Goal: Task Accomplishment & Management: Manage account settings

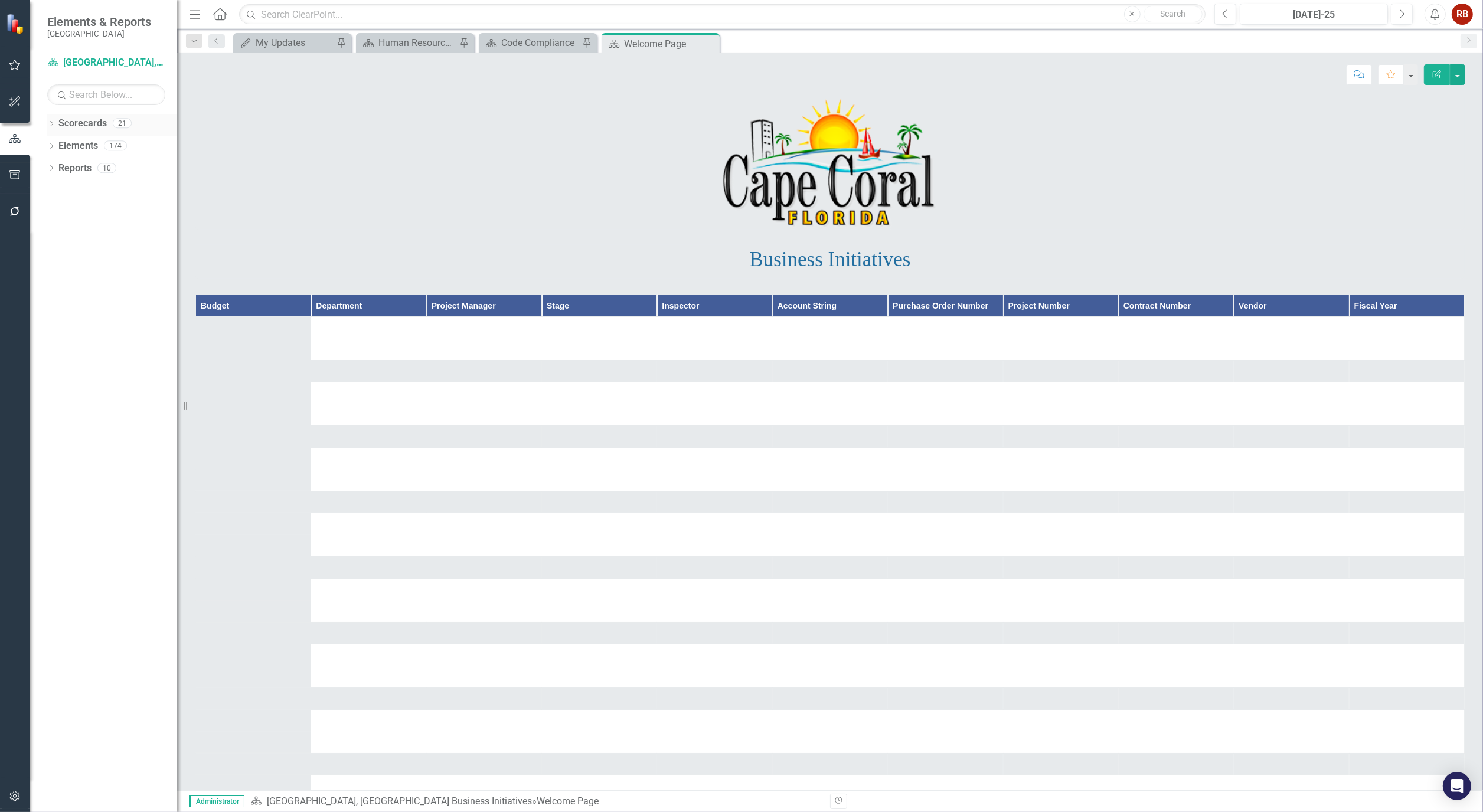
click at [54, 122] on icon "Dropdown" at bounding box center [51, 125] width 8 height 6
click at [139, 168] on link "[GEOGRAPHIC_DATA], [GEOGRAPHIC_DATA] Strategic Plan" at bounding box center [121, 168] width 112 height 14
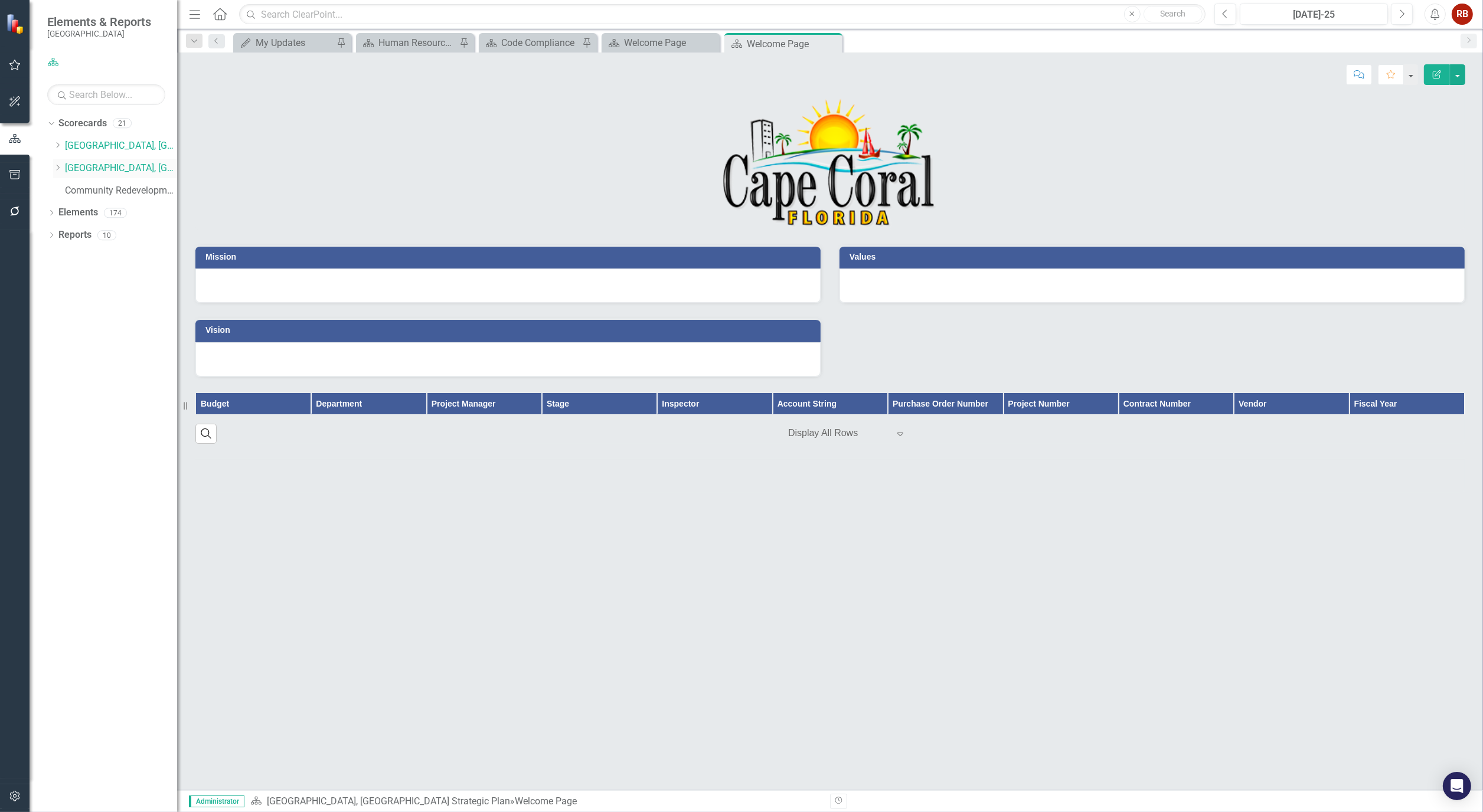
click at [58, 167] on icon "Dropdown" at bounding box center [58, 167] width 9 height 7
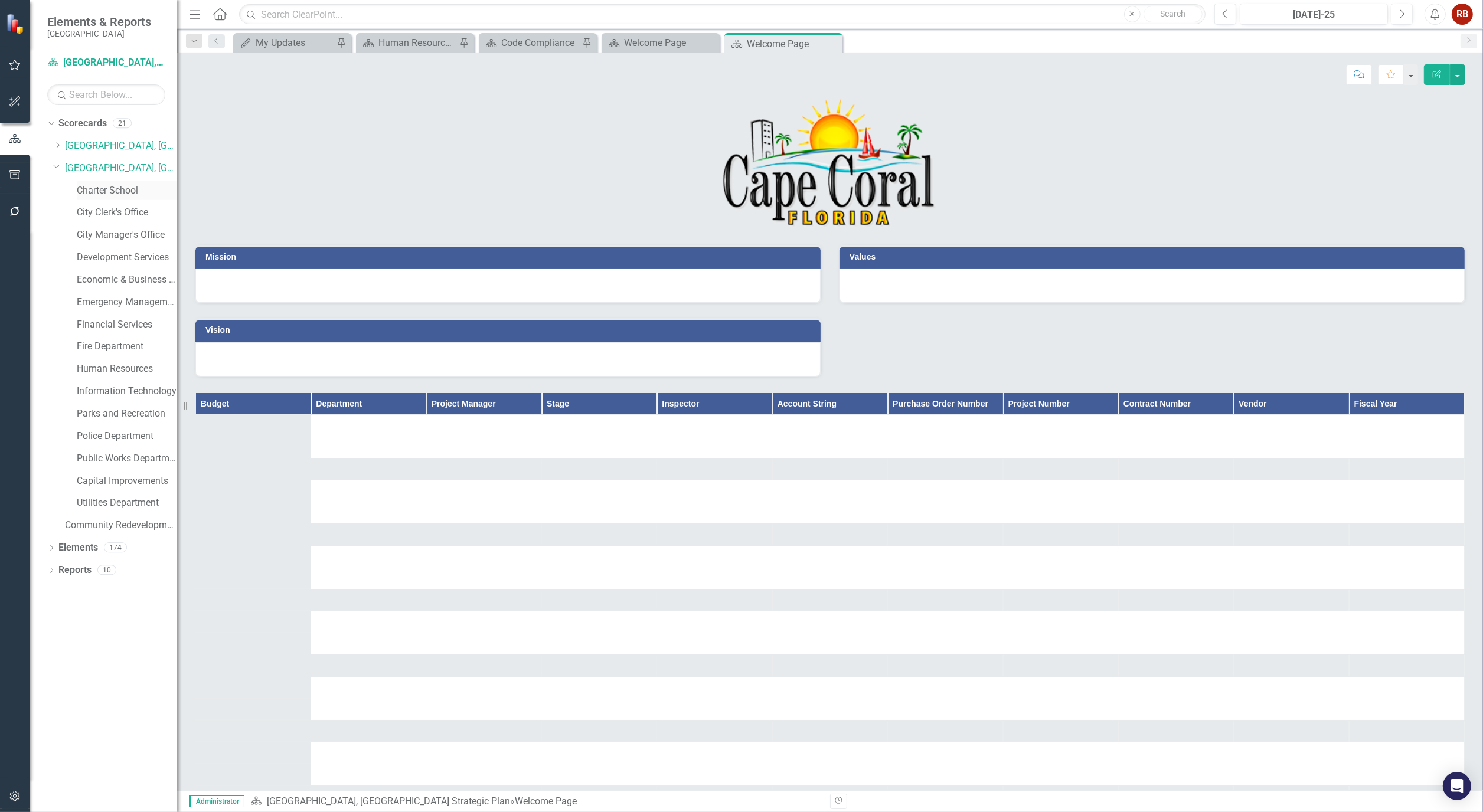
click at [95, 188] on link "Charter School" at bounding box center [126, 191] width 100 height 14
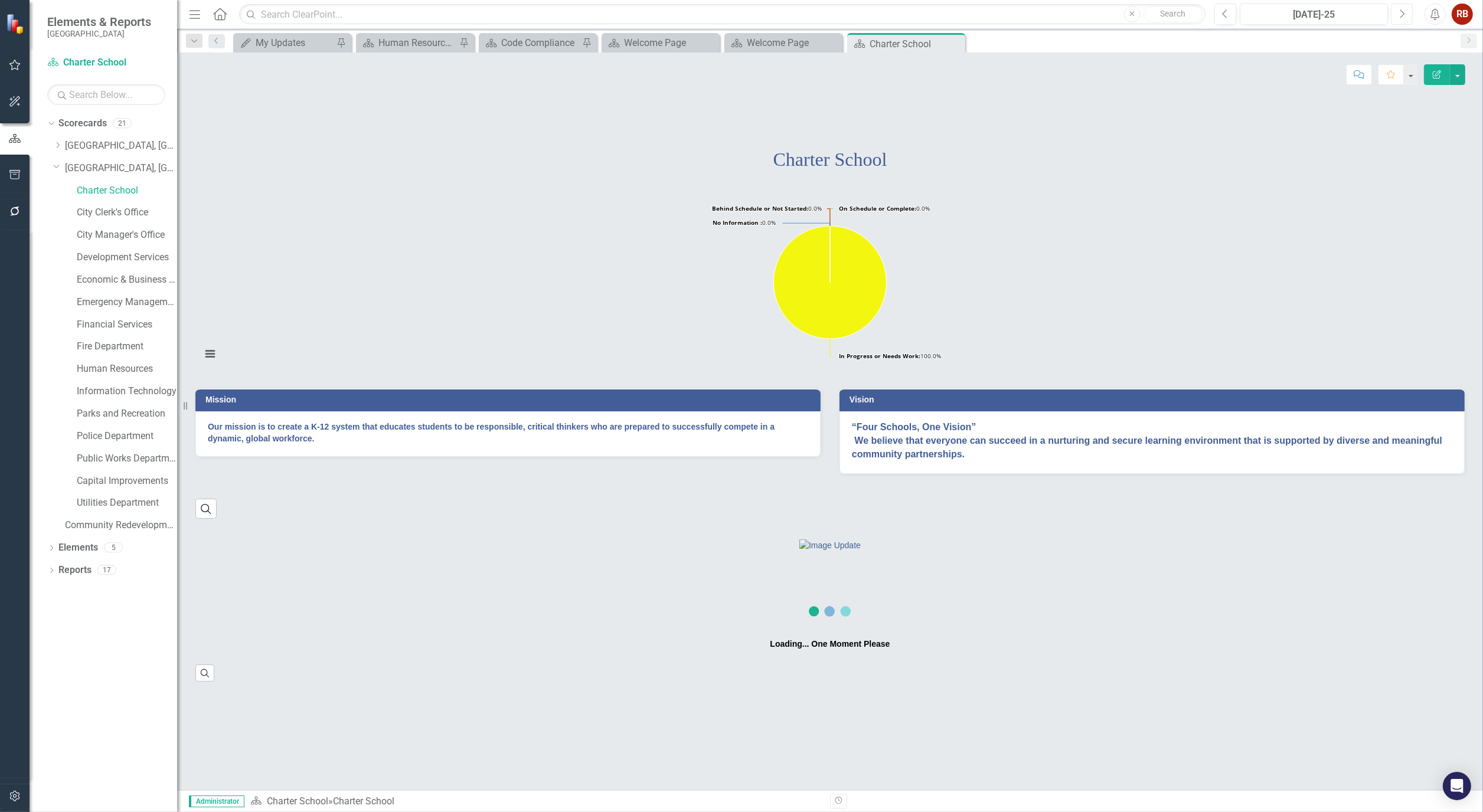
click at [1409, 10] on button "Next" at bounding box center [1402, 14] width 22 height 21
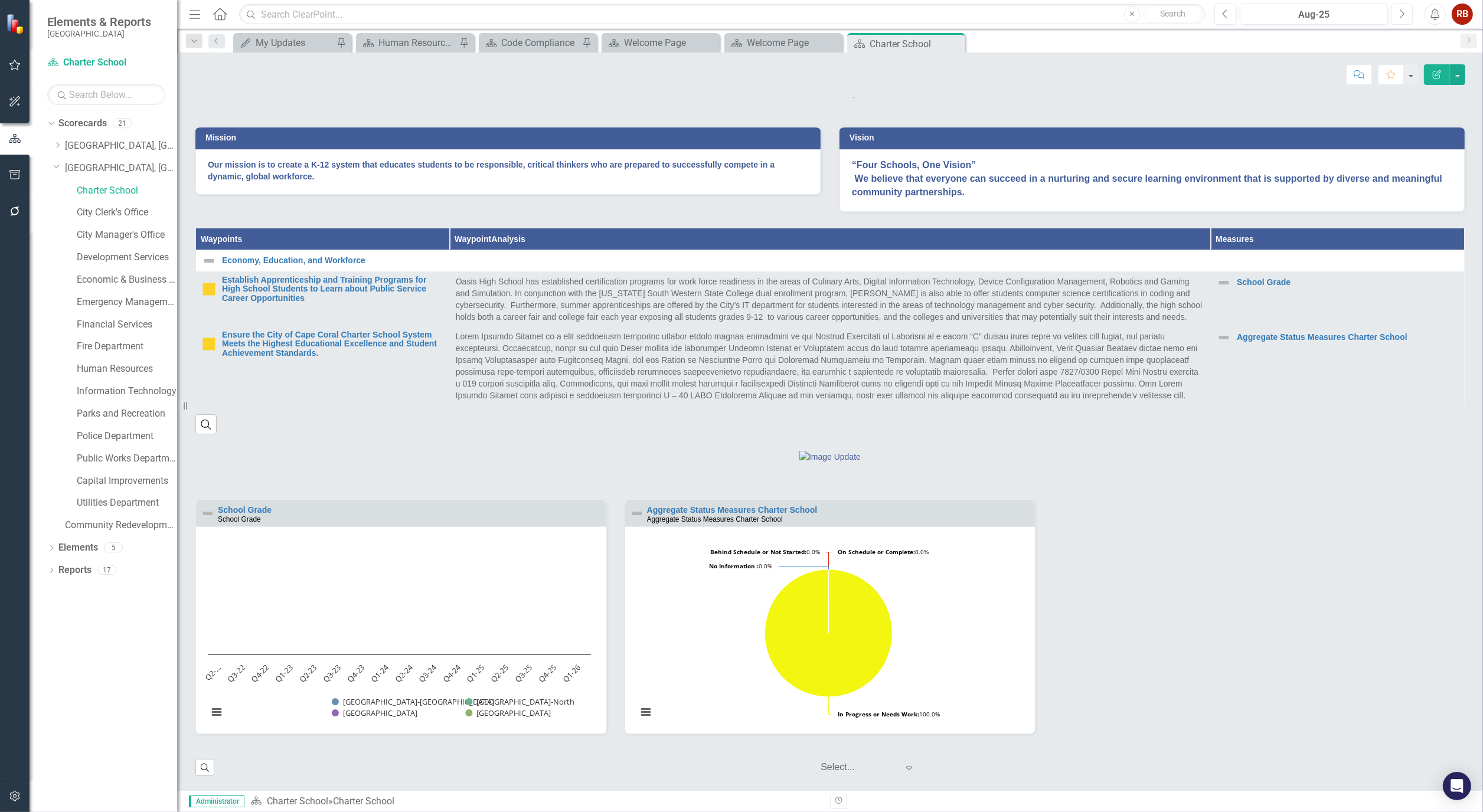
scroll to position [325, 0]
click at [126, 209] on link "City Clerk's Office" at bounding box center [126, 213] width 100 height 14
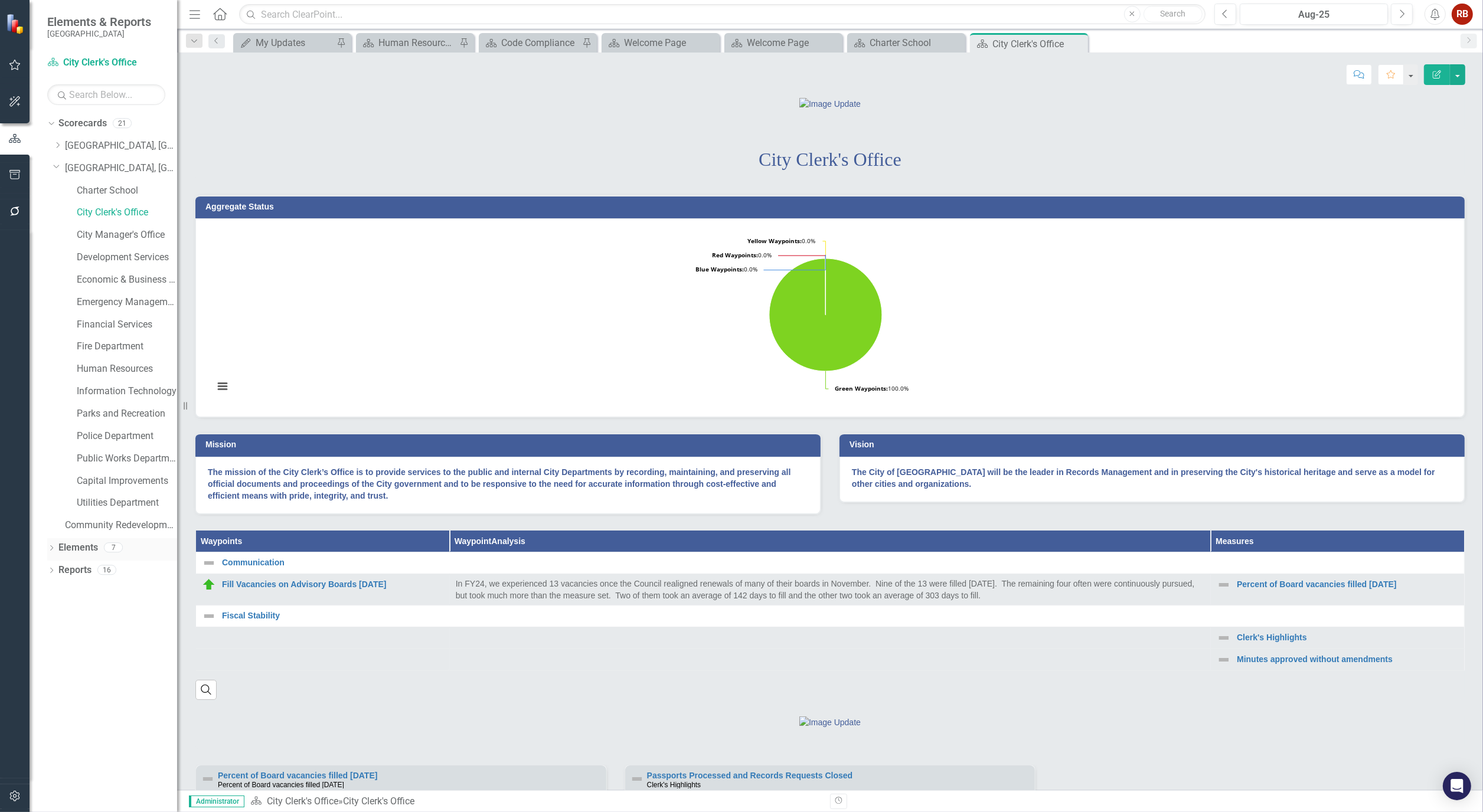
click at [53, 549] on icon "Dropdown" at bounding box center [51, 549] width 8 height 6
click at [139, 168] on link "[GEOGRAPHIC_DATA], [GEOGRAPHIC_DATA] Strategic Plan" at bounding box center [121, 168] width 112 height 14
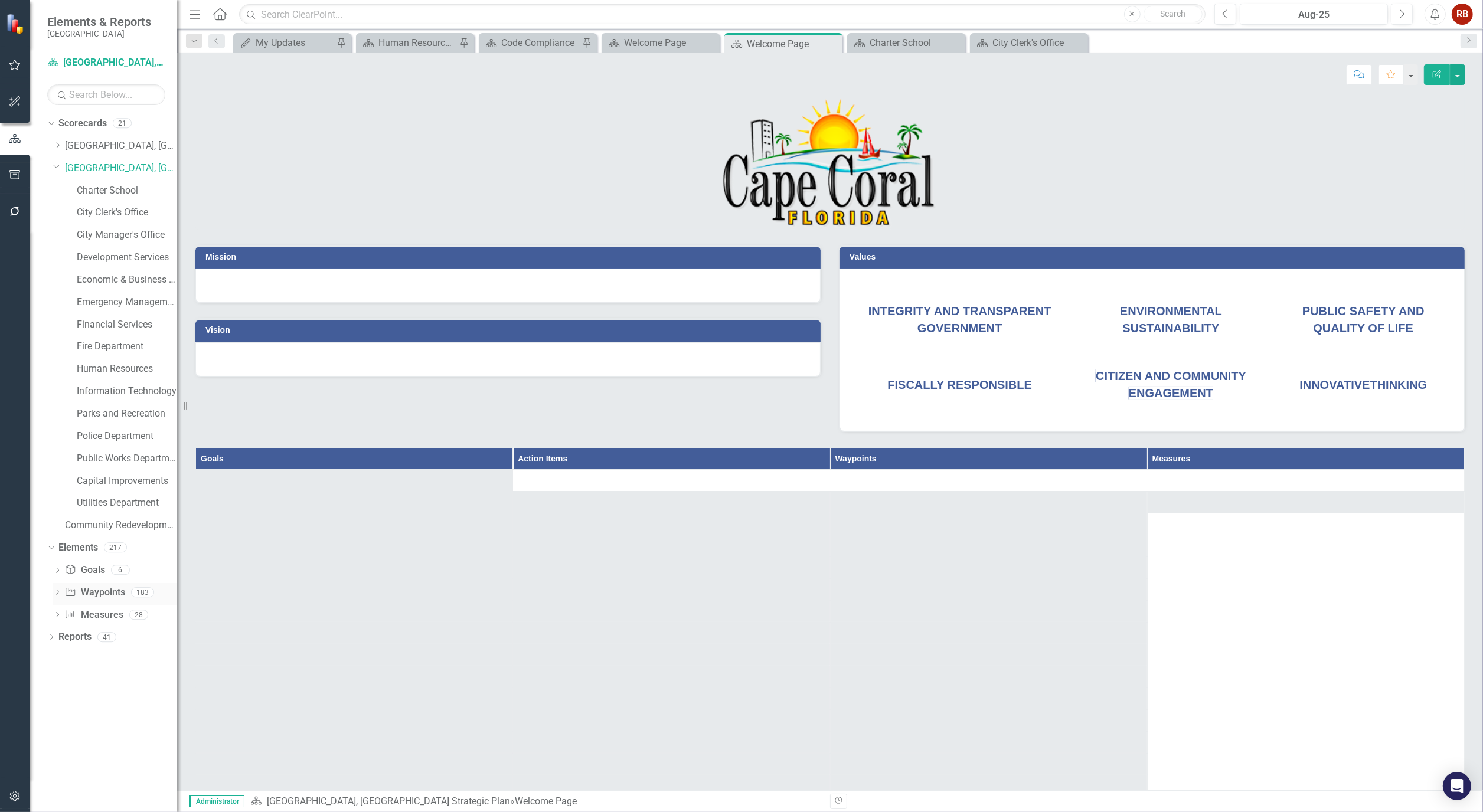
click at [56, 592] on icon "Dropdown" at bounding box center [57, 594] width 8 height 6
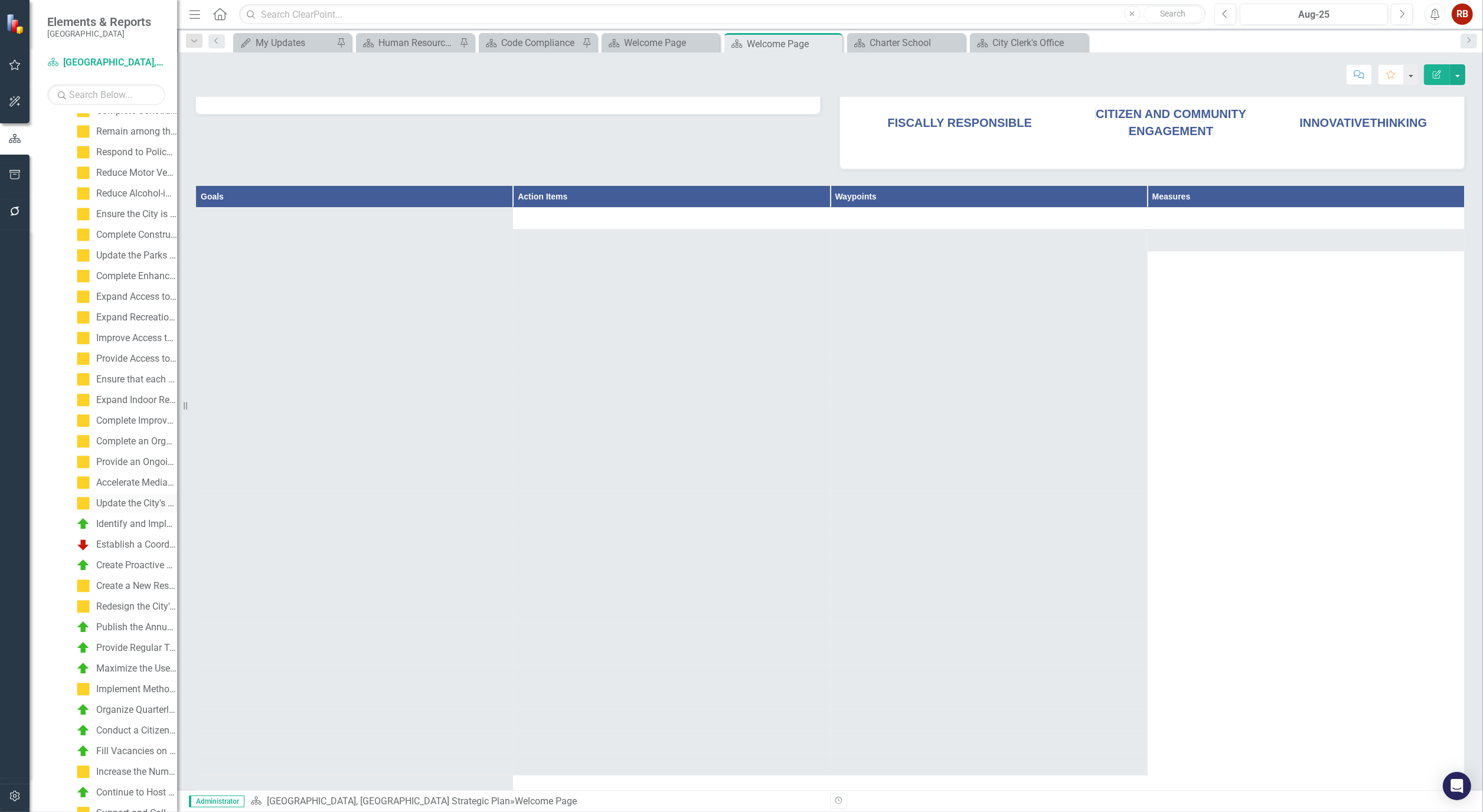
scroll to position [721, 0]
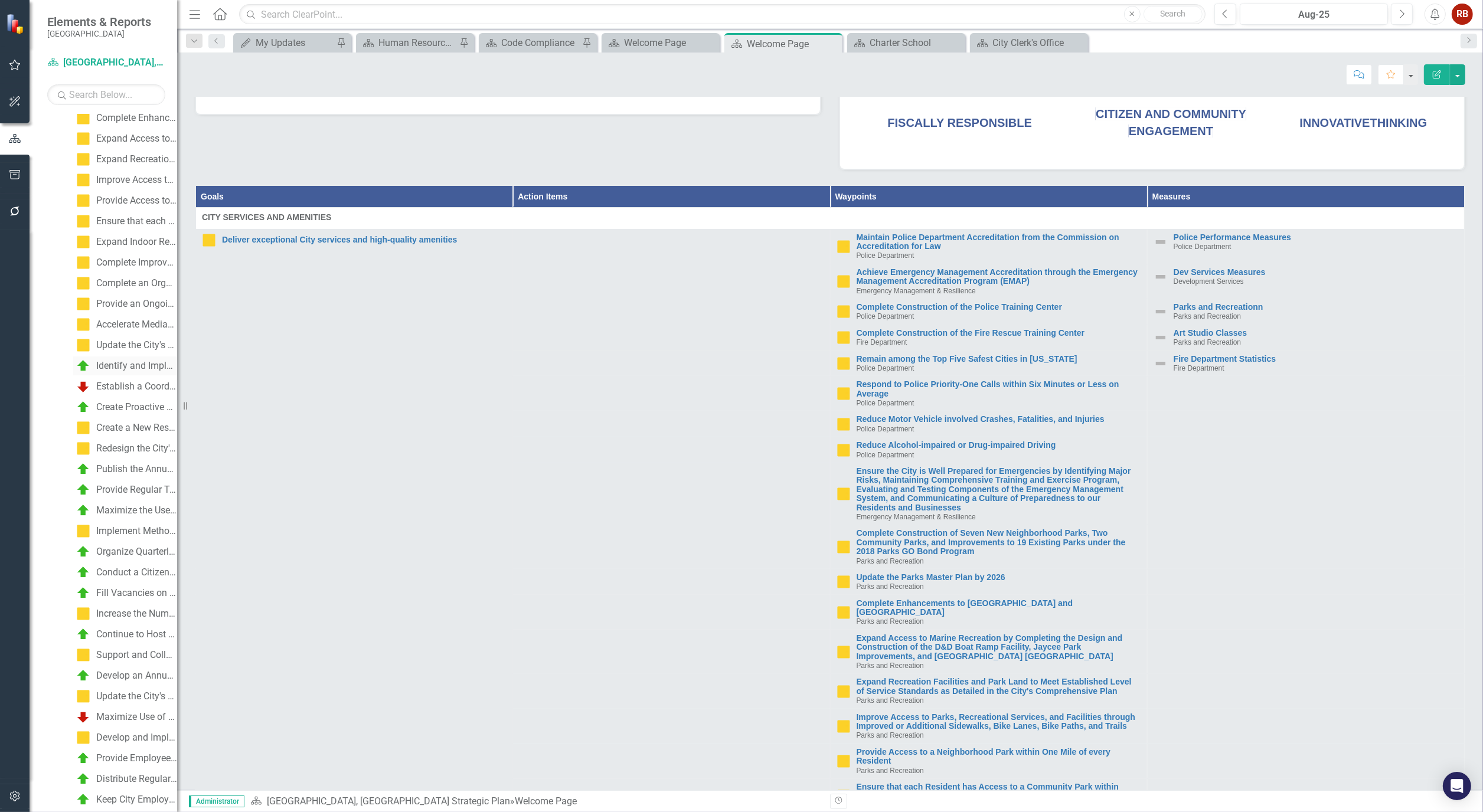
click at [121, 364] on div "Identify and Implement Opportunities for Aligning Identified Community Needs wi…" at bounding box center [136, 365] width 81 height 10
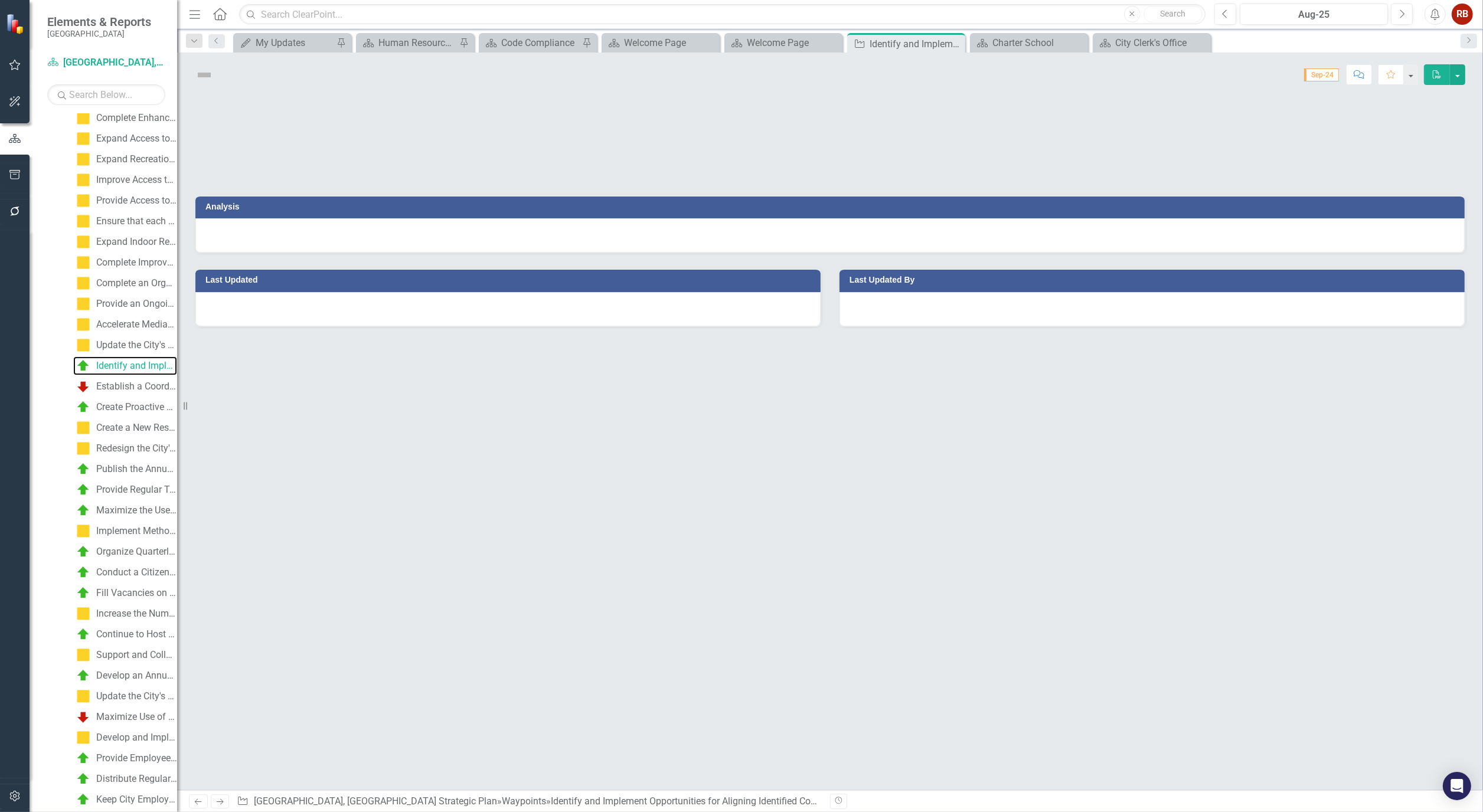
scroll to position [284, 0]
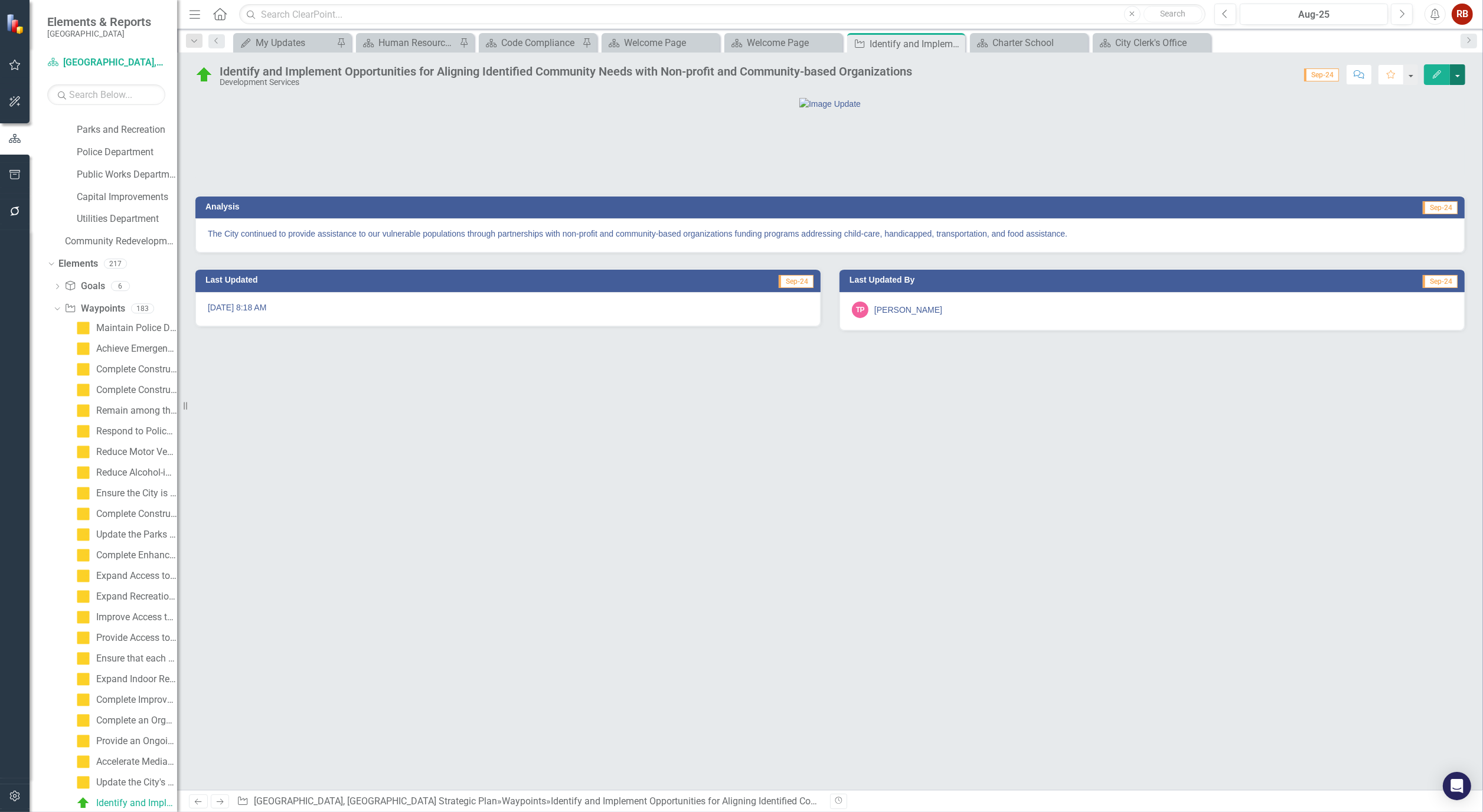
click at [1453, 75] on button "button" at bounding box center [1458, 75] width 16 height 21
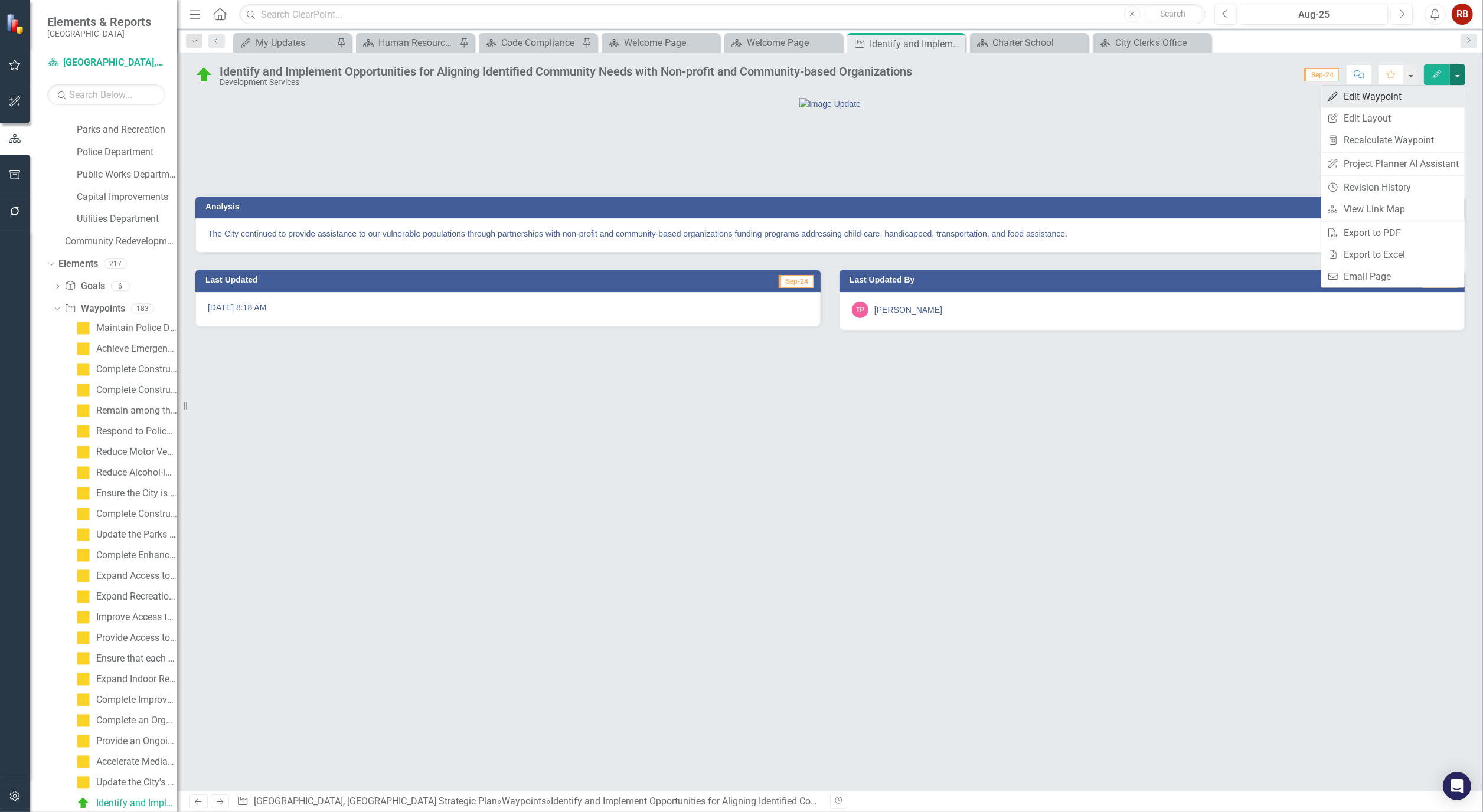
click at [1355, 96] on link "Edit Edit Waypoint" at bounding box center [1392, 97] width 143 height 22
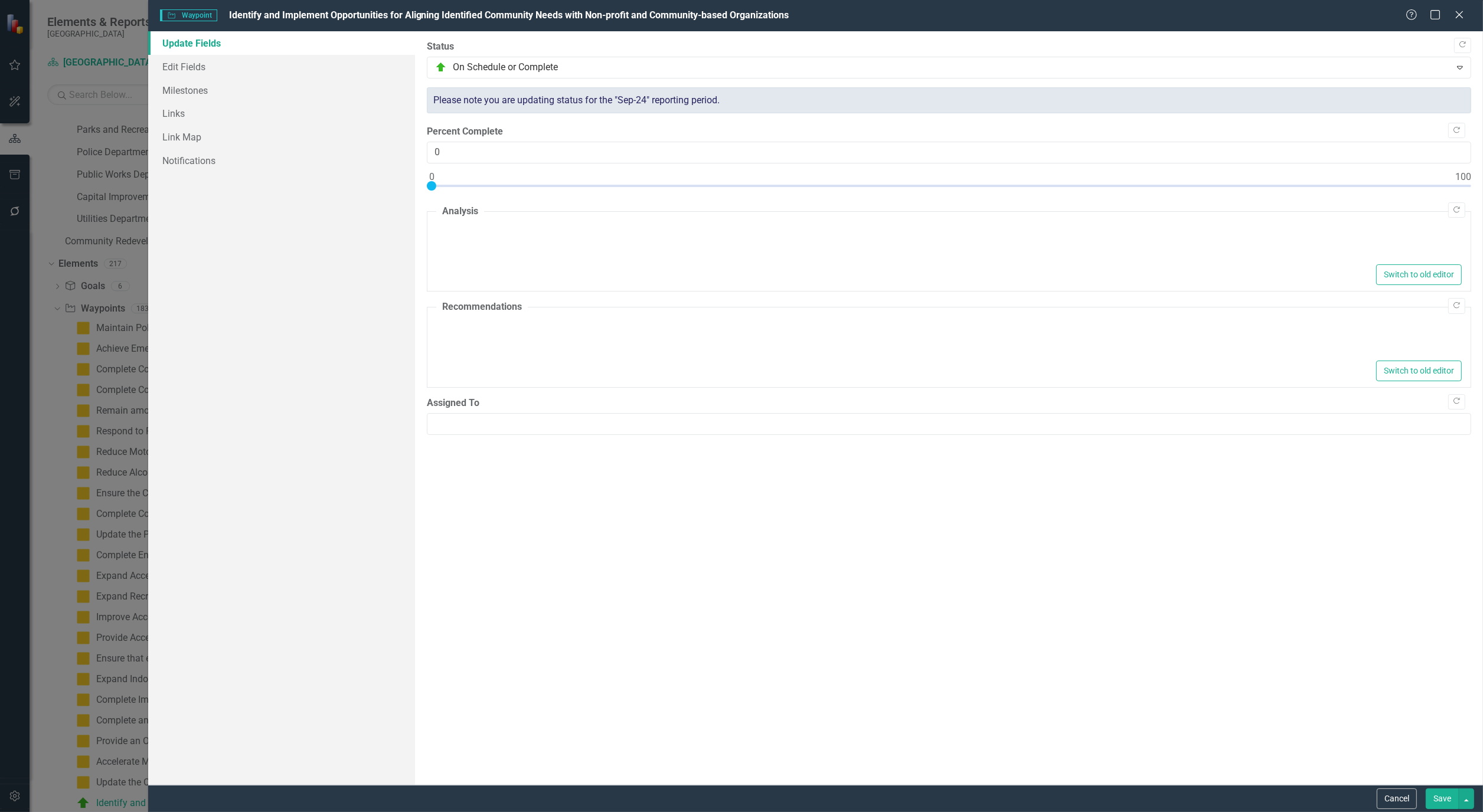
type textarea "<p>The City continued to provide assistance to our vulnerable populations throu…"
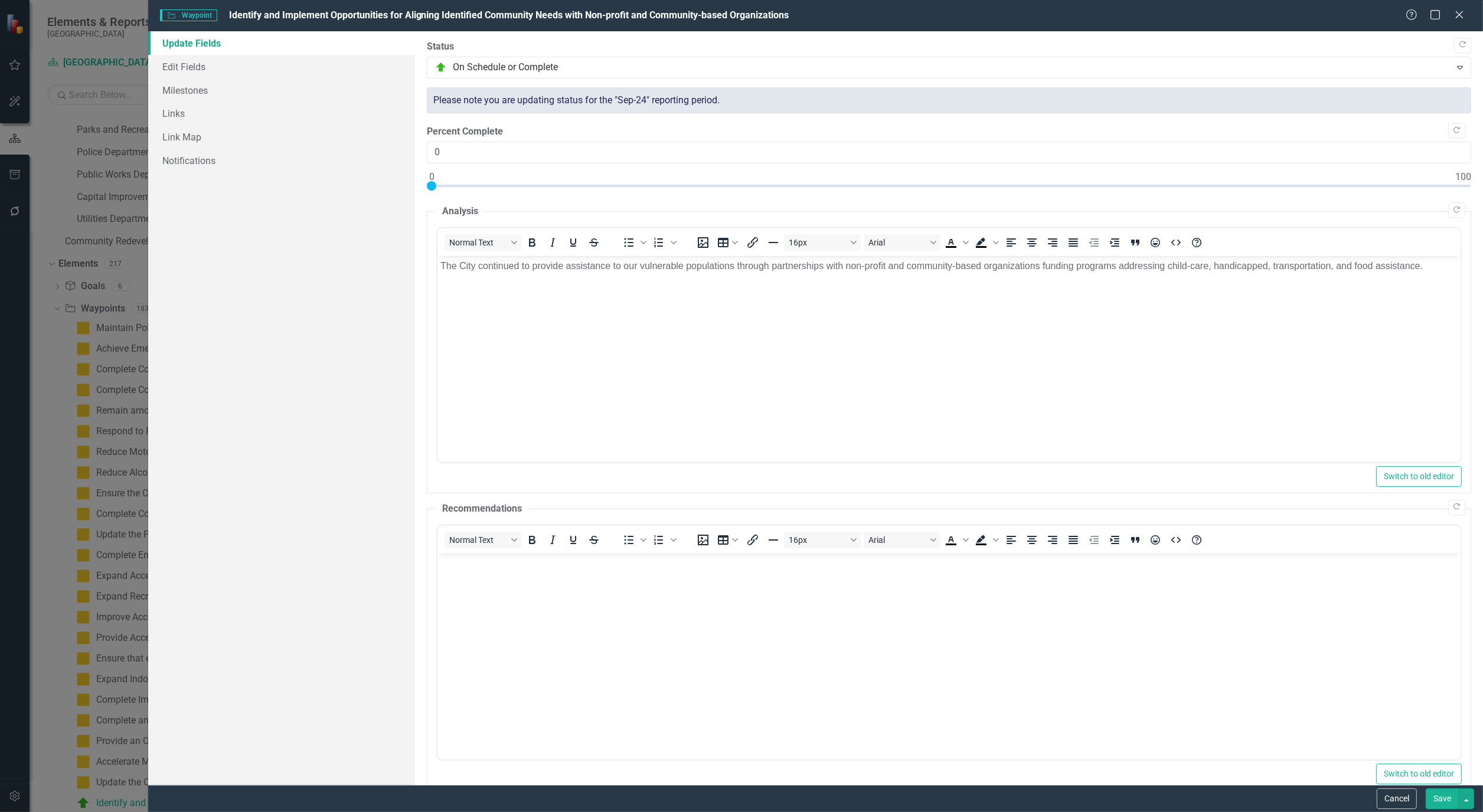
scroll to position [0, 0]
type input "100"
drag, startPoint x: 433, startPoint y: 183, endPoint x: 1492, endPoint y: 226, distance: 1059.9
click at [1482, 226] on html "Elements & Reports Cape Coral Scorecard [GEOGRAPHIC_DATA], [GEOGRAPHIC_DATA] St…" at bounding box center [742, 406] width 1483 height 812
click at [174, 69] on link "Edit Fields" at bounding box center [282, 67] width 267 height 23
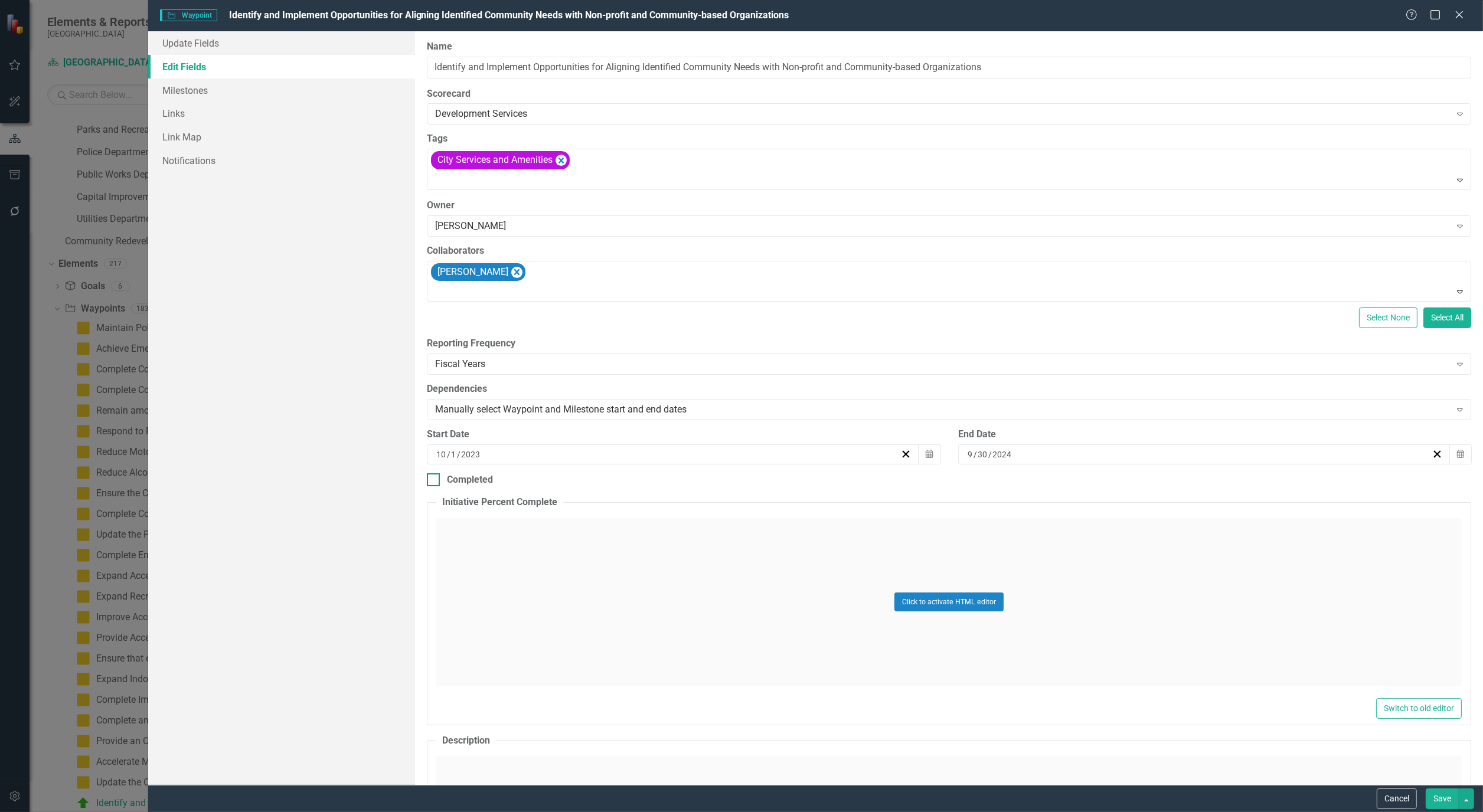
click at [431, 480] on input "Completed" at bounding box center [430, 477] width 8 height 8
checkbox input "true"
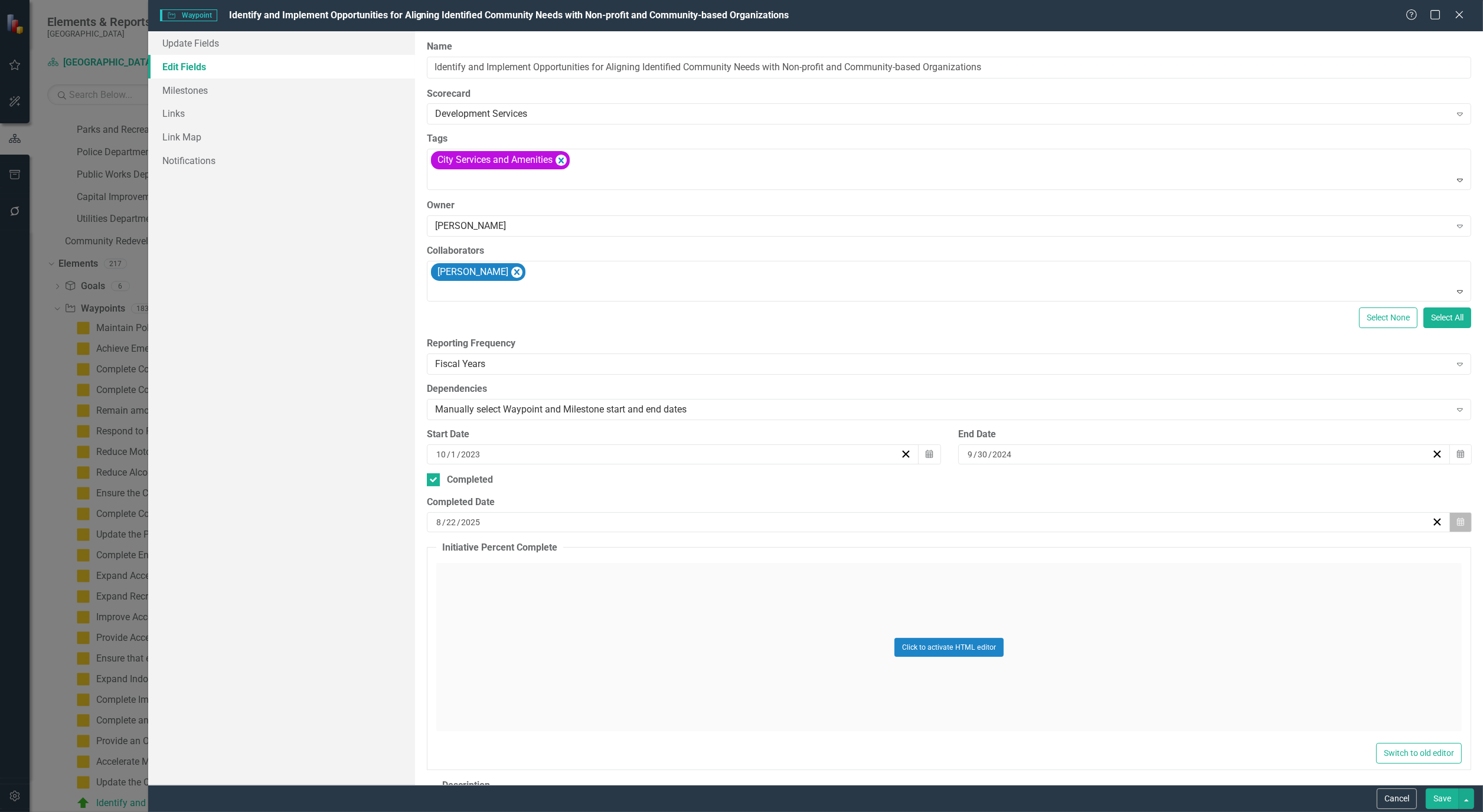
click at [1456, 526] on button "Calendar" at bounding box center [1460, 522] width 23 height 20
click at [946, 551] on span "[DATE]" at bounding box center [933, 551] width 24 height 10
click at [996, 663] on button "September" at bounding box center [1003, 672] width 69 height 43
click at [946, 551] on span "[DATE]" at bounding box center [933, 551] width 24 height 10
click at [934, 551] on span "2025" at bounding box center [934, 551] width 19 height 10
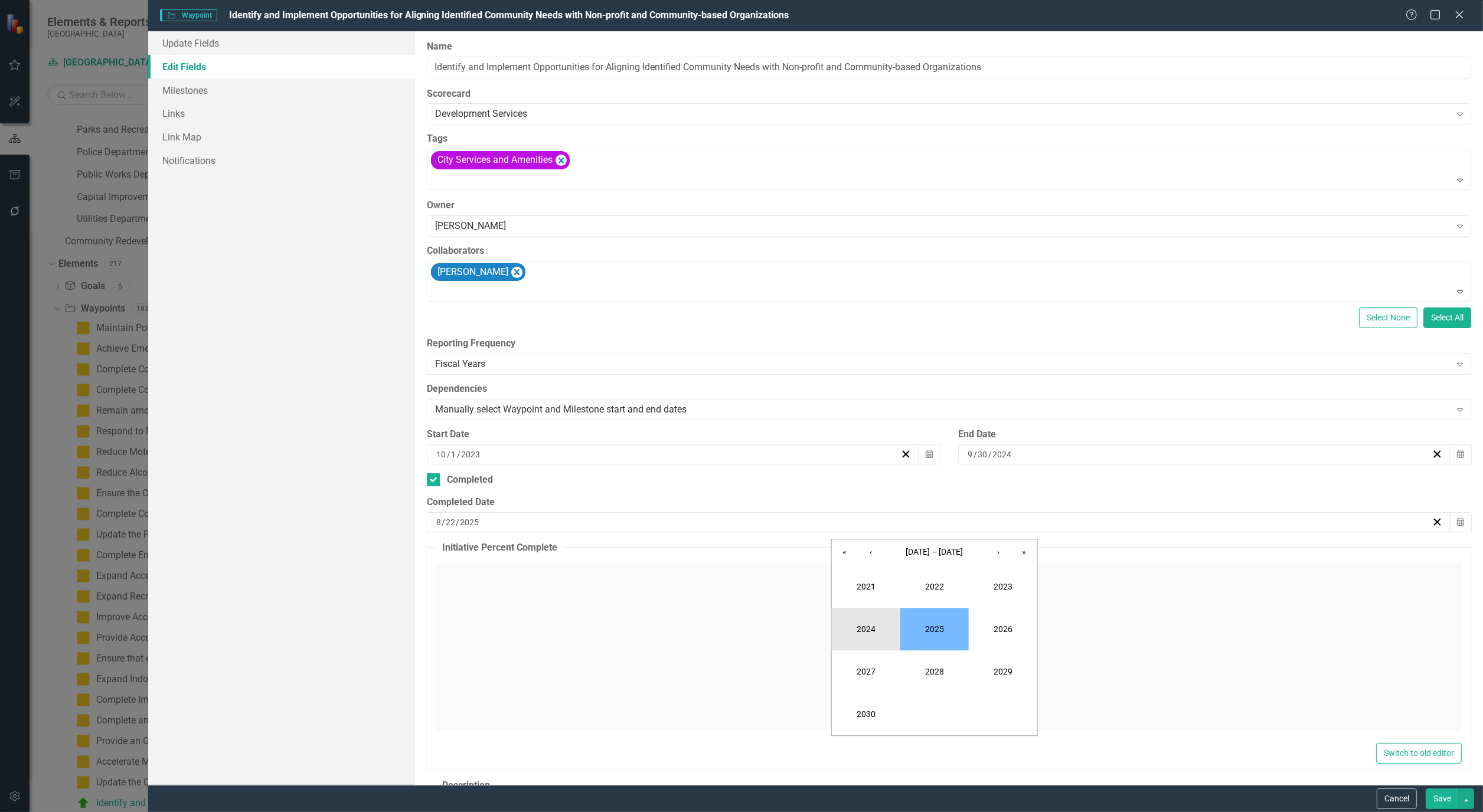
click at [869, 624] on button "2024" at bounding box center [866, 629] width 69 height 43
click at [994, 663] on button "September" at bounding box center [1003, 672] width 69 height 43
click at [883, 673] on button "30" at bounding box center [876, 677] width 30 height 21
click at [1440, 793] on button "Save" at bounding box center [1442, 799] width 33 height 21
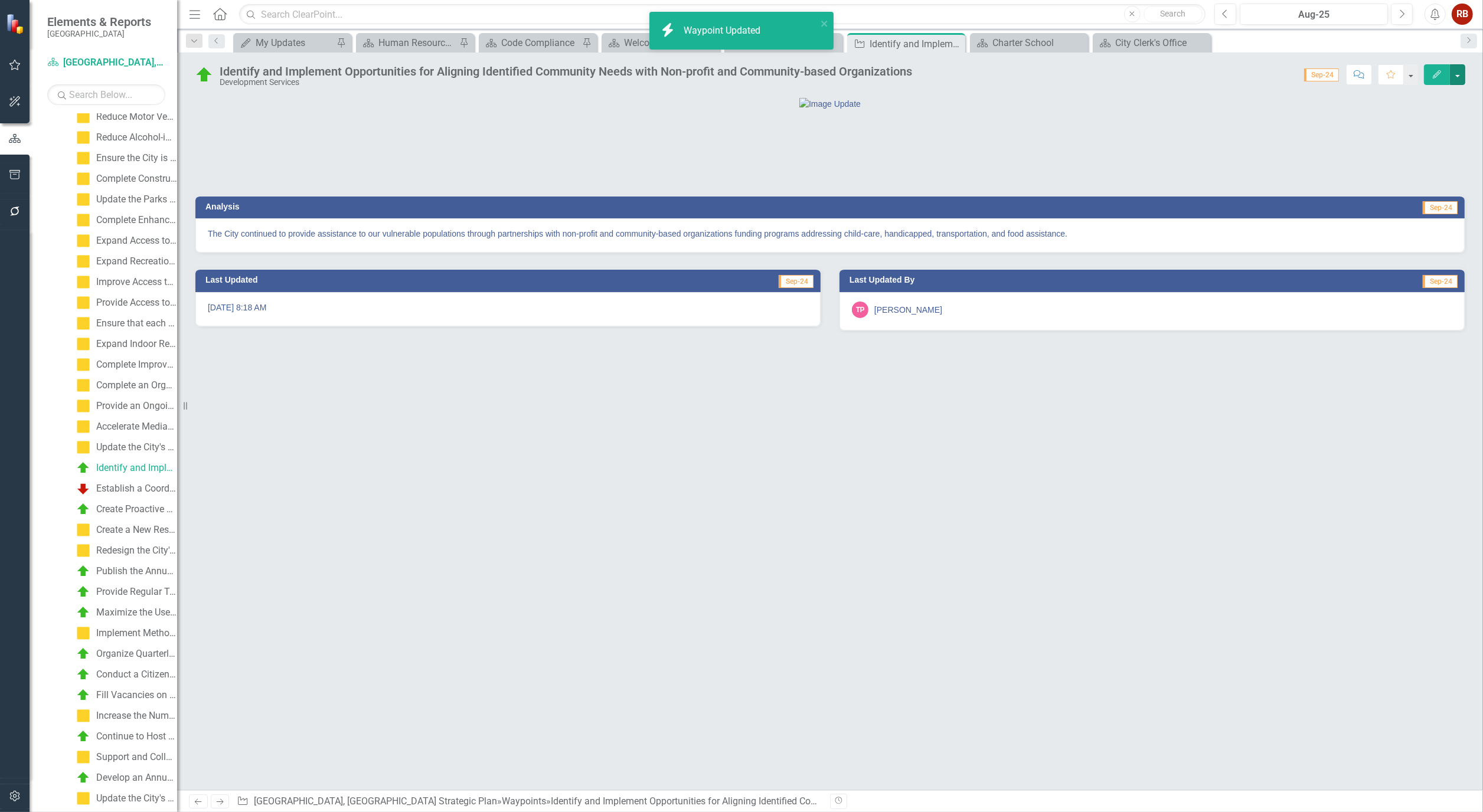
scroll to position [82, 0]
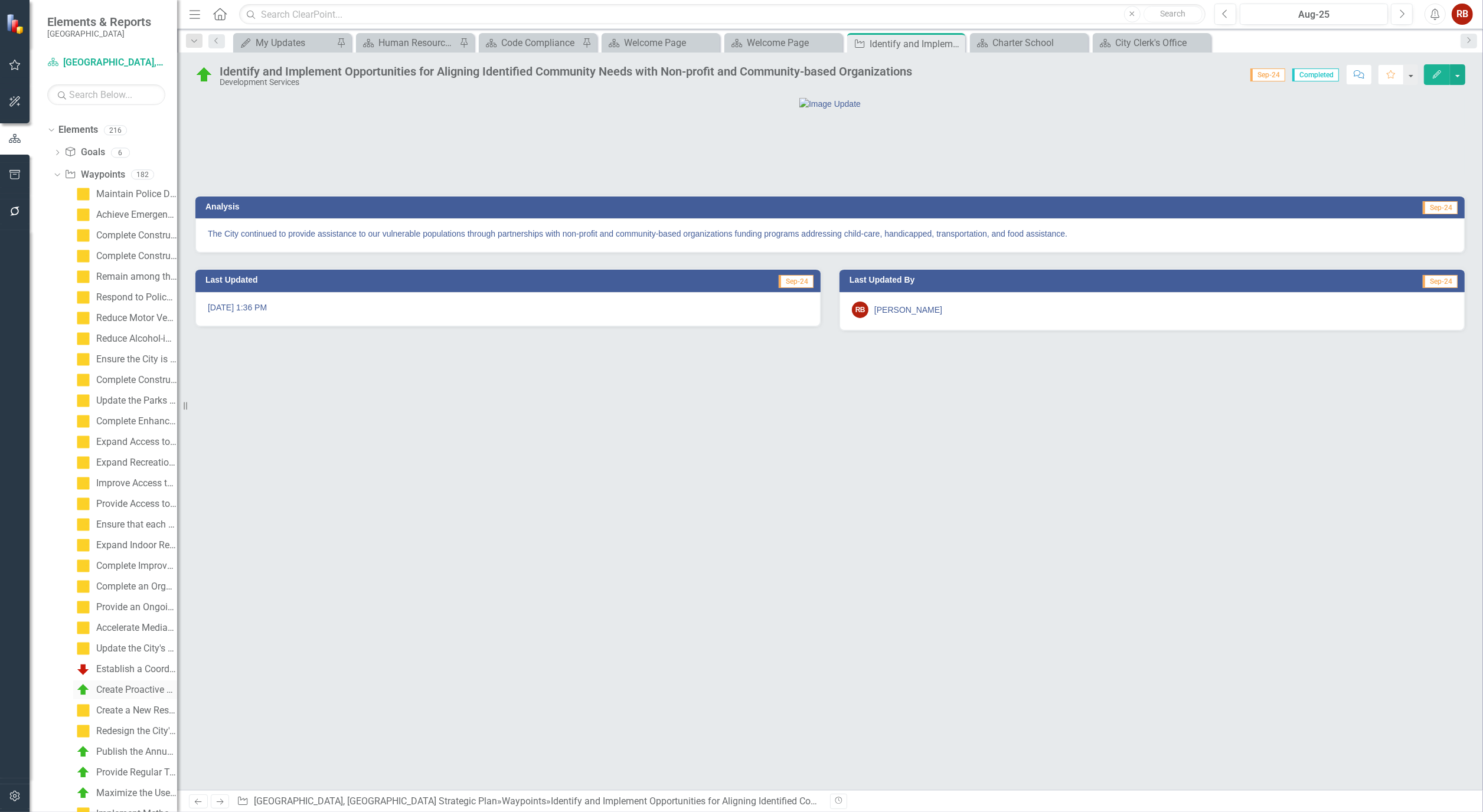
click at [121, 689] on div "Create Proactive Communications Plans and Materials to Inform Residents of City…" at bounding box center [136, 690] width 81 height 10
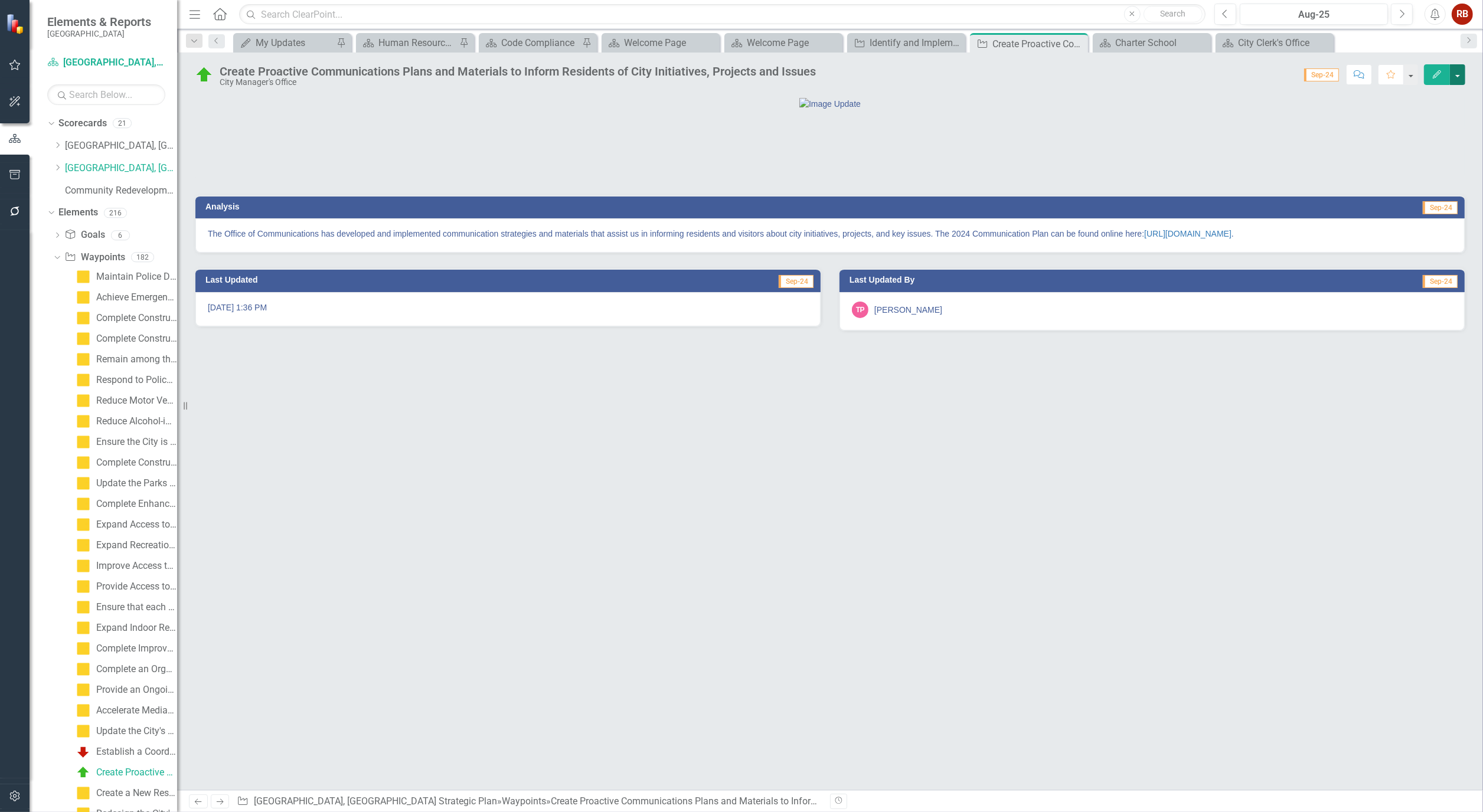
click at [1455, 77] on button "button" at bounding box center [1458, 75] width 16 height 21
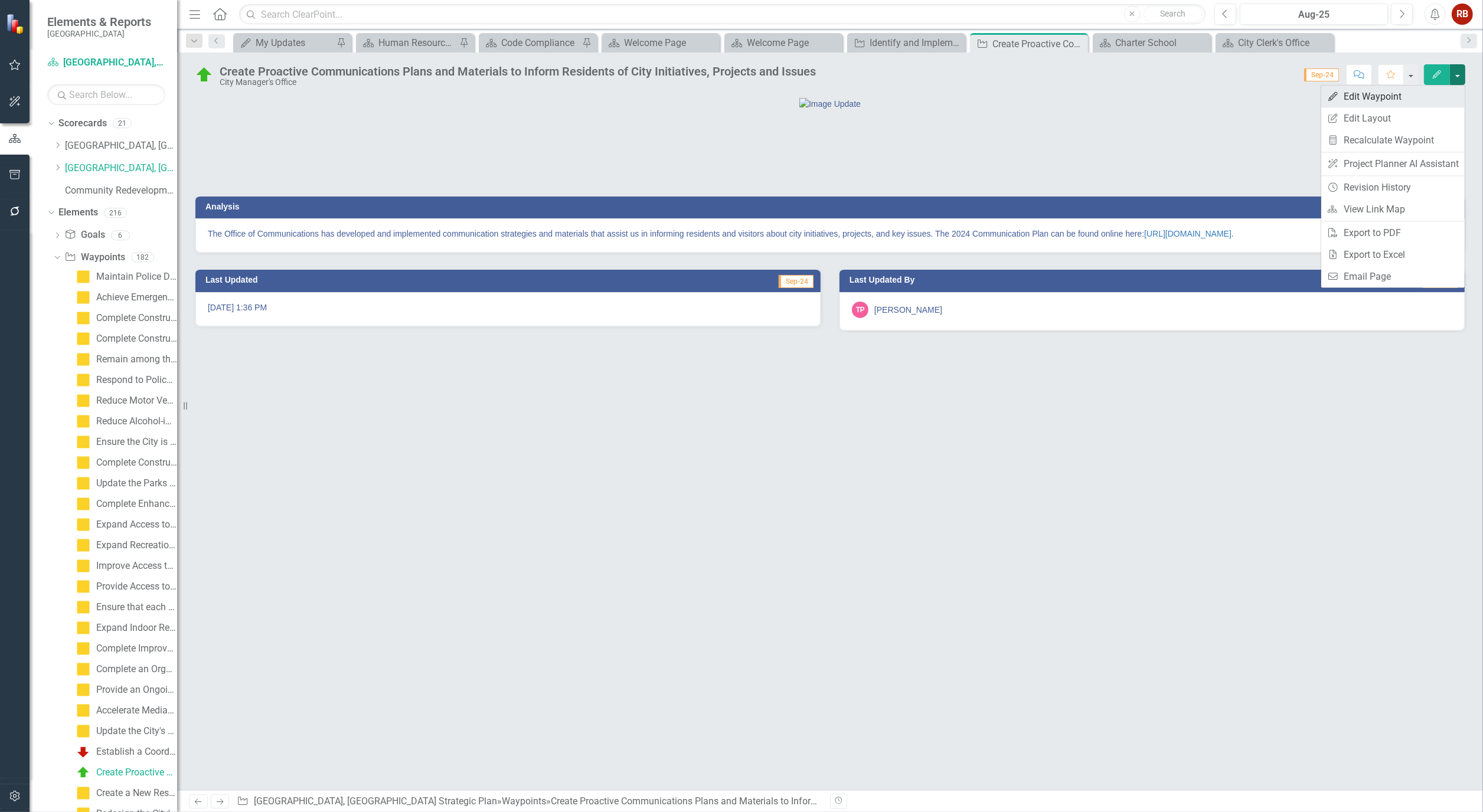
click at [1408, 91] on link "Edit Edit Waypoint" at bounding box center [1392, 97] width 143 height 22
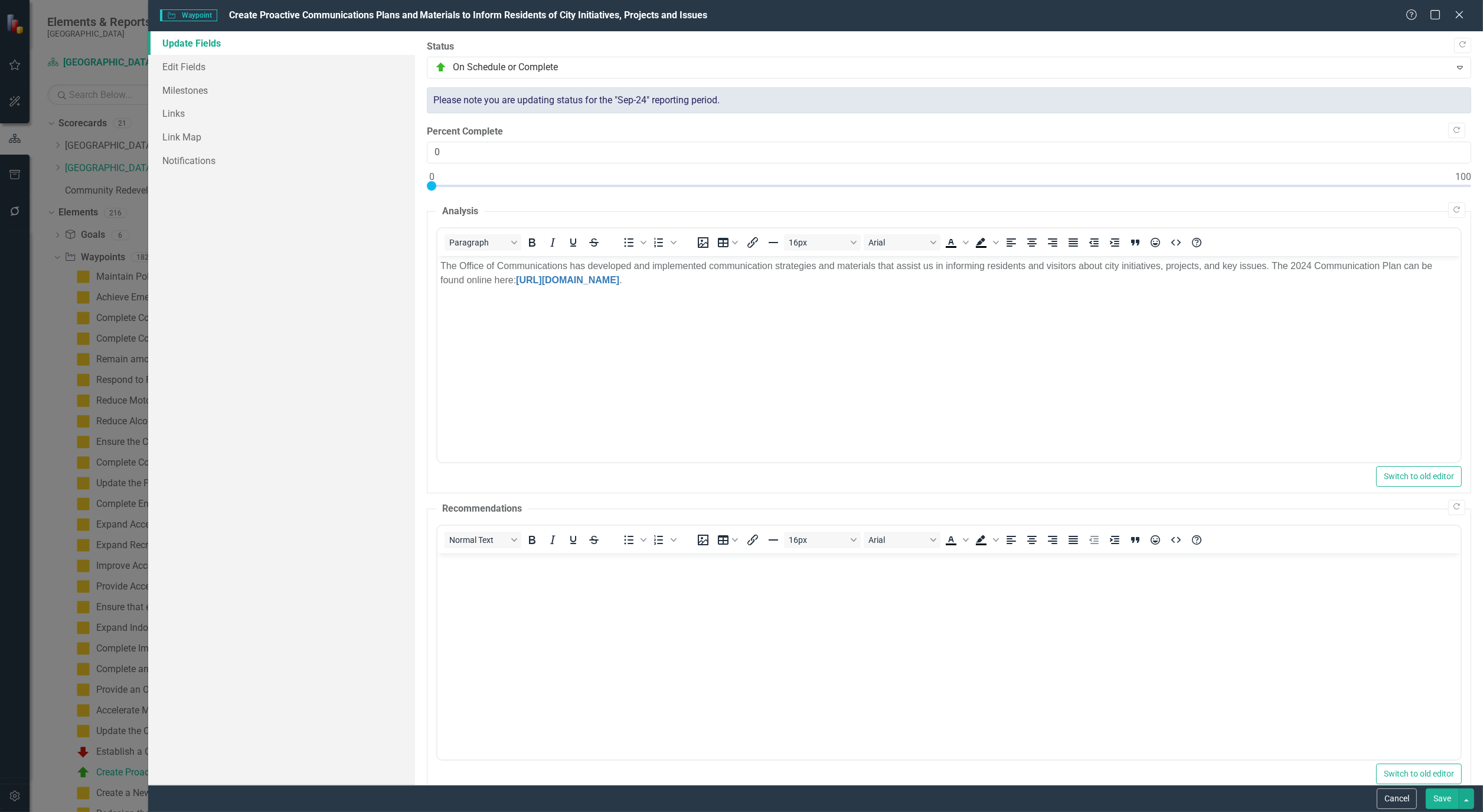
drag, startPoint x: 426, startPoint y: 191, endPoint x: 609, endPoint y: 189, distance: 183.0
click at [609, 189] on div ""Update" fields in ClearPoint are the fields that change from reporting period …" at bounding box center [948, 408] width 1068 height 754
type input "100"
drag, startPoint x: 434, startPoint y: 185, endPoint x: 1523, endPoint y: 192, distance: 1089.0
click at [1482, 192] on html "Elements & Reports Cape Coral Scorecard [GEOGRAPHIC_DATA], [GEOGRAPHIC_DATA] St…" at bounding box center [742, 406] width 1483 height 812
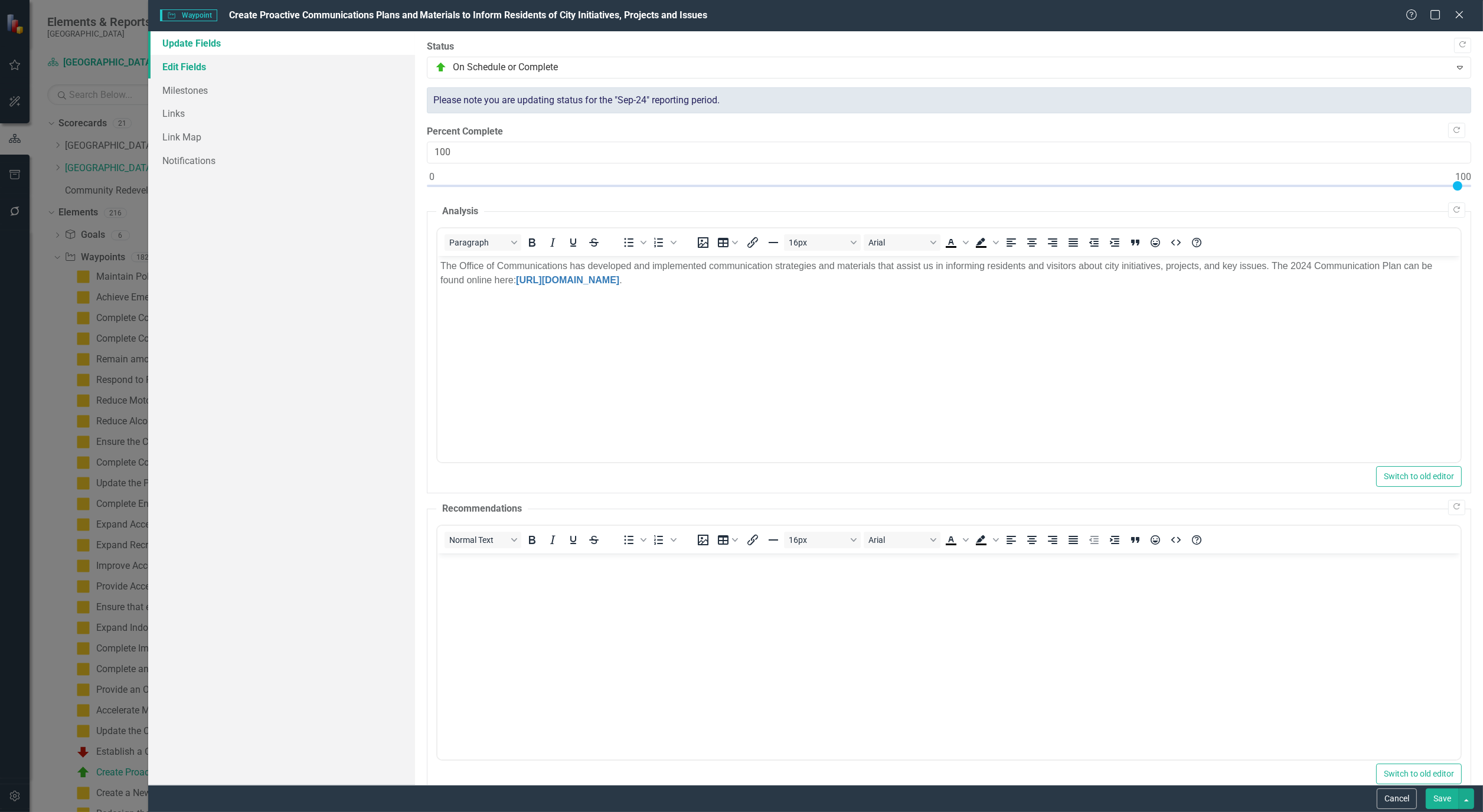
click at [181, 62] on link "Edit Fields" at bounding box center [282, 67] width 267 height 23
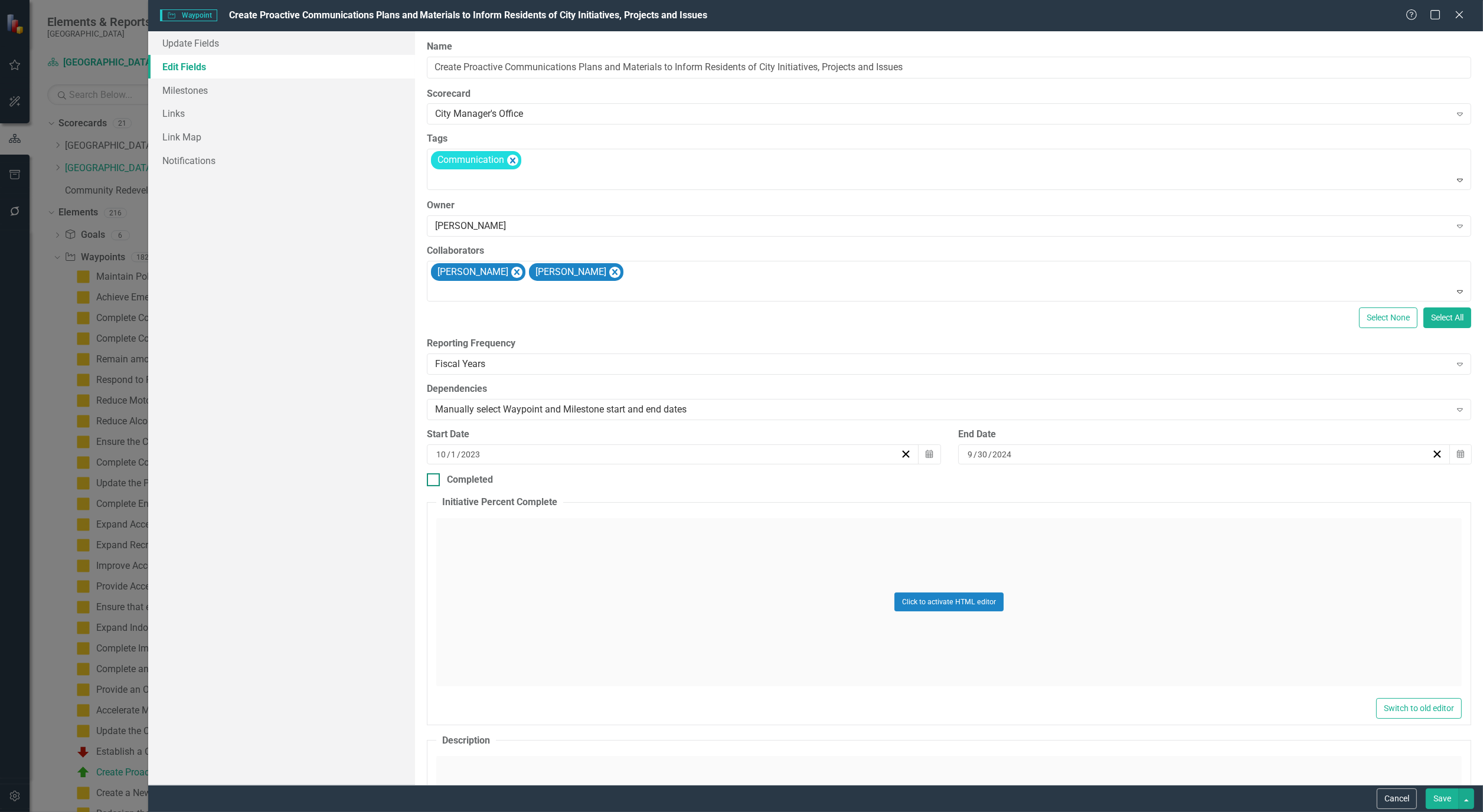
click at [437, 478] on div at bounding box center [433, 480] width 13 height 13
click at [434, 478] on input "Completed" at bounding box center [430, 477] width 8 height 8
checkbox input "true"
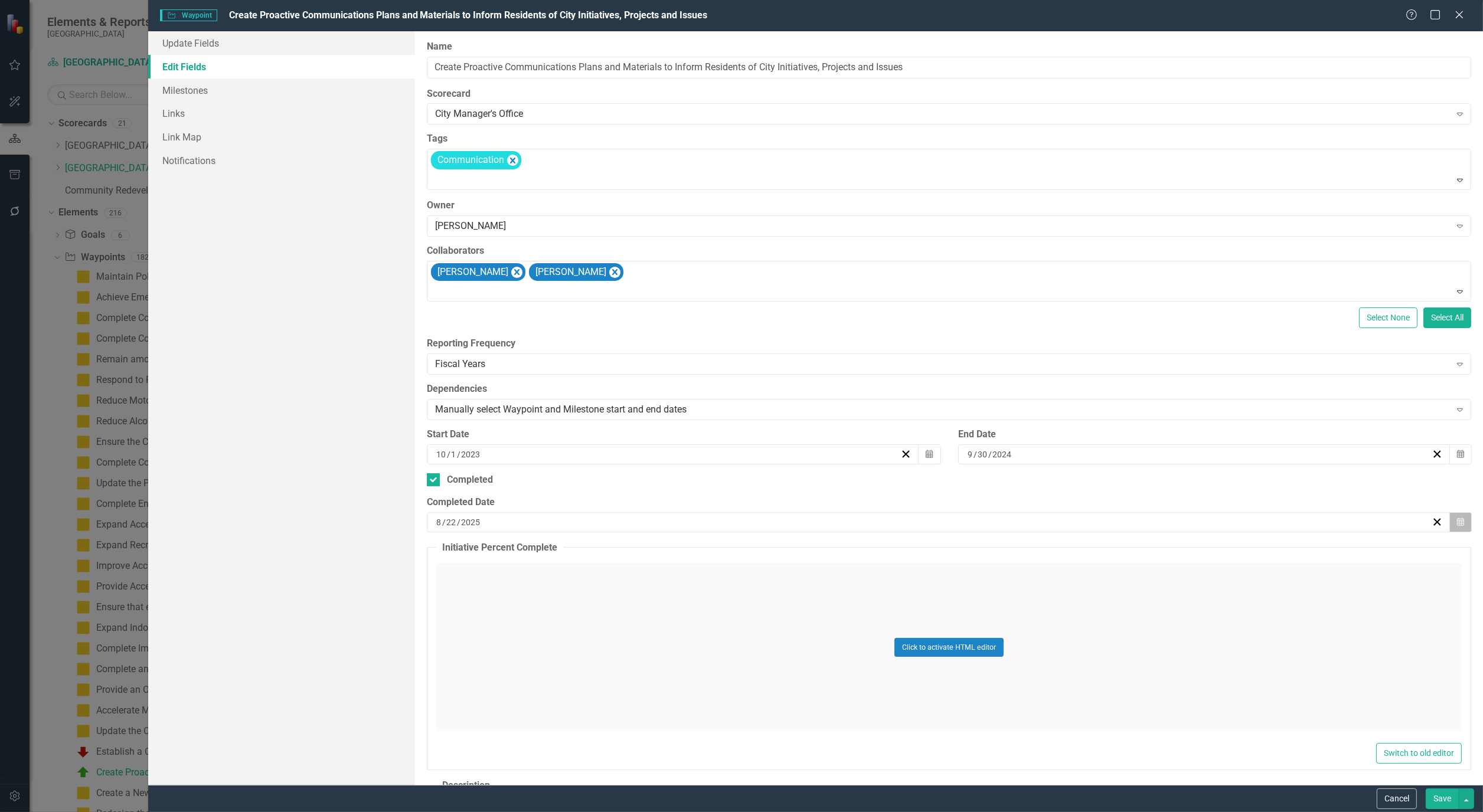
click at [1457, 523] on icon "Calendar" at bounding box center [1460, 522] width 7 height 8
click at [942, 553] on span "[DATE]" at bounding box center [933, 551] width 24 height 10
click at [941, 553] on span "2025" at bounding box center [934, 551] width 19 height 10
click at [863, 624] on button "2024" at bounding box center [866, 629] width 69 height 43
click at [996, 670] on abbr "September" at bounding box center [1002, 671] width 40 height 10
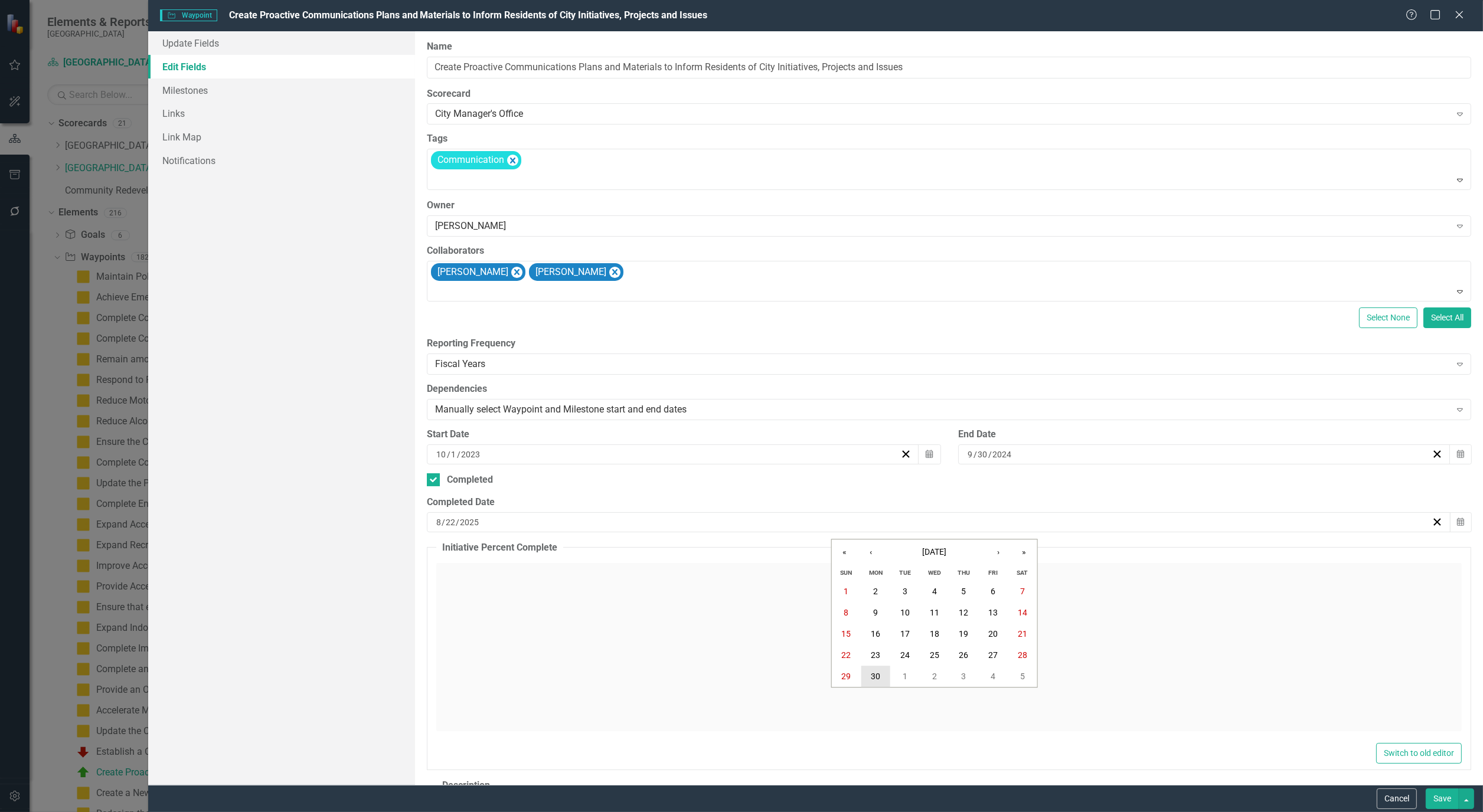
click at [870, 682] on button "30" at bounding box center [876, 677] width 30 height 21
click at [1447, 804] on button "Save" at bounding box center [1442, 799] width 33 height 21
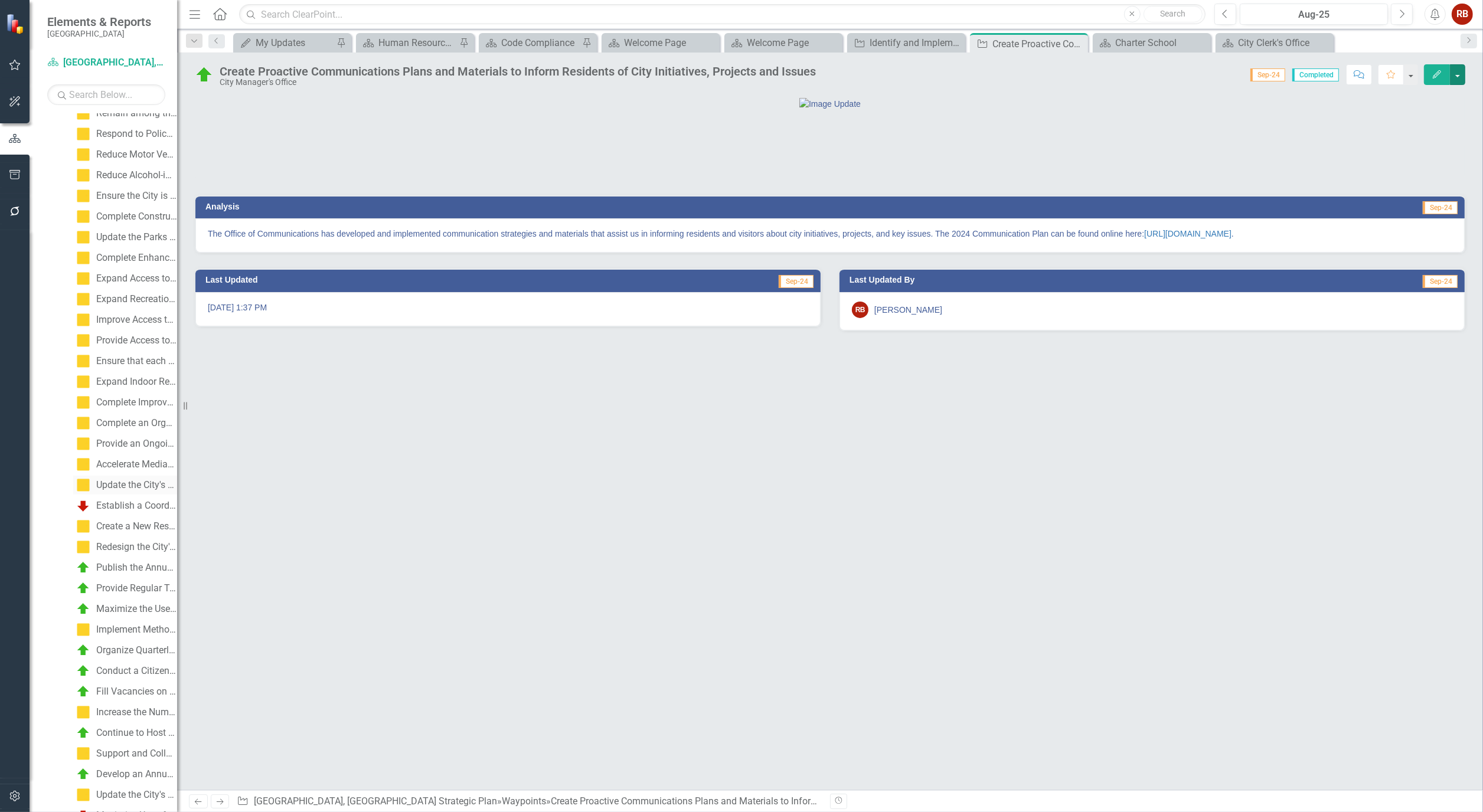
scroll to position [393, 0]
click at [132, 415] on div "Publish the Annual Budget in a Clear and Easily Understood Format" at bounding box center [136, 421] width 81 height 10
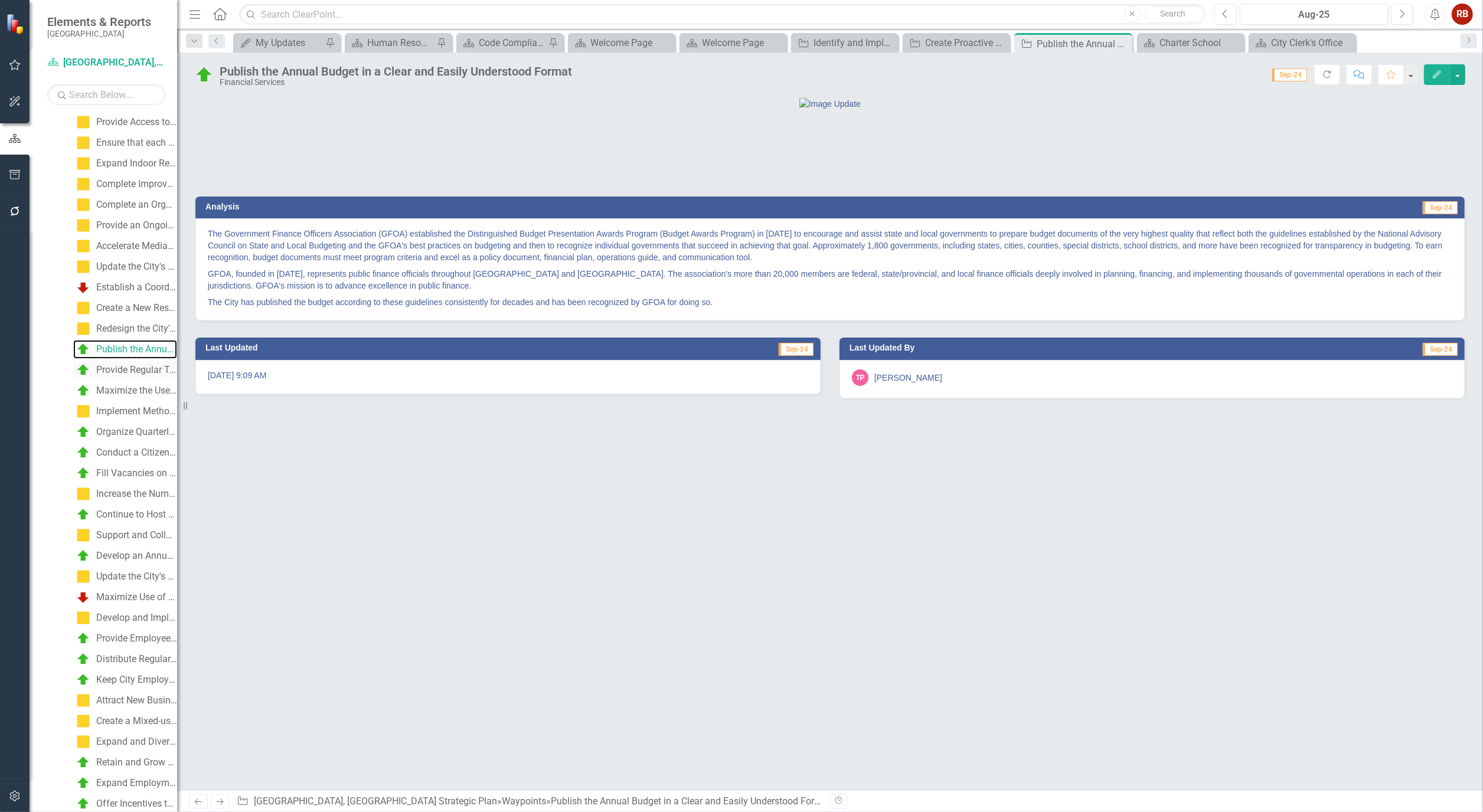
scroll to position [469, 0]
click at [116, 361] on div "Provide Regular Training and Education Materials on Navigating the Development …" at bounding box center [136, 365] width 81 height 10
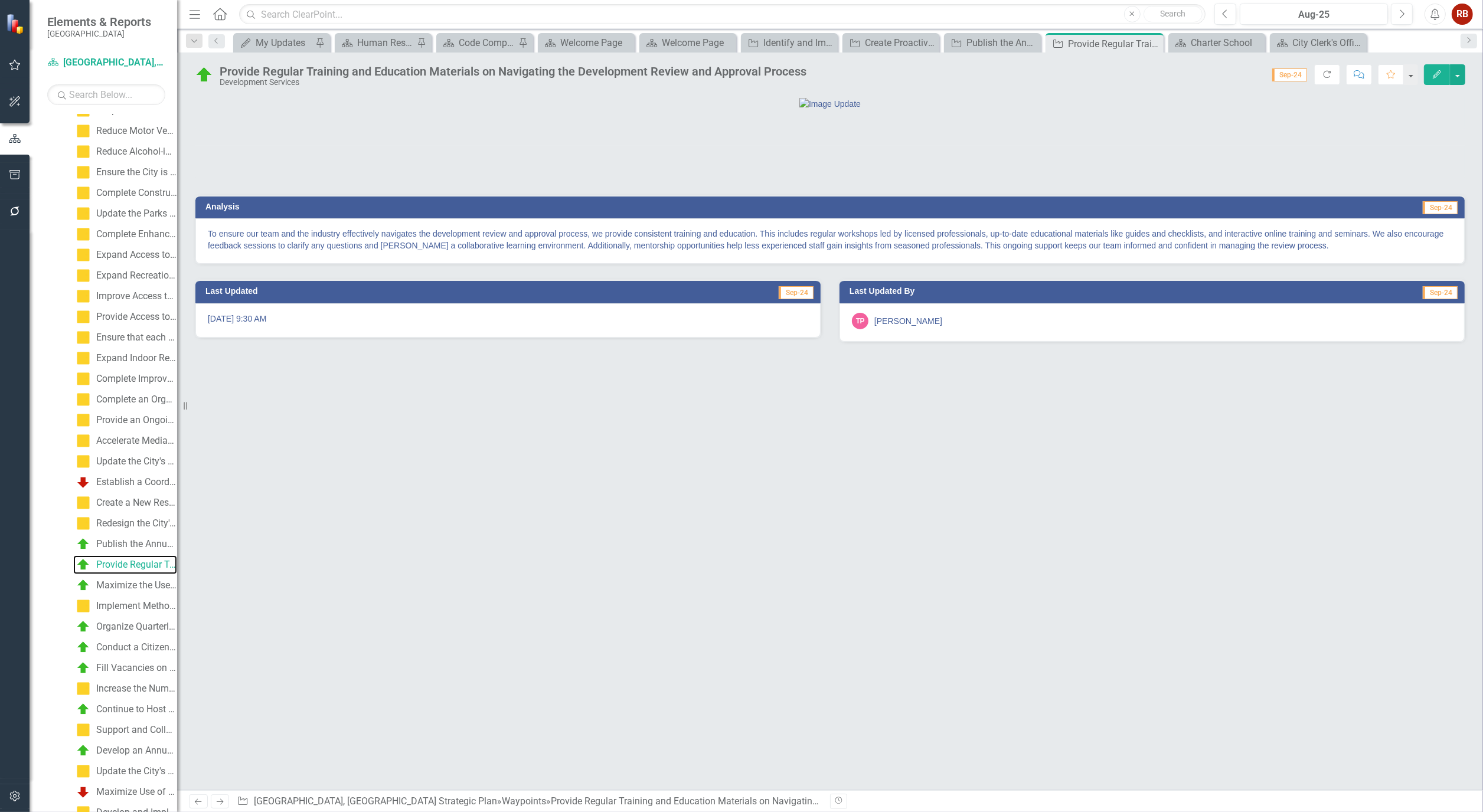
scroll to position [294, 0]
click at [108, 517] on div "Publish the Annual Budget in a Clear and Easily Understood Format" at bounding box center [136, 520] width 81 height 10
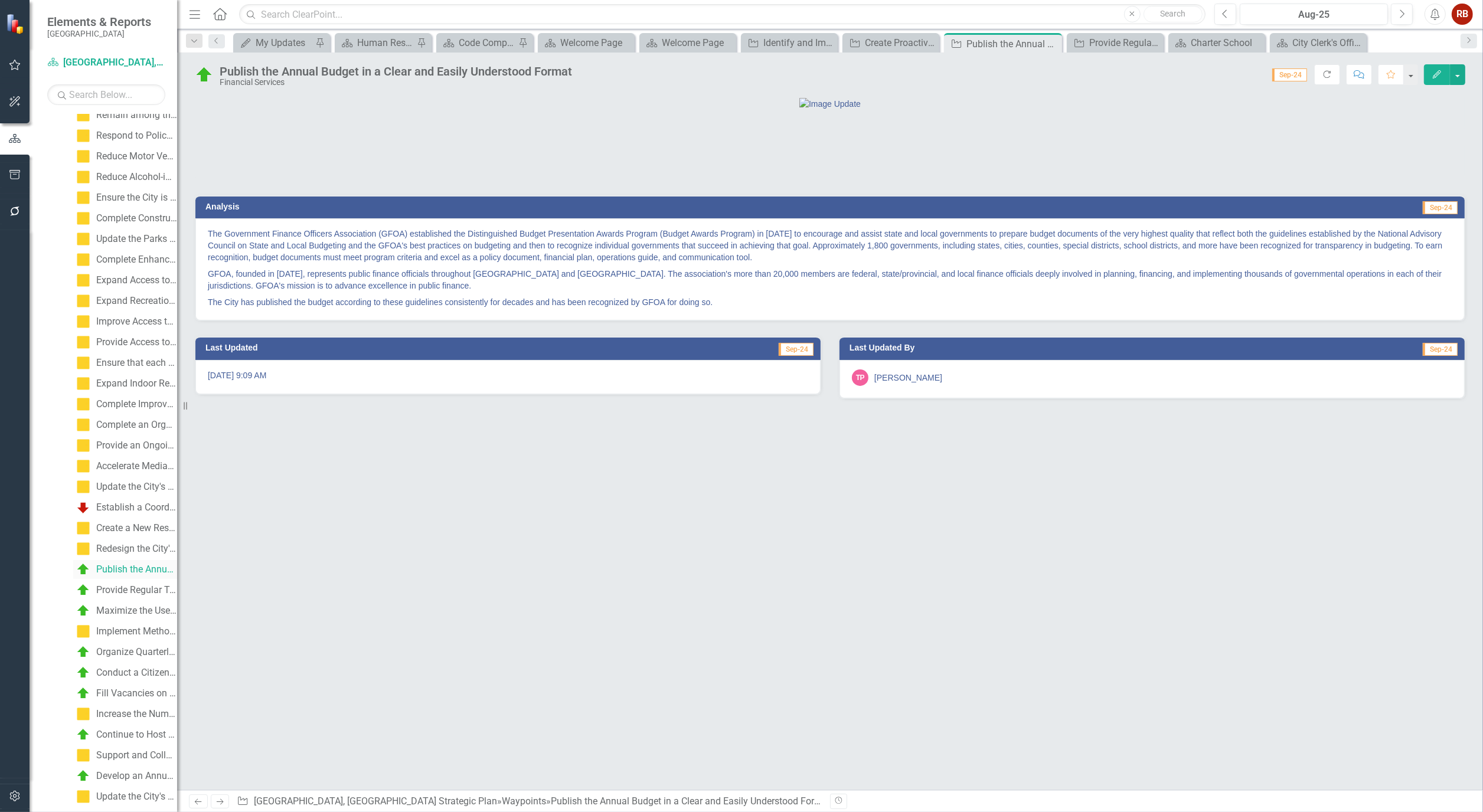
scroll to position [273, 0]
click at [434, 110] on div at bounding box center [830, 103] width 1269 height 12
click at [1457, 78] on button "button" at bounding box center [1458, 75] width 16 height 21
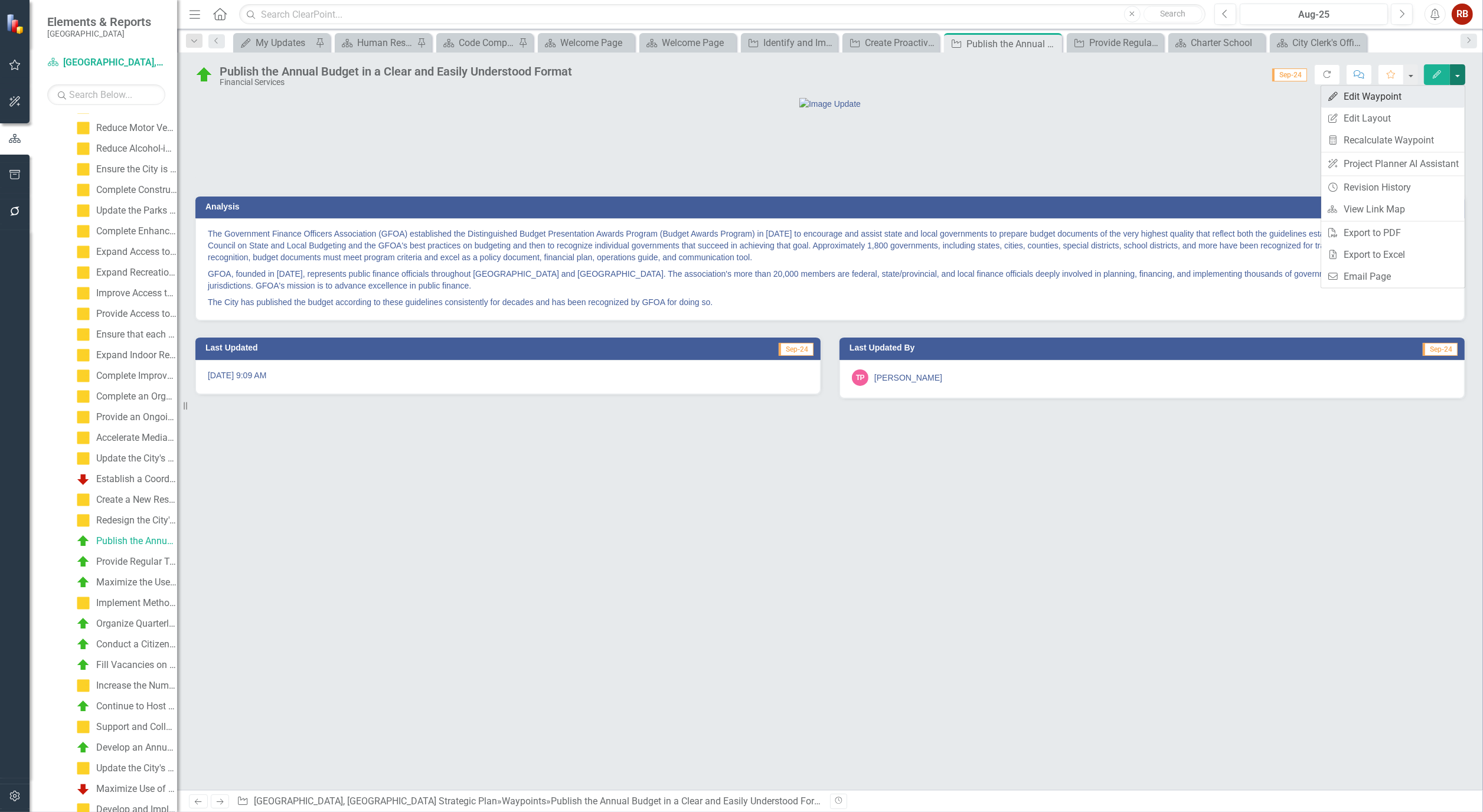
click at [1372, 99] on link "Edit Edit Waypoint" at bounding box center [1392, 97] width 143 height 22
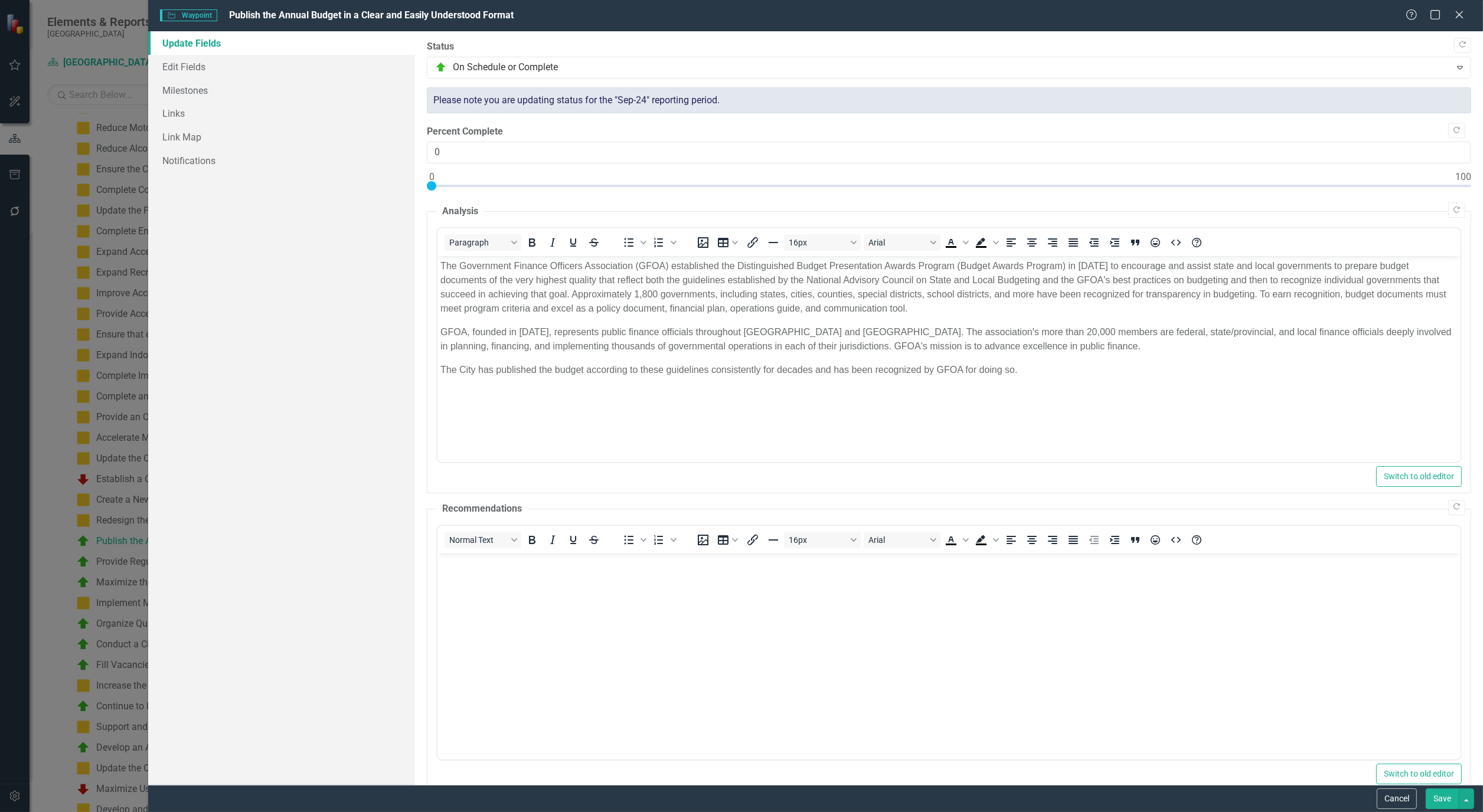
scroll to position [0, 0]
type input "100"
drag, startPoint x: 434, startPoint y: 187, endPoint x: 1484, endPoint y: 193, distance: 1050.0
click at [1482, 193] on html "Elements & Reports Cape Coral Scorecard [GEOGRAPHIC_DATA], [GEOGRAPHIC_DATA] St…" at bounding box center [742, 406] width 1483 height 812
click at [172, 60] on link "Edit Fields" at bounding box center [282, 67] width 267 height 23
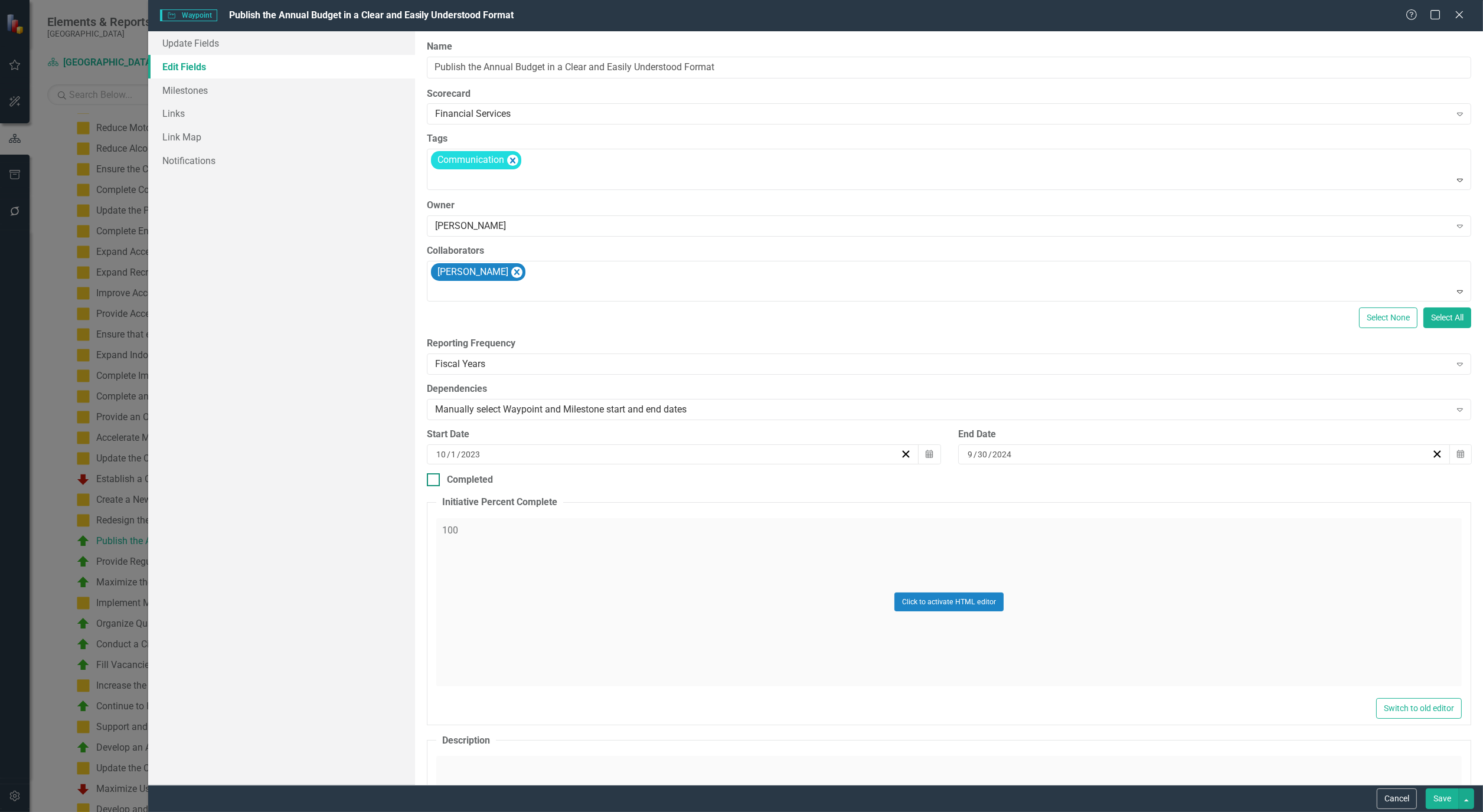
click at [432, 481] on input "Completed" at bounding box center [430, 477] width 8 height 8
checkbox input "true"
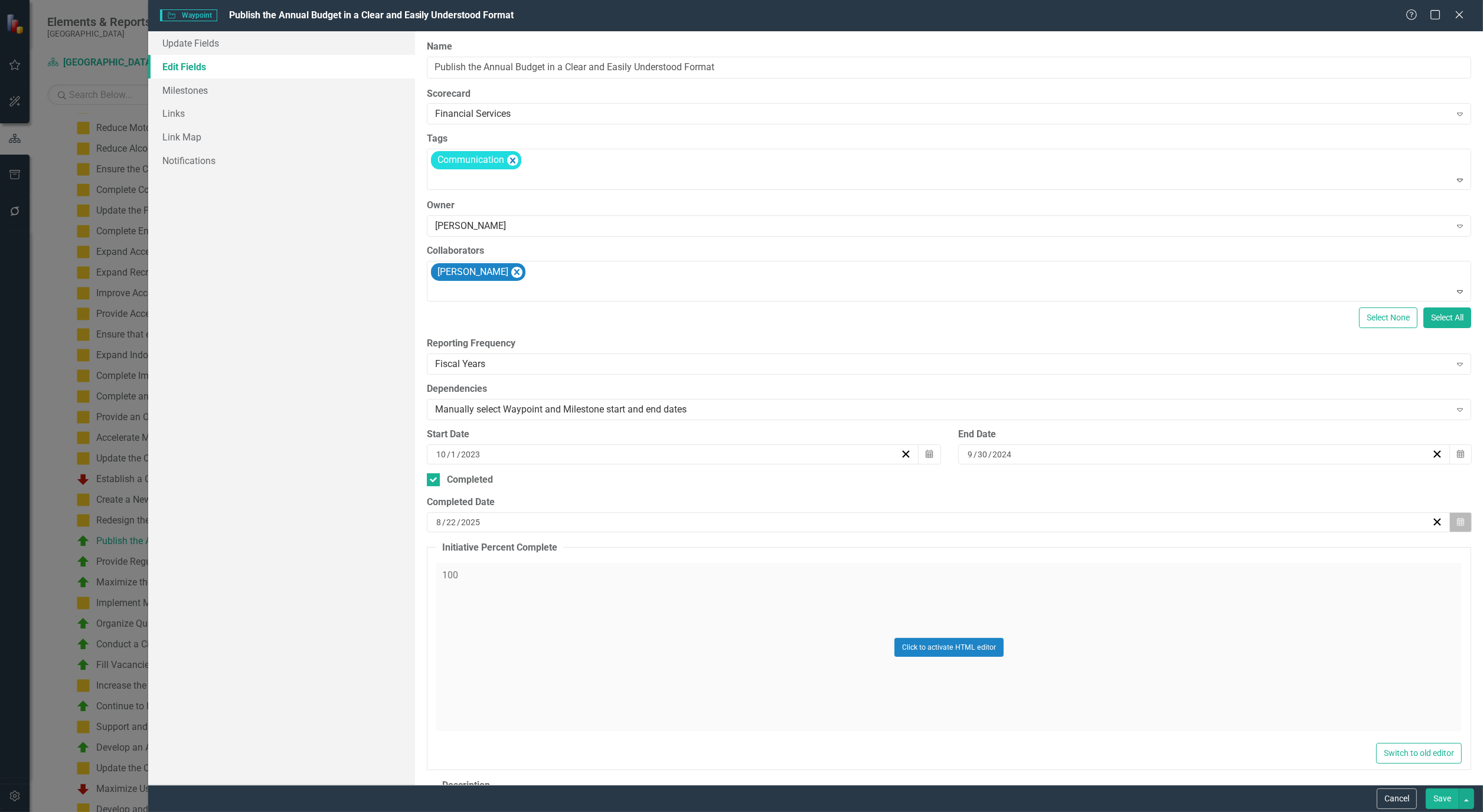
click at [1449, 519] on button "Calendar" at bounding box center [1460, 522] width 23 height 20
click at [940, 557] on span "[DATE]" at bounding box center [933, 551] width 24 height 10
click at [937, 555] on span "2025" at bounding box center [934, 551] width 19 height 10
click at [860, 631] on button "2024" at bounding box center [866, 629] width 69 height 43
click at [1010, 668] on abbr "September" at bounding box center [1002, 671] width 40 height 10
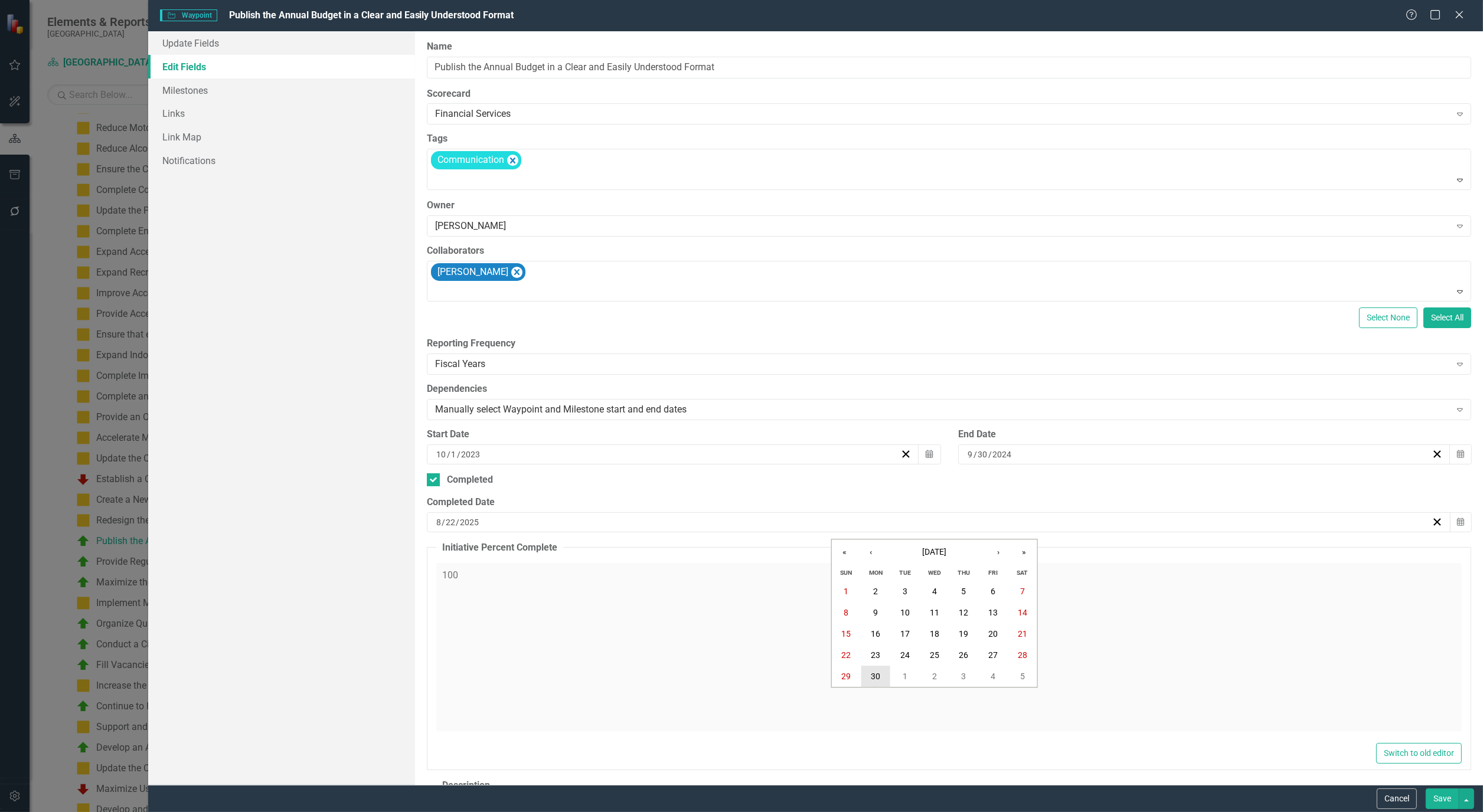
click at [874, 669] on button "30" at bounding box center [876, 677] width 30 height 21
click at [1441, 799] on button "Save" at bounding box center [1442, 799] width 33 height 21
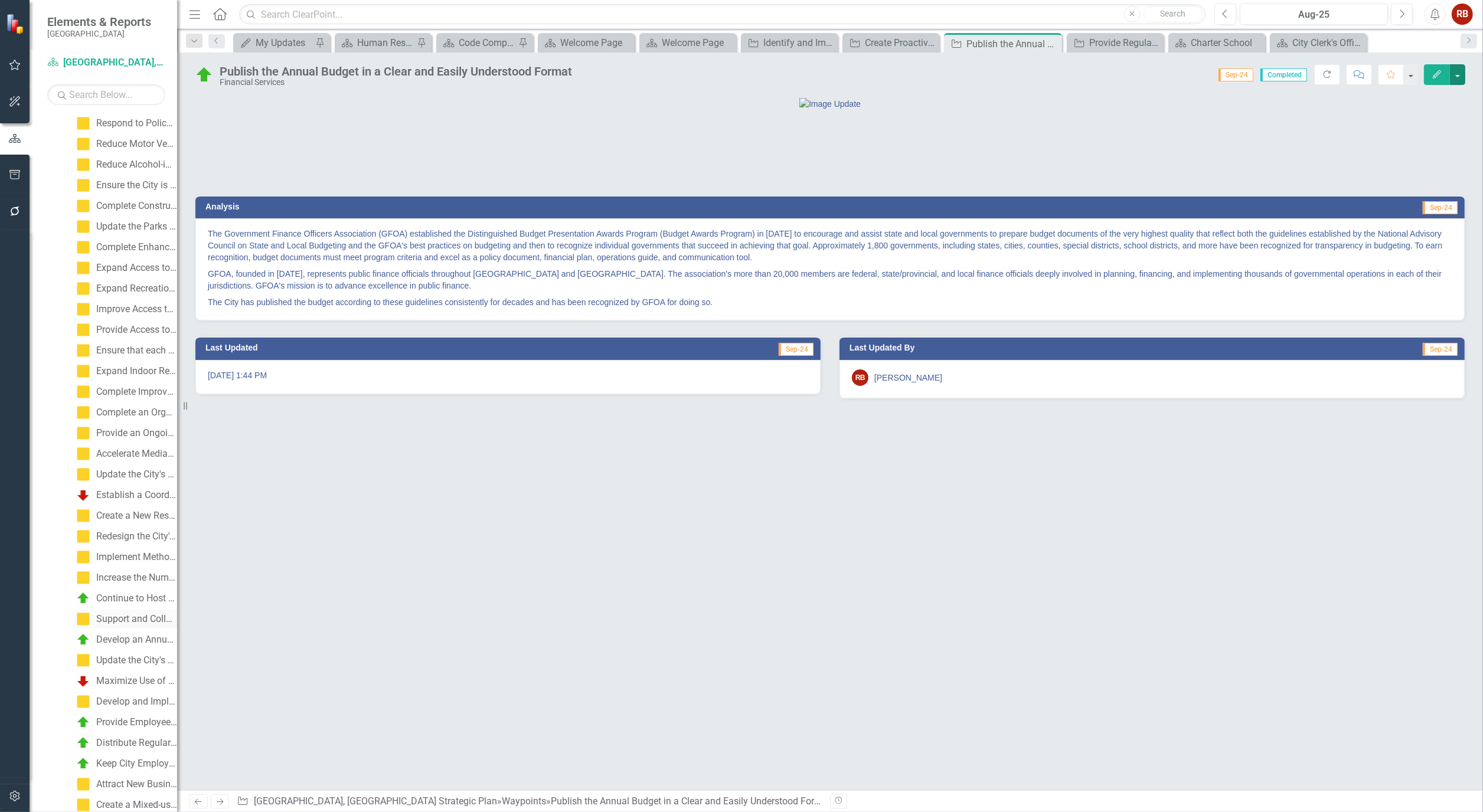
scroll to position [262, 0]
click at [135, 585] on link "Continue to Host the Citizens Academy" at bounding box center [125, 593] width 104 height 19
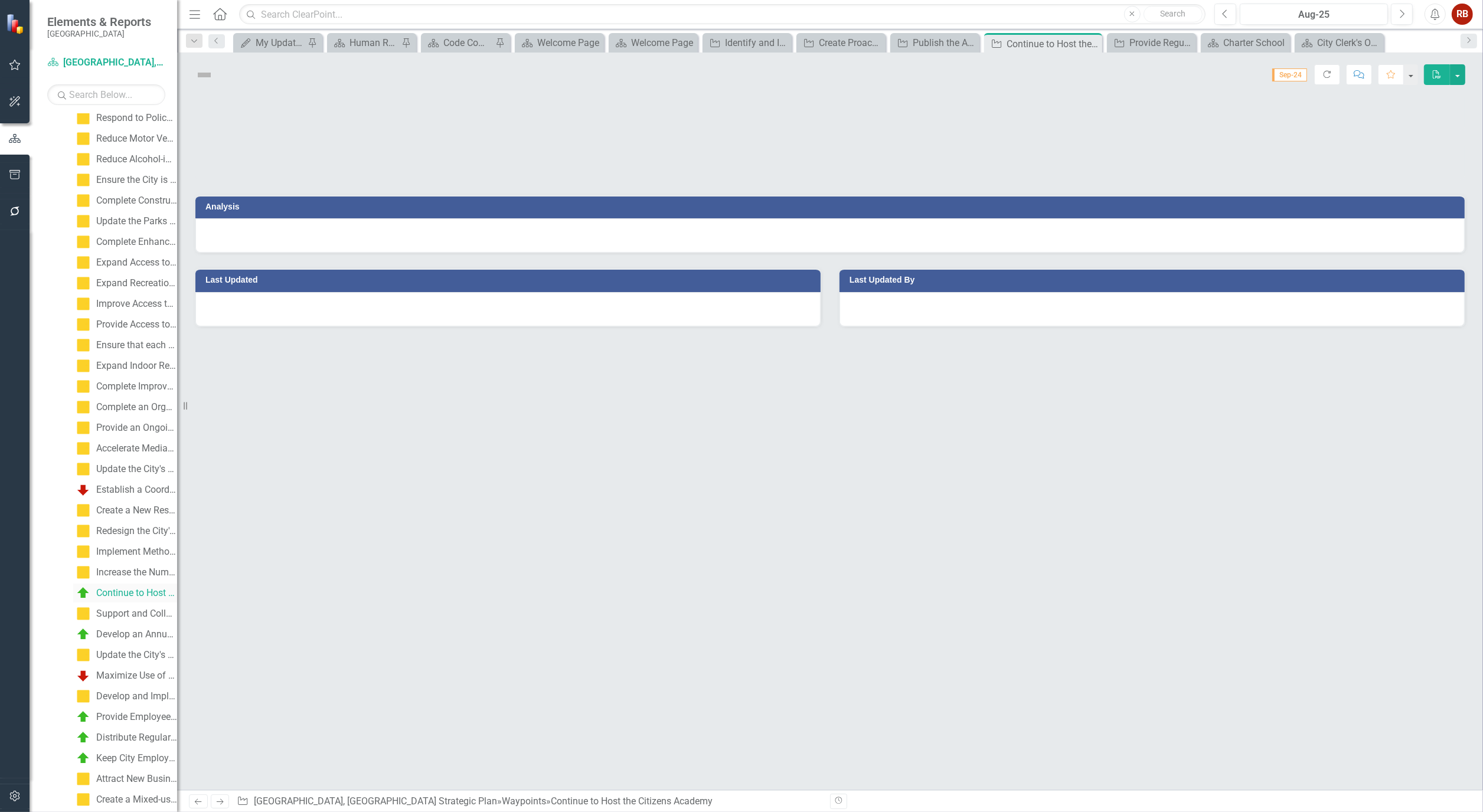
scroll to position [51, 0]
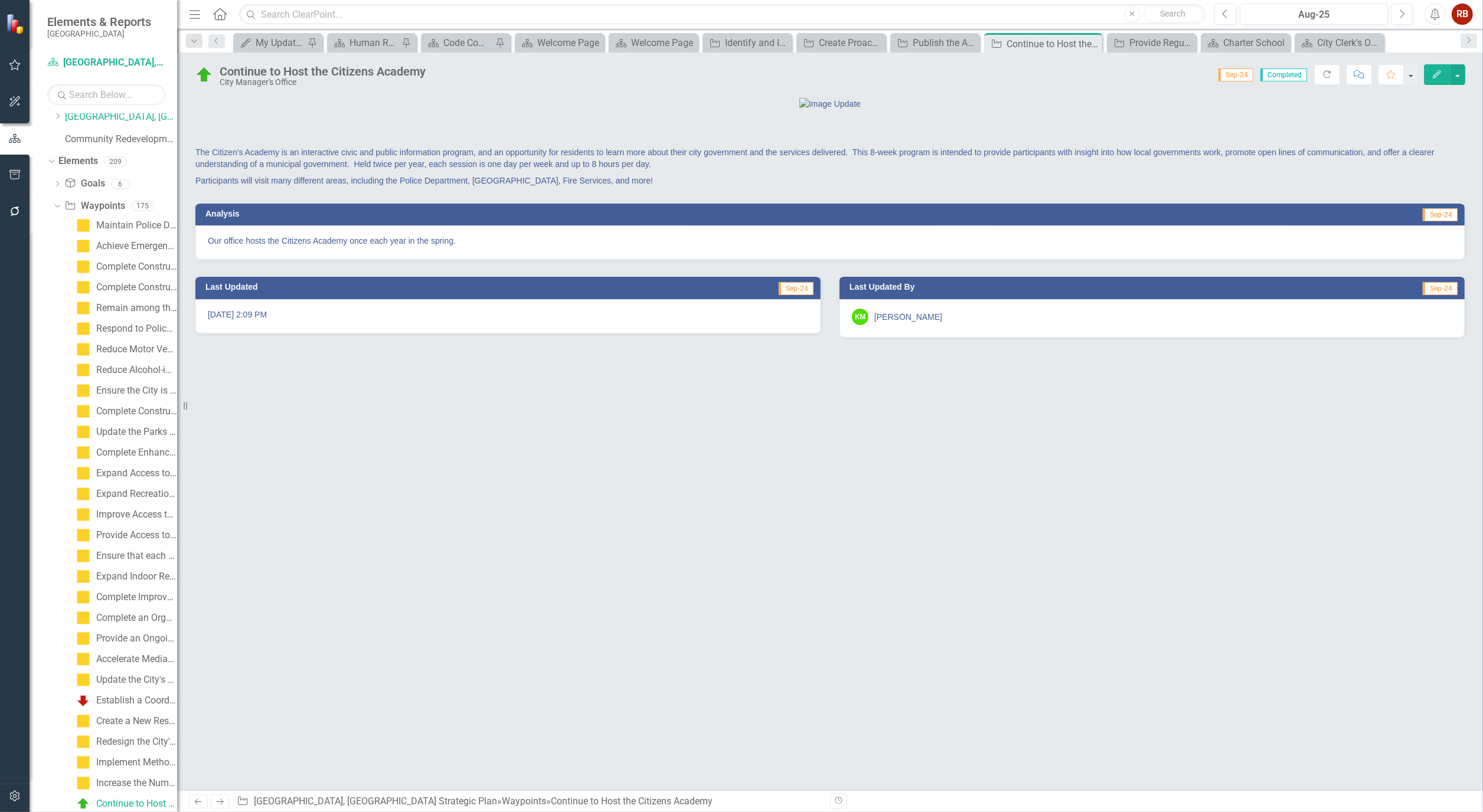
click at [1439, 75] on icon "Edit" at bounding box center [1436, 74] width 10 height 8
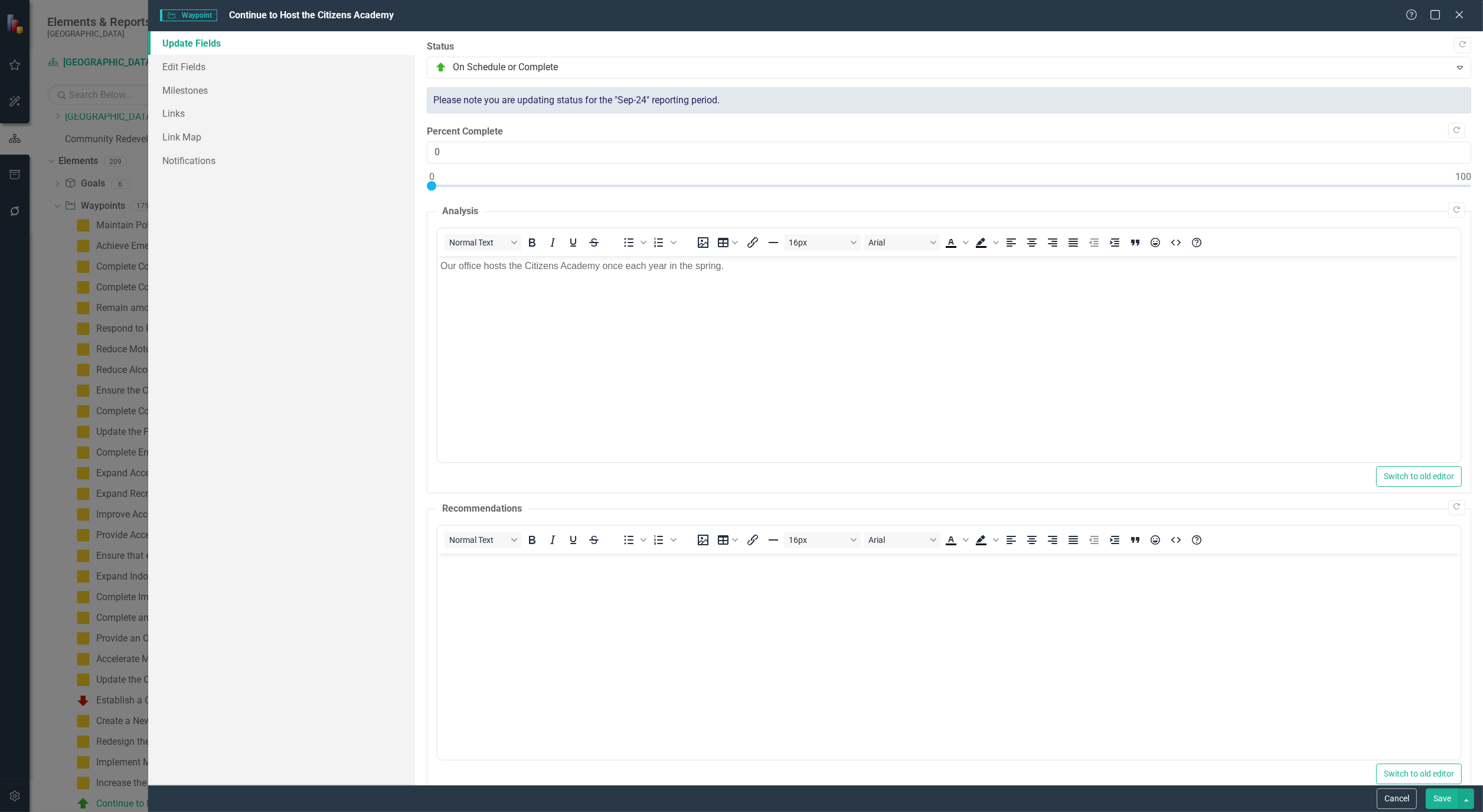
scroll to position [0, 0]
type input "100"
drag, startPoint x: 1071, startPoint y: 185, endPoint x: 1480, endPoint y: 191, distance: 409.0
click at [1480, 191] on div ""Update" fields in ClearPoint are the fields that change from reporting period …" at bounding box center [948, 408] width 1068 height 754
click at [196, 65] on link "Edit Fields" at bounding box center [282, 67] width 267 height 23
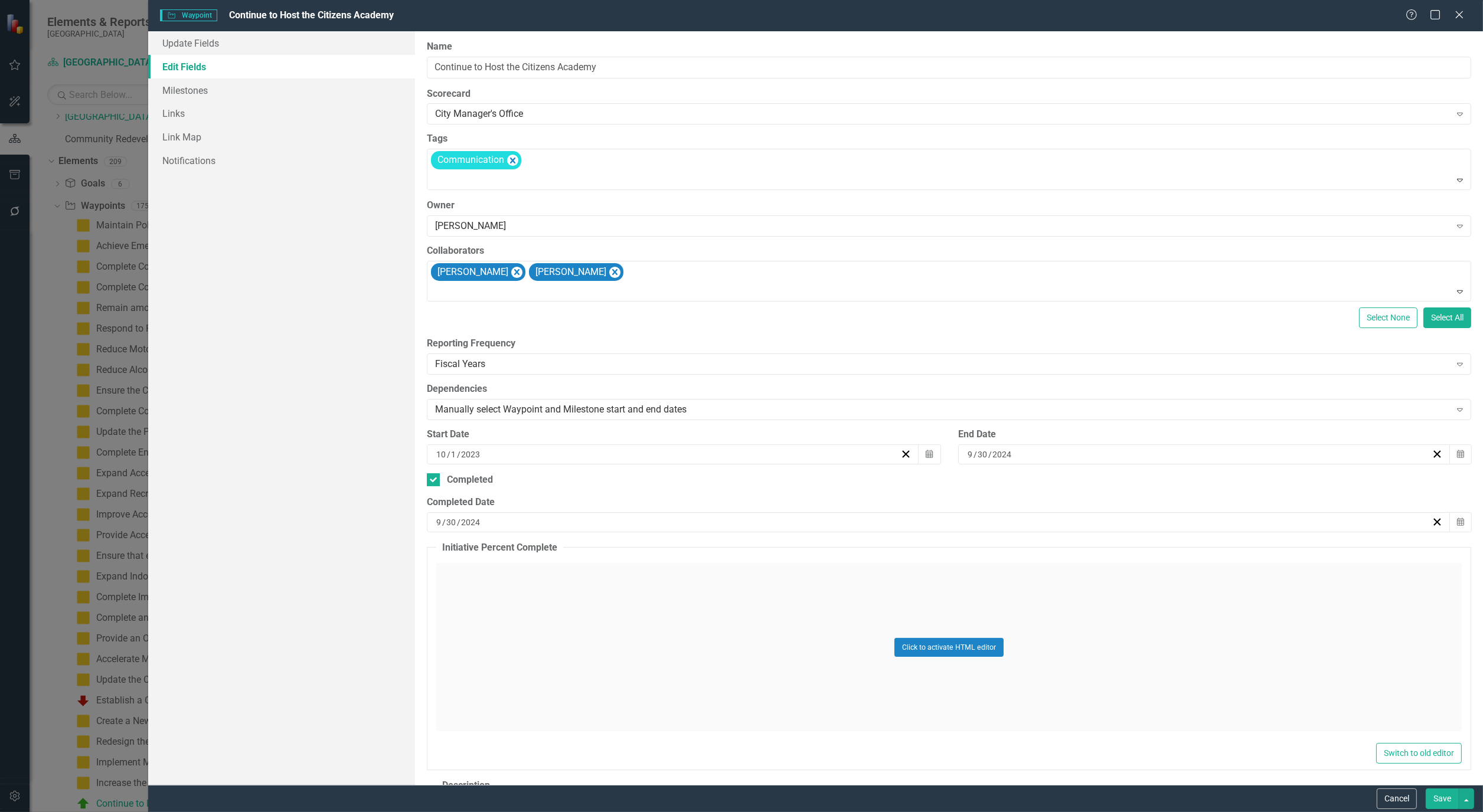
click at [1450, 795] on button "Save" at bounding box center [1442, 799] width 33 height 21
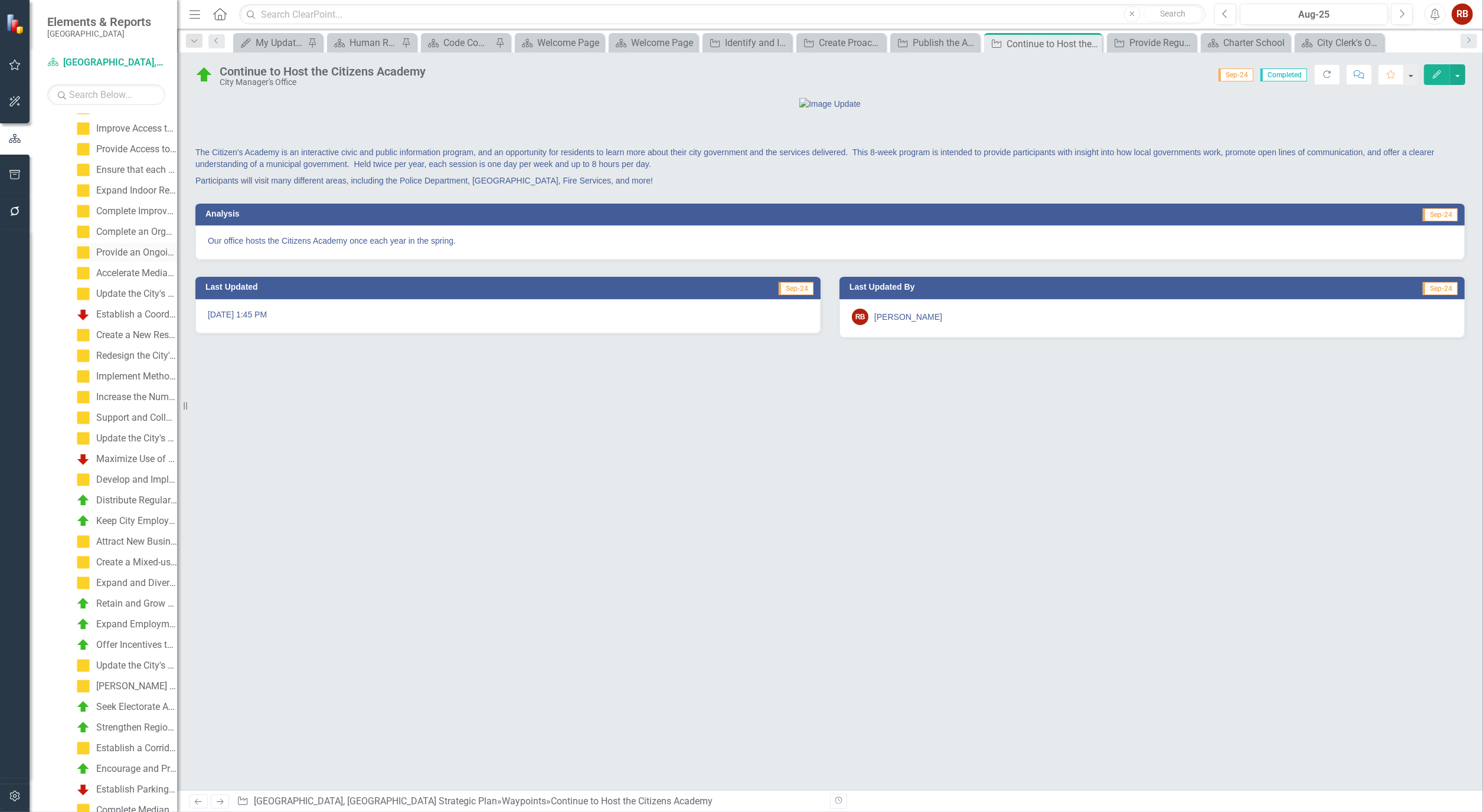
scroll to position [511, 0]
click at [121, 426] on div "Distribute Regular Employee Newsletters, Email Blasts, and Messages from the Ci…" at bounding box center [136, 427] width 81 height 10
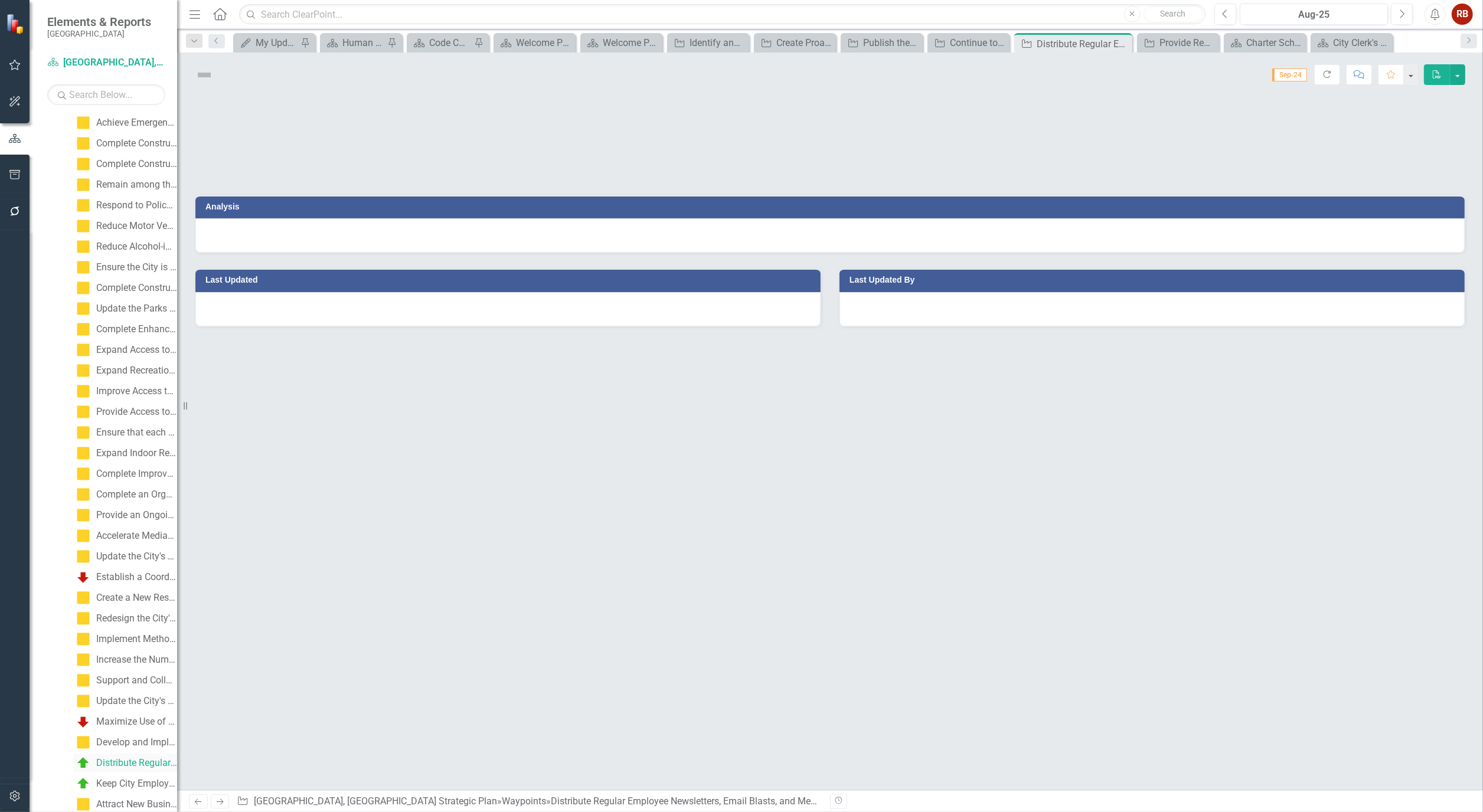
scroll to position [134, 0]
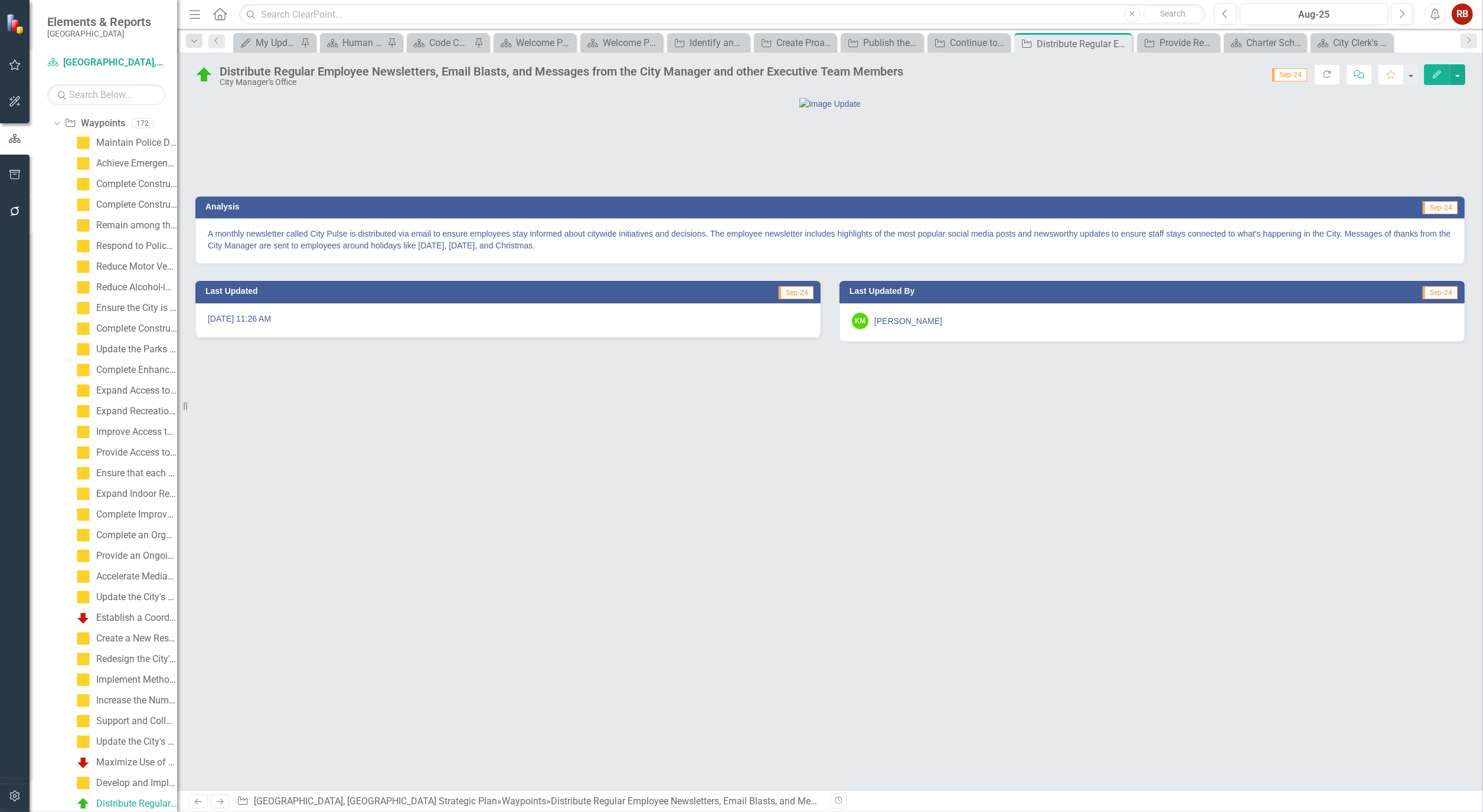
click at [1443, 75] on button "Edit" at bounding box center [1437, 75] width 26 height 21
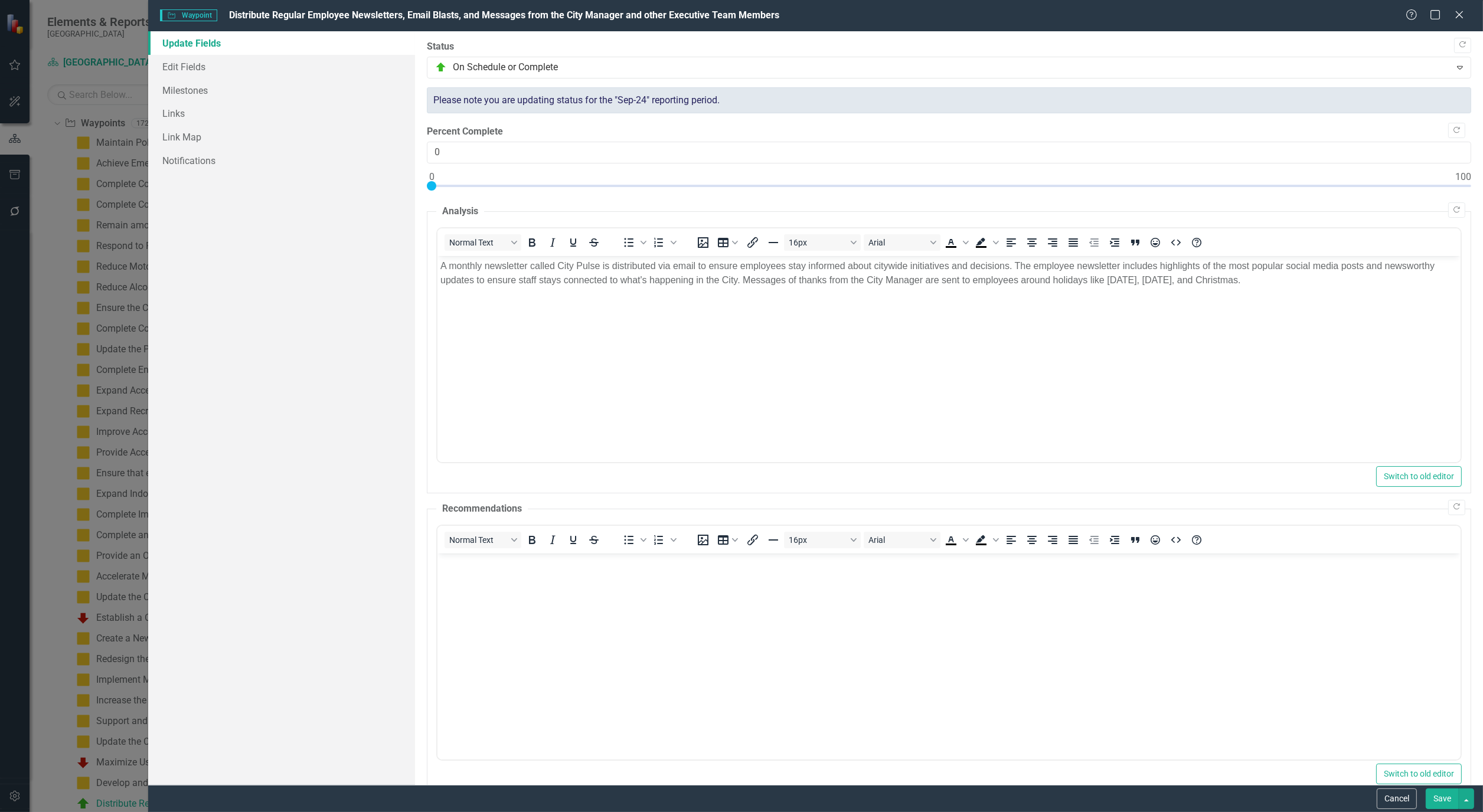
scroll to position [0, 0]
type input "100"
click at [1462, 184] on div at bounding box center [948, 189] width 1044 height 15
click at [190, 67] on link "Edit Fields" at bounding box center [282, 67] width 267 height 23
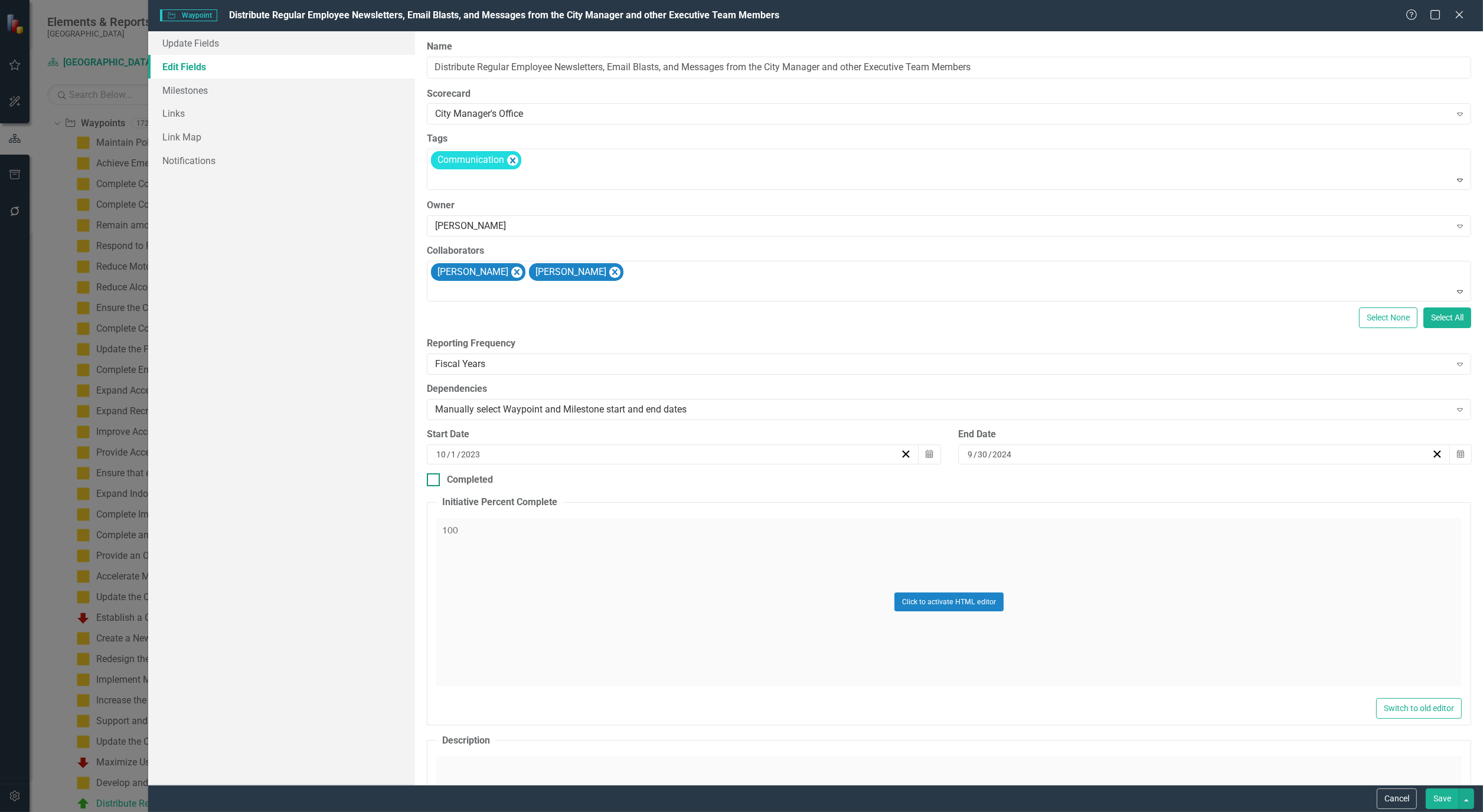
click at [441, 482] on div "Completed" at bounding box center [948, 480] width 1044 height 14
click at [434, 481] on input "Completed" at bounding box center [430, 477] width 8 height 8
checkbox input "true"
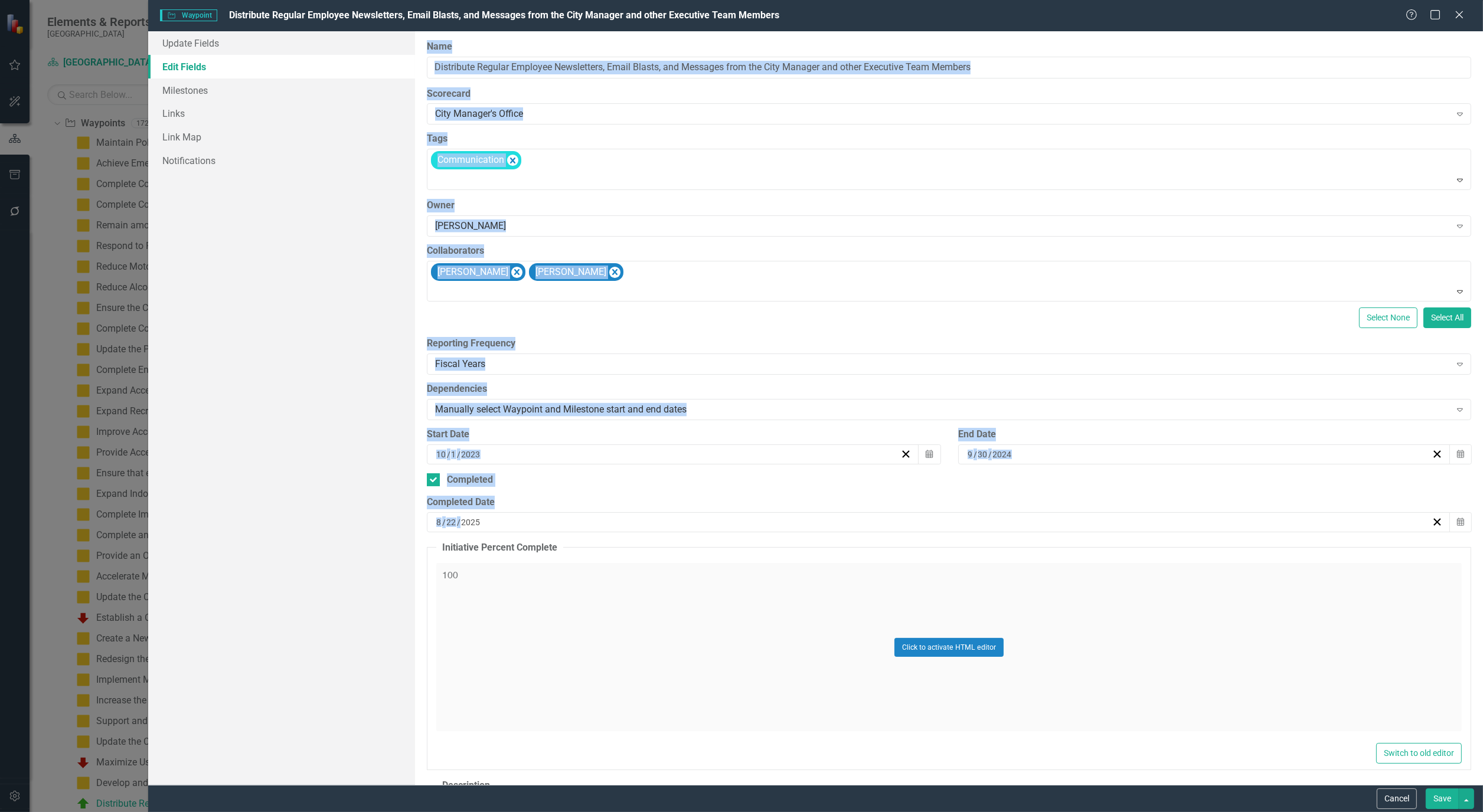
drag, startPoint x: 532, startPoint y: 523, endPoint x: 365, endPoint y: 514, distance: 167.2
click at [365, 514] on div "Update Fields Edit Fields Milestones Links Link Map Notifications "Update" fiel…" at bounding box center [815, 408] width 1335 height 754
click at [541, 515] on div "[DATE]" at bounding box center [938, 522] width 1023 height 20
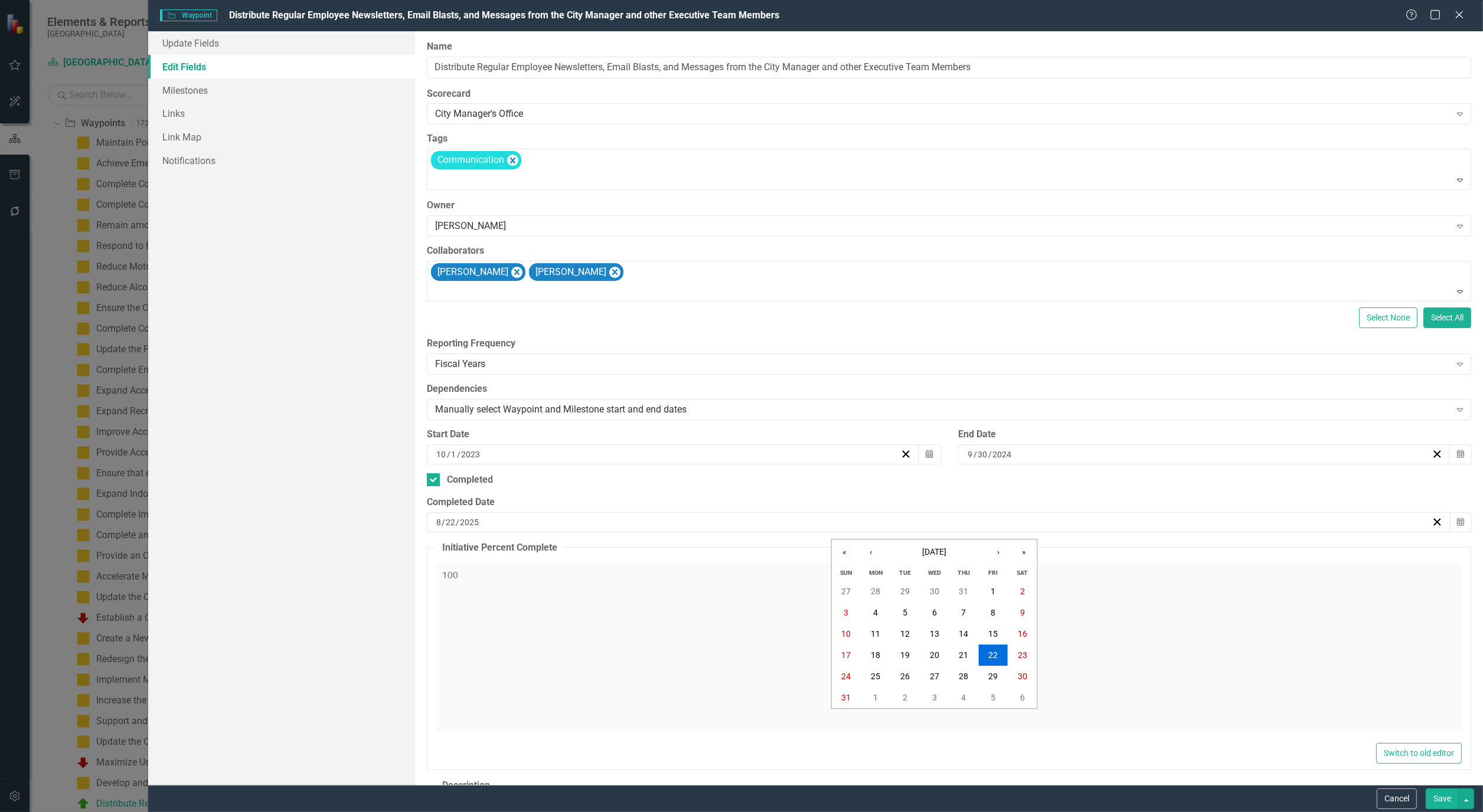
click at [517, 522] on div "[DATE] [DATE]" at bounding box center [932, 522] width 996 height 12
click at [930, 546] on button "[DATE]" at bounding box center [934, 552] width 102 height 26
click at [921, 552] on button "2025" at bounding box center [934, 552] width 102 height 26
click at [858, 630] on button "2024" at bounding box center [866, 629] width 69 height 43
click at [993, 664] on button "September" at bounding box center [1003, 672] width 69 height 43
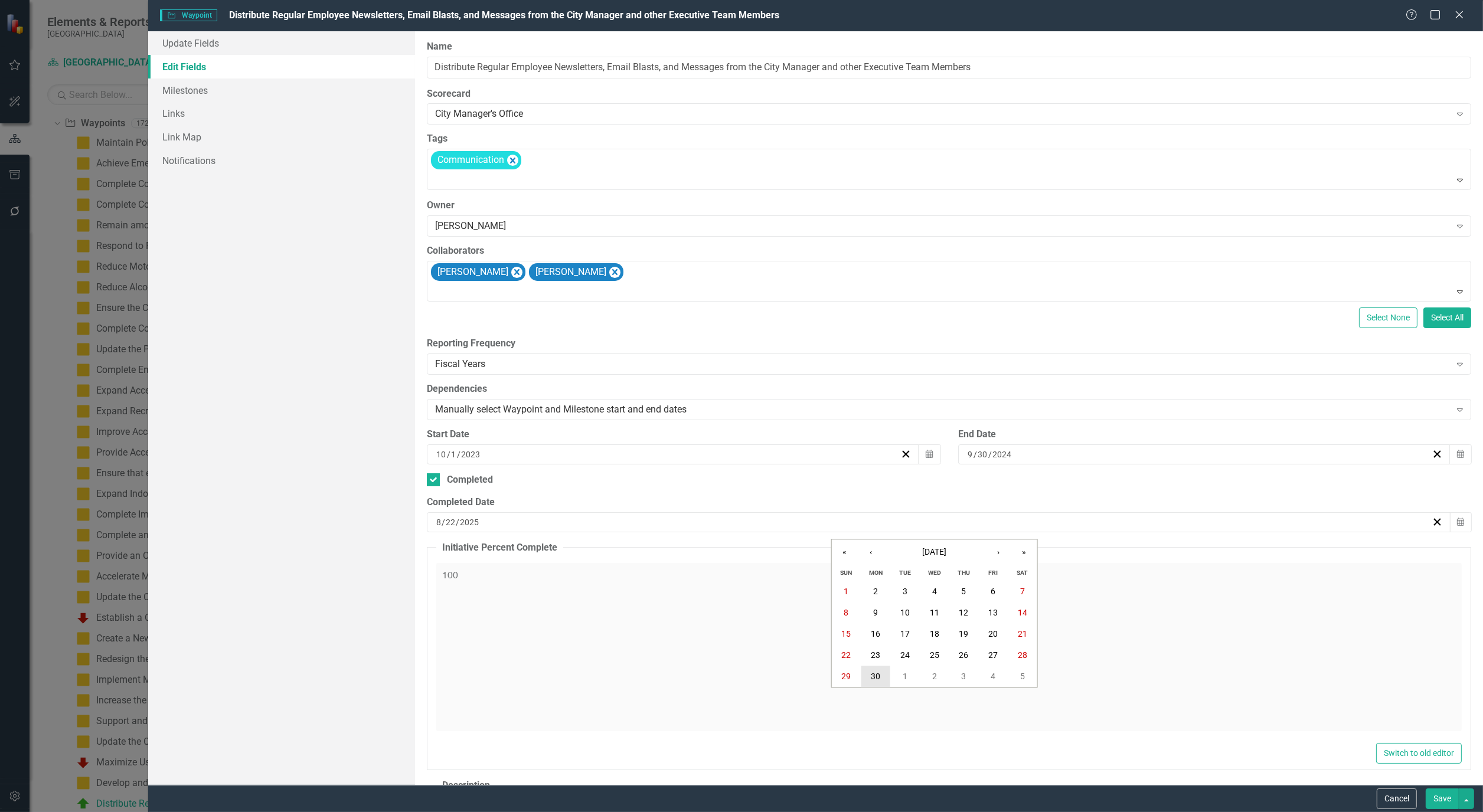
click at [870, 667] on button "30" at bounding box center [876, 677] width 30 height 21
click at [1451, 795] on button "Save" at bounding box center [1442, 799] width 33 height 21
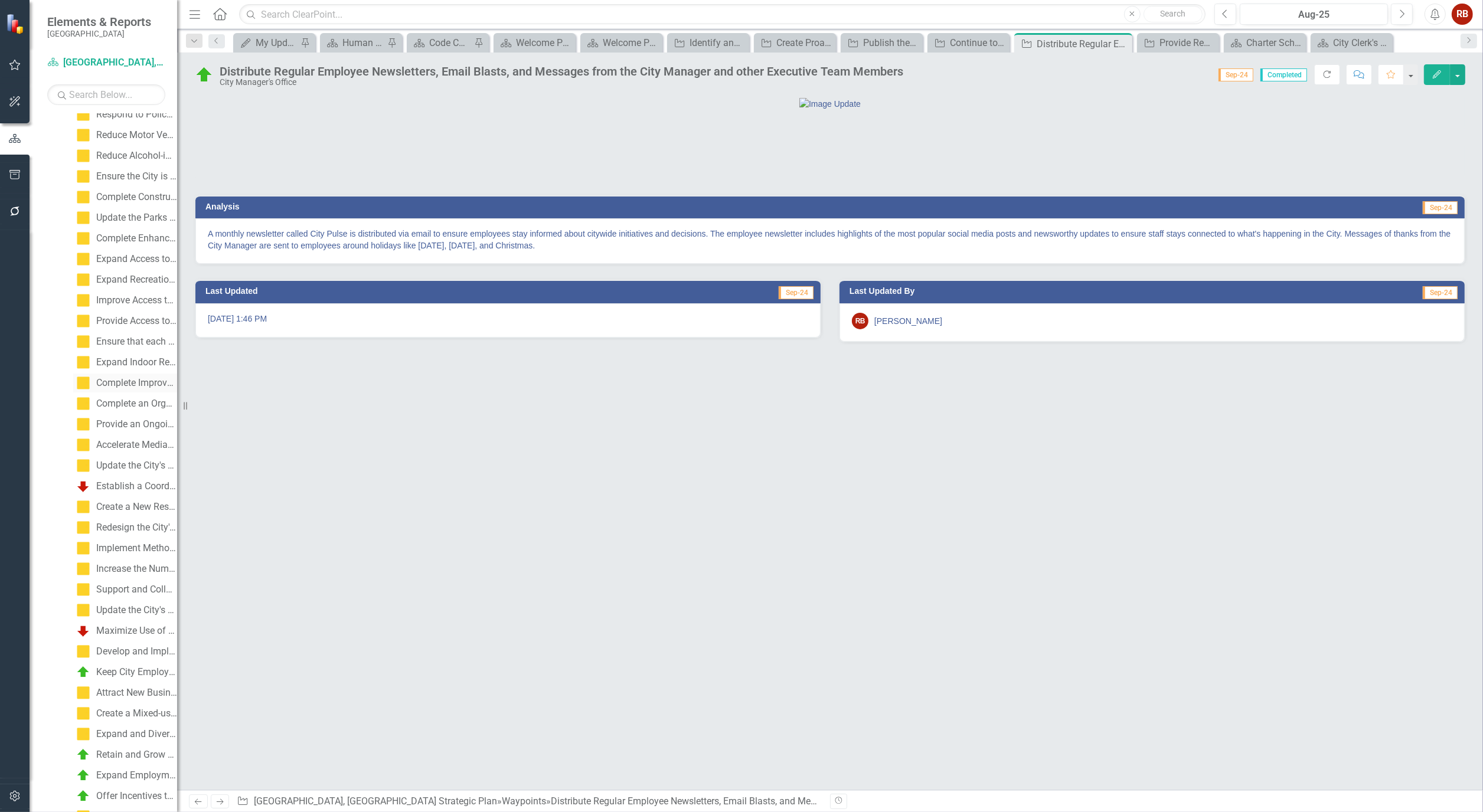
scroll to position [331, 0]
click at [131, 601] on div "Keep City Employees Informed and Involved in Public Dialogue so they can Assist…" at bounding box center [136, 607] width 81 height 10
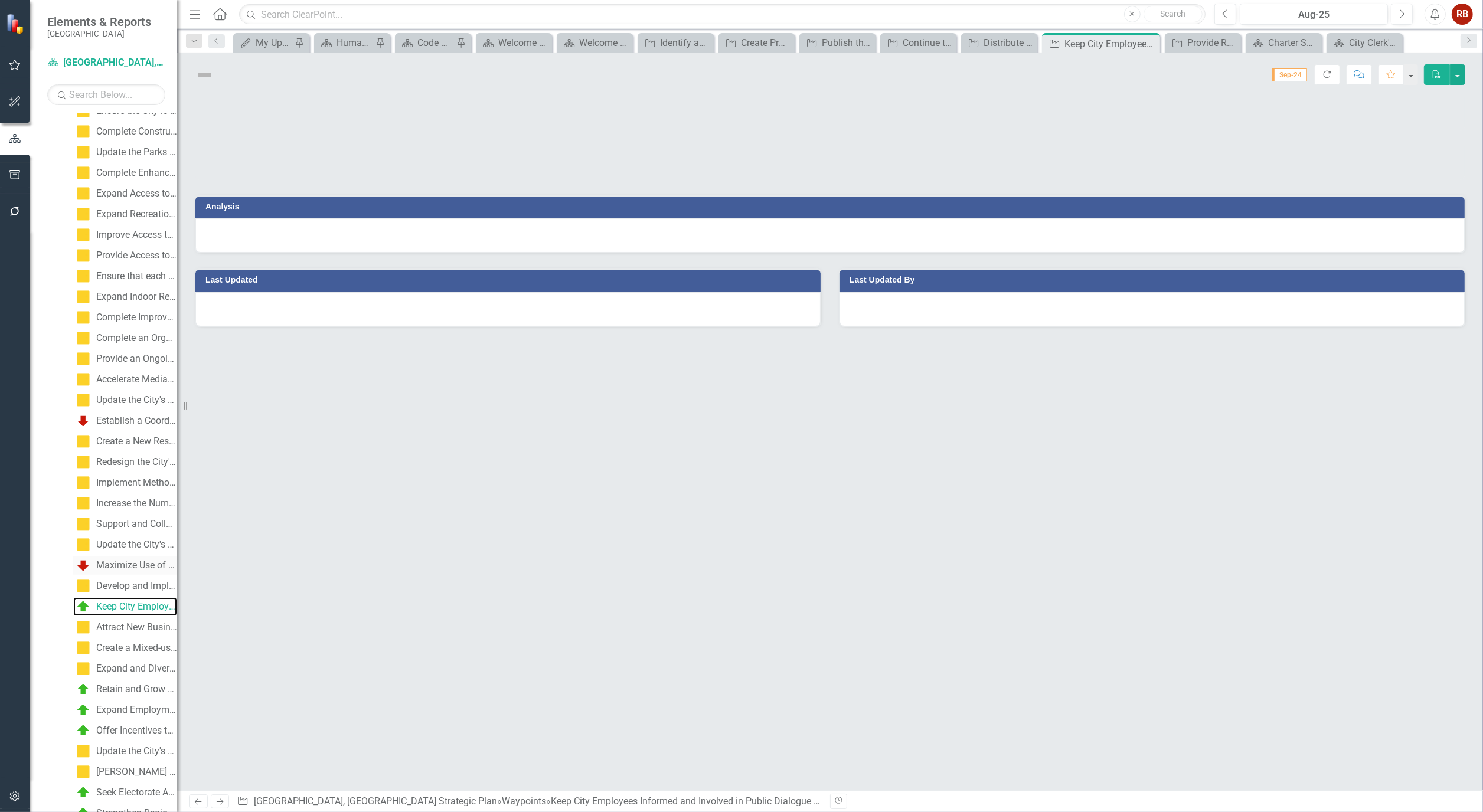
scroll to position [134, 0]
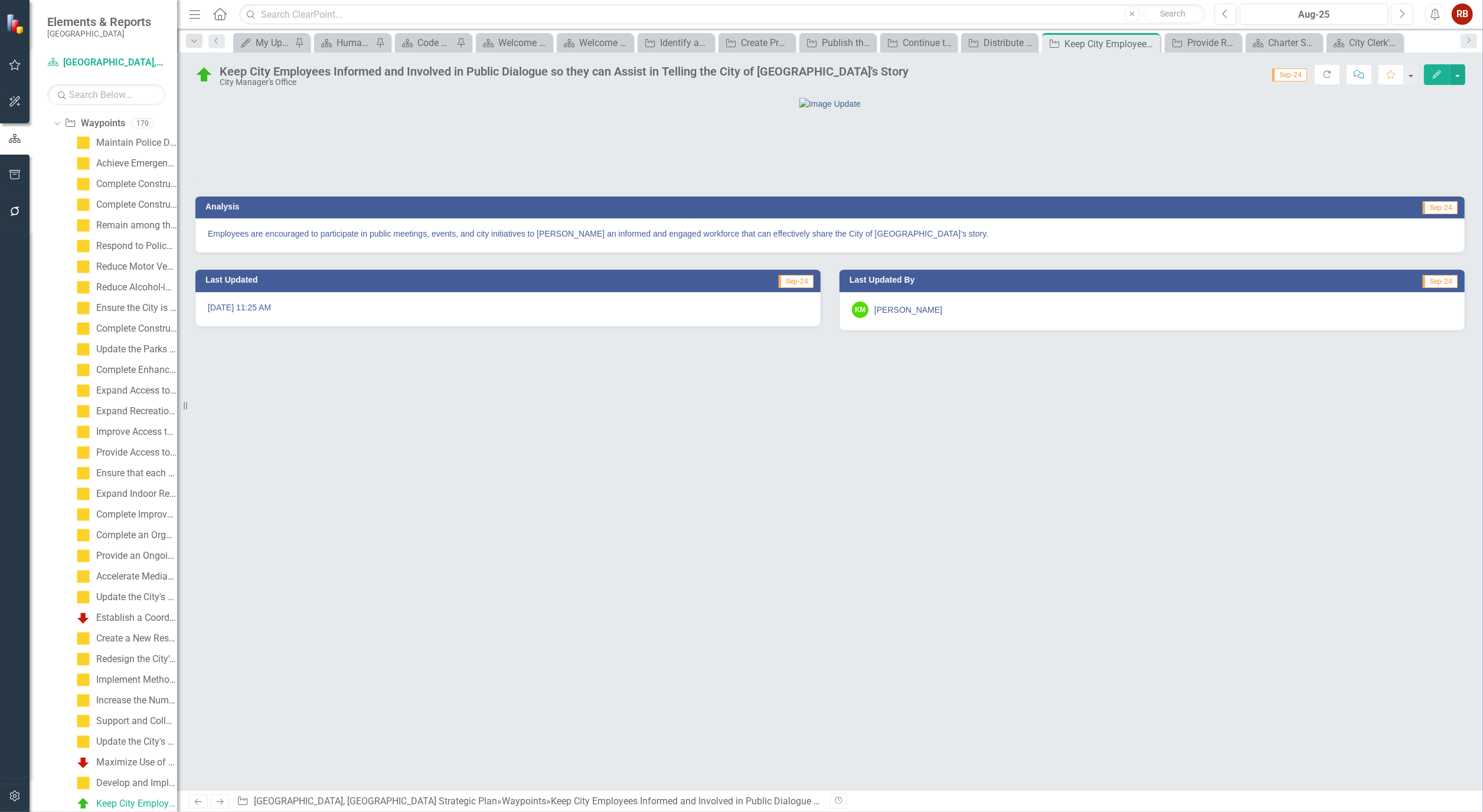
click at [1465, 67] on div "Keep City Employees Informed and Involved in Public Dialogue so they can Assist…" at bounding box center [830, 70] width 1305 height 36
click at [1454, 71] on button "button" at bounding box center [1458, 75] width 16 height 21
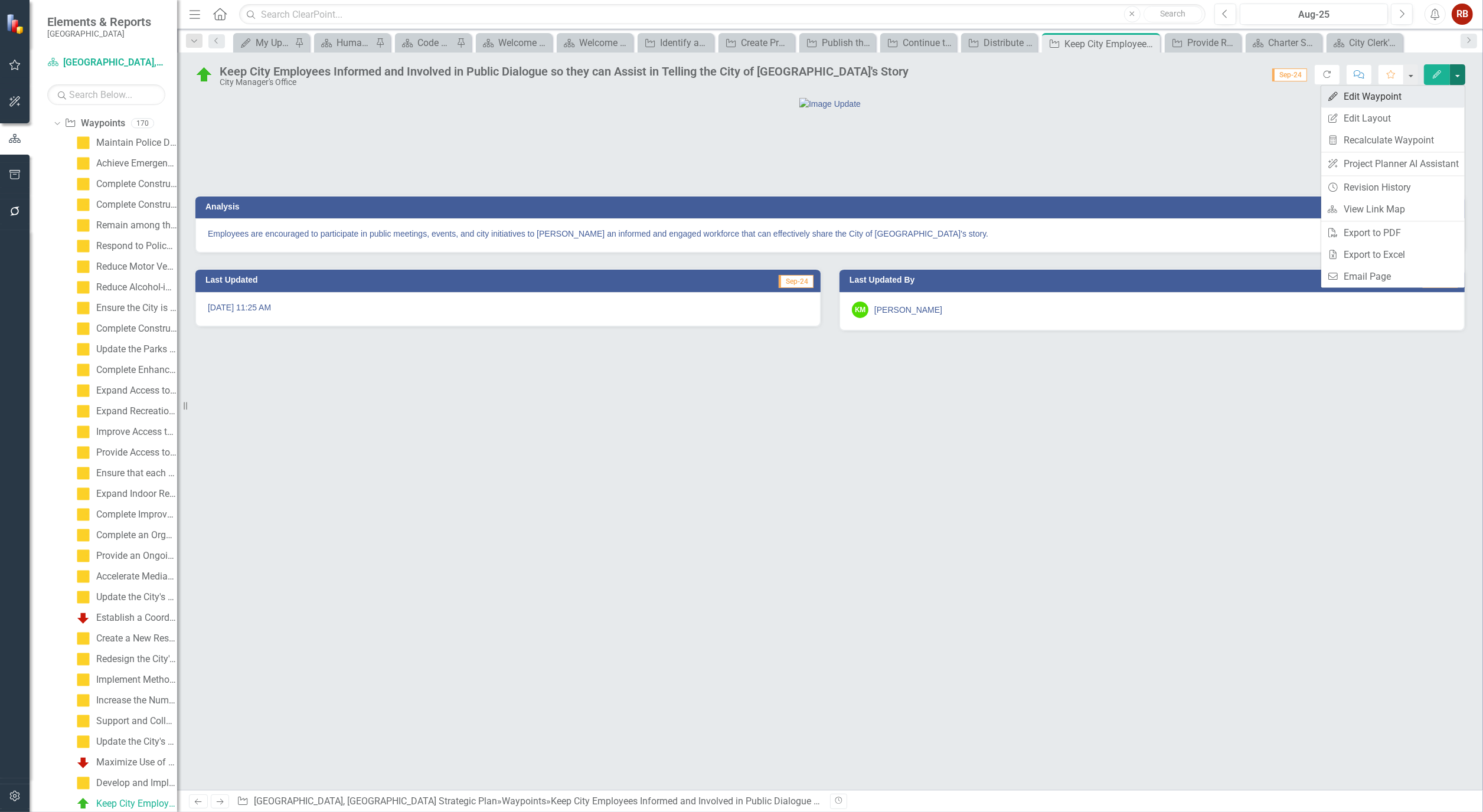
click at [1395, 97] on link "Edit Edit Waypoint" at bounding box center [1392, 97] width 143 height 22
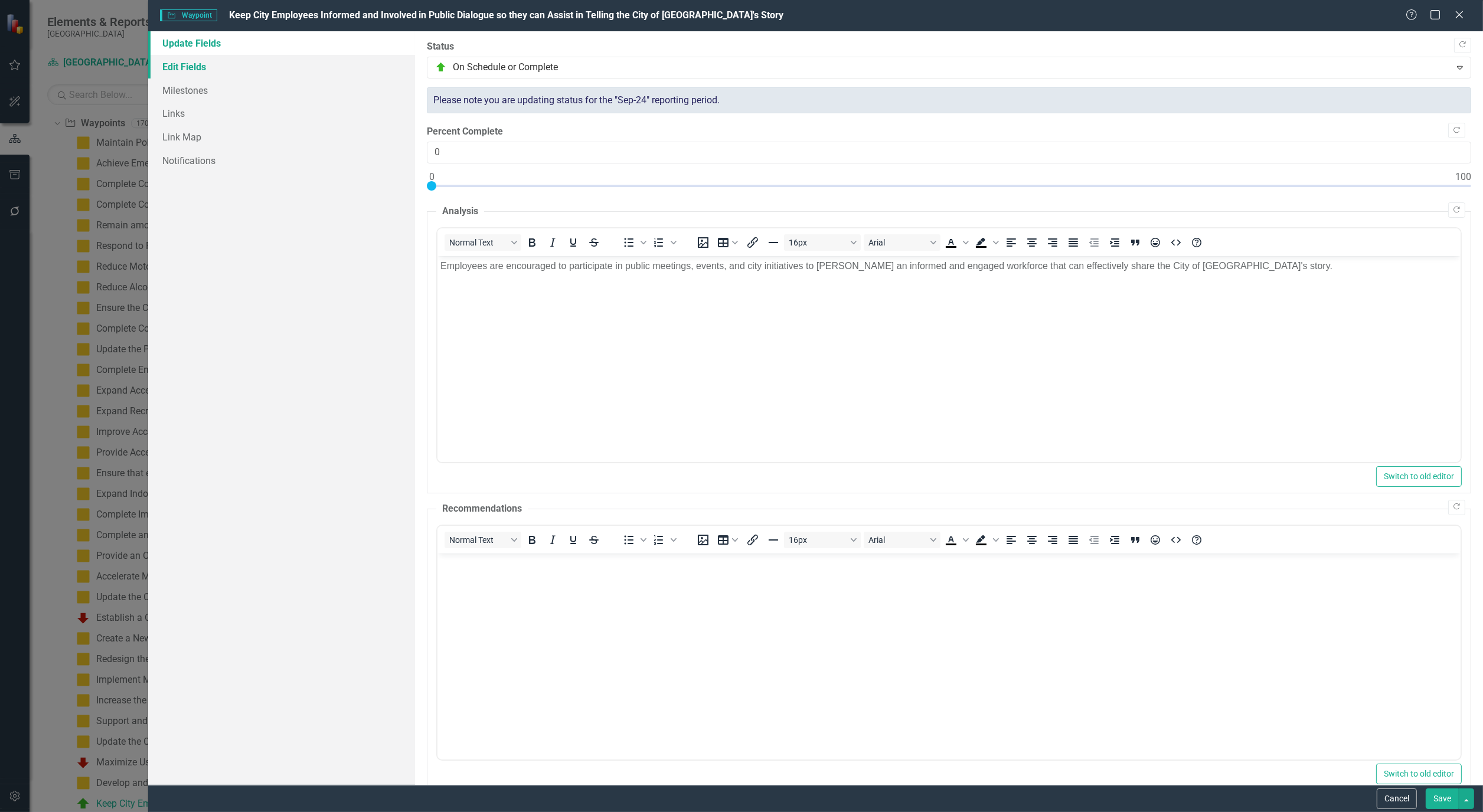
scroll to position [0, 0]
type input "100"
drag, startPoint x: 489, startPoint y: 186, endPoint x: 1470, endPoint y: 233, distance: 982.1
click at [1470, 233] on div ""Update" fields in ClearPoint are the fields that change from reporting period …" at bounding box center [948, 408] width 1068 height 754
click at [187, 60] on link "Edit Fields" at bounding box center [282, 67] width 267 height 23
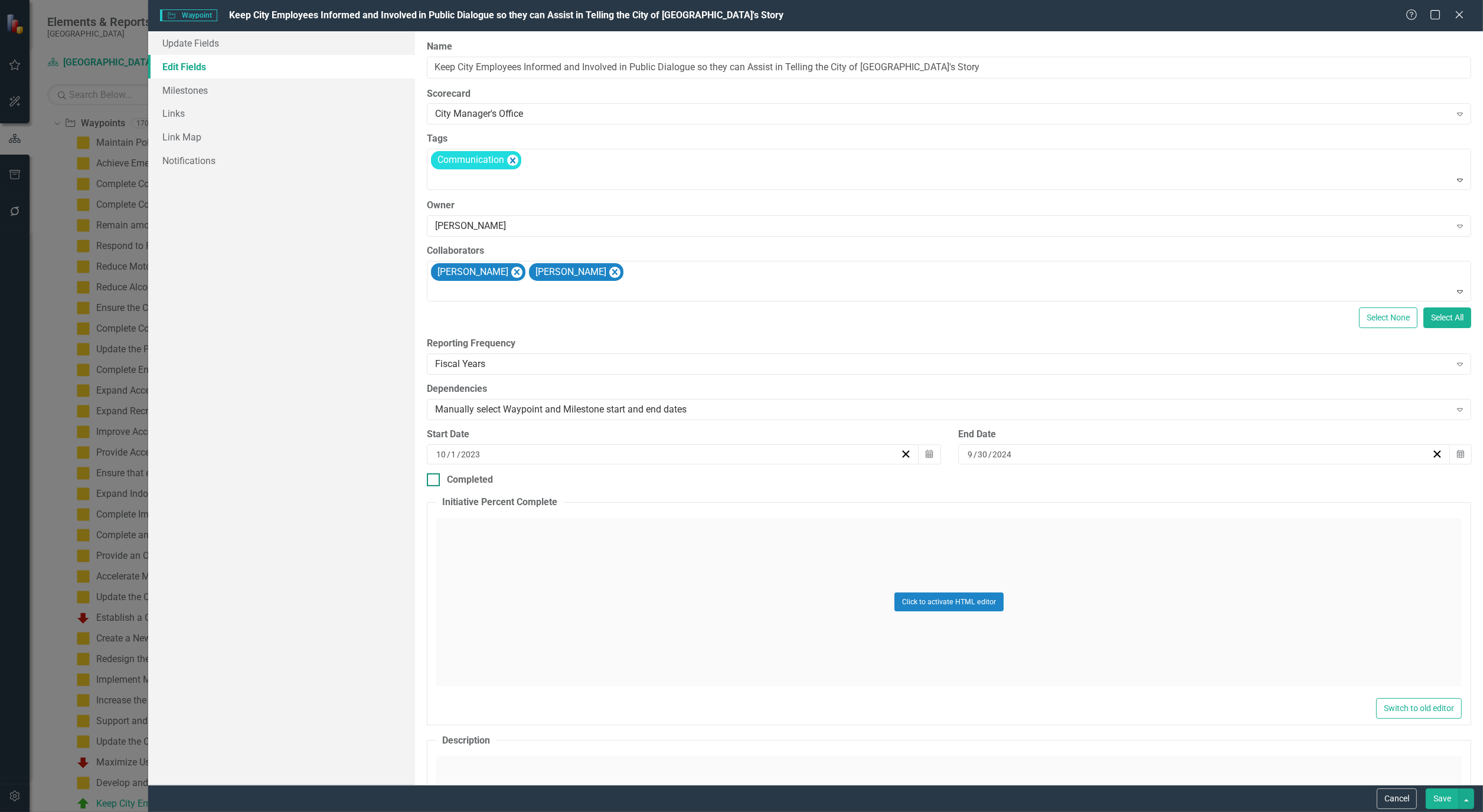
click at [428, 485] on div at bounding box center [433, 480] width 13 height 13
click at [428, 481] on input "Completed" at bounding box center [430, 477] width 8 height 8
checkbox input "true"
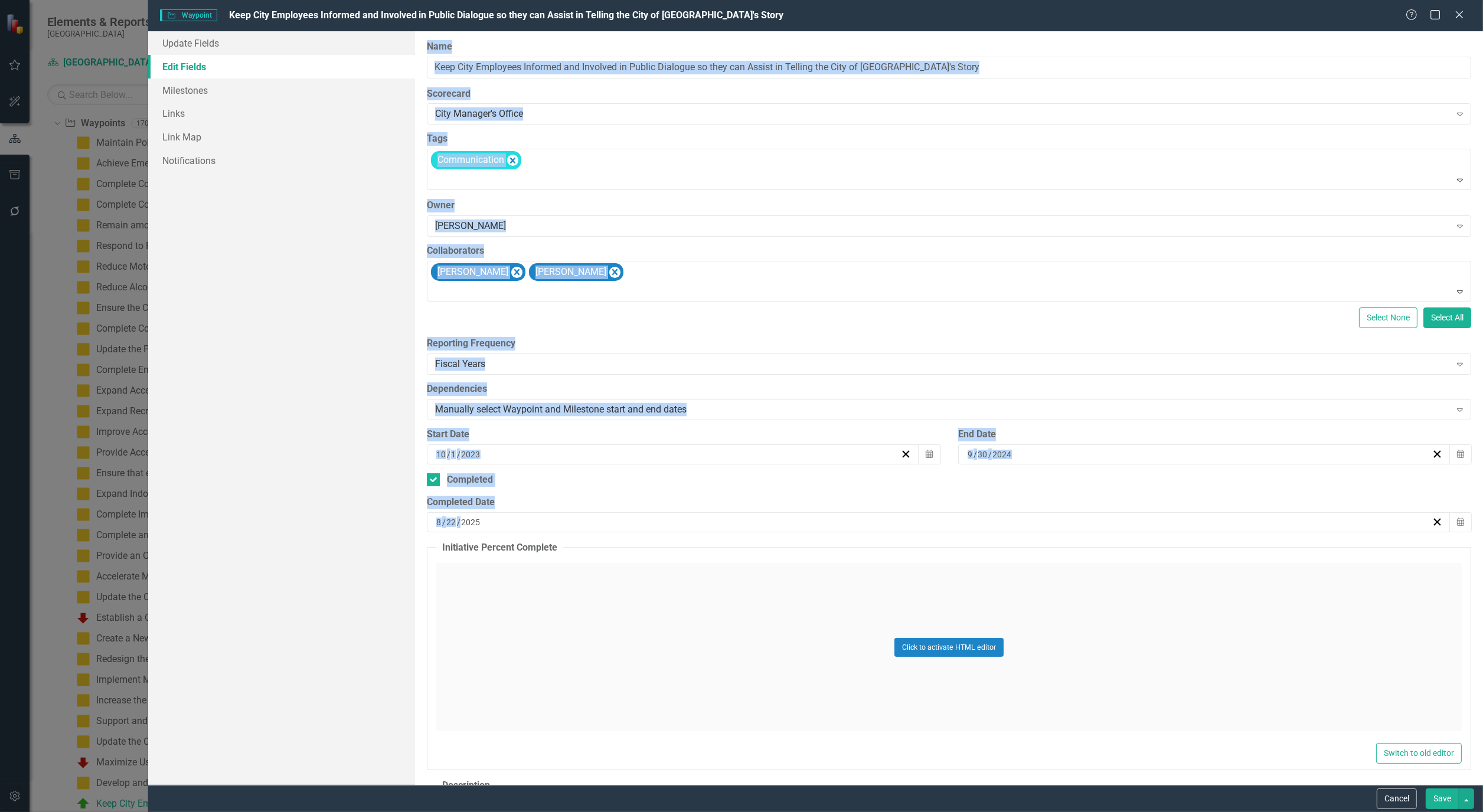
drag, startPoint x: 500, startPoint y: 520, endPoint x: 405, endPoint y: 518, distance: 95.0
click at [405, 518] on div "Update Fields Edit Fields Milestones Links Link Map Notifications "Update" fiel…" at bounding box center [815, 408] width 1335 height 754
click at [467, 524] on input "2025" at bounding box center [471, 522] width 21 height 12
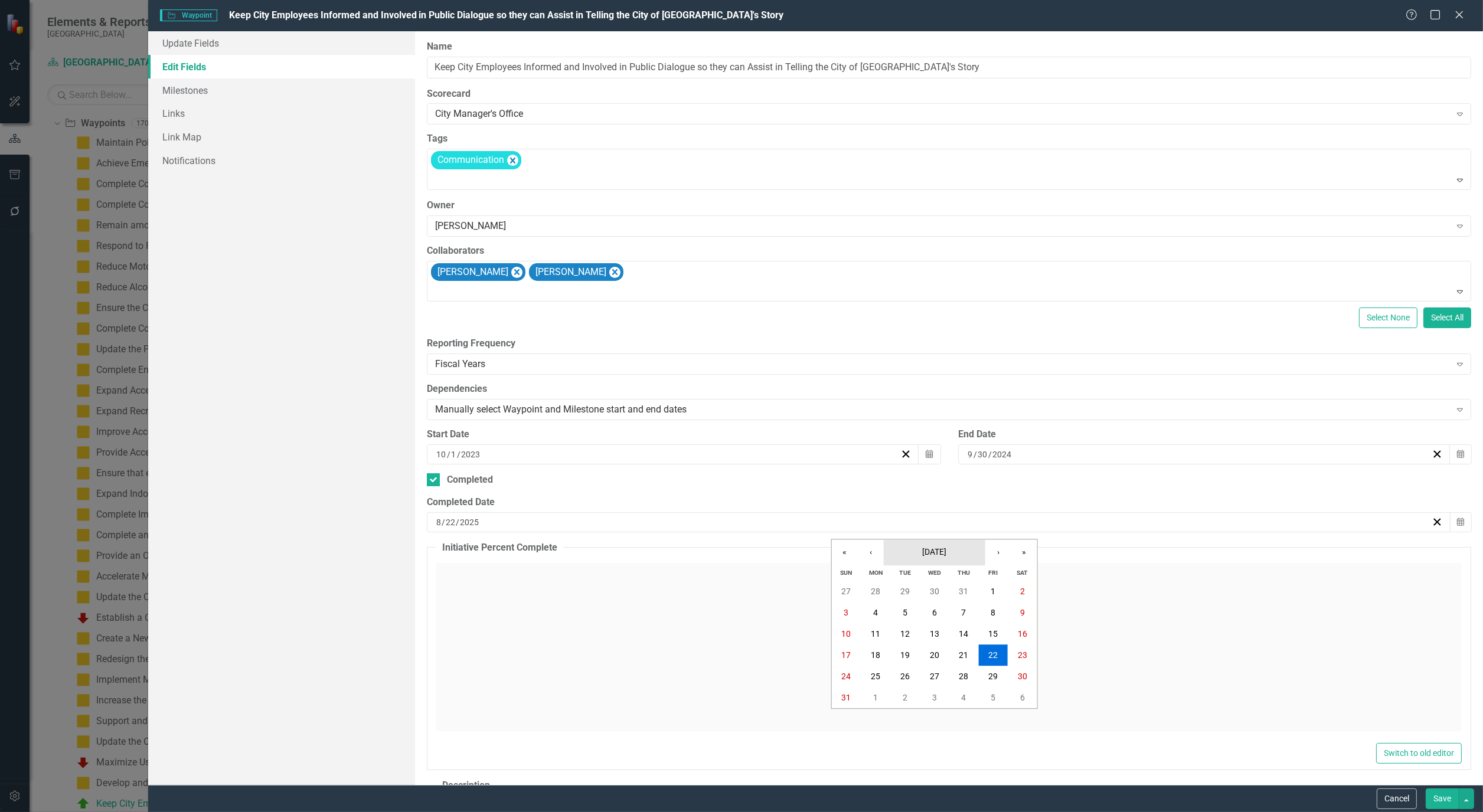
click at [942, 555] on span "[DATE]" at bounding box center [933, 551] width 24 height 10
click at [928, 548] on span "2025" at bounding box center [934, 551] width 19 height 10
click at [858, 632] on button "2024" at bounding box center [866, 629] width 69 height 43
click at [1000, 669] on abbr "September" at bounding box center [1002, 671] width 40 height 10
click at [878, 672] on abbr "30" at bounding box center [875, 677] width 10 height 10
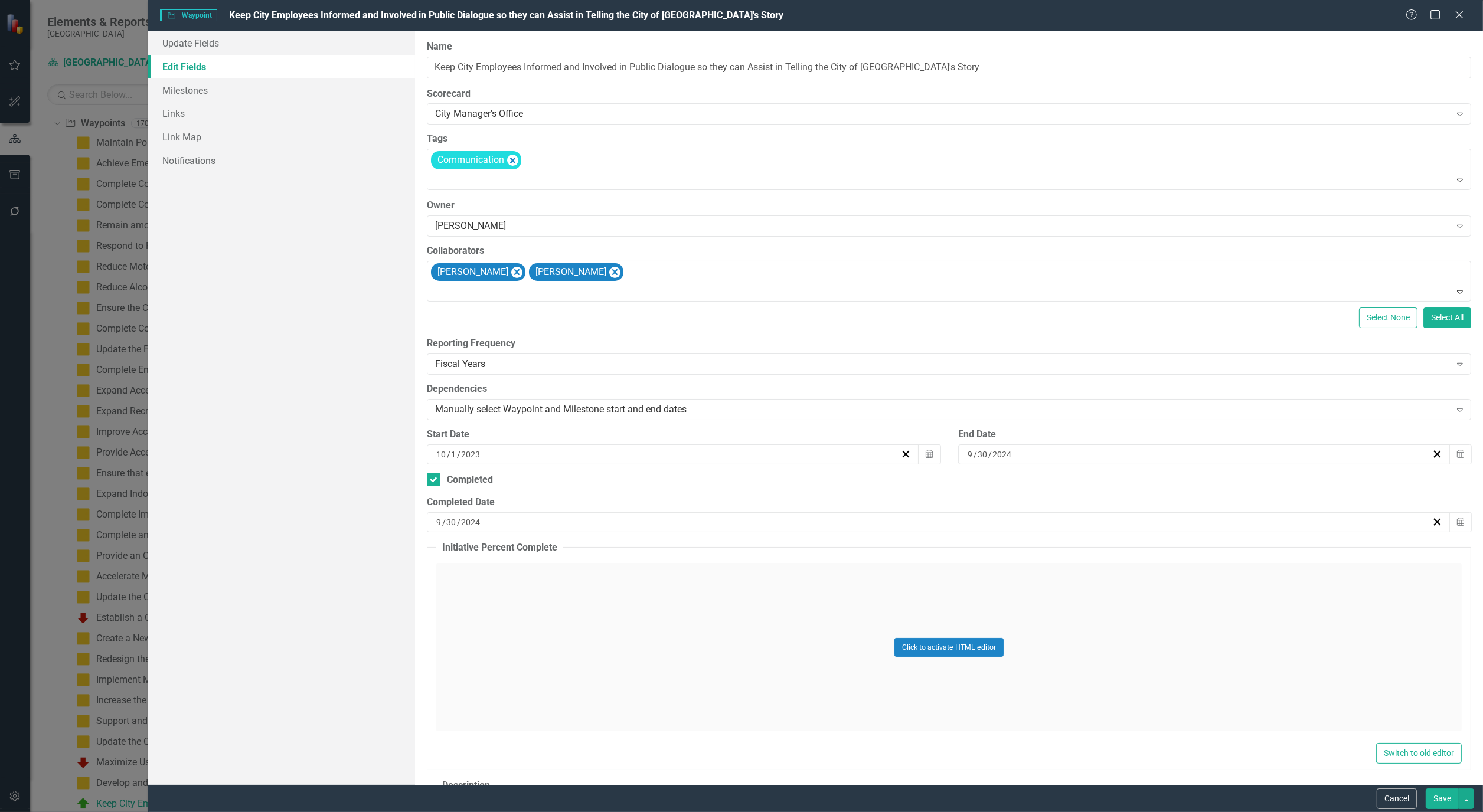
click at [1451, 807] on button "Save" at bounding box center [1442, 799] width 33 height 21
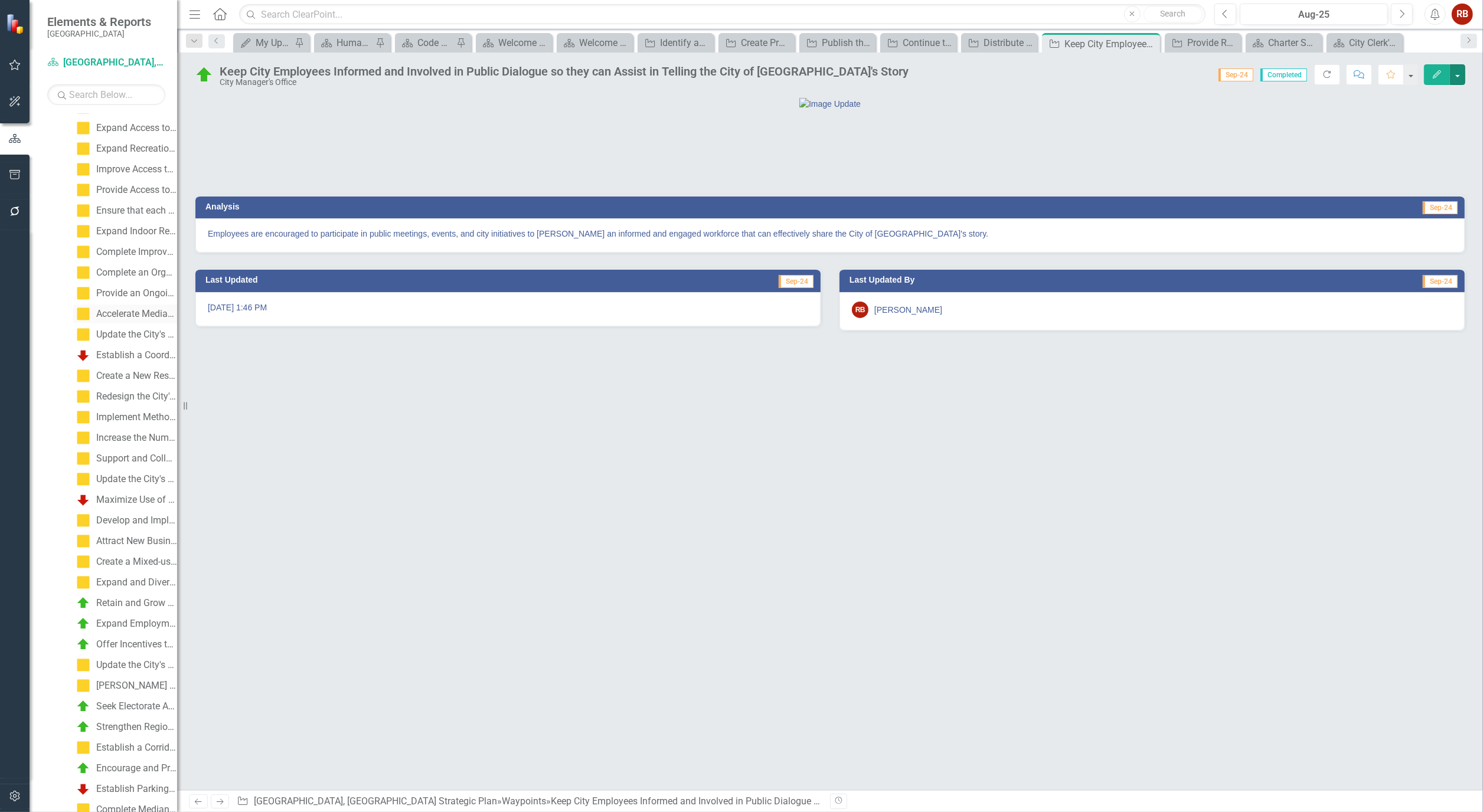
scroll to position [593, 0]
click at [134, 399] on link "Retain and Grow Existing Businesses in Targeted Industries" at bounding box center [125, 406] width 104 height 19
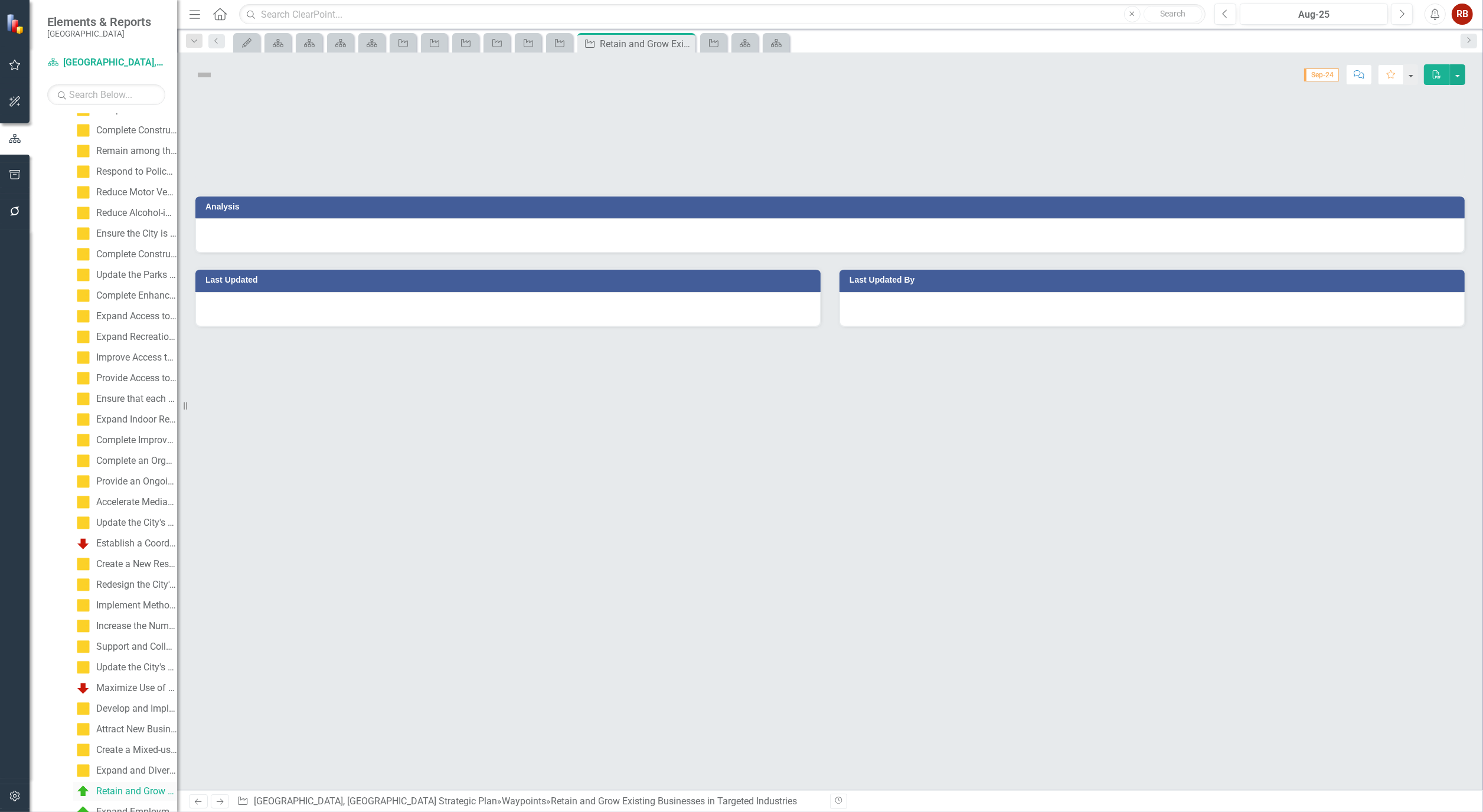
scroll to position [196, 0]
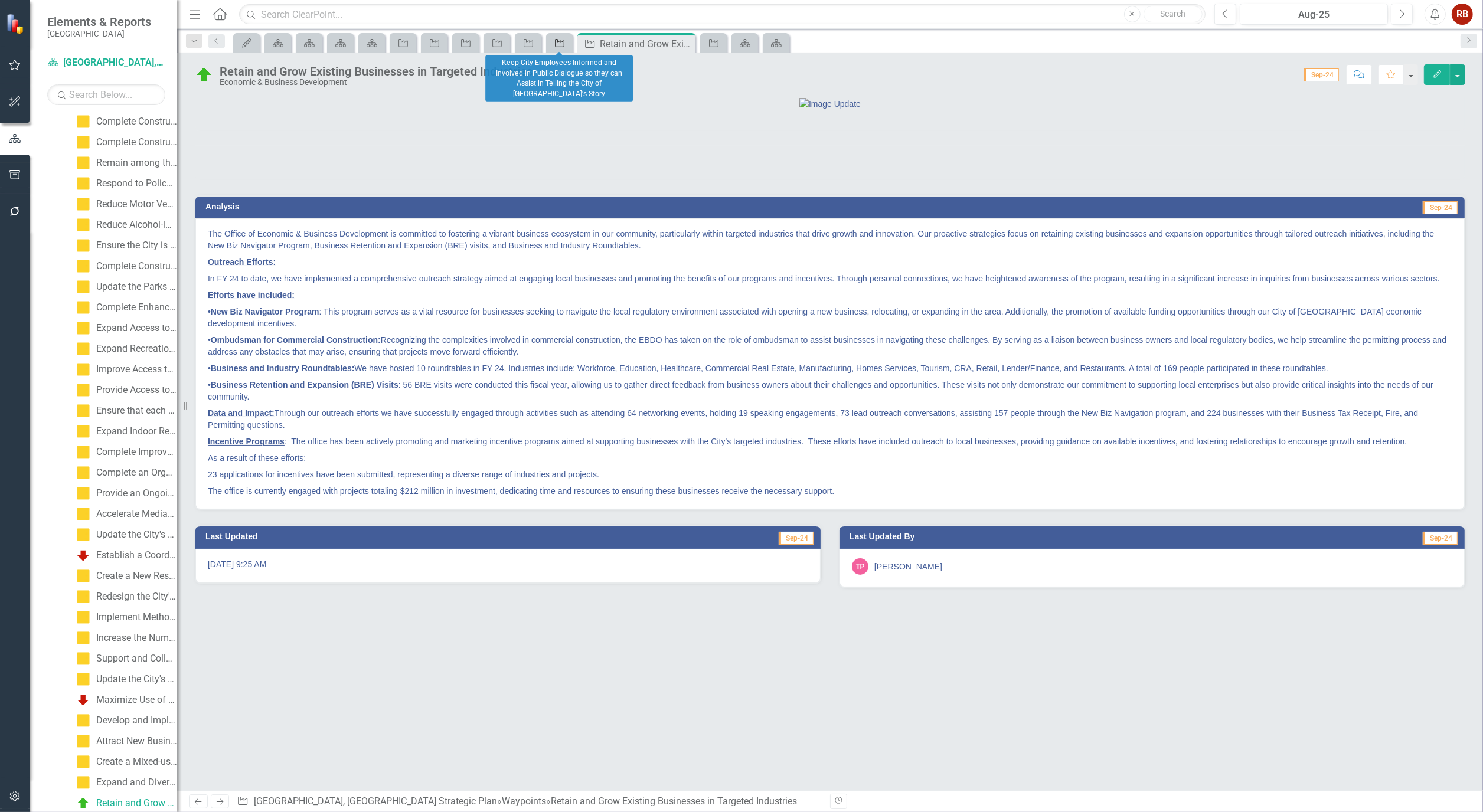
click at [557, 38] on icon "Waypoint" at bounding box center [559, 43] width 12 height 10
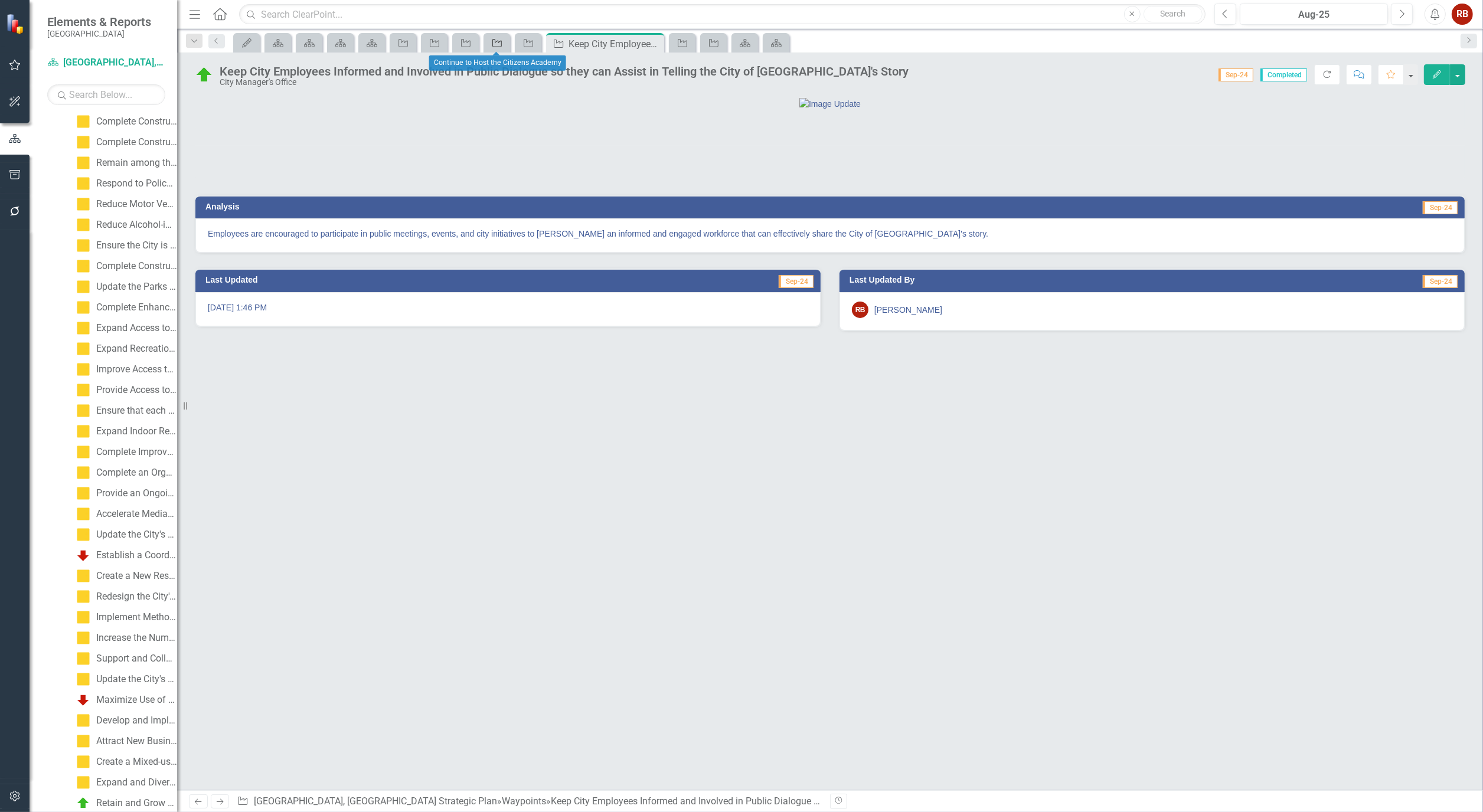
click at [498, 46] on icon at bounding box center [496, 43] width 10 height 8
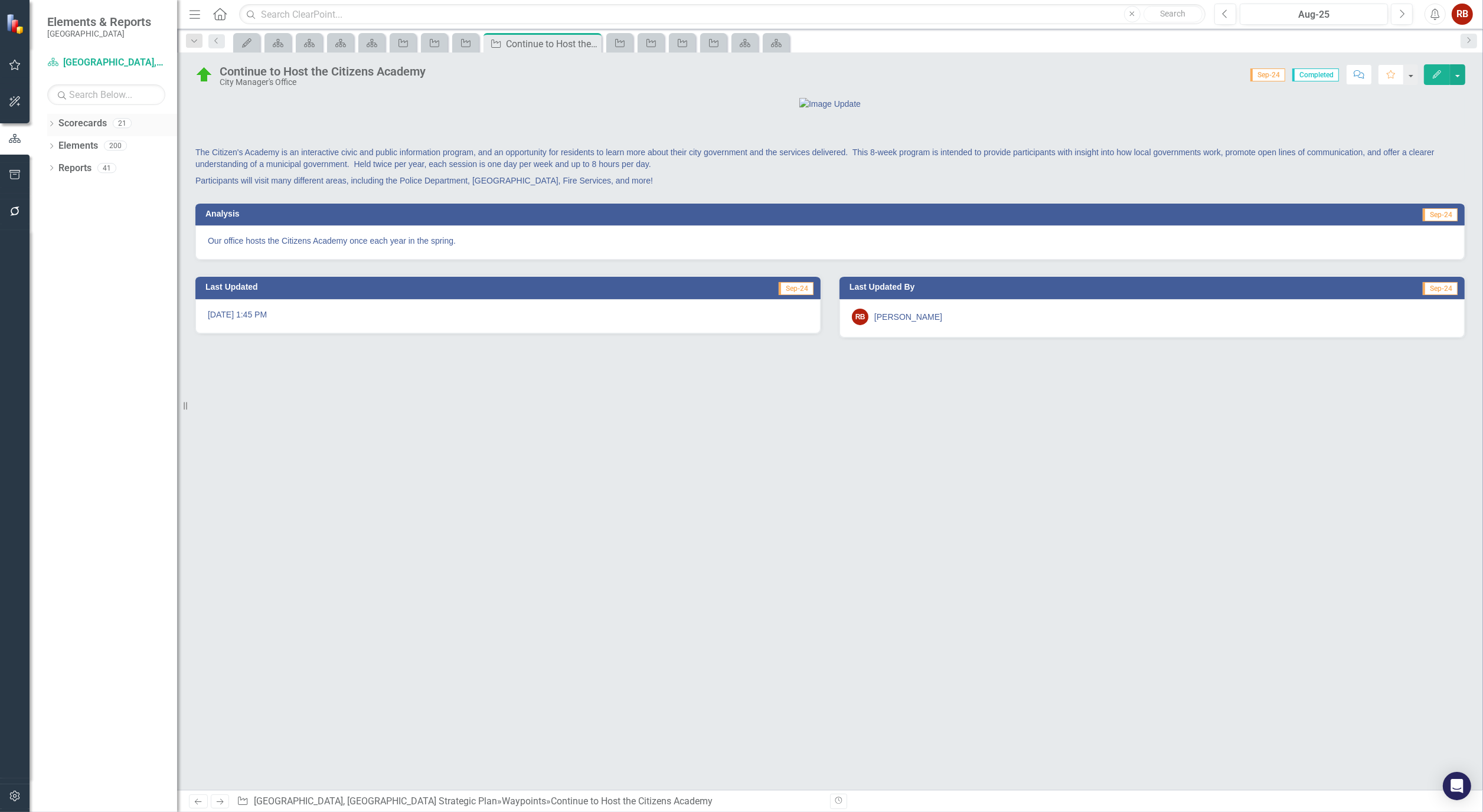
click at [57, 117] on div "Dropdown Scorecards 21" at bounding box center [112, 125] width 130 height 23
click at [45, 119] on div "Dropdown Scorecards 21 Dropdown [GEOGRAPHIC_DATA], [GEOGRAPHIC_DATA] Business I…" at bounding box center [104, 463] width 148 height 698
click at [49, 124] on icon "Dropdown" at bounding box center [51, 125] width 8 height 6
click at [56, 210] on div "Dropdown Elements 200" at bounding box center [112, 214] width 130 height 23
click at [50, 210] on icon at bounding box center [51, 213] width 3 height 5
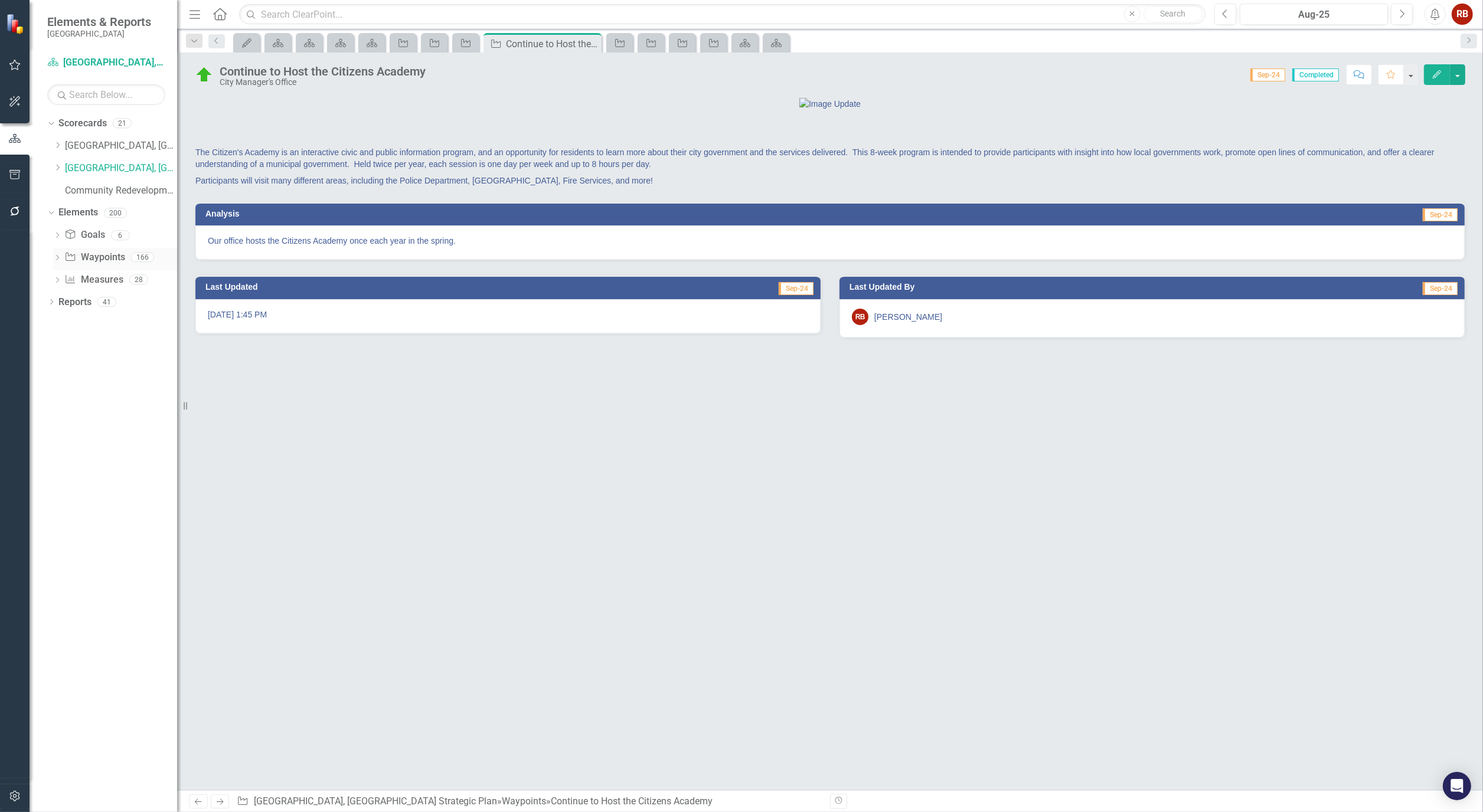
click at [59, 259] on icon "Dropdown" at bounding box center [57, 259] width 8 height 6
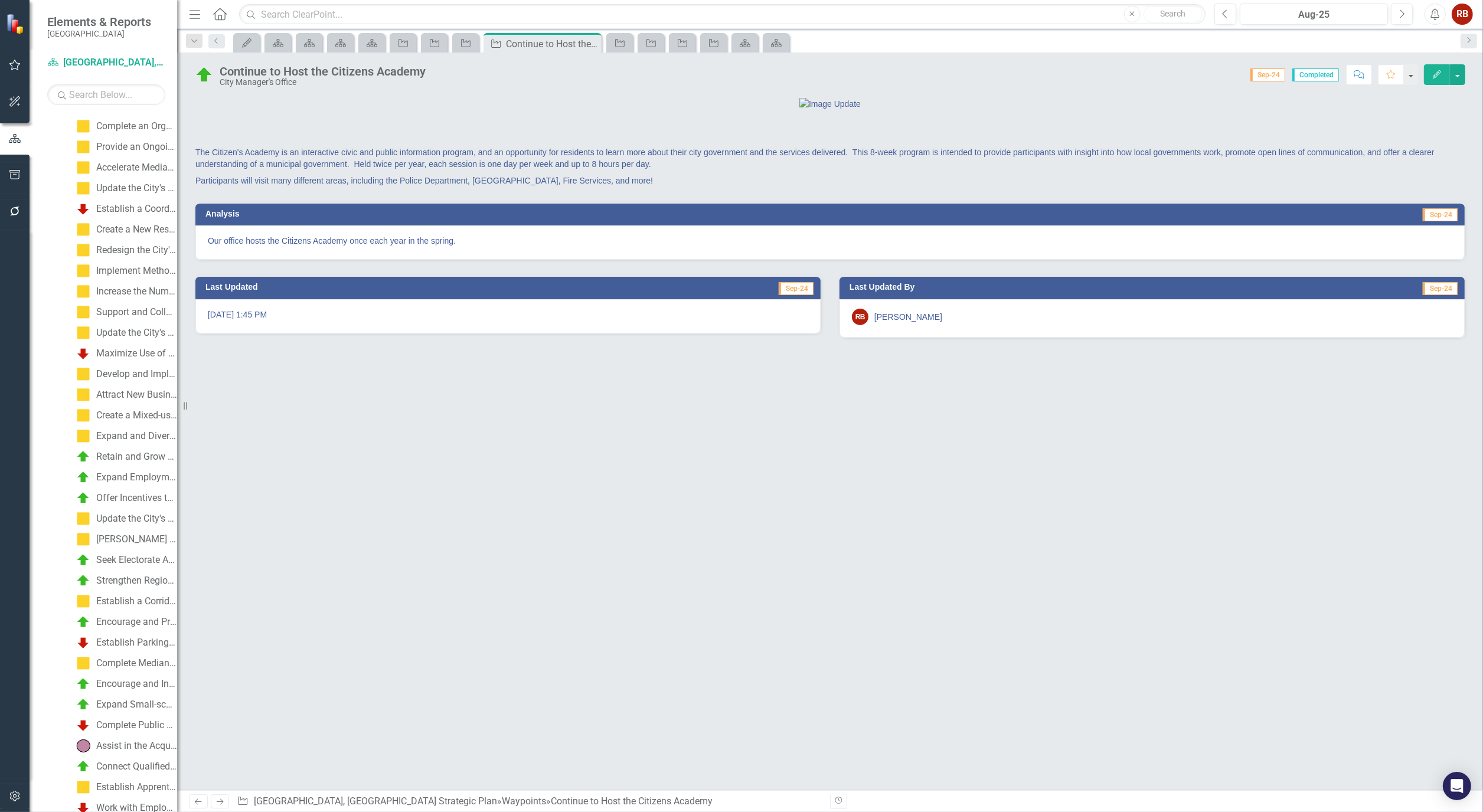
scroll to position [590, 0]
click at [126, 413] on div "Retain and Grow Existing Businesses in Targeted Industries" at bounding box center [136, 410] width 81 height 10
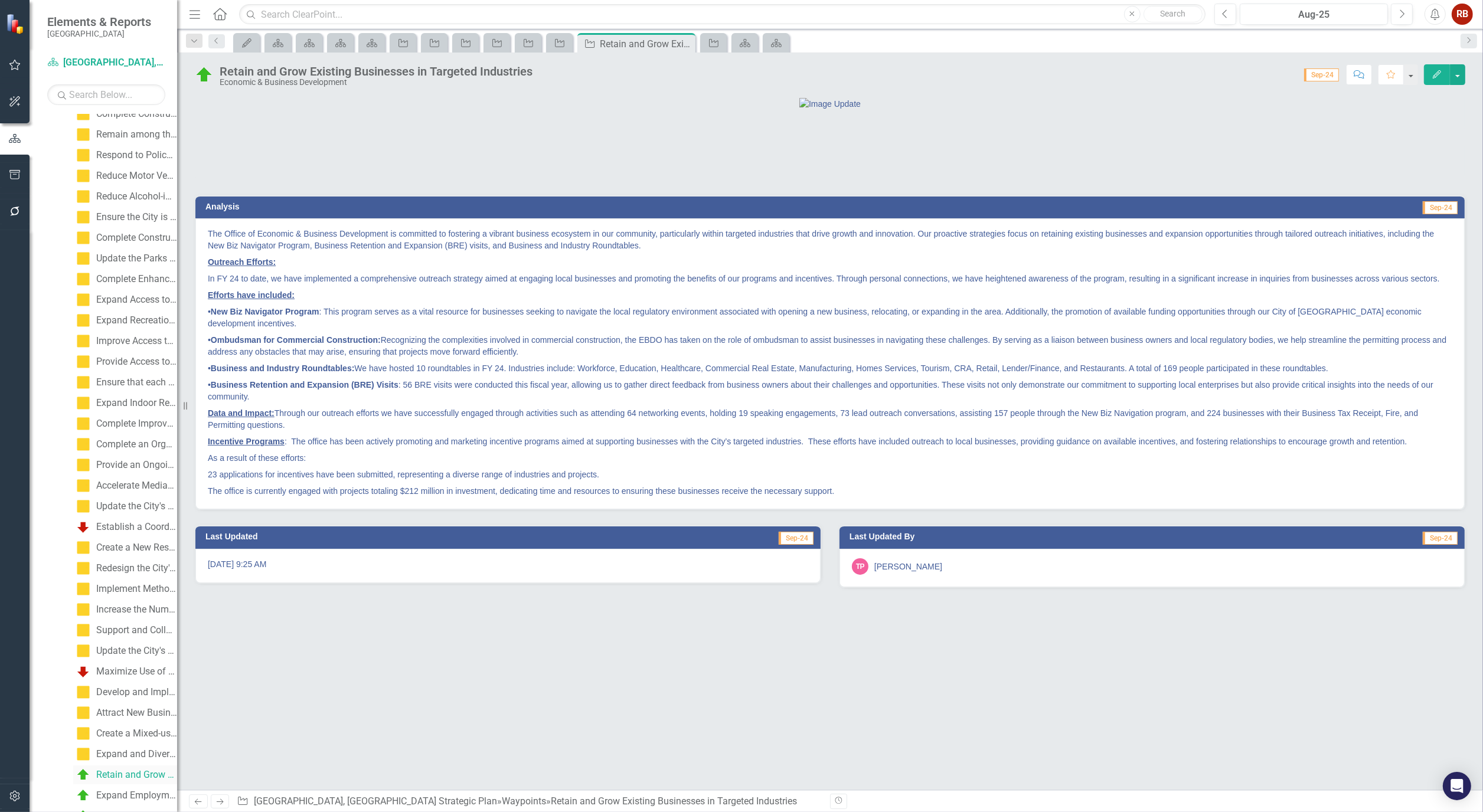
scroll to position [196, 0]
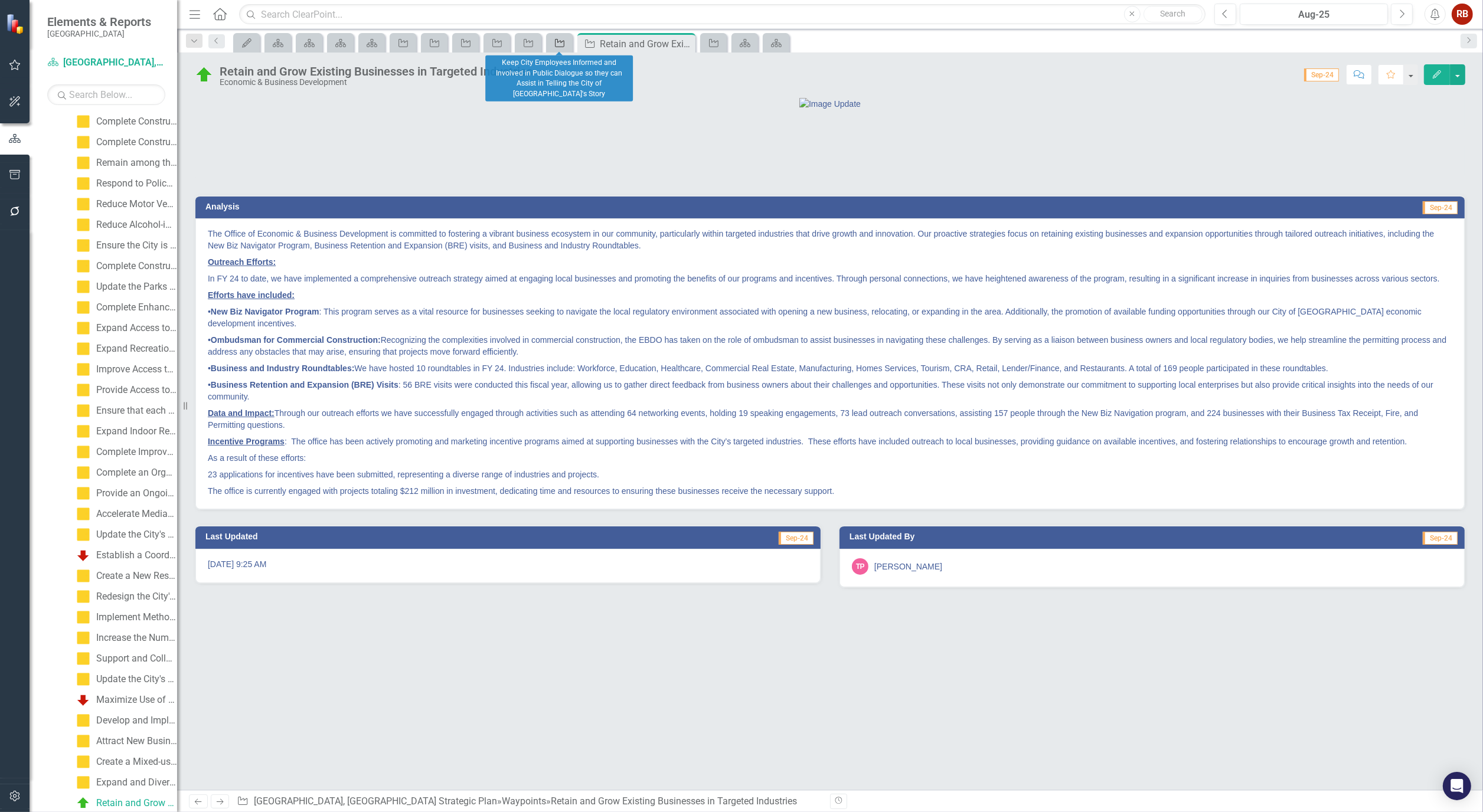
click at [554, 41] on icon "Waypoint" at bounding box center [559, 43] width 12 height 10
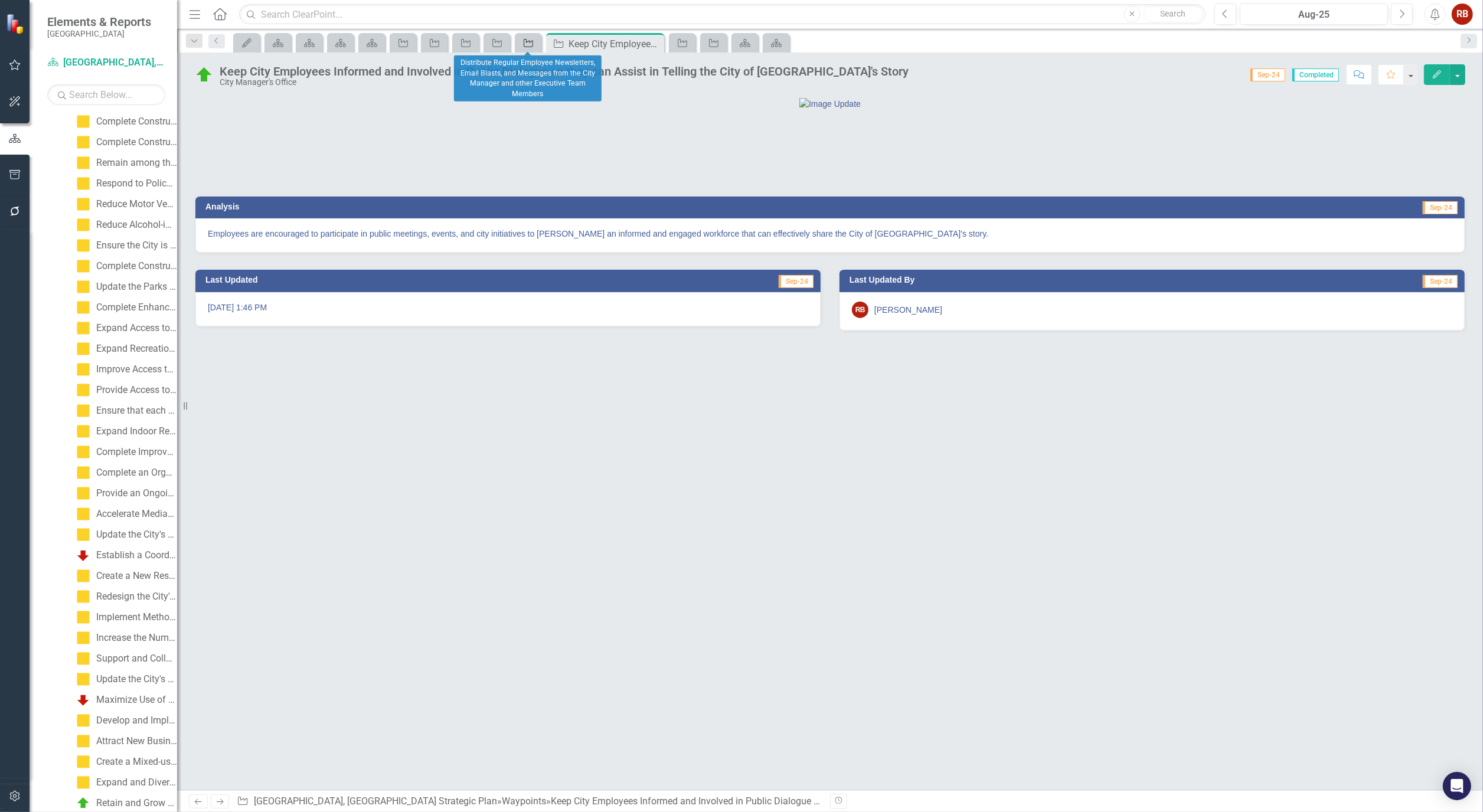
click at [523, 49] on div "Waypoint" at bounding box center [526, 43] width 16 height 15
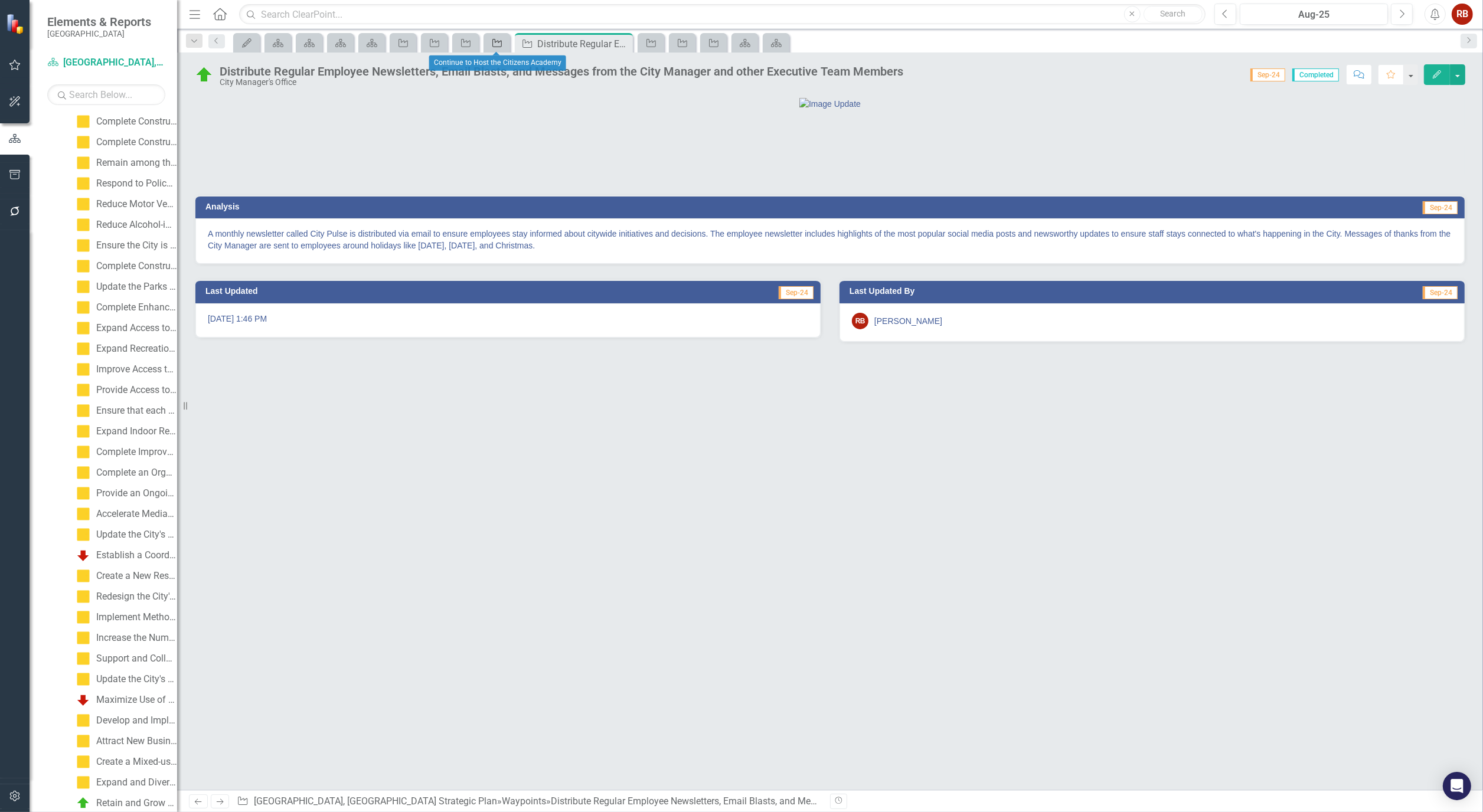
click at [497, 49] on div "Waypoint" at bounding box center [494, 43] width 16 height 15
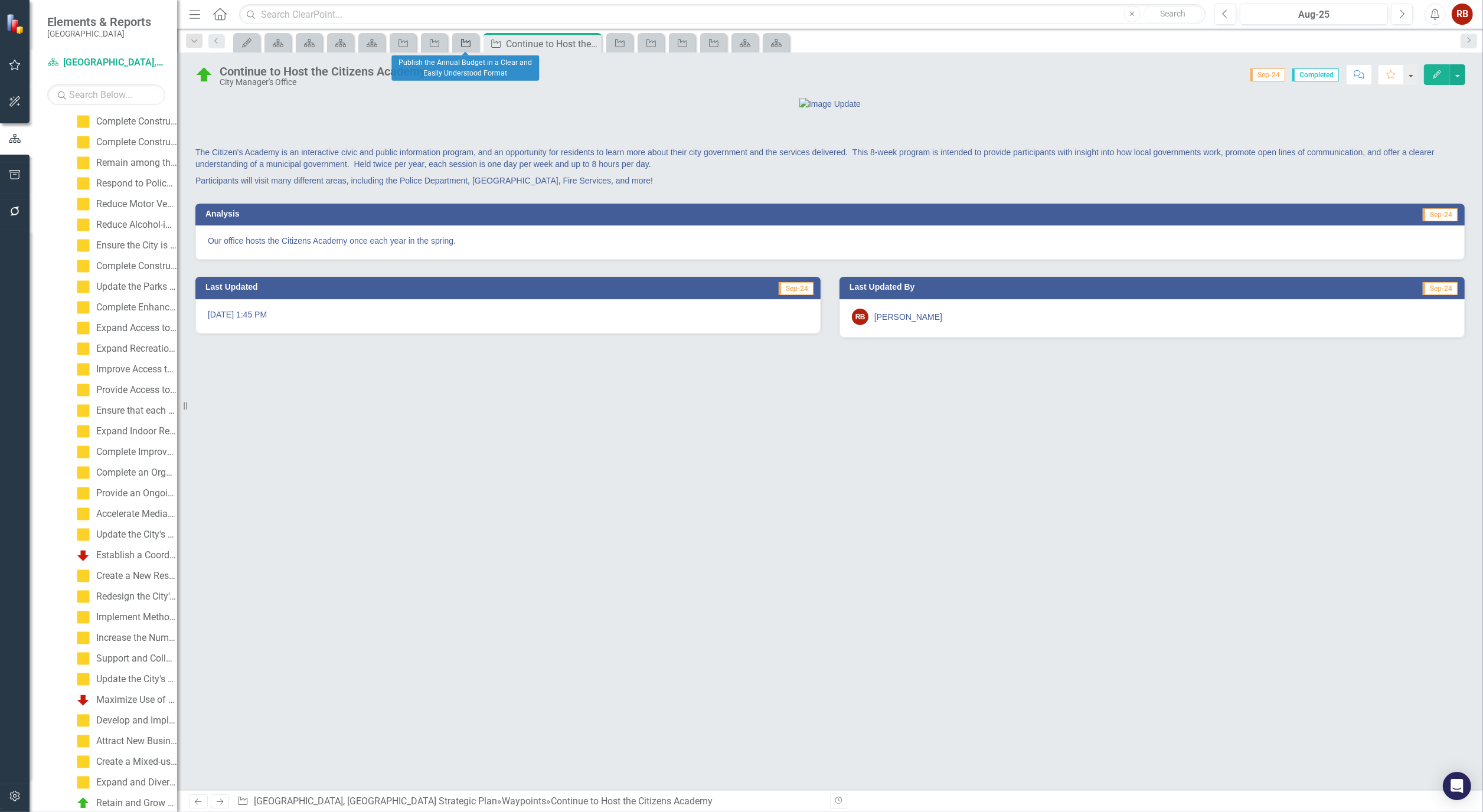
click at [468, 43] on icon "Waypoint" at bounding box center [465, 43] width 12 height 10
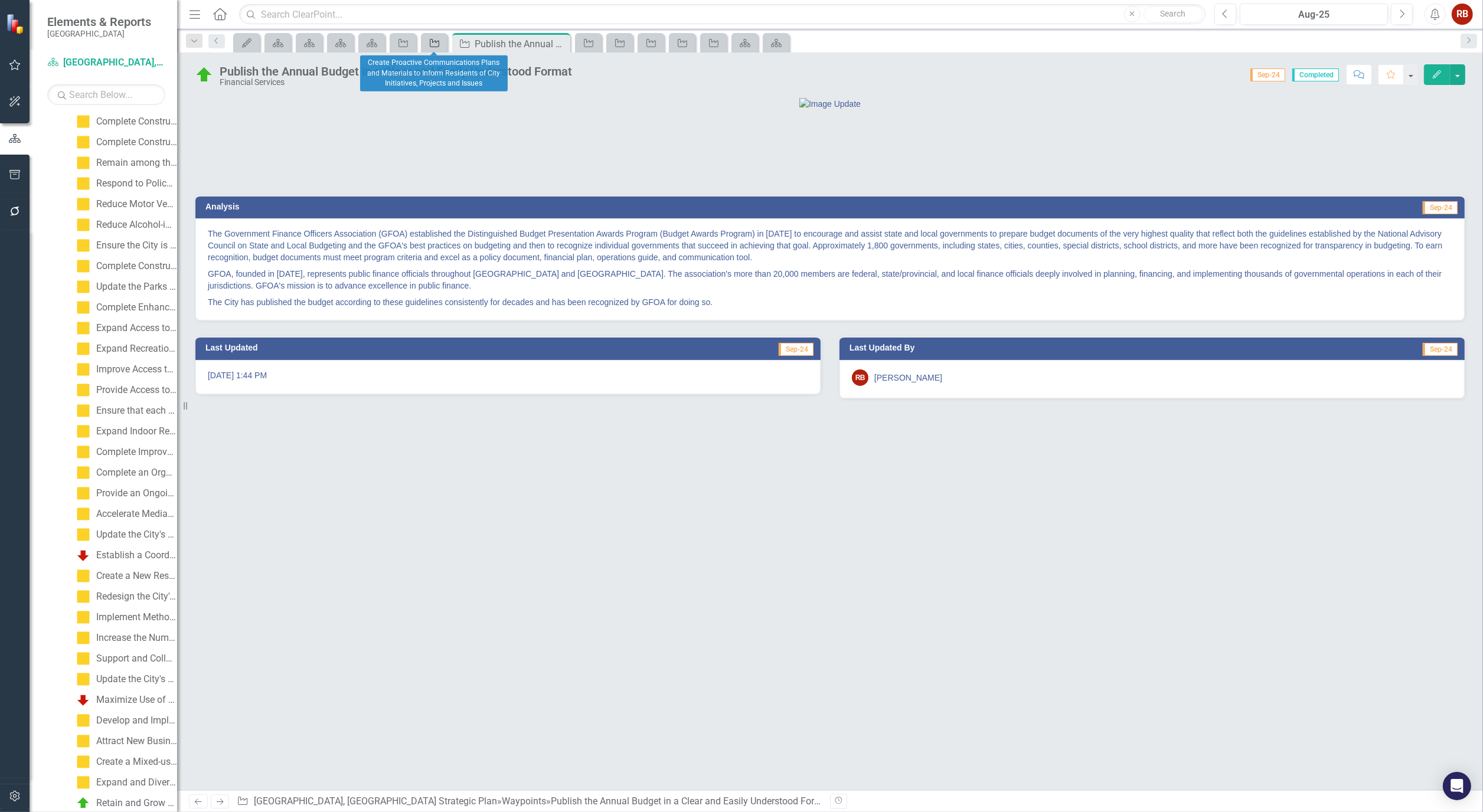
click at [434, 43] on icon "Waypoint" at bounding box center [434, 43] width 12 height 10
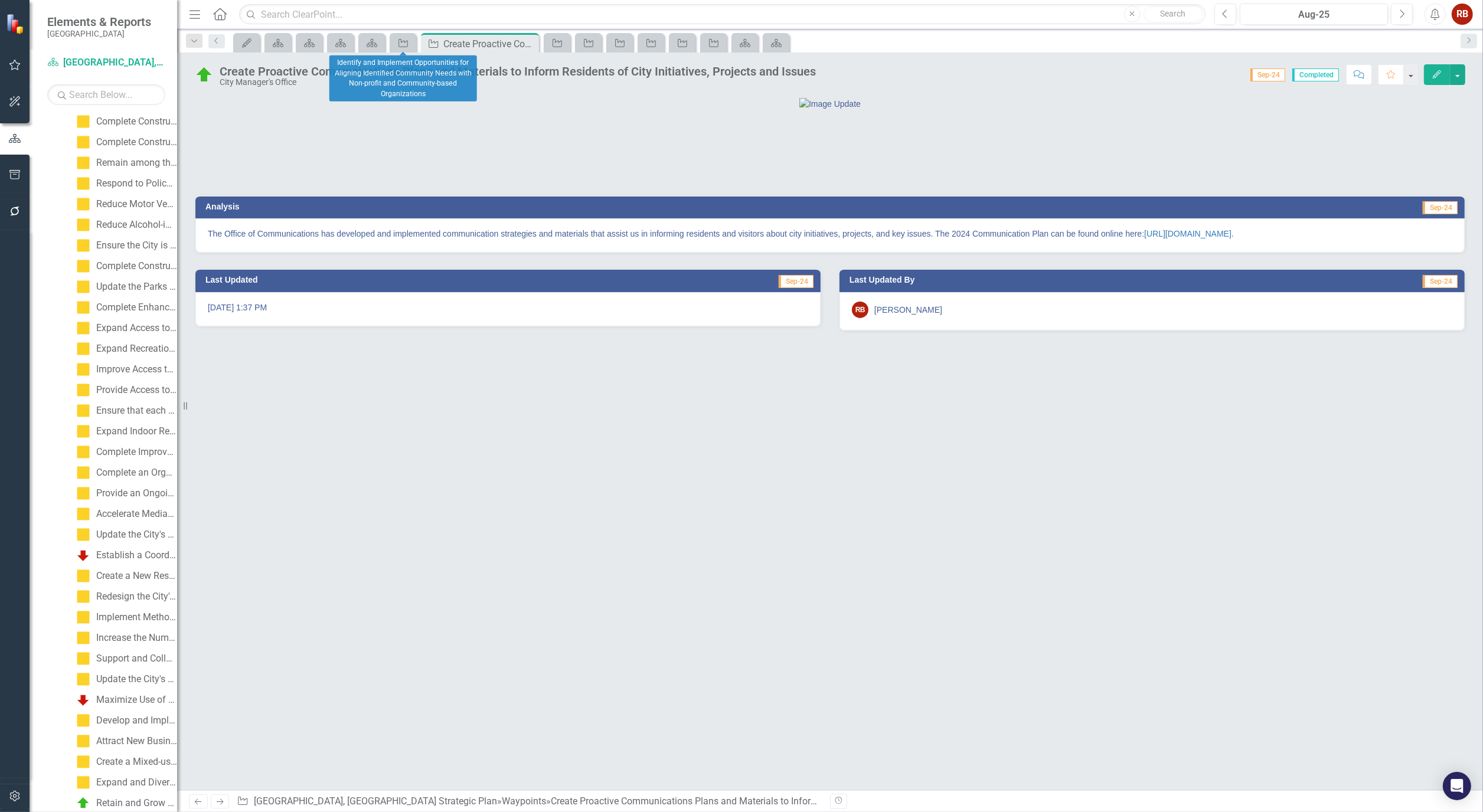
click at [400, 52] on div at bounding box center [404, 53] width 8 height 3
click at [406, 46] on icon at bounding box center [403, 43] width 10 height 8
click at [777, 40] on icon "Scorecard" at bounding box center [776, 43] width 12 height 10
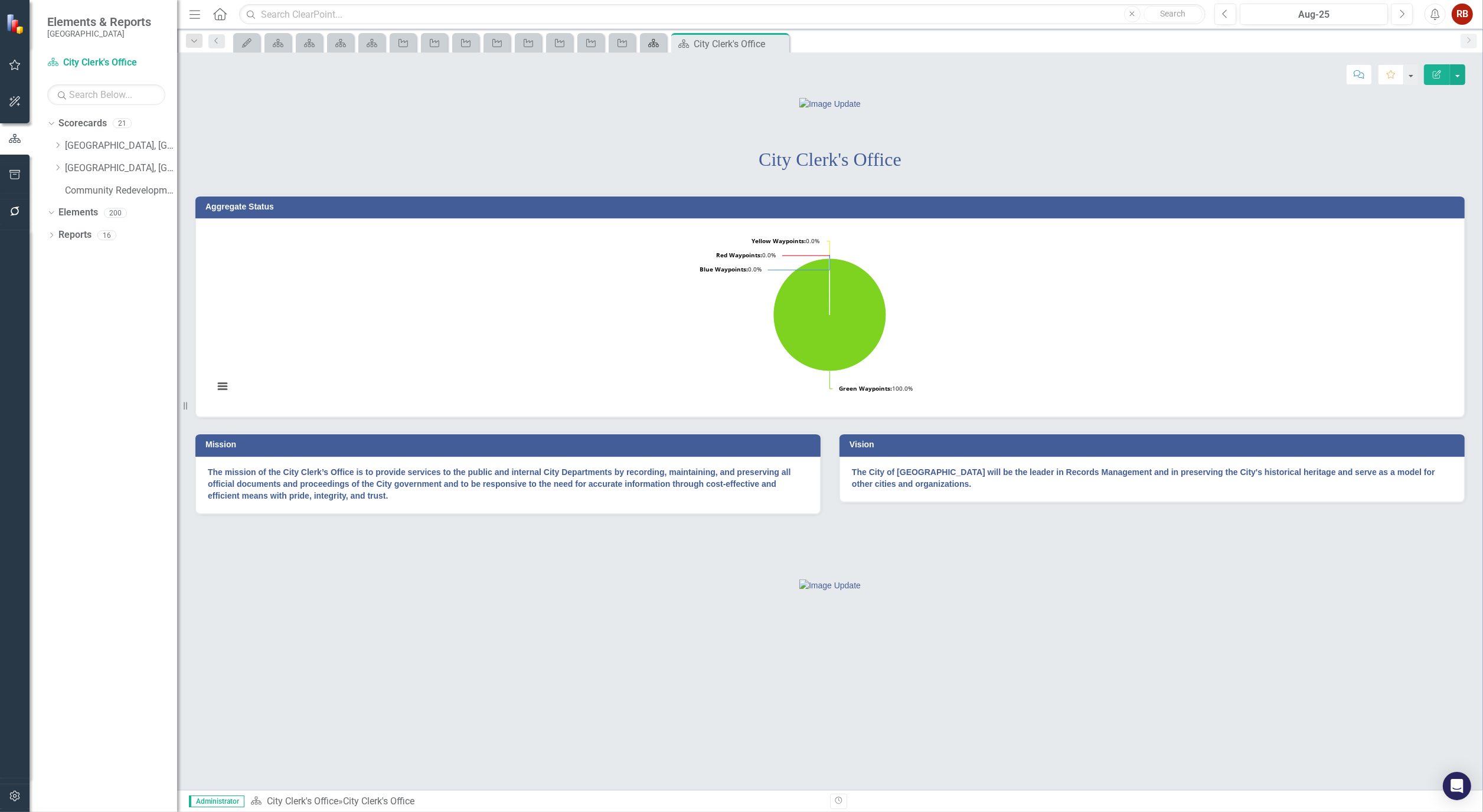
click at [653, 40] on icon "Scorecard" at bounding box center [653, 43] width 12 height 10
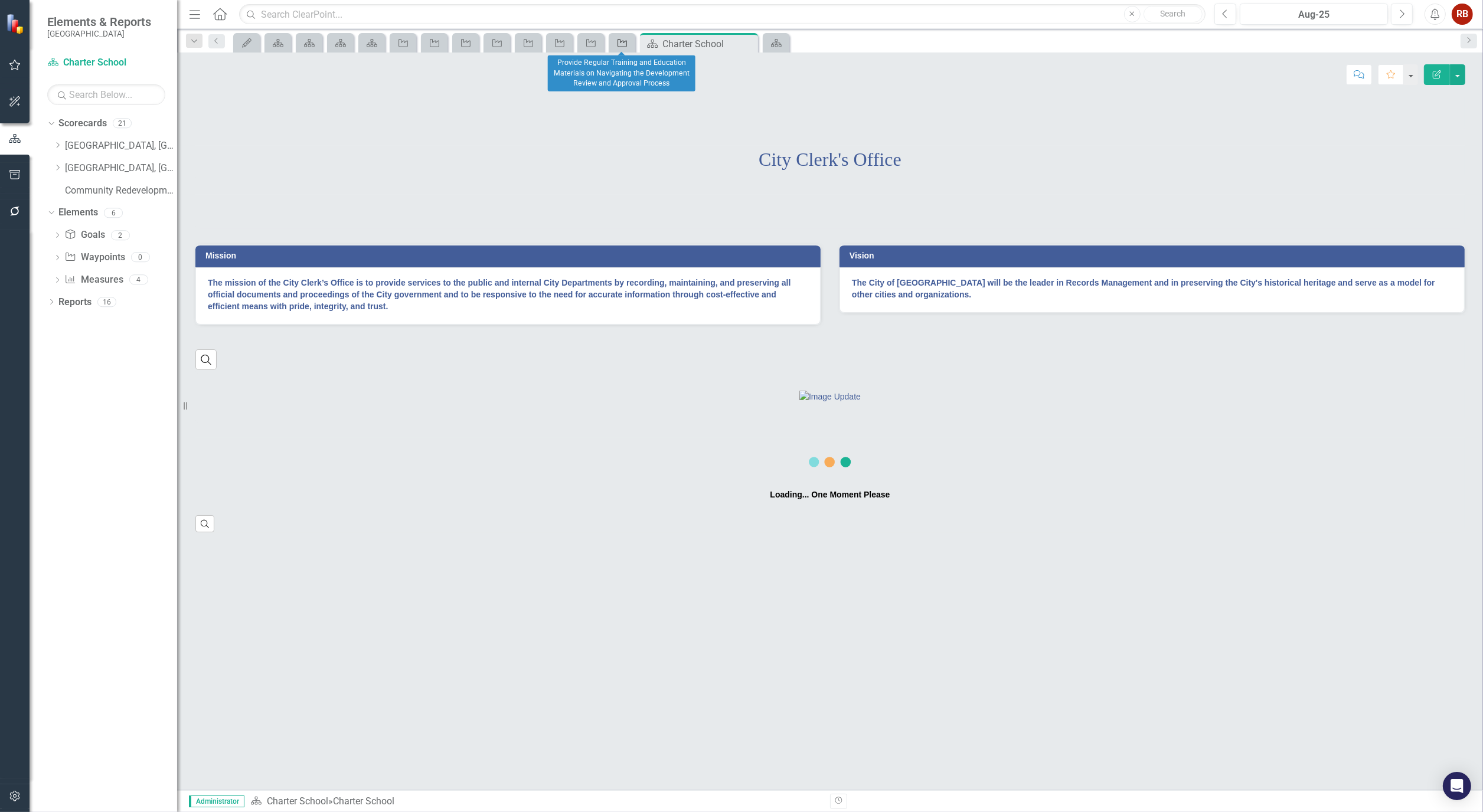
click at [622, 45] on icon "Waypoint" at bounding box center [622, 43] width 12 height 10
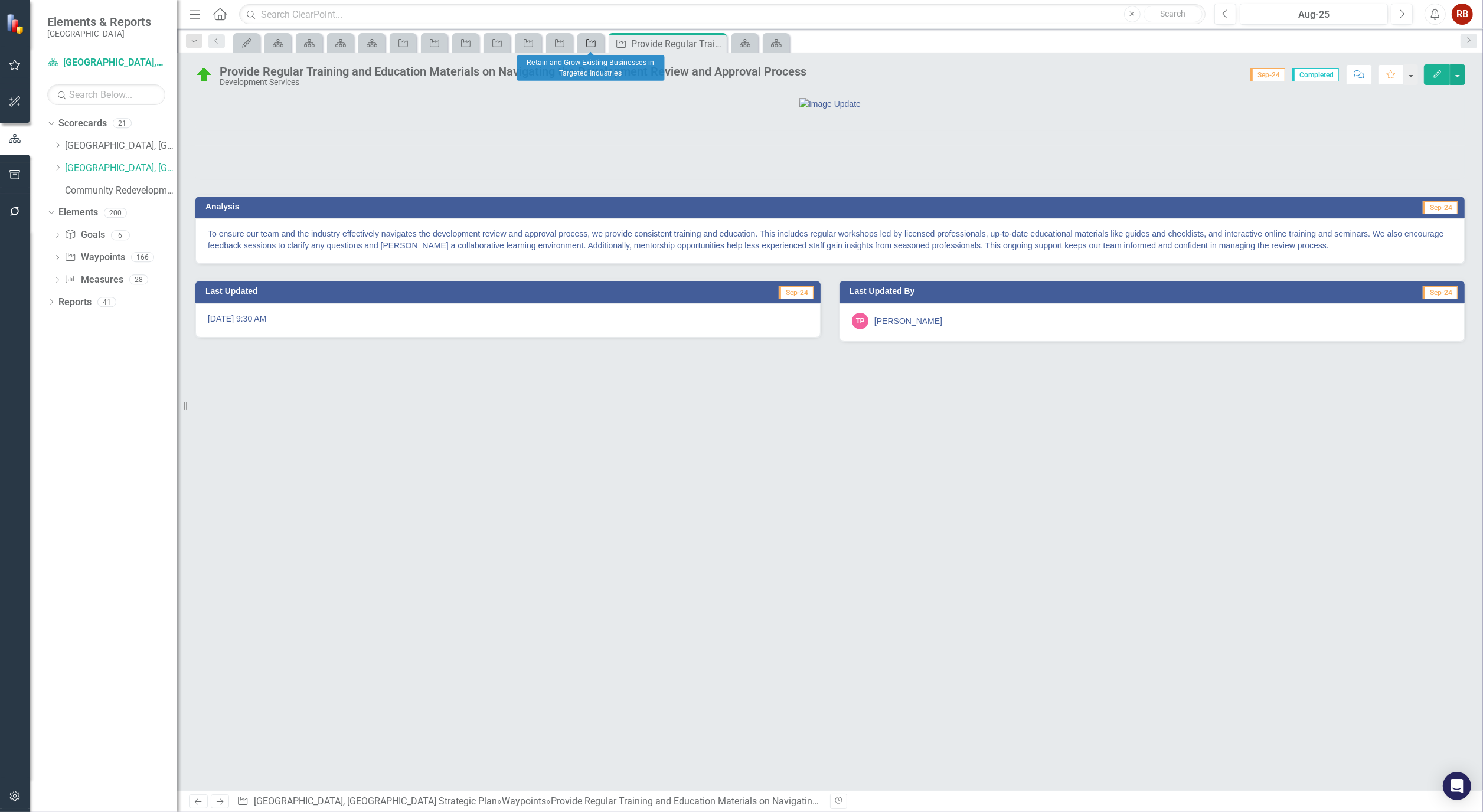
click at [586, 45] on icon at bounding box center [590, 43] width 10 height 8
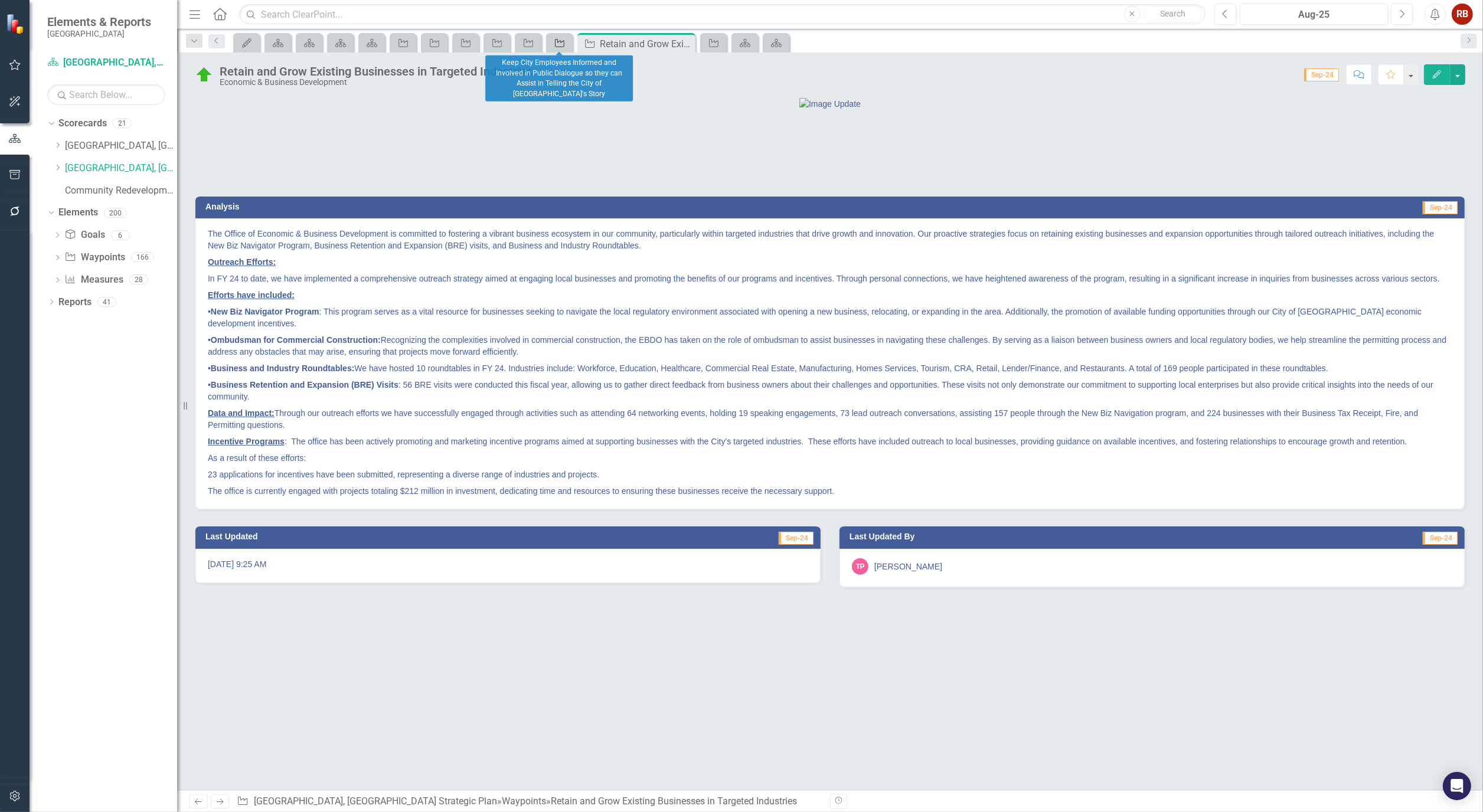
click at [563, 45] on icon "Waypoint" at bounding box center [559, 43] width 12 height 10
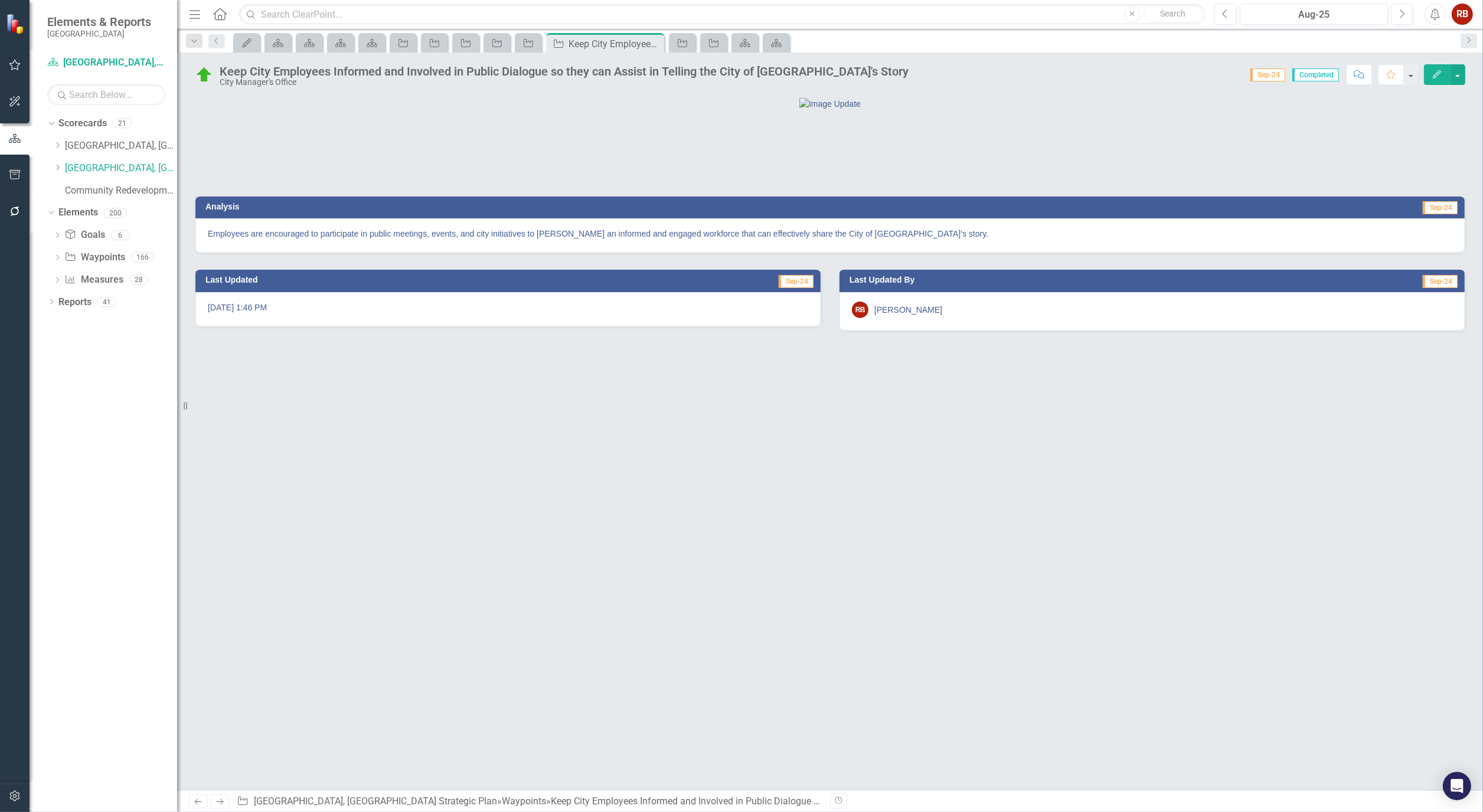
click at [609, 110] on div at bounding box center [830, 103] width 1269 height 12
click at [522, 38] on icon "Waypoint" at bounding box center [528, 43] width 12 height 10
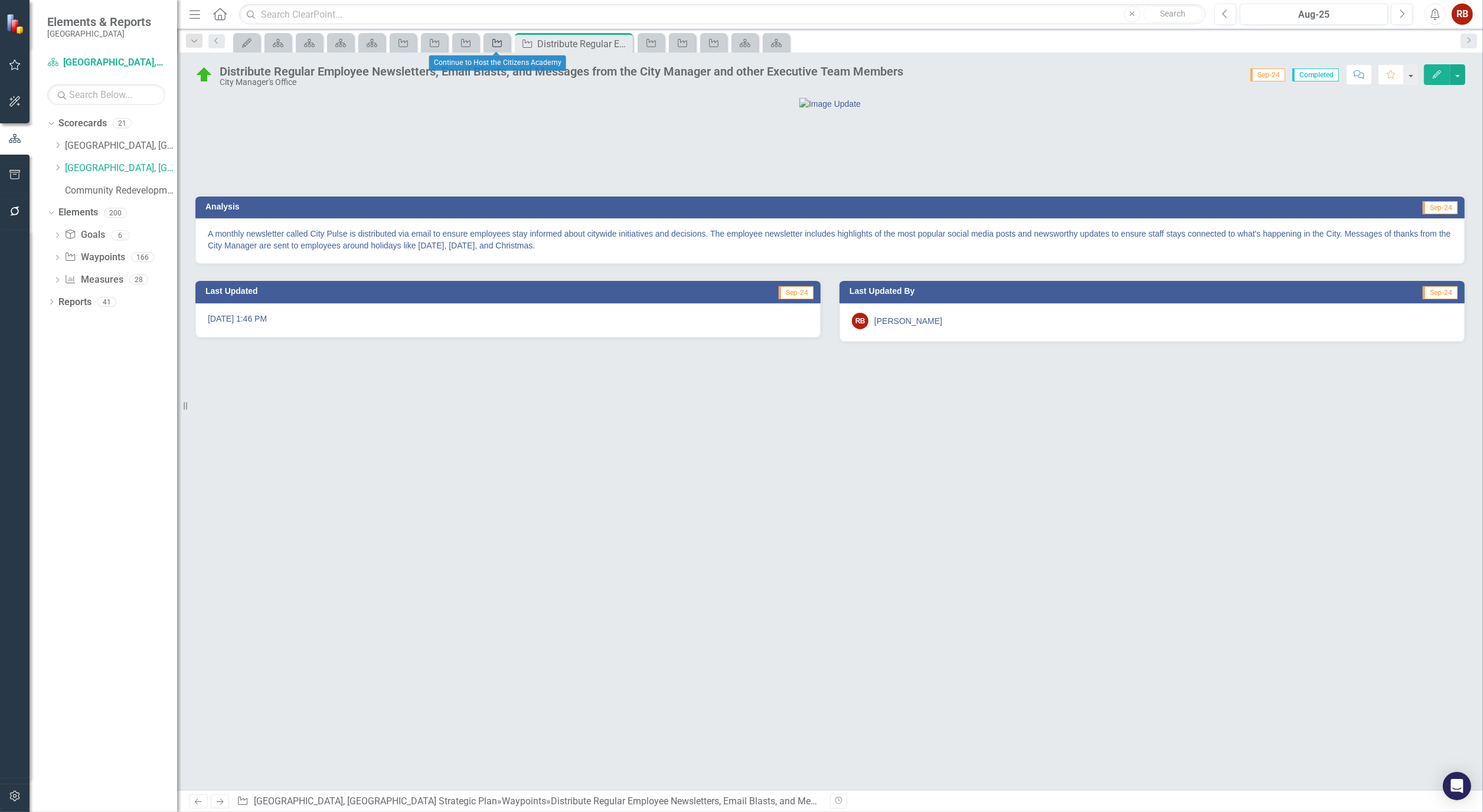
click at [492, 46] on icon "Waypoint" at bounding box center [497, 43] width 12 height 10
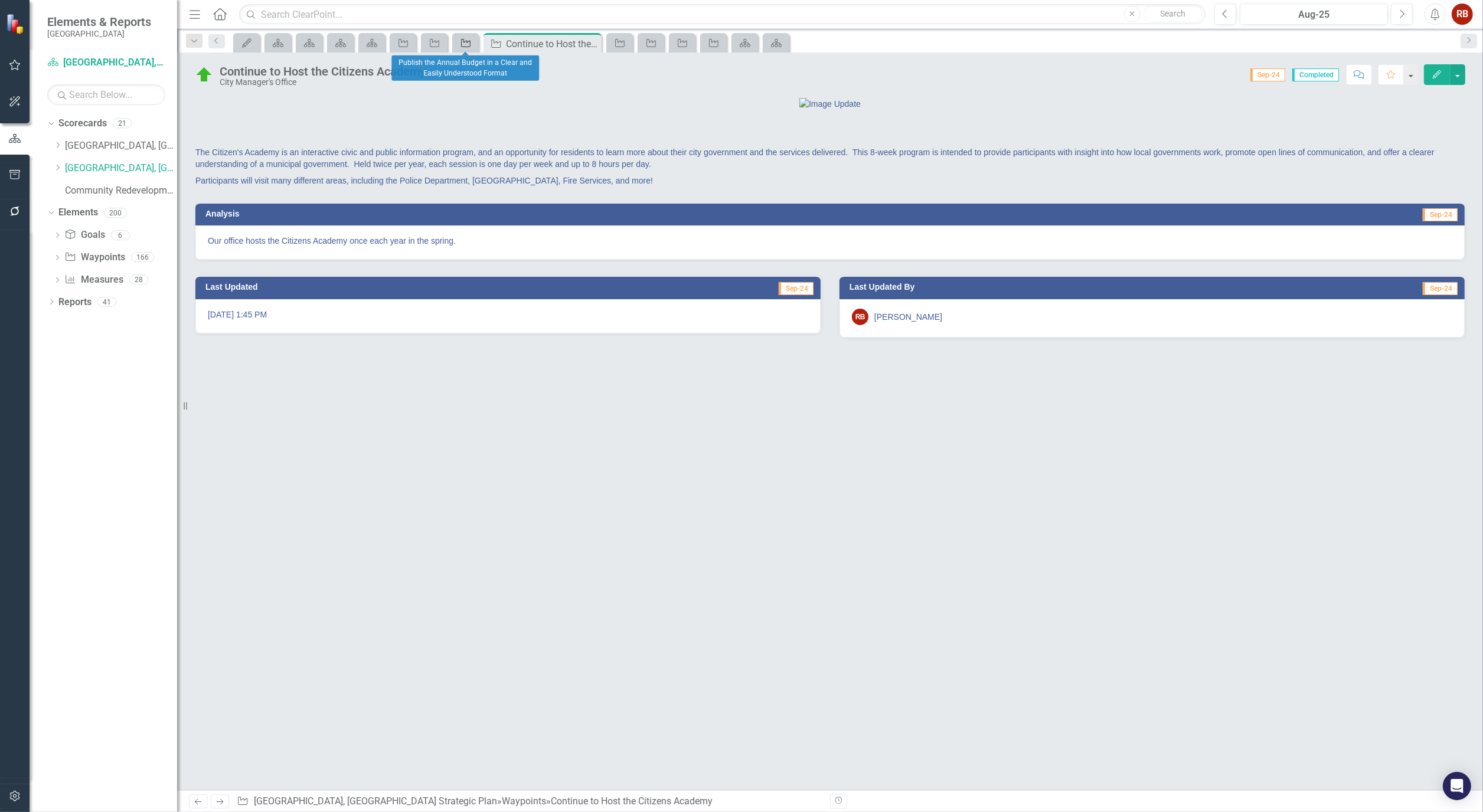
click at [467, 48] on div "Waypoint" at bounding box center [463, 43] width 16 height 15
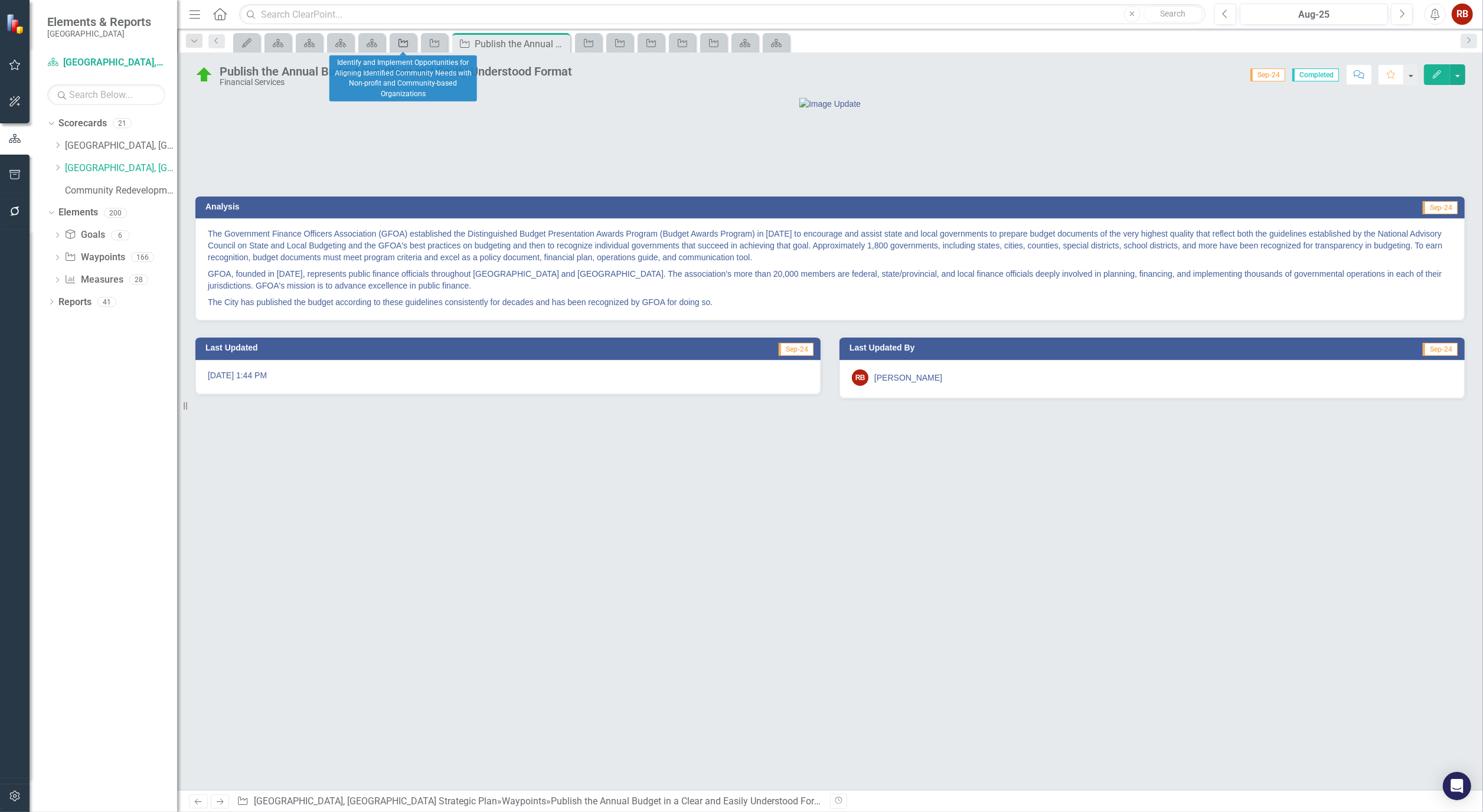
click at [404, 38] on icon "Waypoint" at bounding box center [403, 43] width 12 height 10
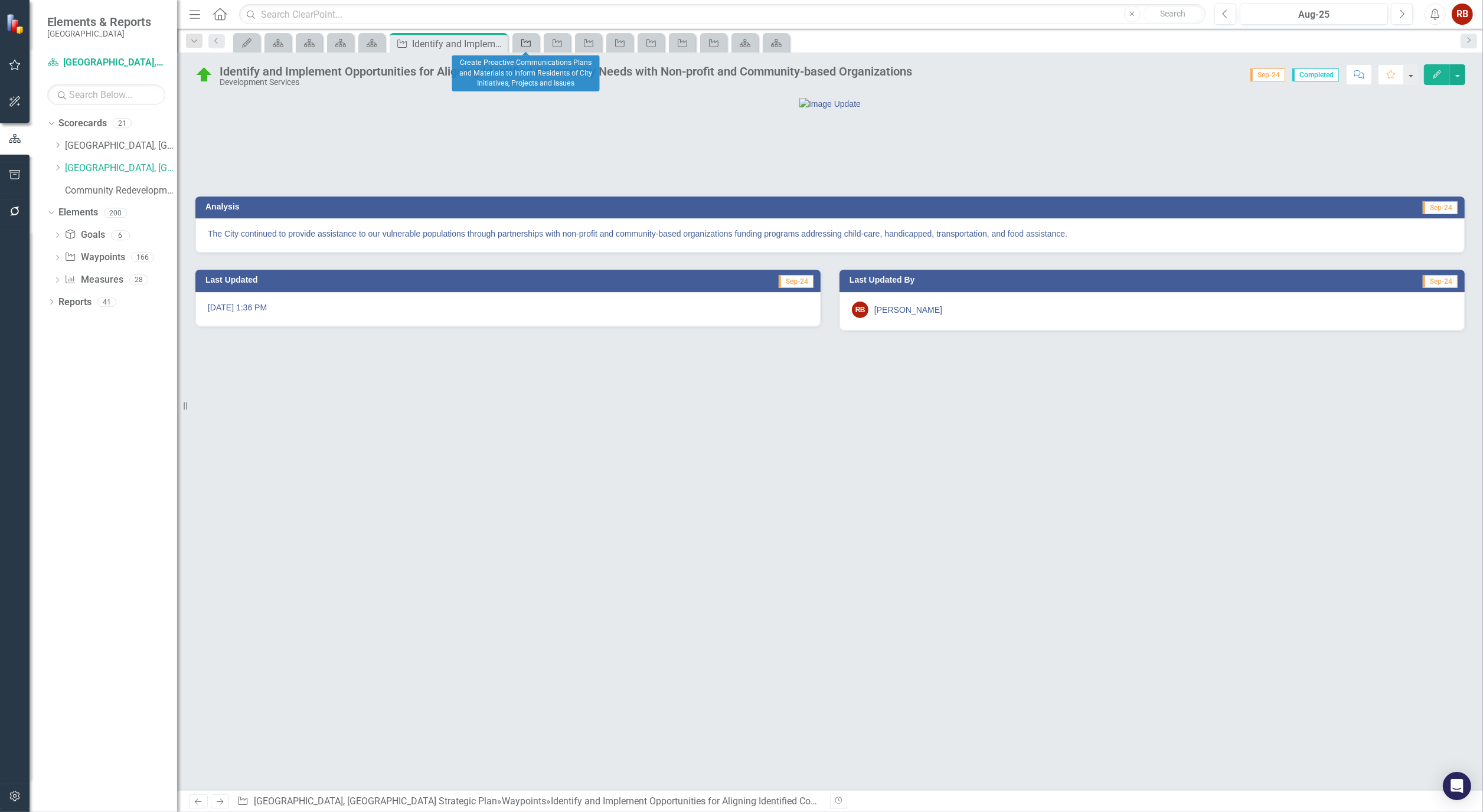
click at [529, 46] on icon at bounding box center [526, 43] width 10 height 8
click at [553, 40] on icon "Waypoint" at bounding box center [557, 43] width 12 height 10
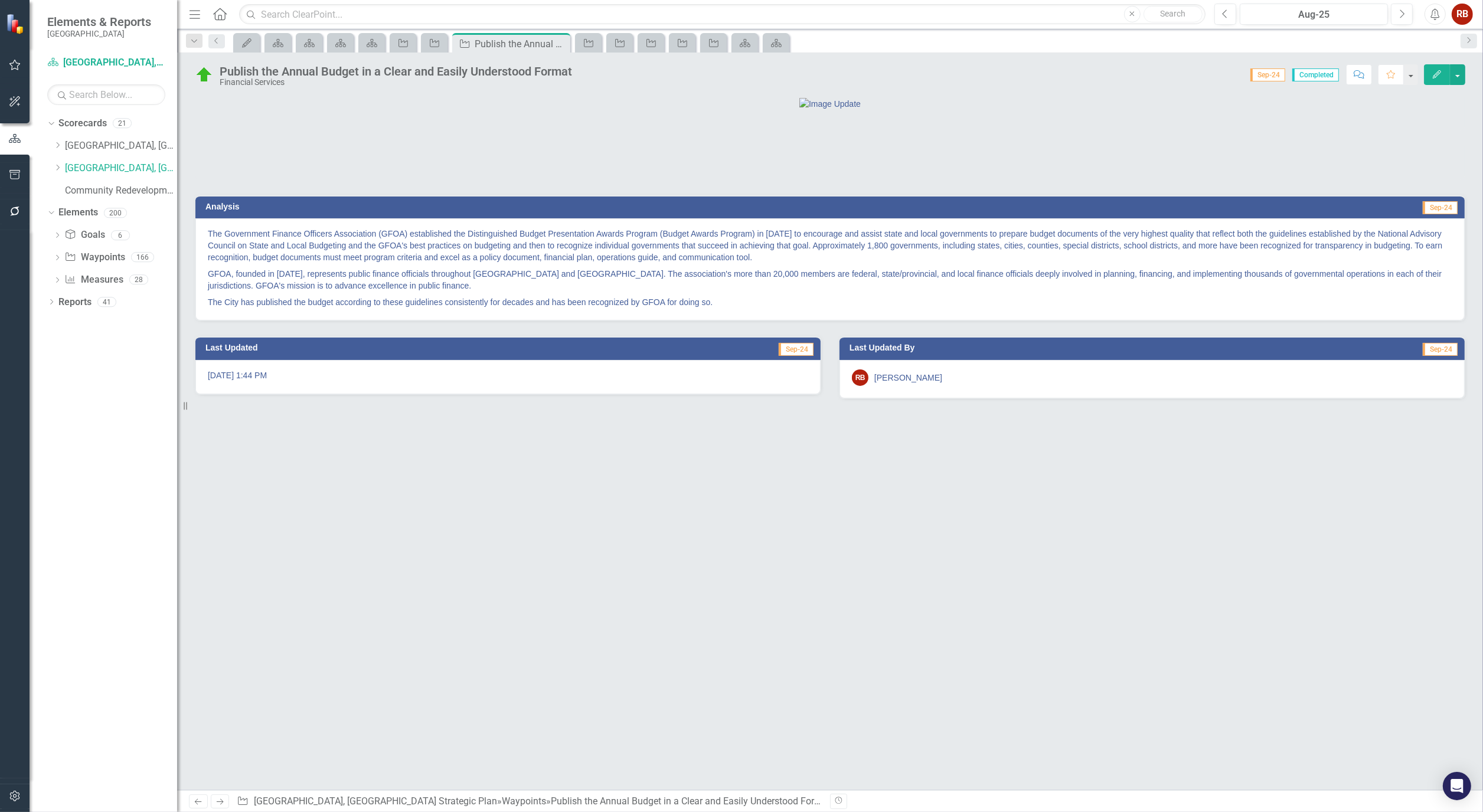
click at [1430, 76] on button "Edit" at bounding box center [1437, 75] width 26 height 21
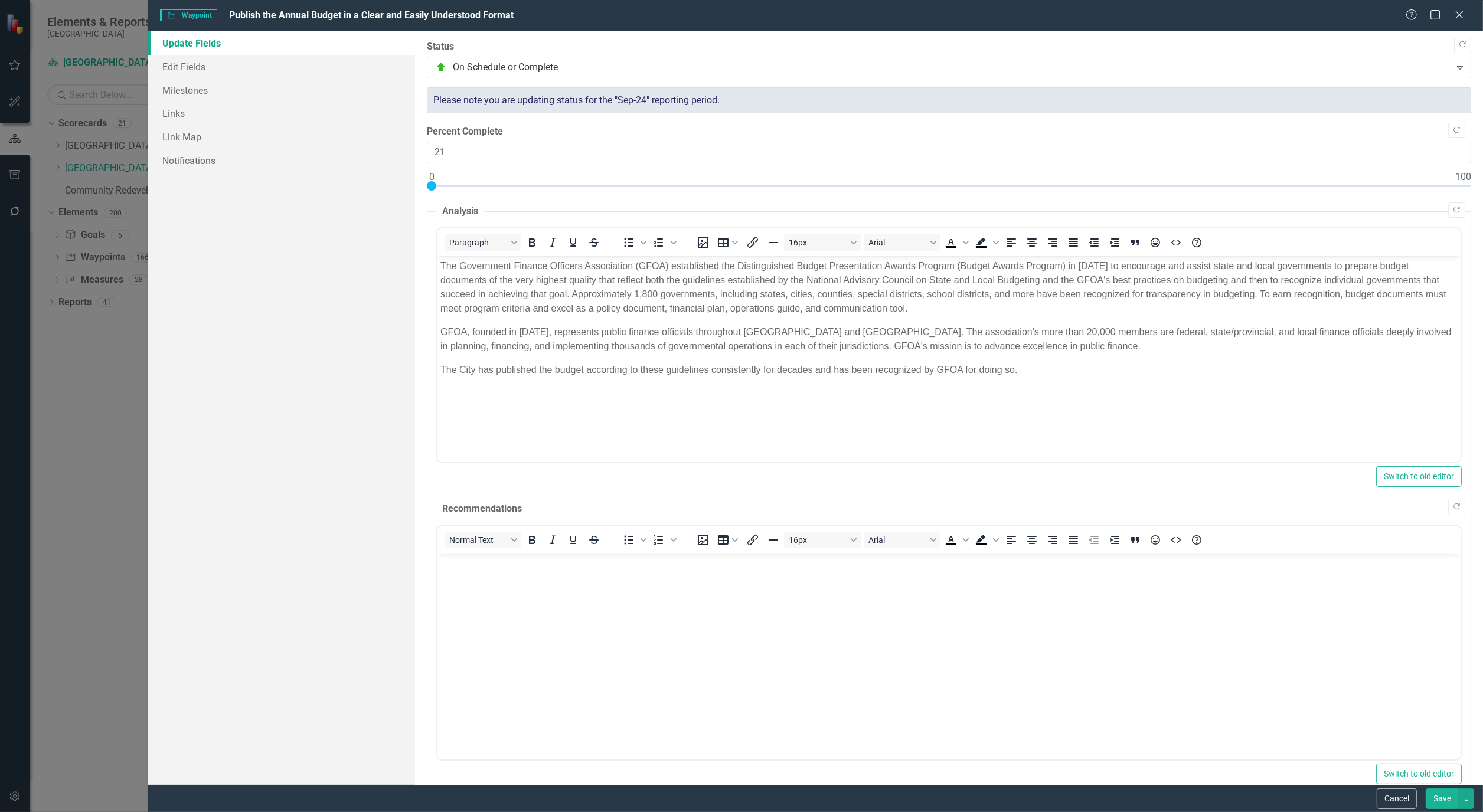
type input "0"
drag, startPoint x: 1462, startPoint y: 186, endPoint x: 361, endPoint y: 264, distance: 1103.8
click at [361, 264] on div "Update Fields Edit Fields Milestones Links Link Map Notifications "Update" fiel…" at bounding box center [815, 408] width 1335 height 754
click at [189, 71] on link "Edit Fields" at bounding box center [282, 67] width 267 height 23
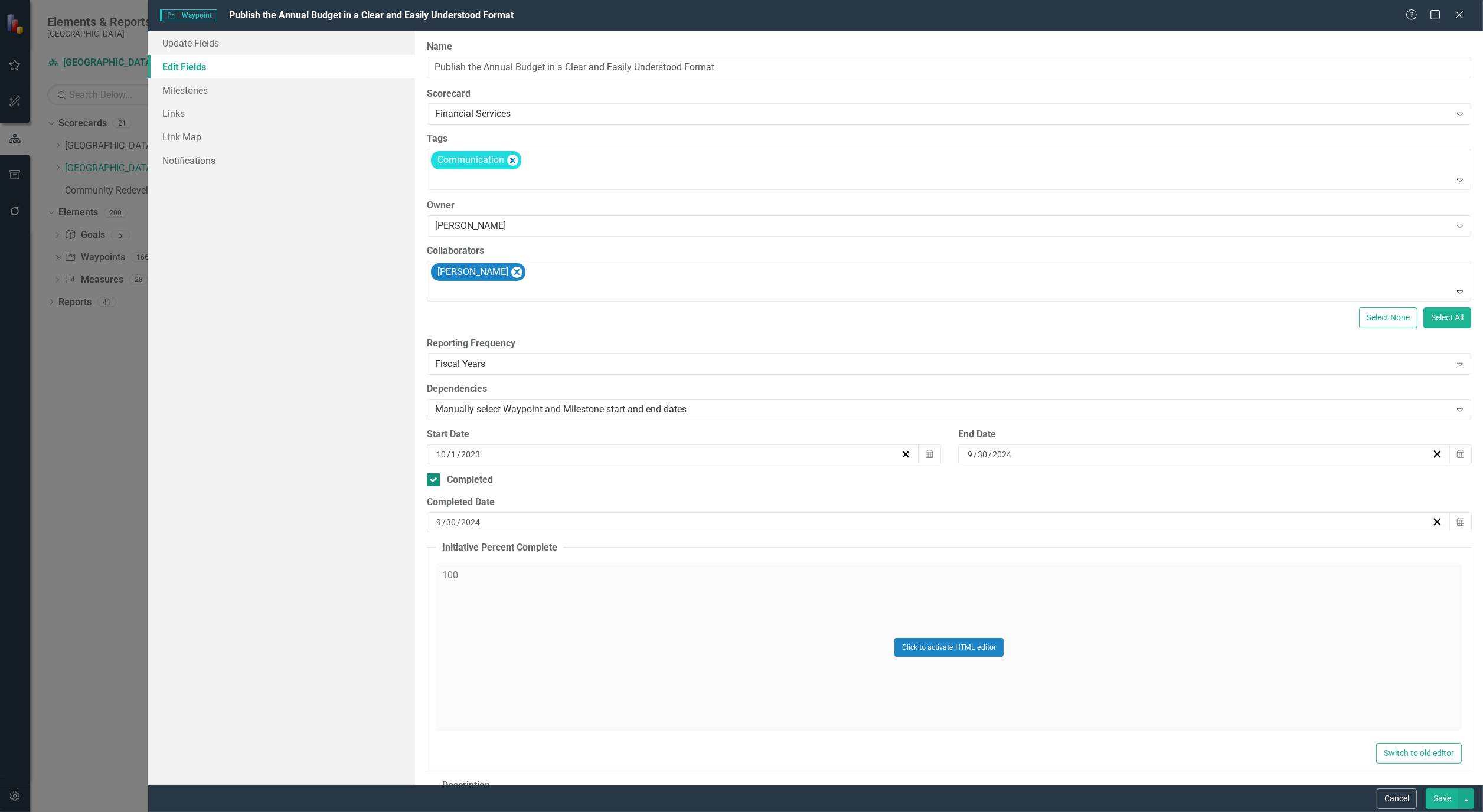
click at [434, 479] on input "Completed" at bounding box center [430, 477] width 8 height 8
checkbox input "false"
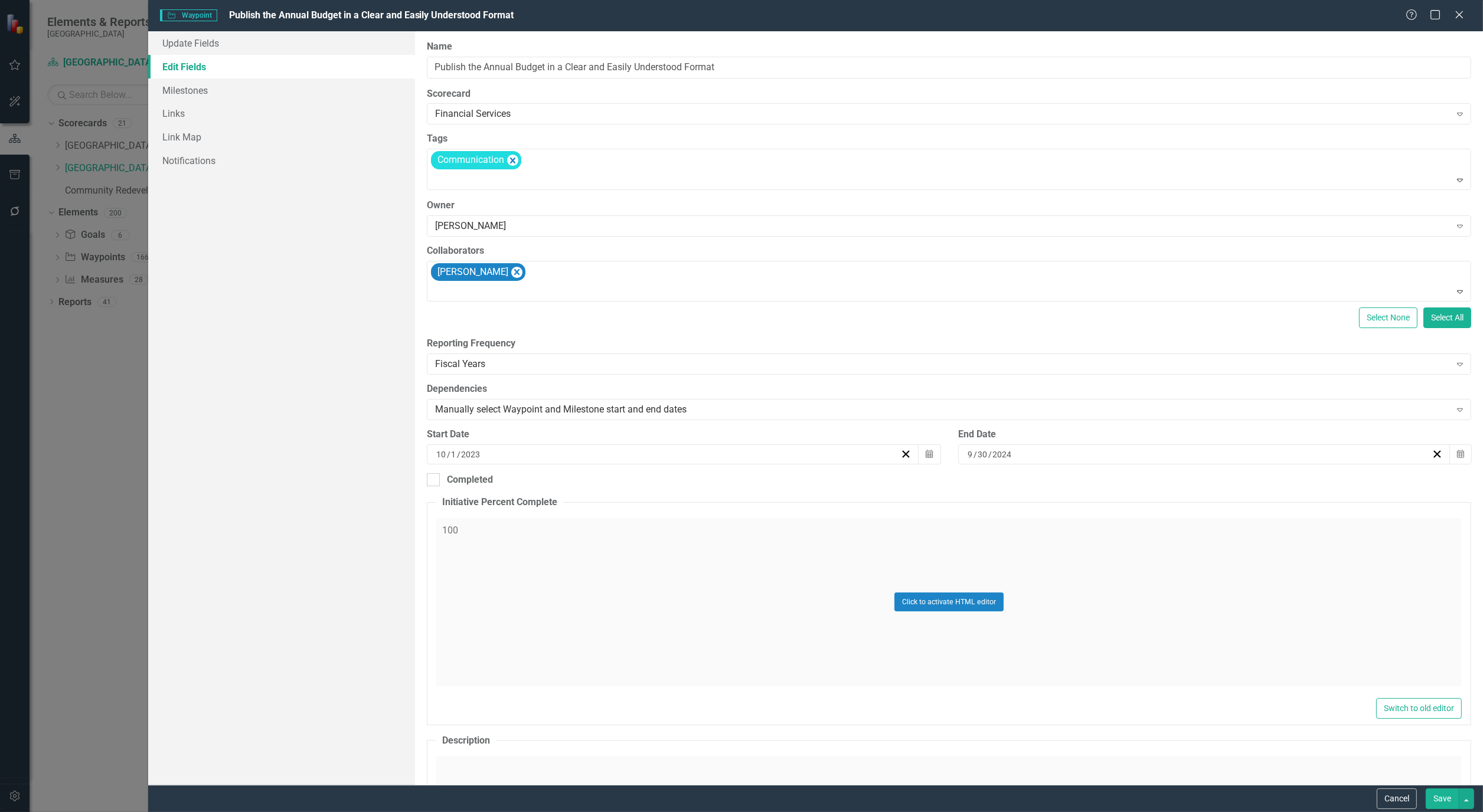
click at [1441, 800] on button "Save" at bounding box center [1442, 799] width 33 height 21
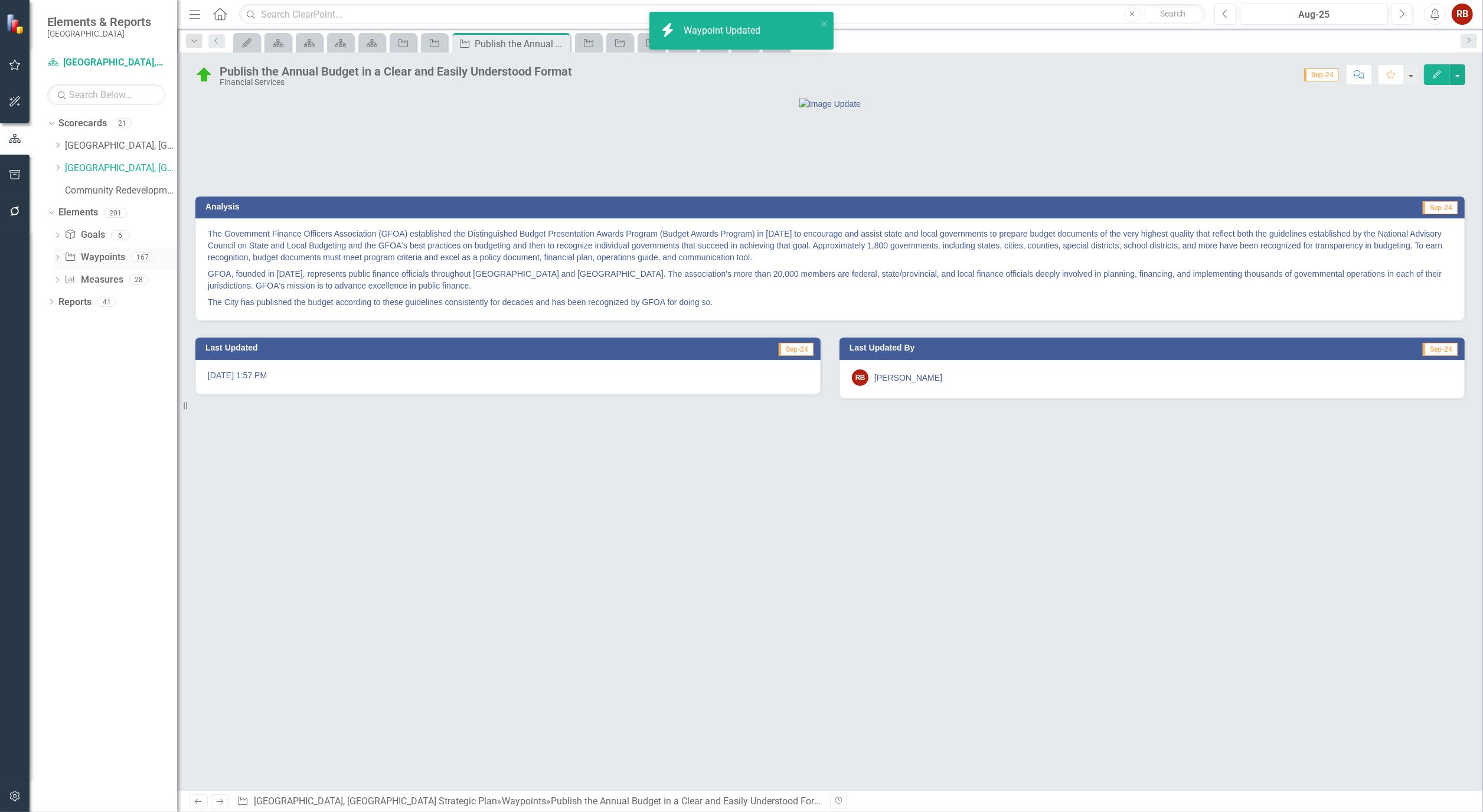
click at [60, 257] on icon "Dropdown" at bounding box center [57, 259] width 8 height 6
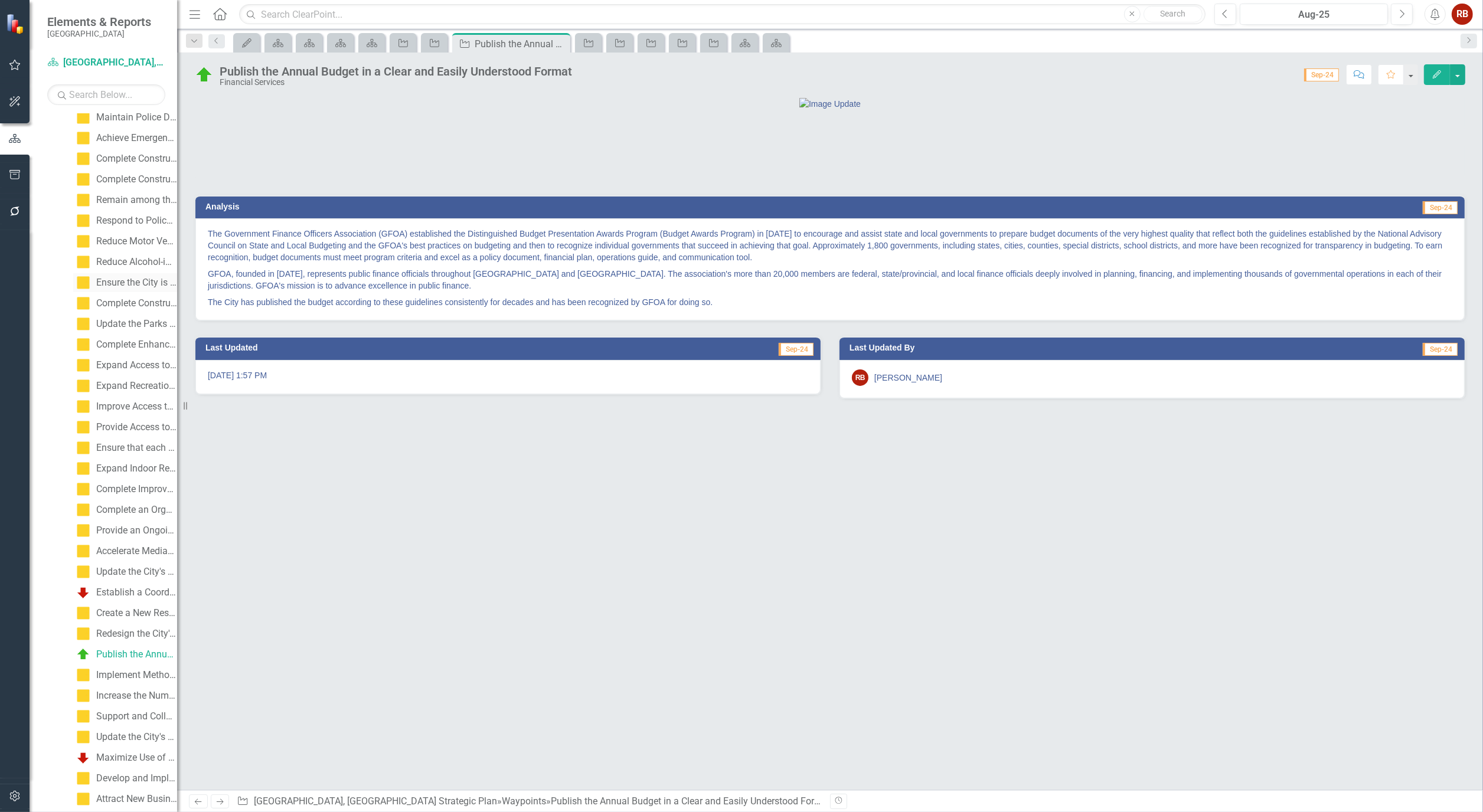
scroll to position [196, 0]
click at [591, 43] on icon "Waypoint" at bounding box center [589, 43] width 12 height 10
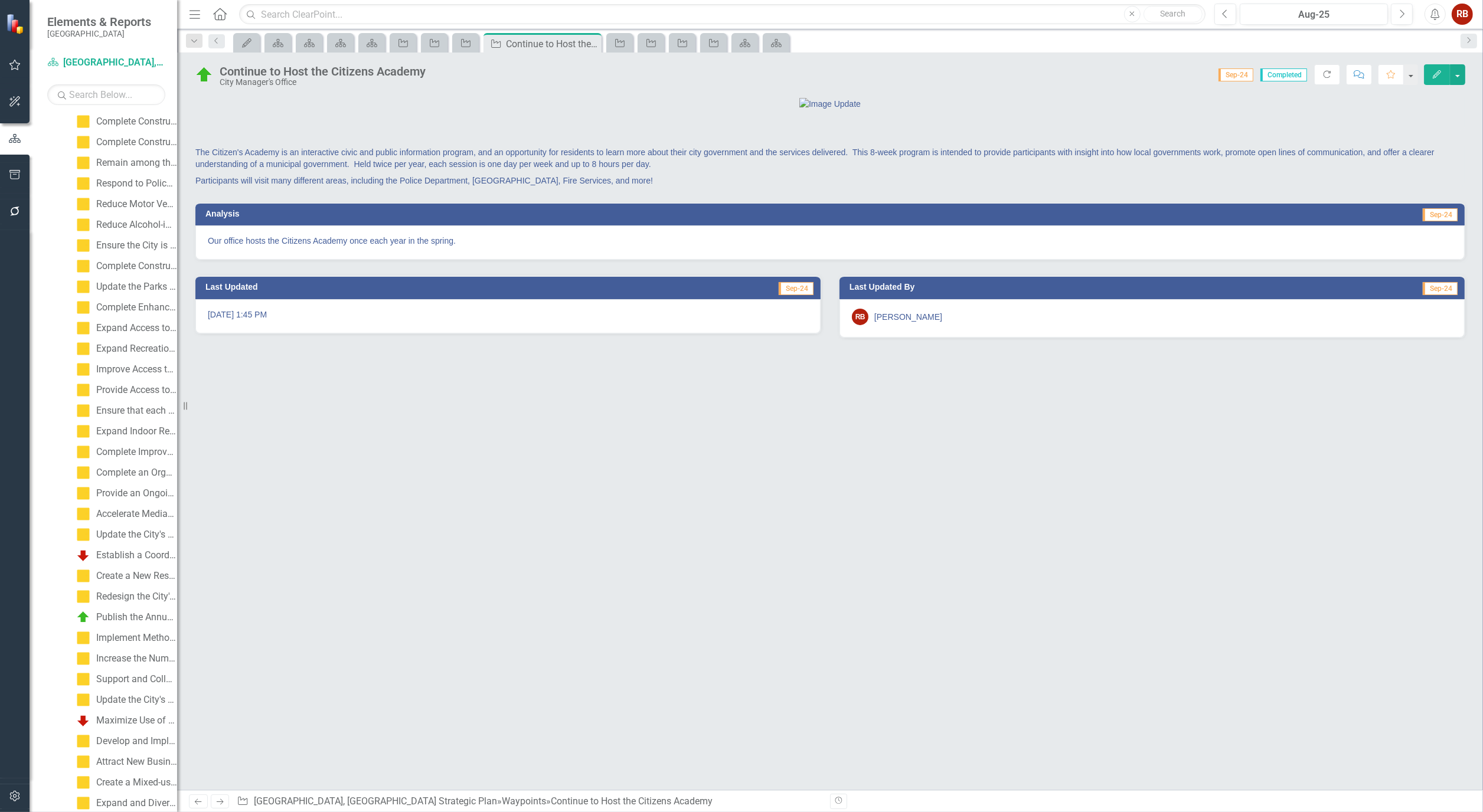
click at [1429, 77] on button "Edit" at bounding box center [1437, 75] width 26 height 21
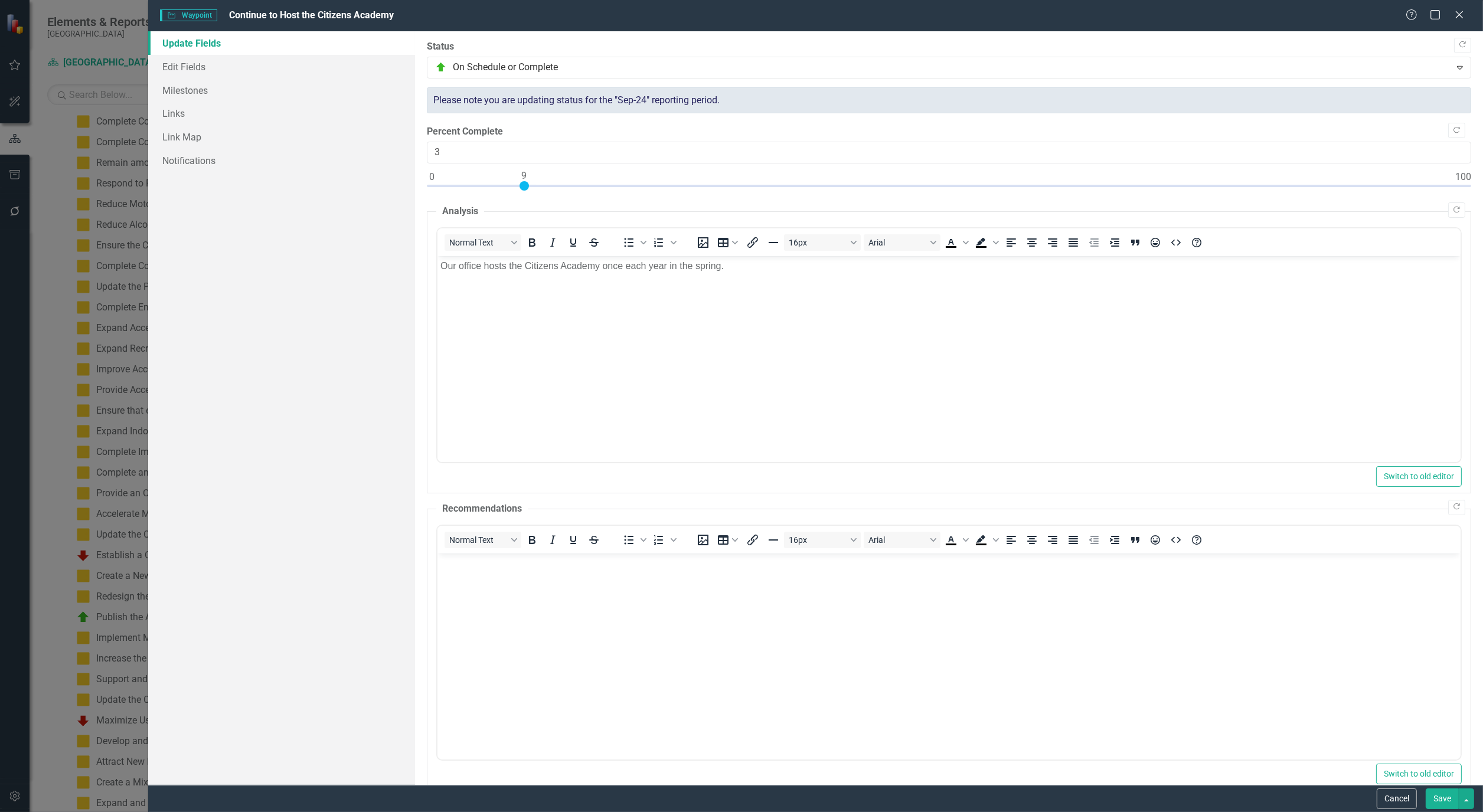
type input "0"
drag, startPoint x: 1460, startPoint y: 186, endPoint x: 411, endPoint y: 187, distance: 1049.0
click at [411, 187] on div "Update Fields Edit Fields Milestones Links Link Map Notifications "Update" fiel…" at bounding box center [815, 408] width 1335 height 754
click at [181, 67] on link "Edit Fields" at bounding box center [282, 67] width 267 height 23
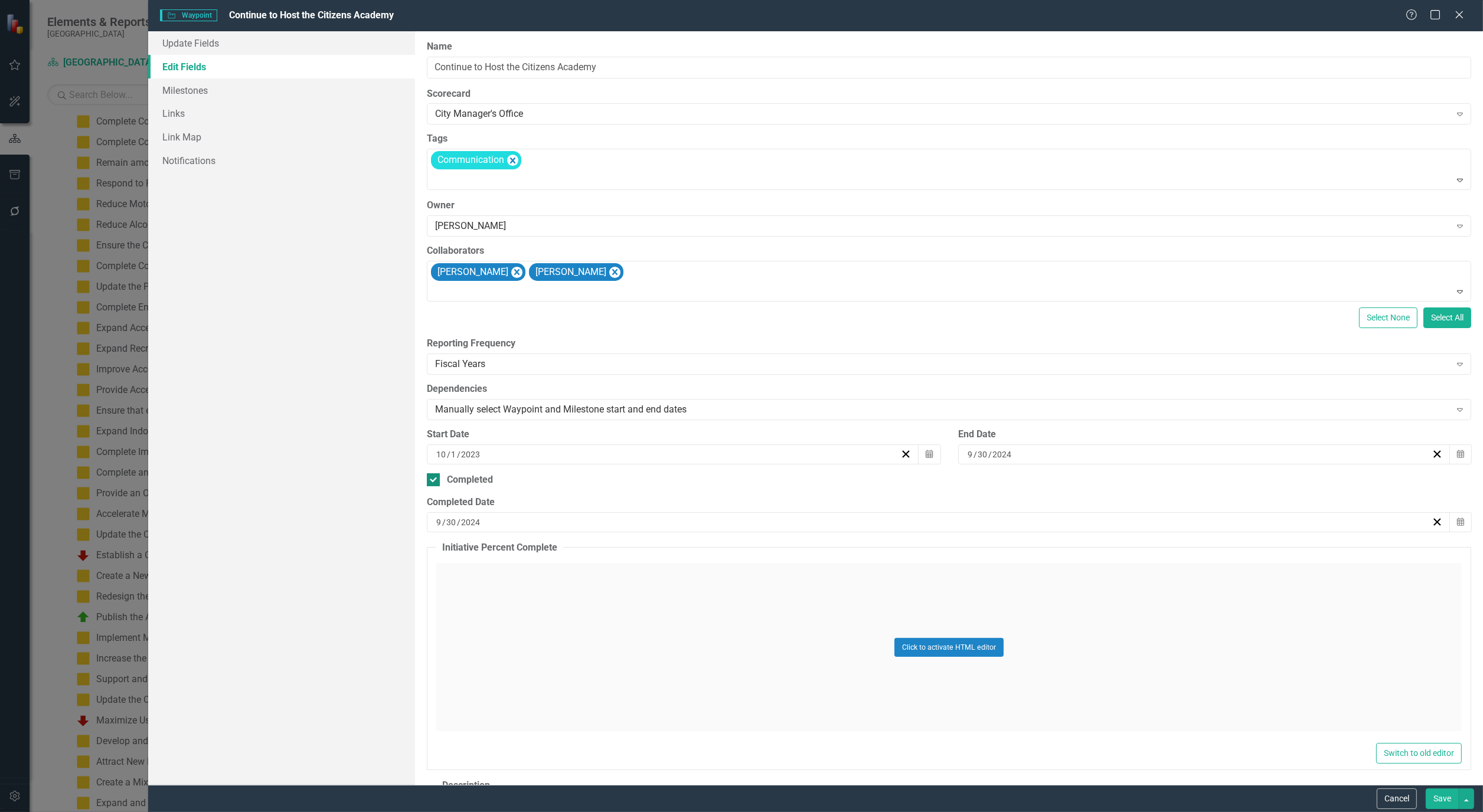
click at [435, 479] on div at bounding box center [433, 480] width 13 height 13
click at [434, 479] on input "Completed" at bounding box center [430, 477] width 8 height 8
checkbox input "false"
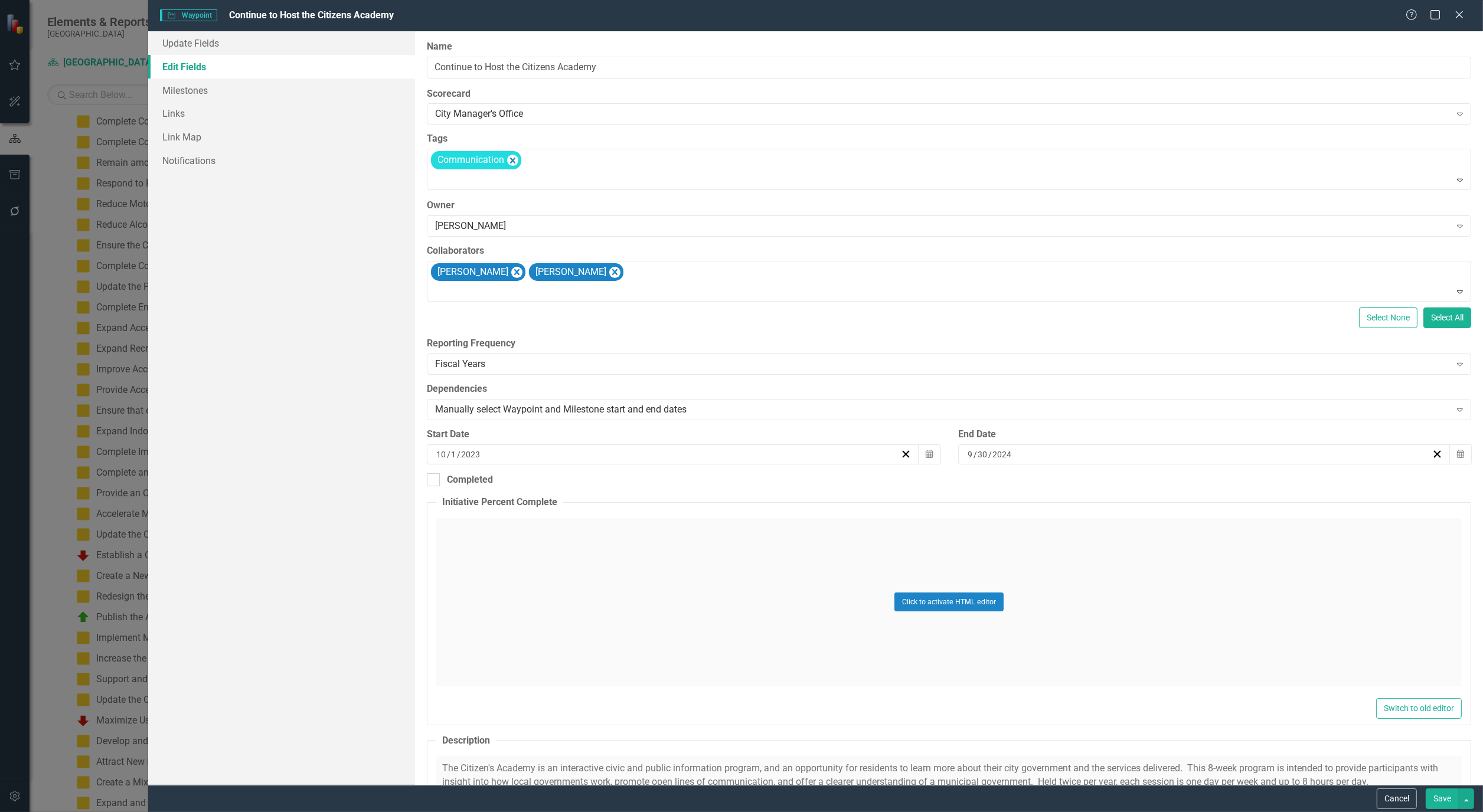
click at [1448, 796] on button "Save" at bounding box center [1442, 799] width 33 height 21
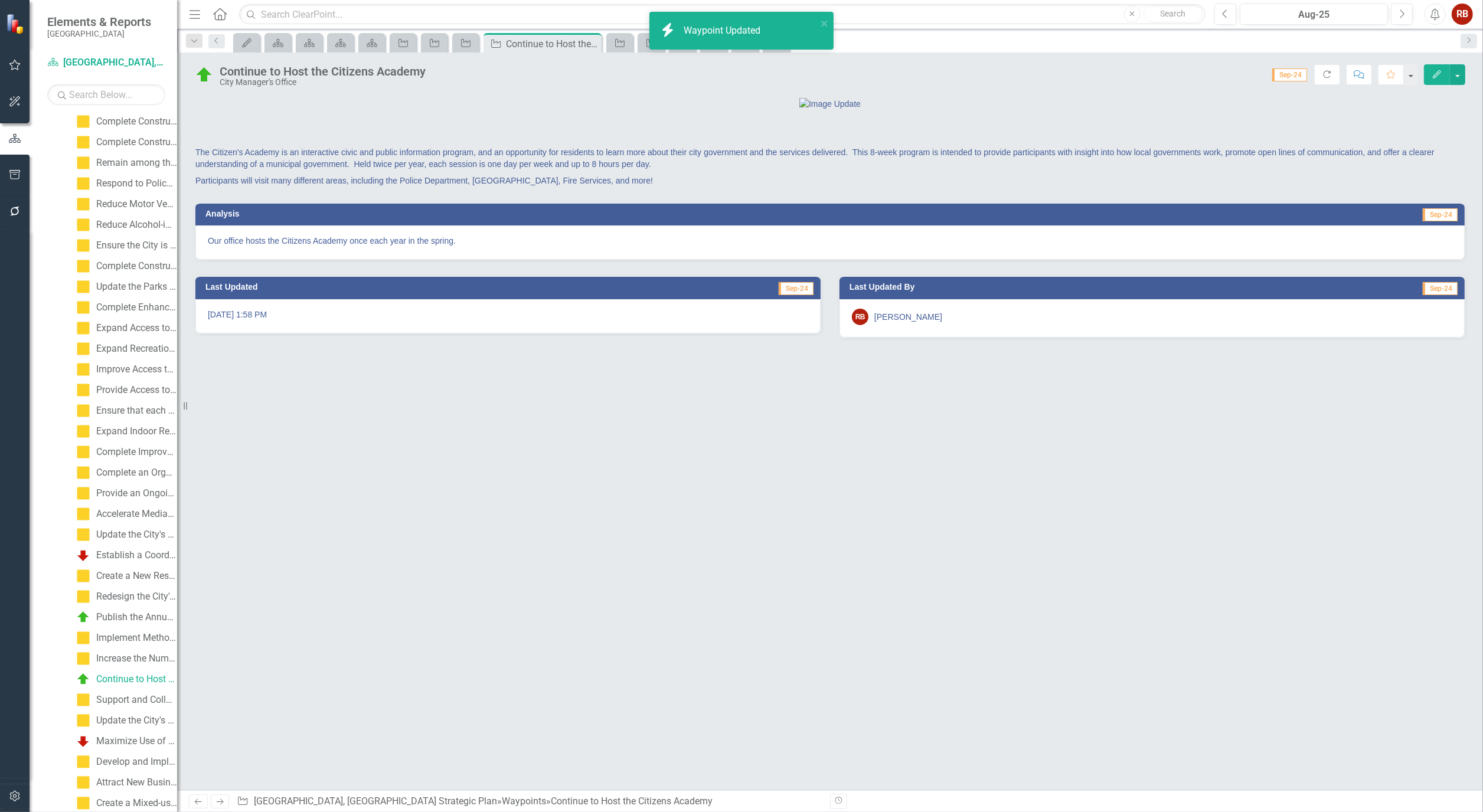
scroll to position [73, 0]
click at [408, 43] on icon "Waypoint" at bounding box center [403, 43] width 12 height 10
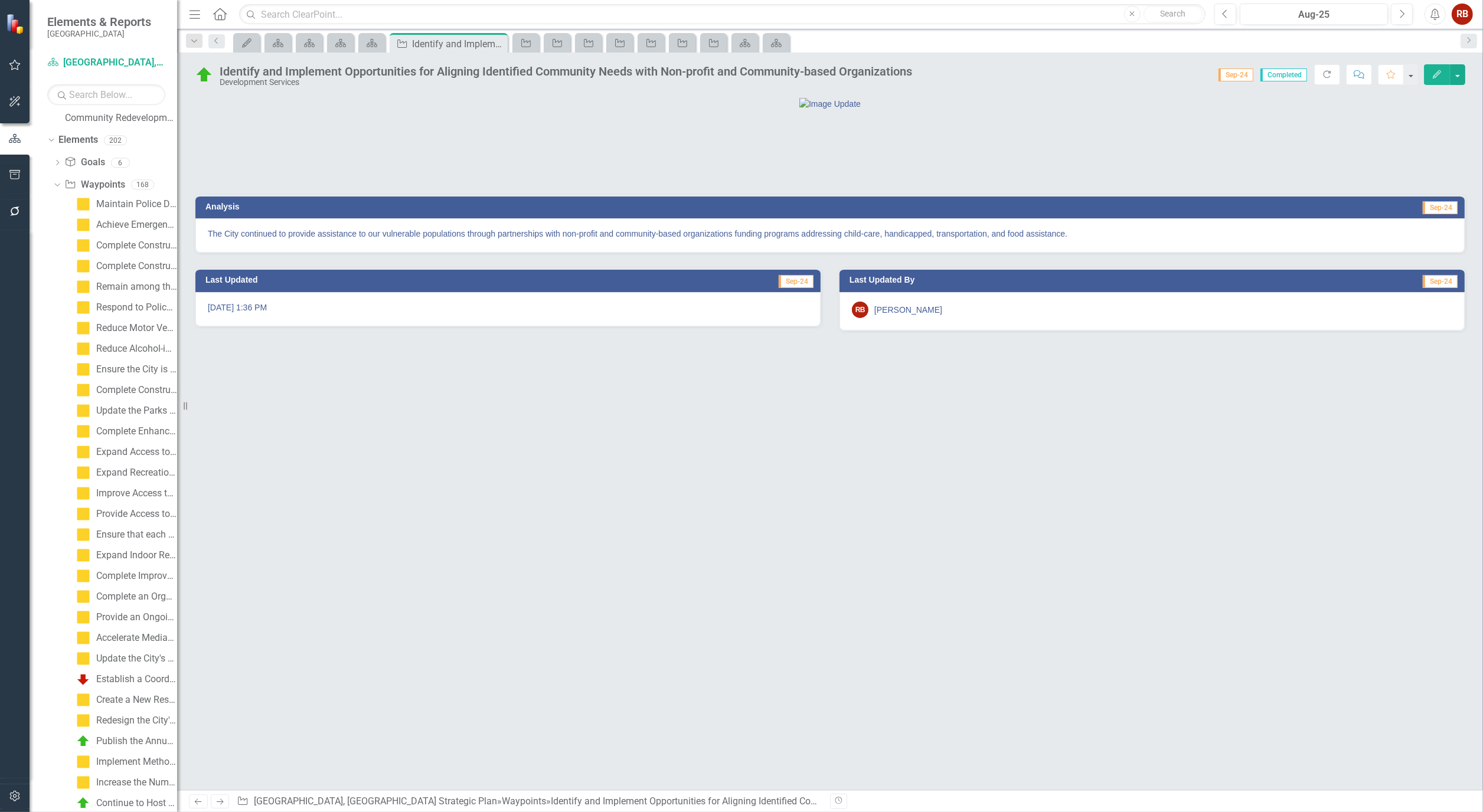
click at [1437, 71] on icon "Edit" at bounding box center [1436, 74] width 10 height 8
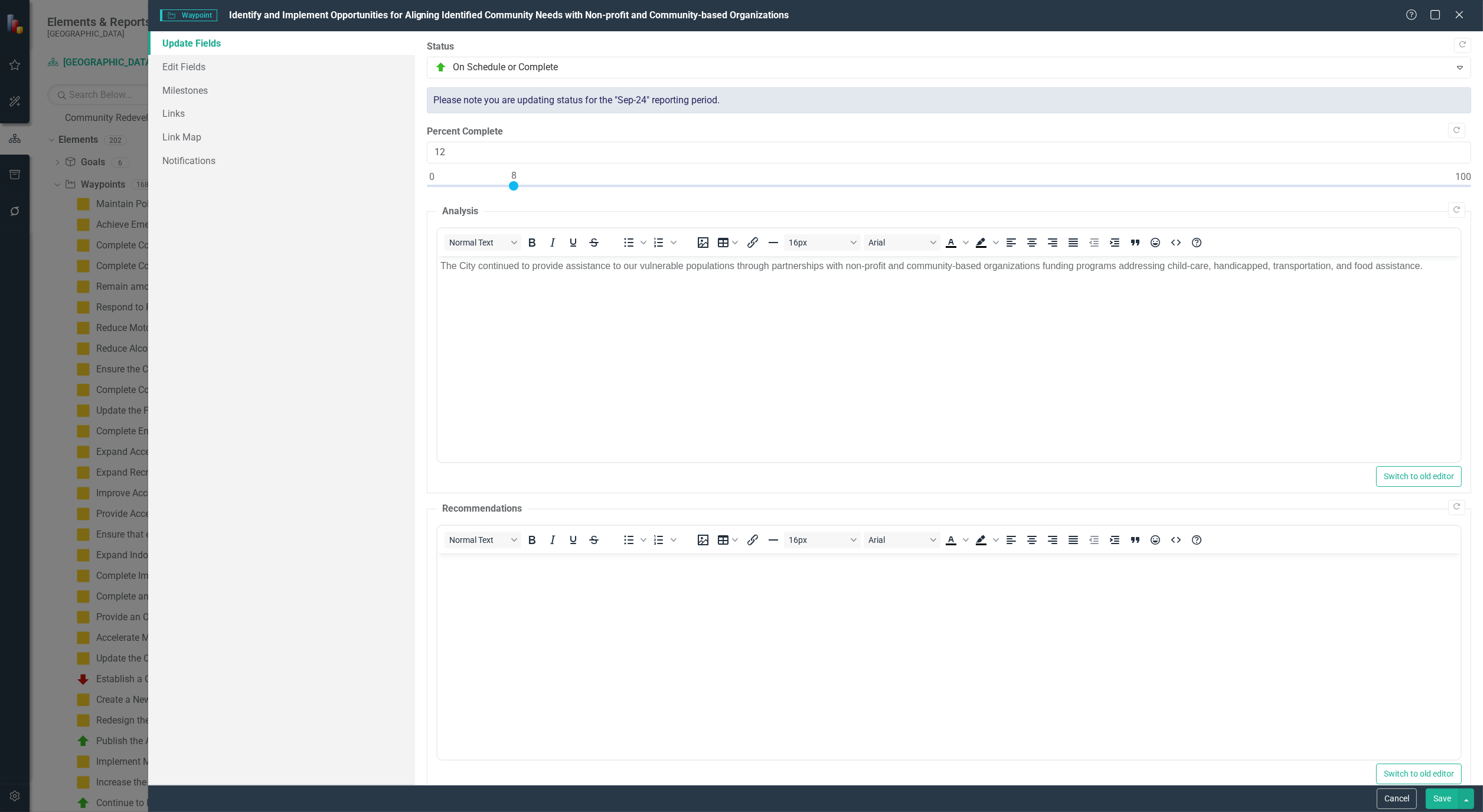
type input "0"
drag, startPoint x: 1460, startPoint y: 185, endPoint x: 406, endPoint y: 185, distance: 1054.0
click at [406, 185] on div "Update Fields Edit Fields Milestones Links Link Map Notifications "Update" fiel…" at bounding box center [815, 408] width 1335 height 754
click at [209, 68] on link "Edit Fields" at bounding box center [282, 67] width 267 height 23
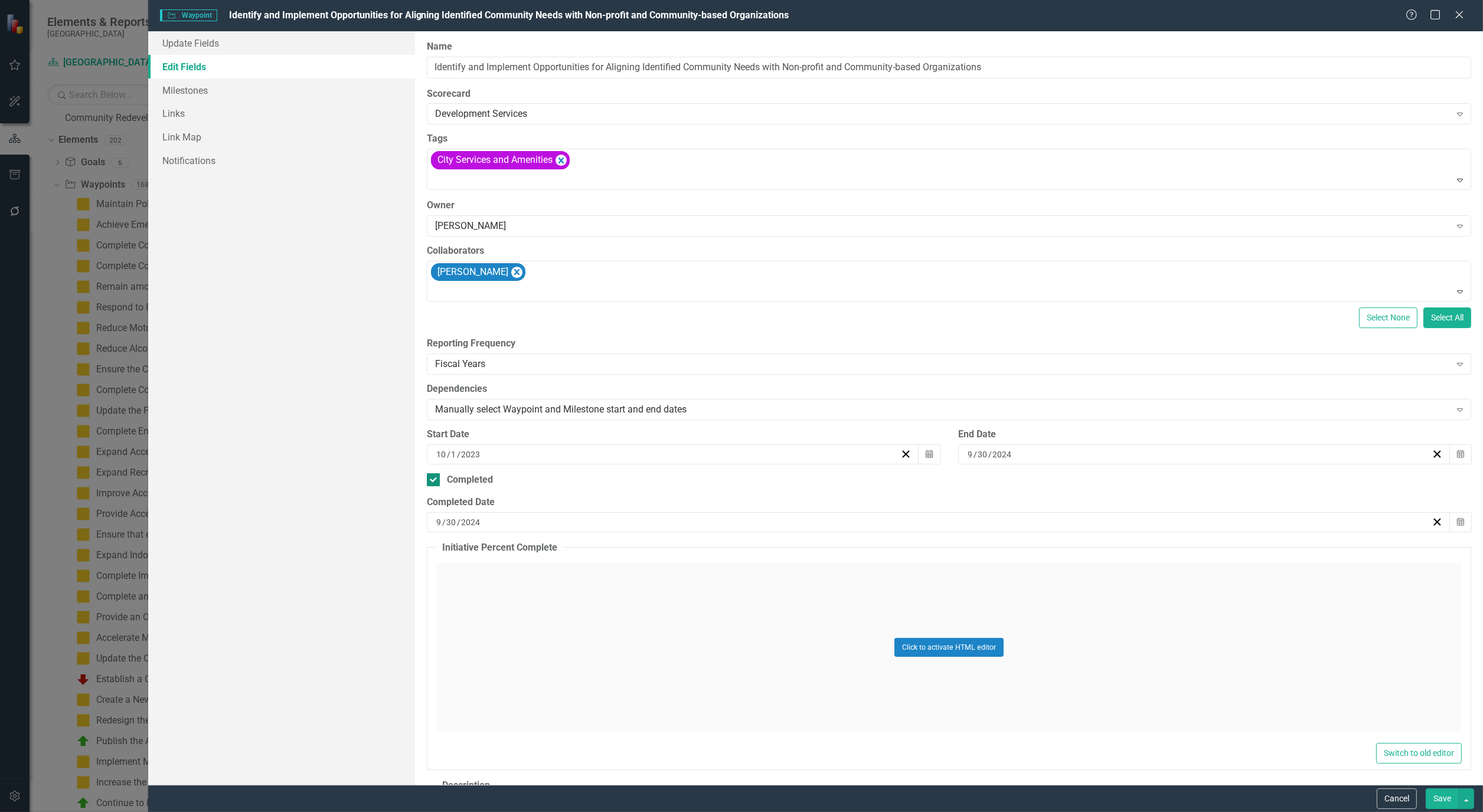
click at [439, 485] on div at bounding box center [433, 480] width 13 height 13
click at [434, 481] on input "Completed" at bounding box center [430, 477] width 8 height 8
checkbox input "false"
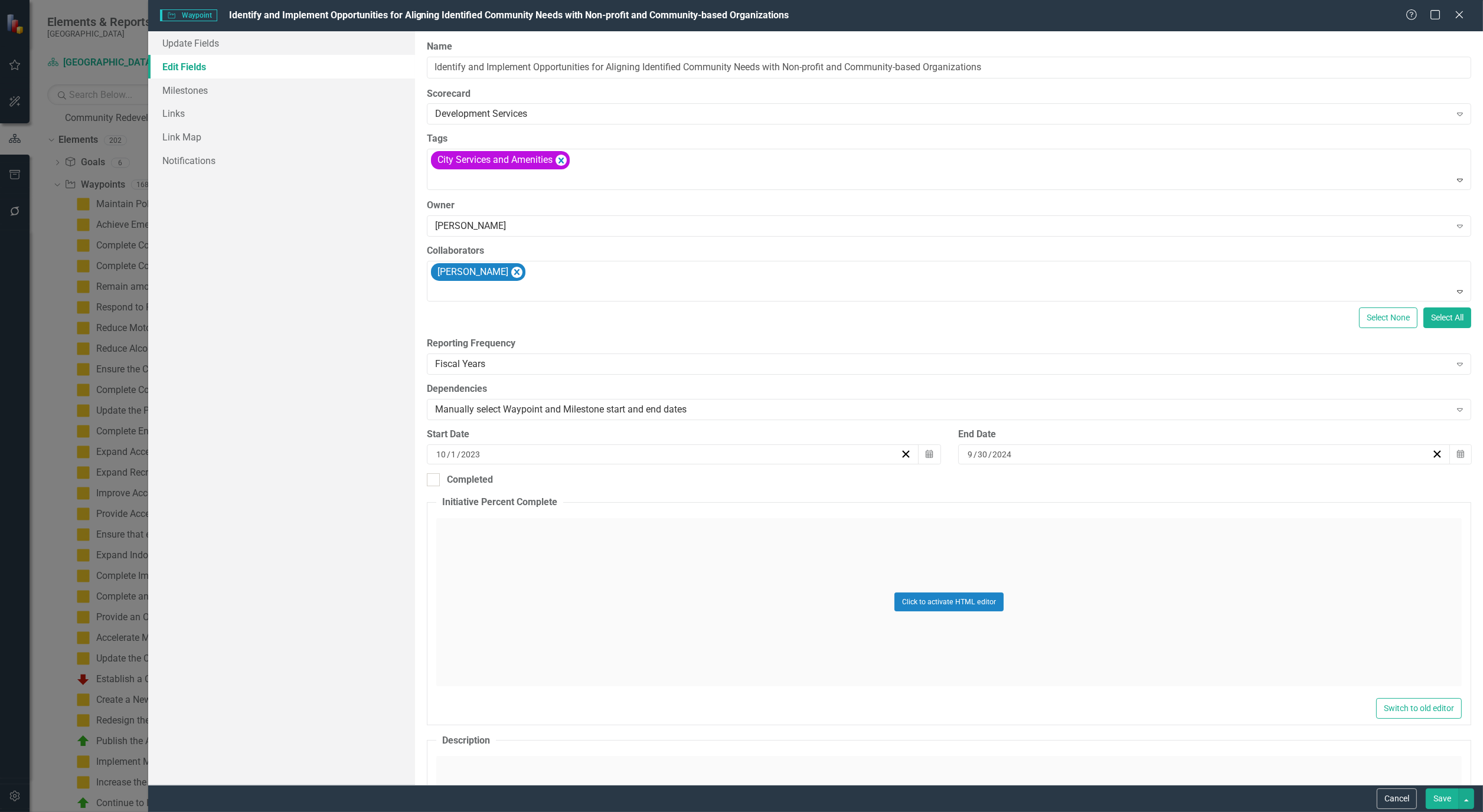
click at [1448, 804] on button "Save" at bounding box center [1442, 799] width 33 height 21
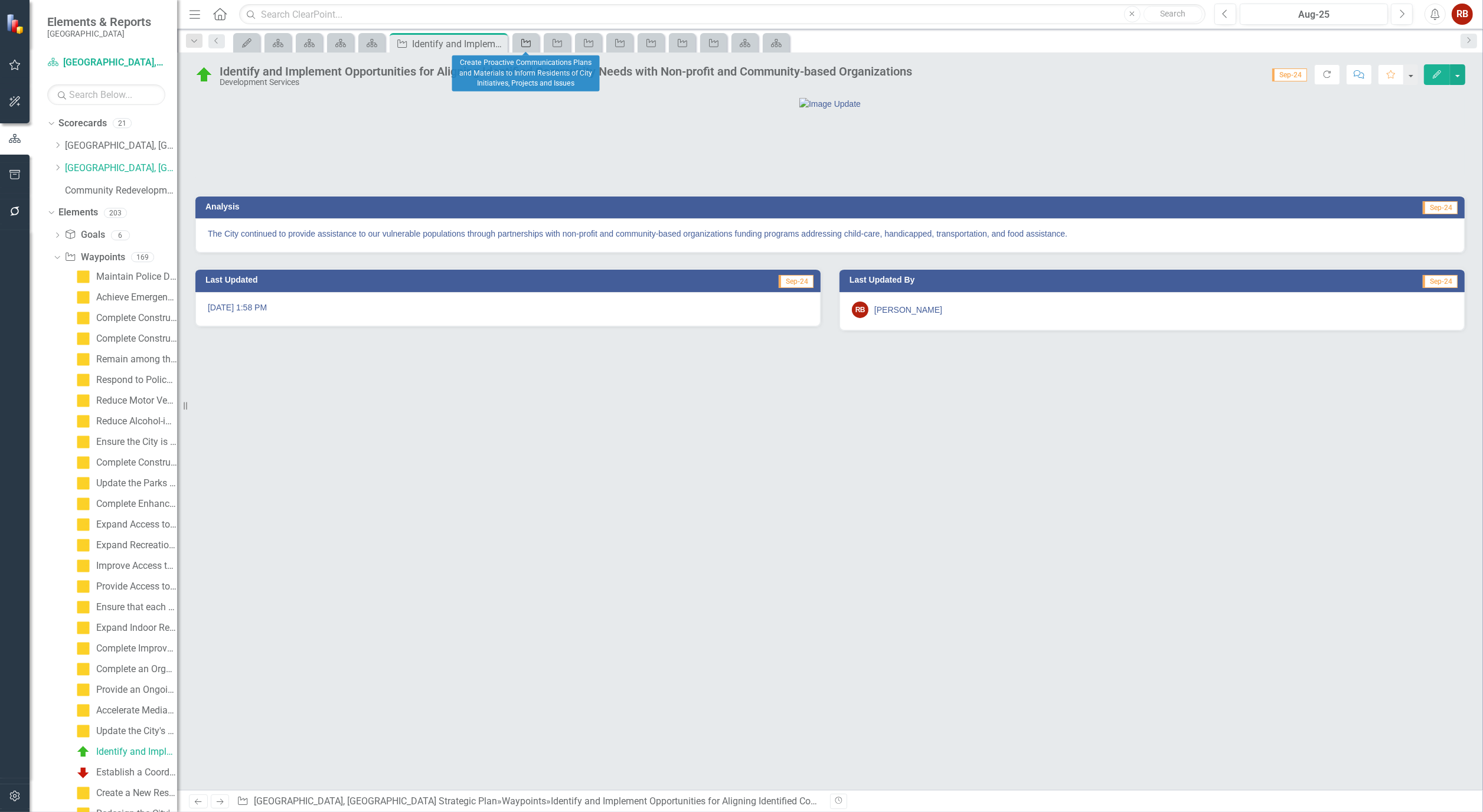
click at [532, 44] on icon "Waypoint" at bounding box center [526, 43] width 12 height 10
click at [1436, 76] on icon "button" at bounding box center [1436, 74] width 8 height 8
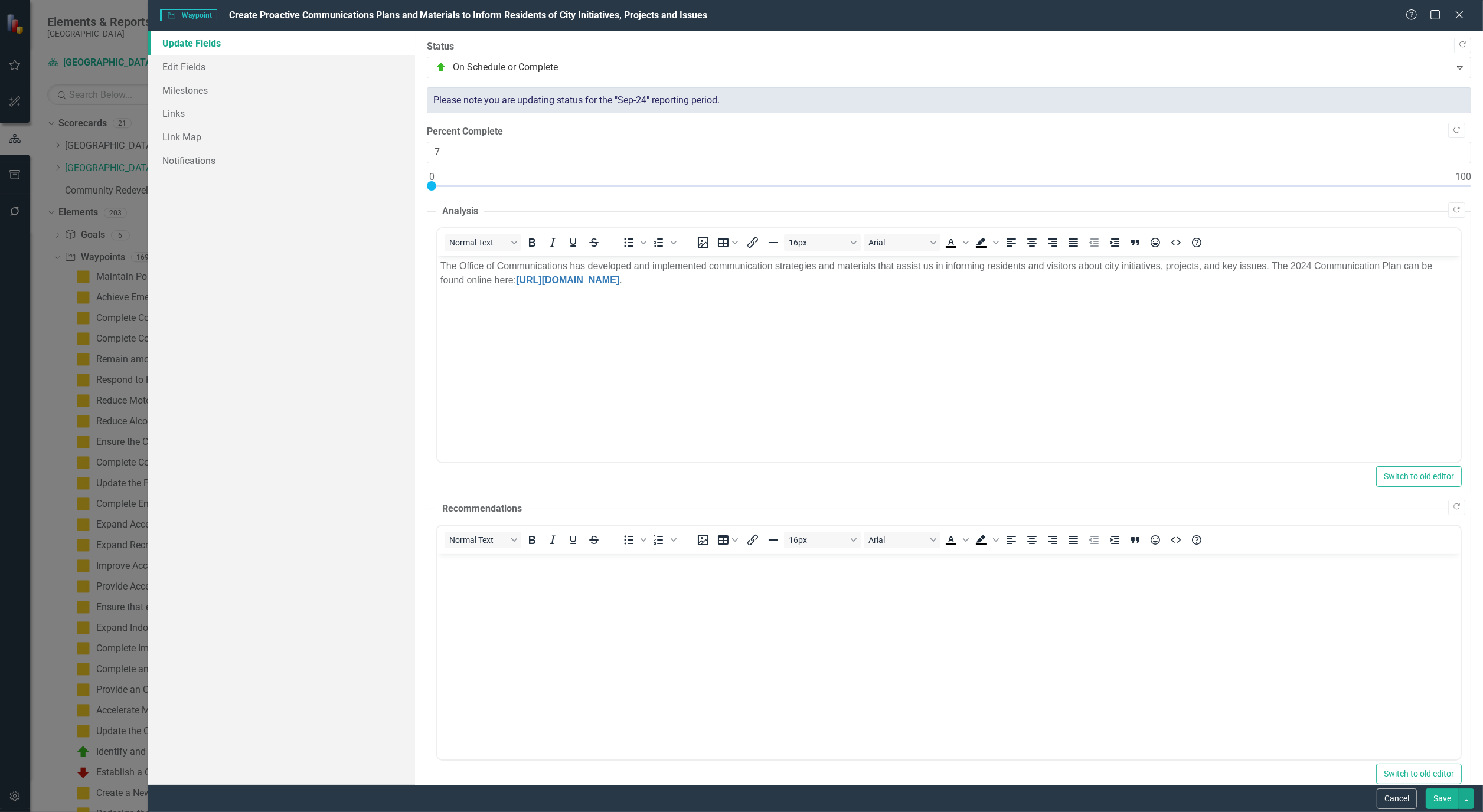
type input "0"
drag, startPoint x: 1456, startPoint y: 181, endPoint x: 334, endPoint y: 191, distance: 1122.0
click at [334, 191] on div "Update Fields Edit Fields Milestones Links Link Map Notifications "Update" fiel…" at bounding box center [815, 408] width 1335 height 754
click at [186, 65] on link "Edit Fields" at bounding box center [282, 67] width 267 height 23
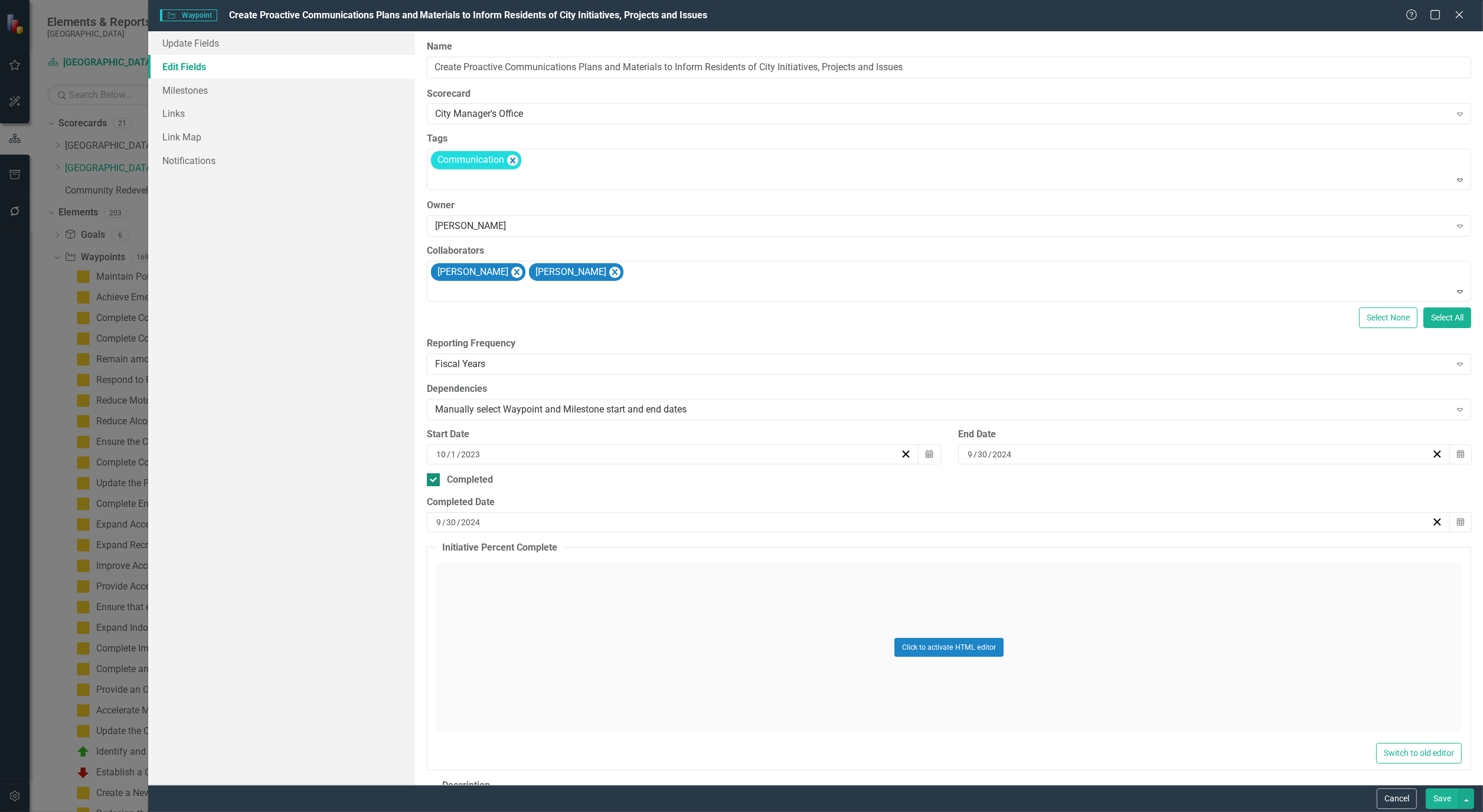
click at [433, 475] on input "Completed" at bounding box center [430, 477] width 8 height 8
checkbox input "false"
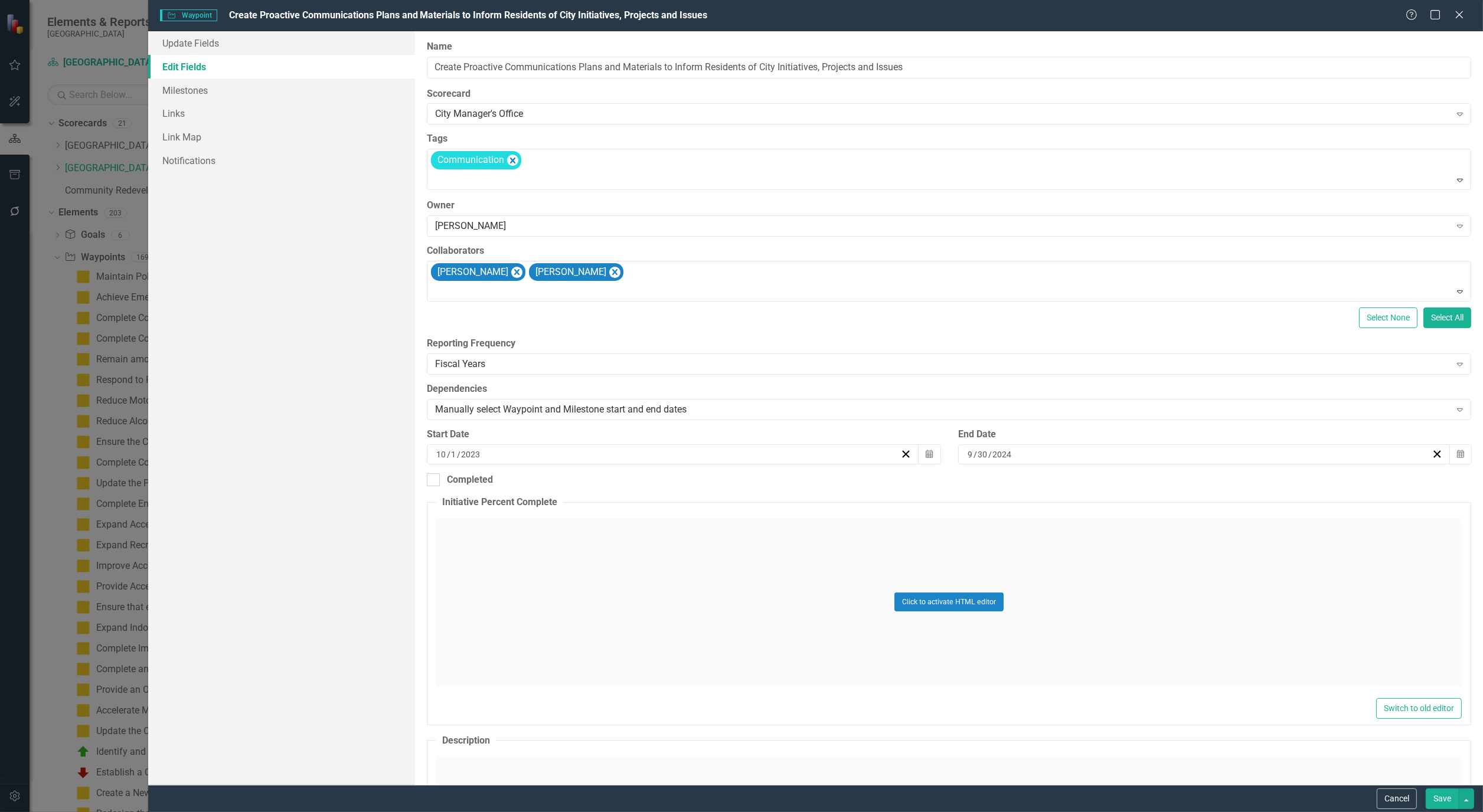
click at [1442, 802] on button "Save" at bounding box center [1442, 799] width 33 height 21
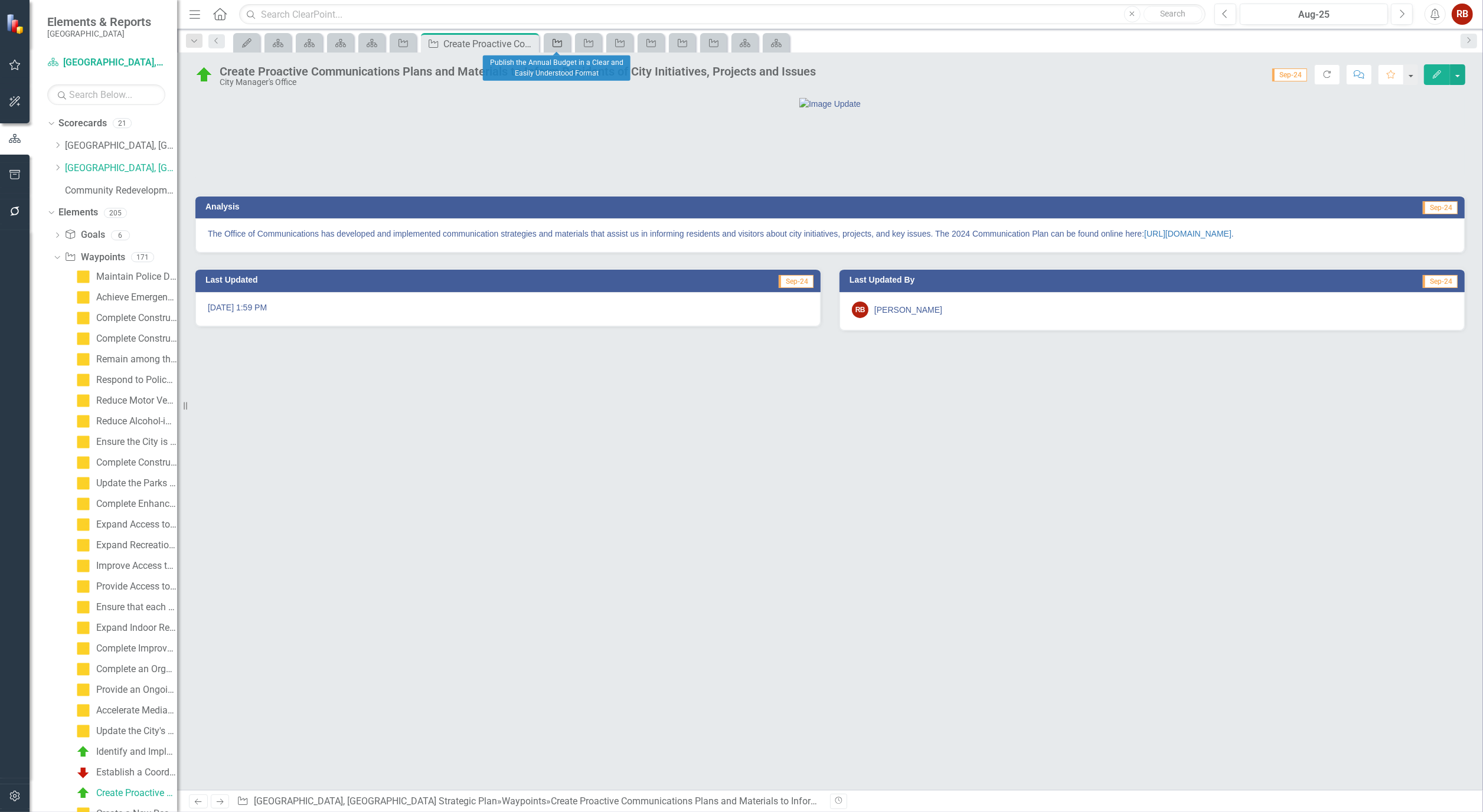
click at [558, 43] on icon "Waypoint" at bounding box center [557, 43] width 12 height 10
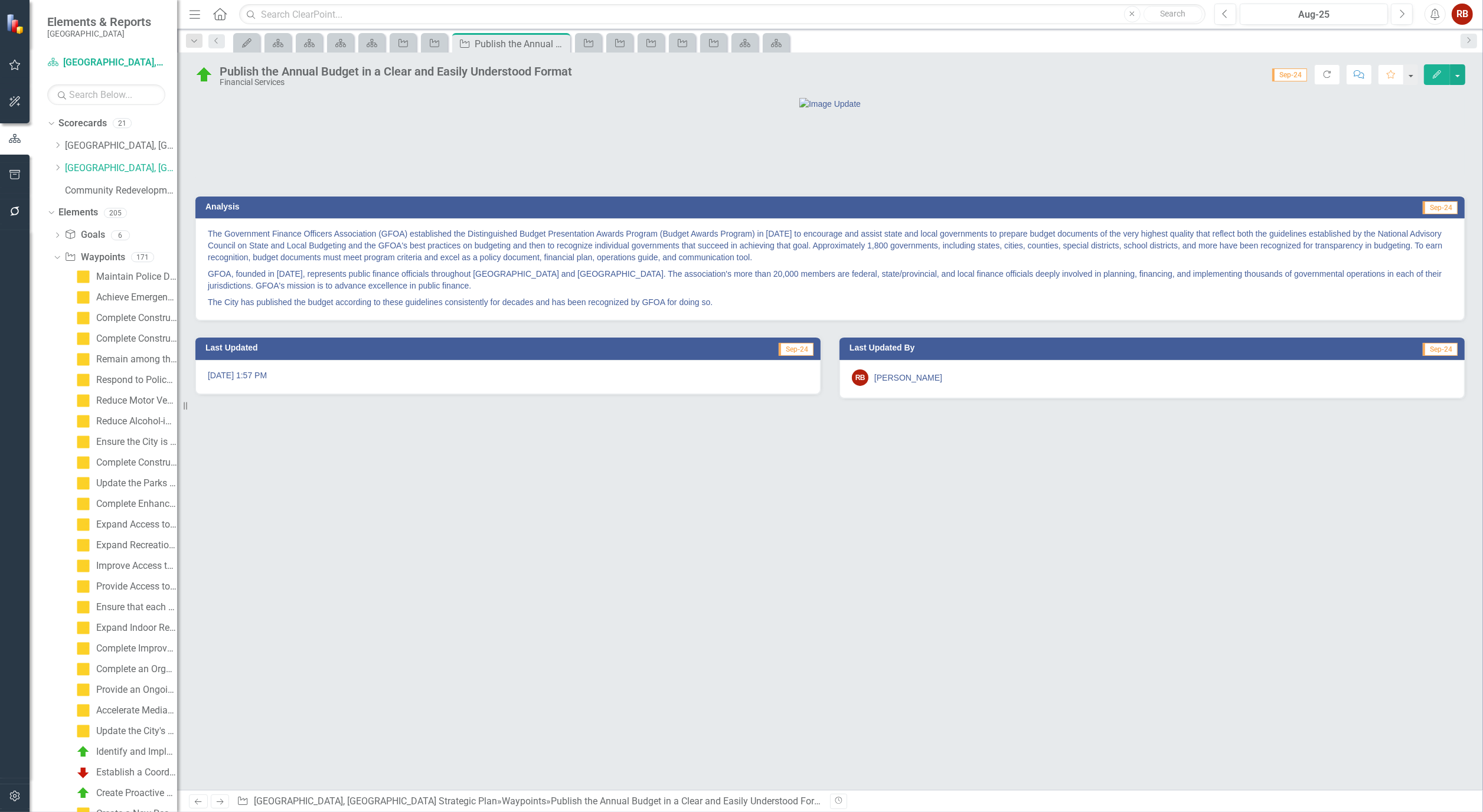
scroll to position [51, 0]
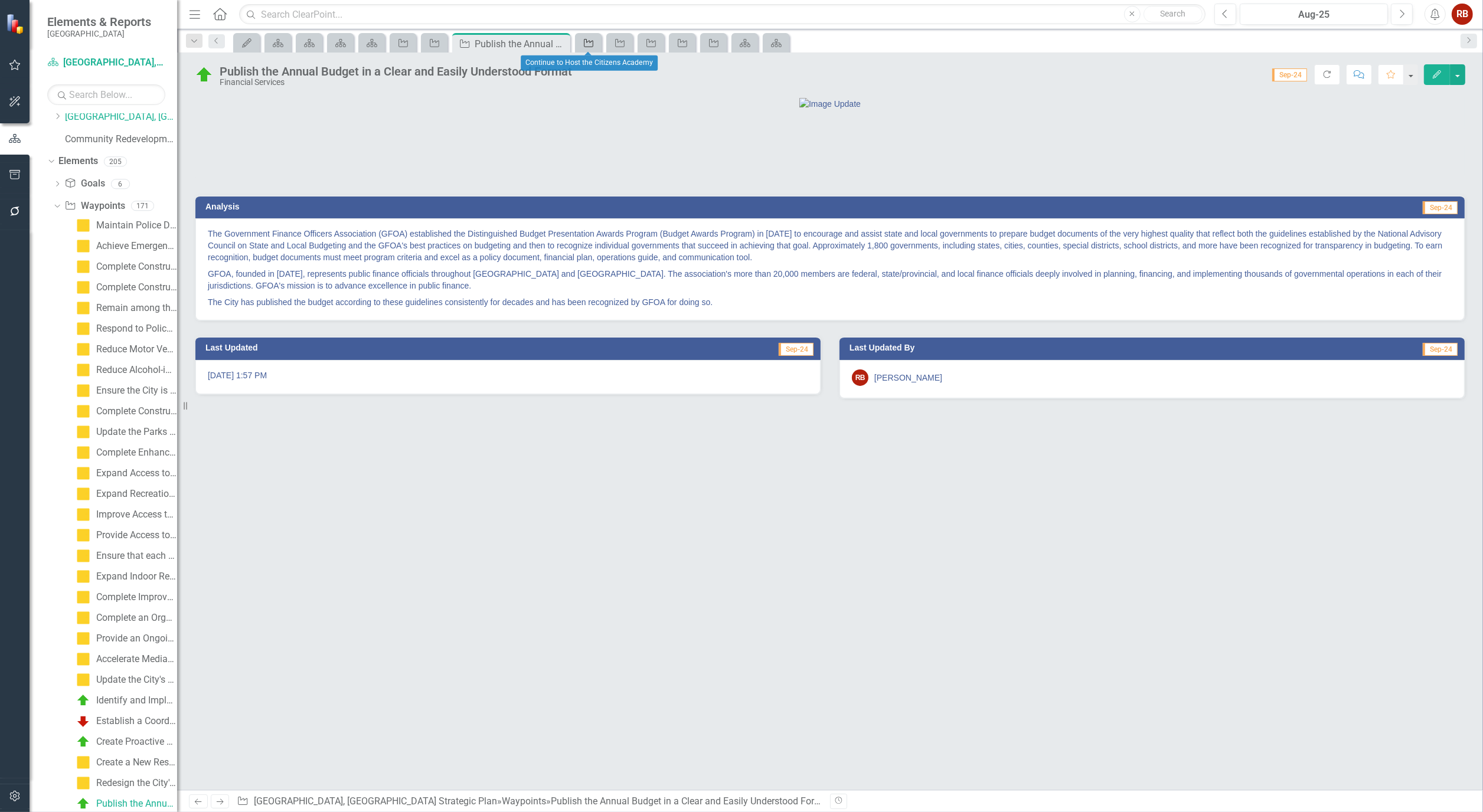
click at [585, 39] on icon "Waypoint" at bounding box center [589, 43] width 12 height 10
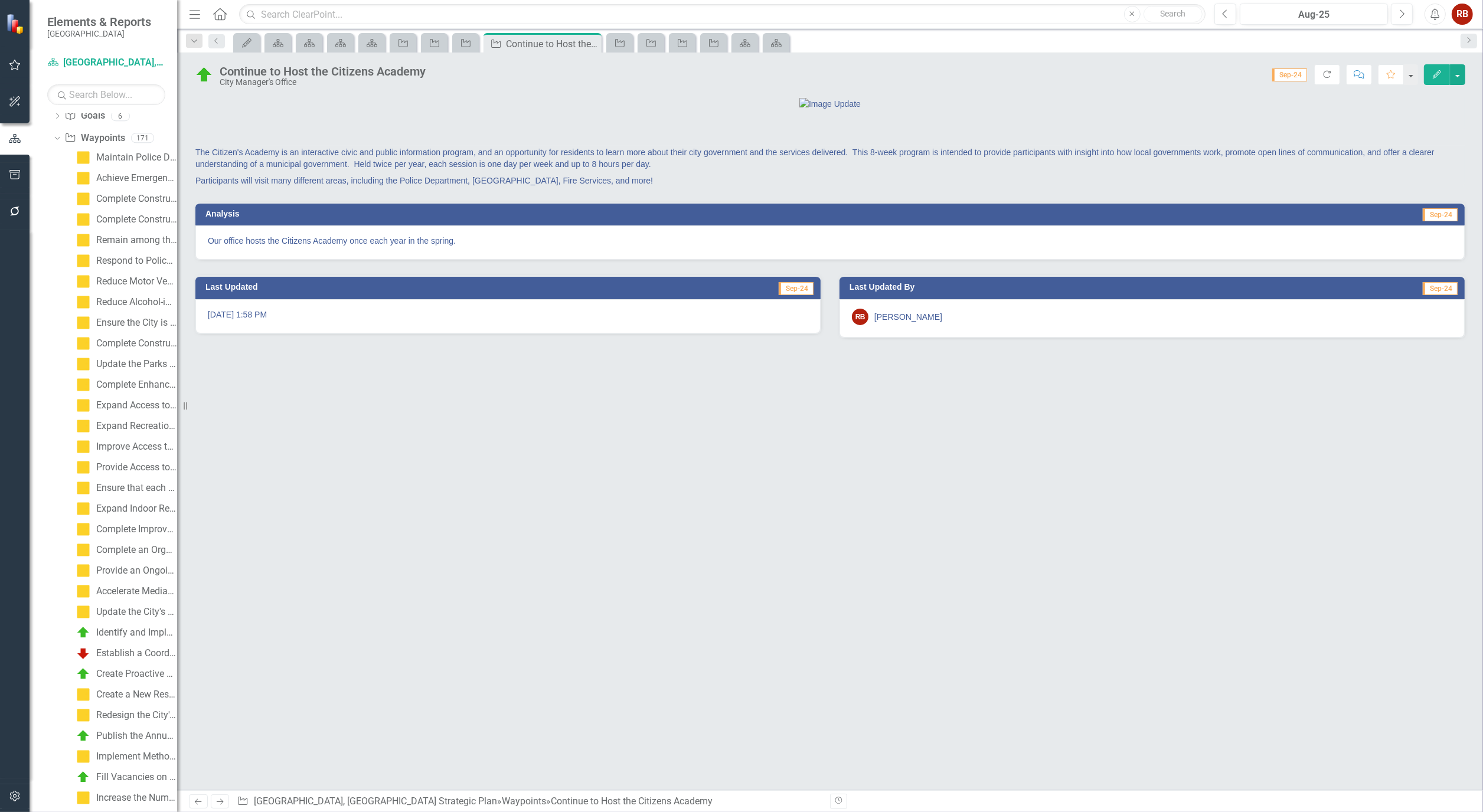
scroll to position [134, 0]
click at [1437, 72] on icon "Edit" at bounding box center [1436, 74] width 10 height 8
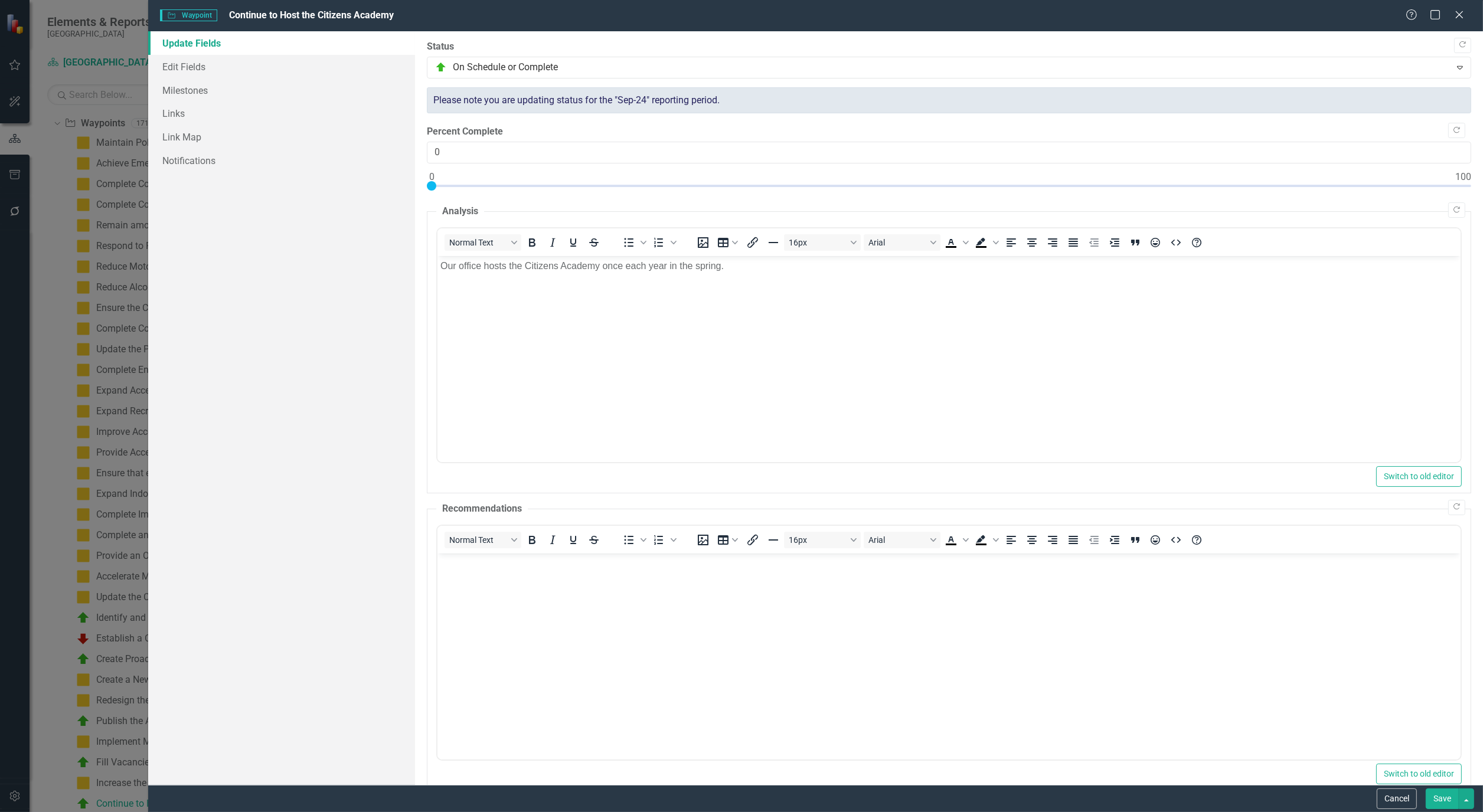
scroll to position [0, 0]
click at [1385, 789] on button "Cancel" at bounding box center [1397, 799] width 40 height 21
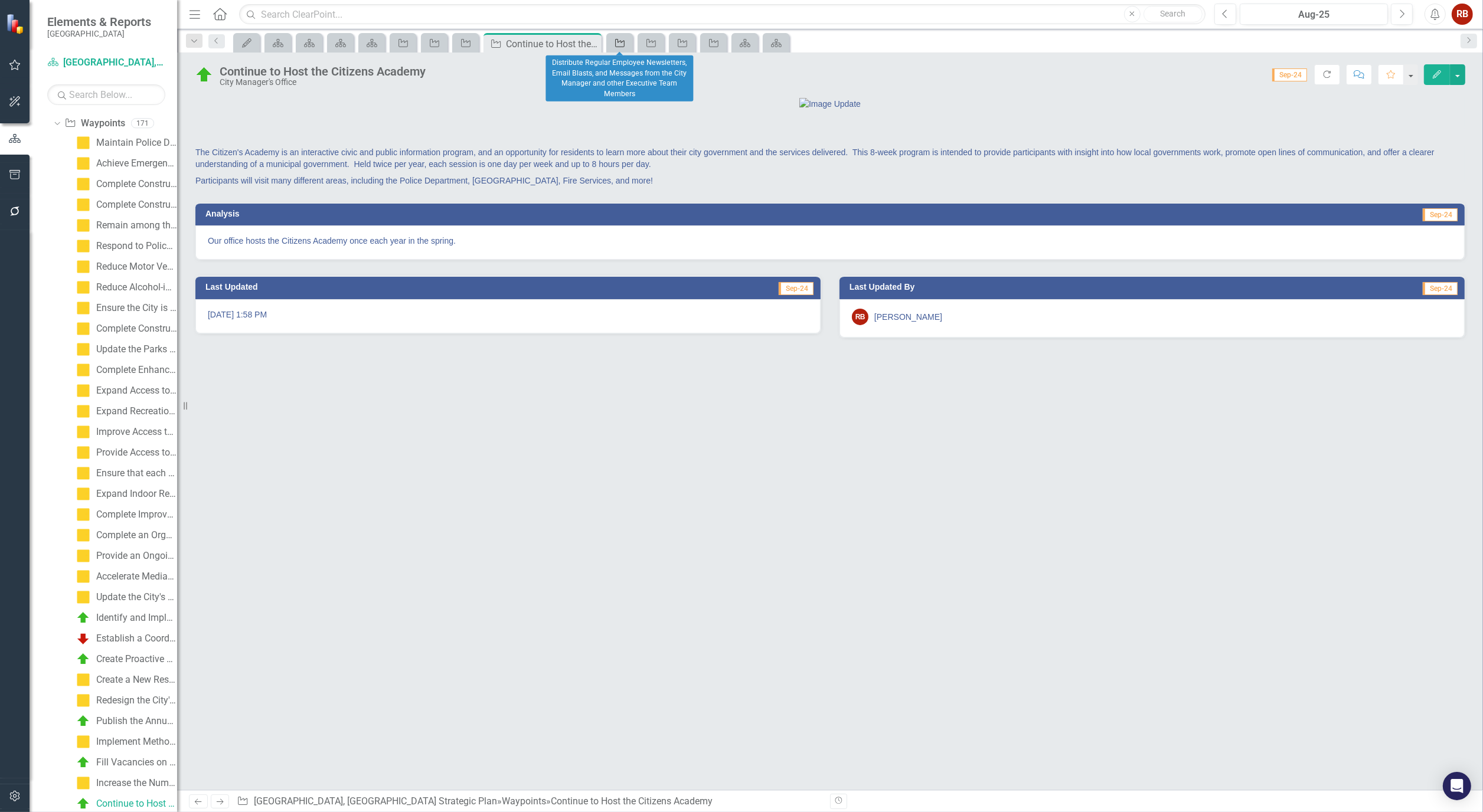
click at [616, 43] on icon "Waypoint" at bounding box center [620, 43] width 12 height 10
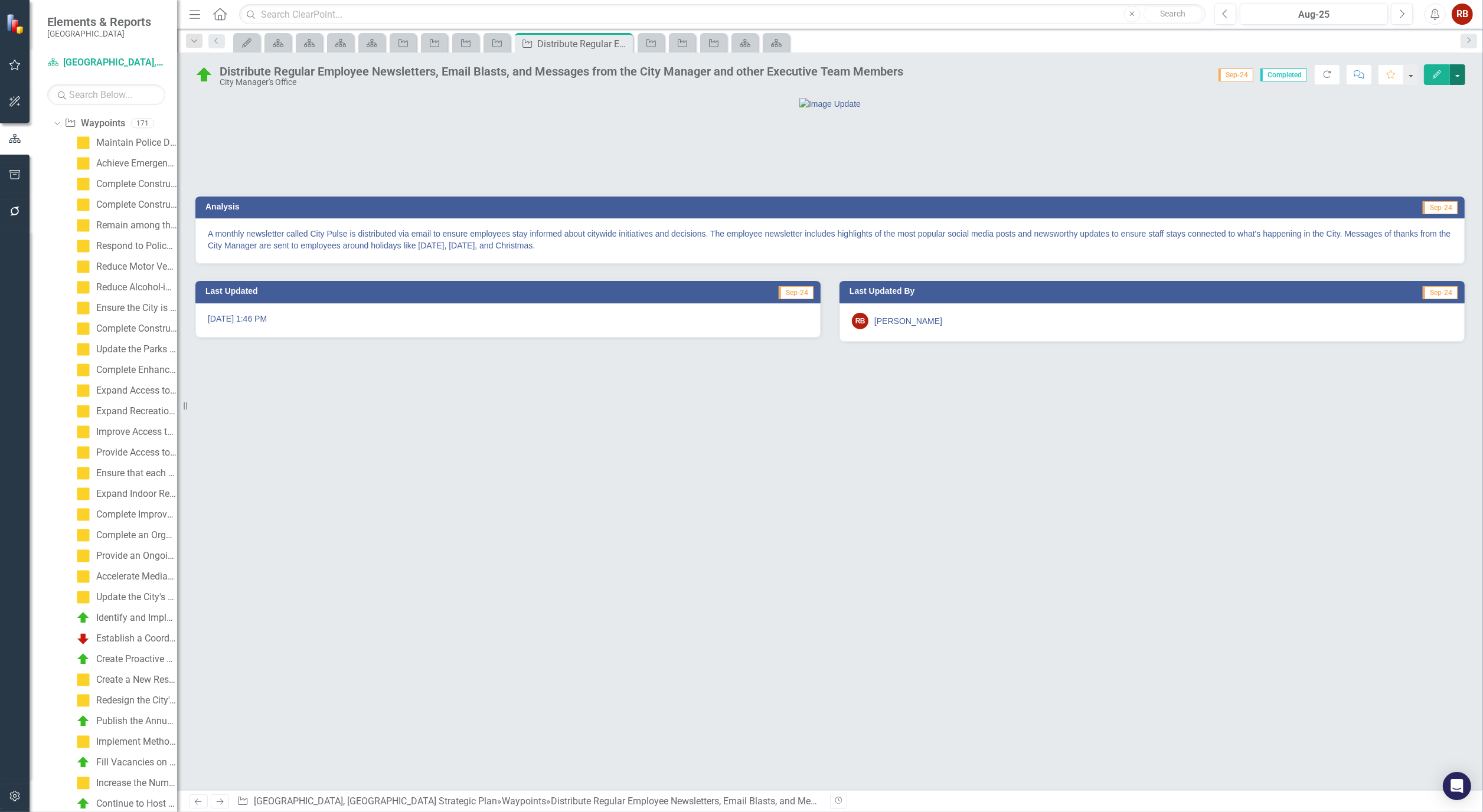
click at [1455, 66] on button "button" at bounding box center [1458, 75] width 16 height 21
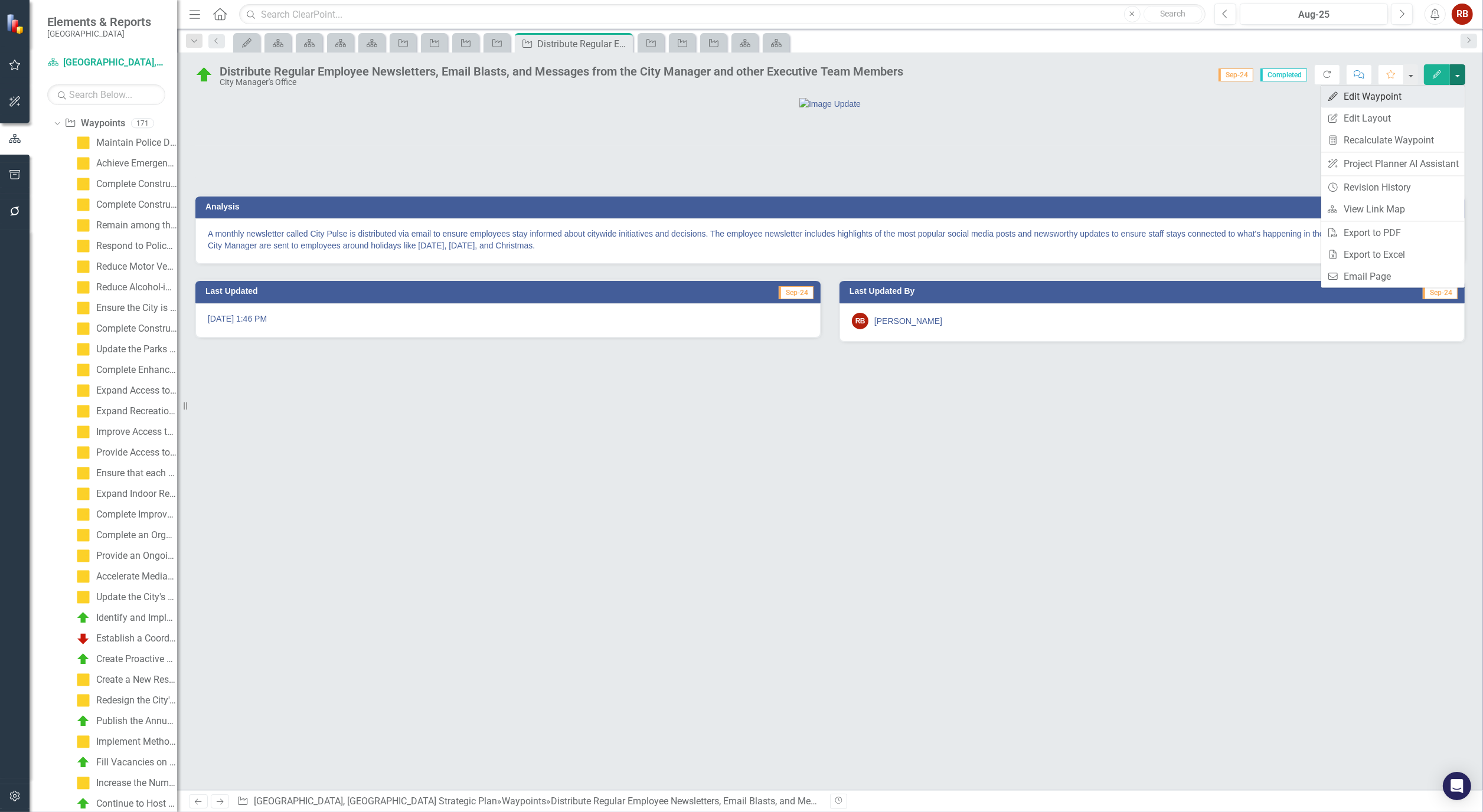
click at [1408, 96] on link "Edit Edit Waypoint" at bounding box center [1392, 97] width 143 height 22
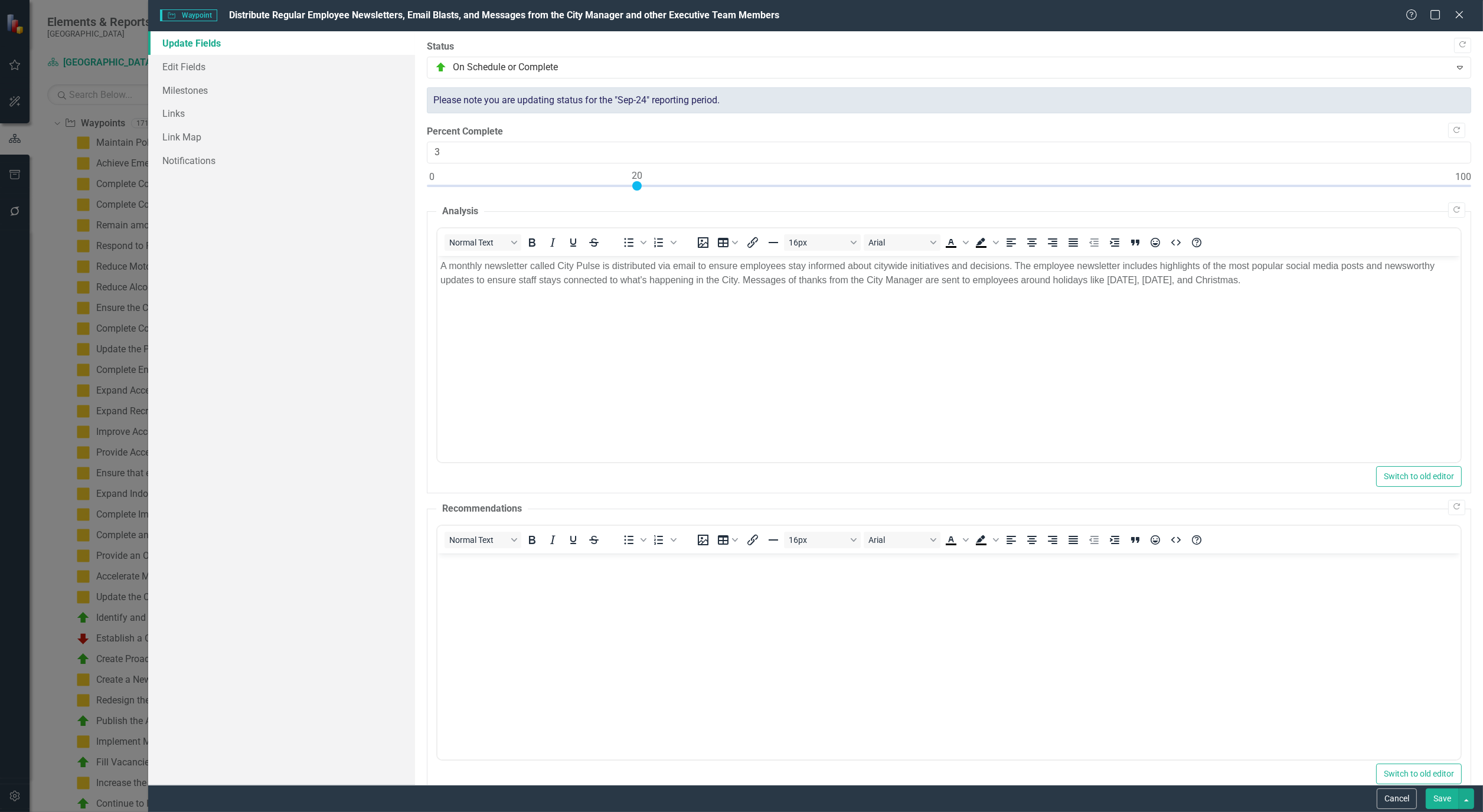
type input "0"
drag, startPoint x: 1460, startPoint y: 181, endPoint x: 327, endPoint y: 194, distance: 1133.1
click at [327, 194] on div "Update Fields Edit Fields Milestones Links Link Map Notifications "Update" fiel…" at bounding box center [815, 408] width 1335 height 754
click at [162, 57] on link "Edit Fields" at bounding box center [282, 67] width 267 height 23
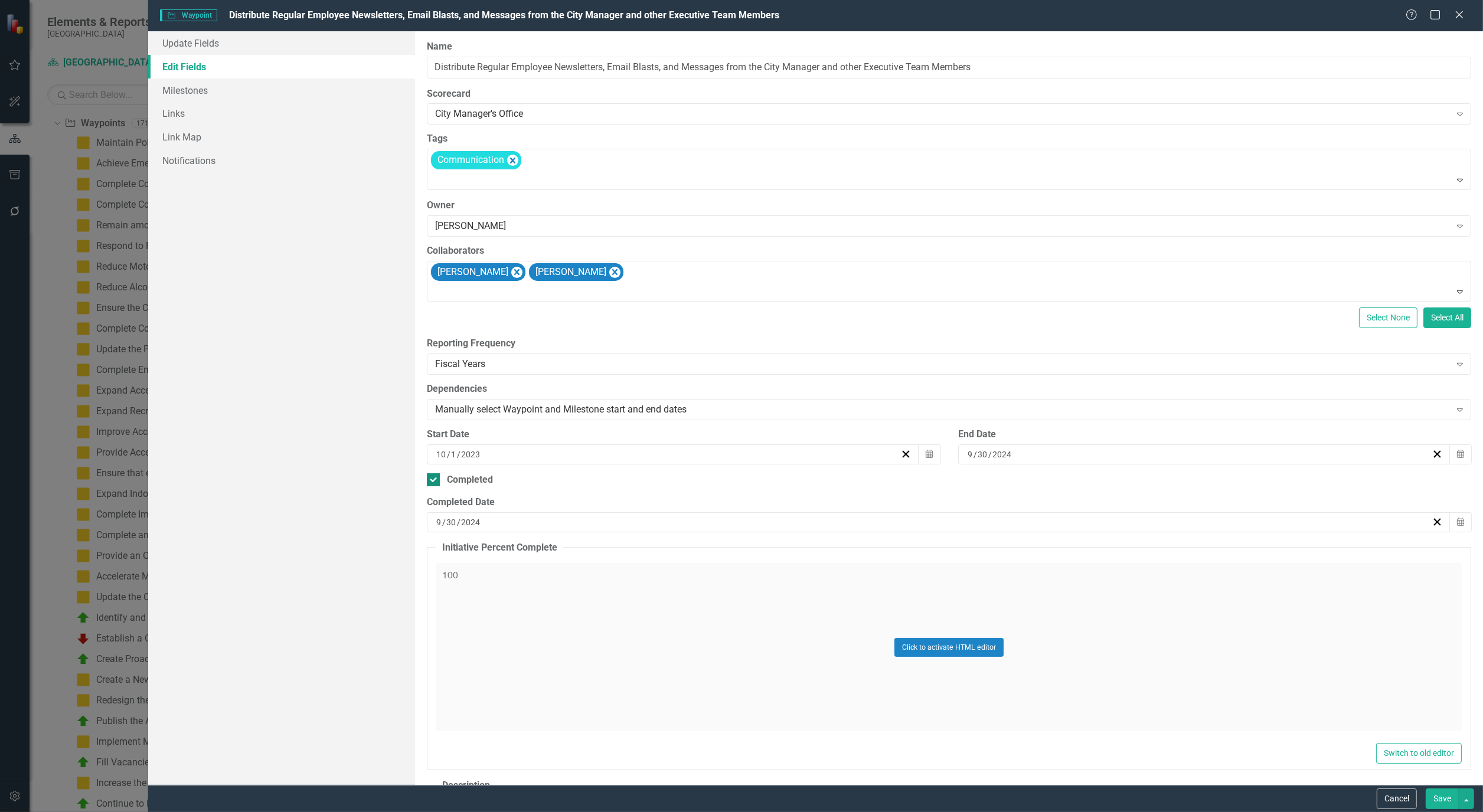
click at [439, 478] on div at bounding box center [433, 480] width 13 height 13
click at [434, 478] on input "Completed" at bounding box center [430, 477] width 8 height 8
checkbox input "false"
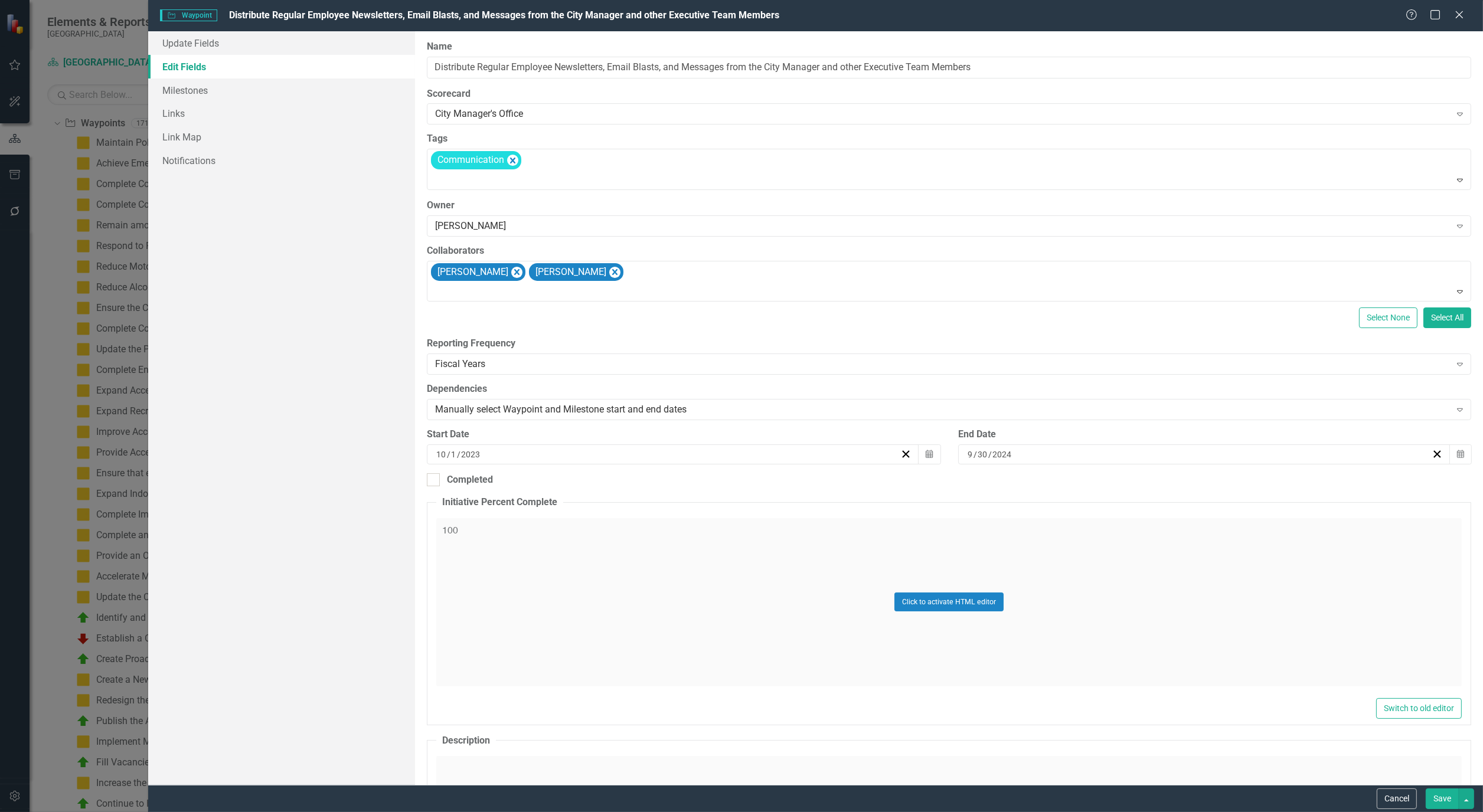
click at [1450, 801] on button "Save" at bounding box center [1442, 799] width 33 height 21
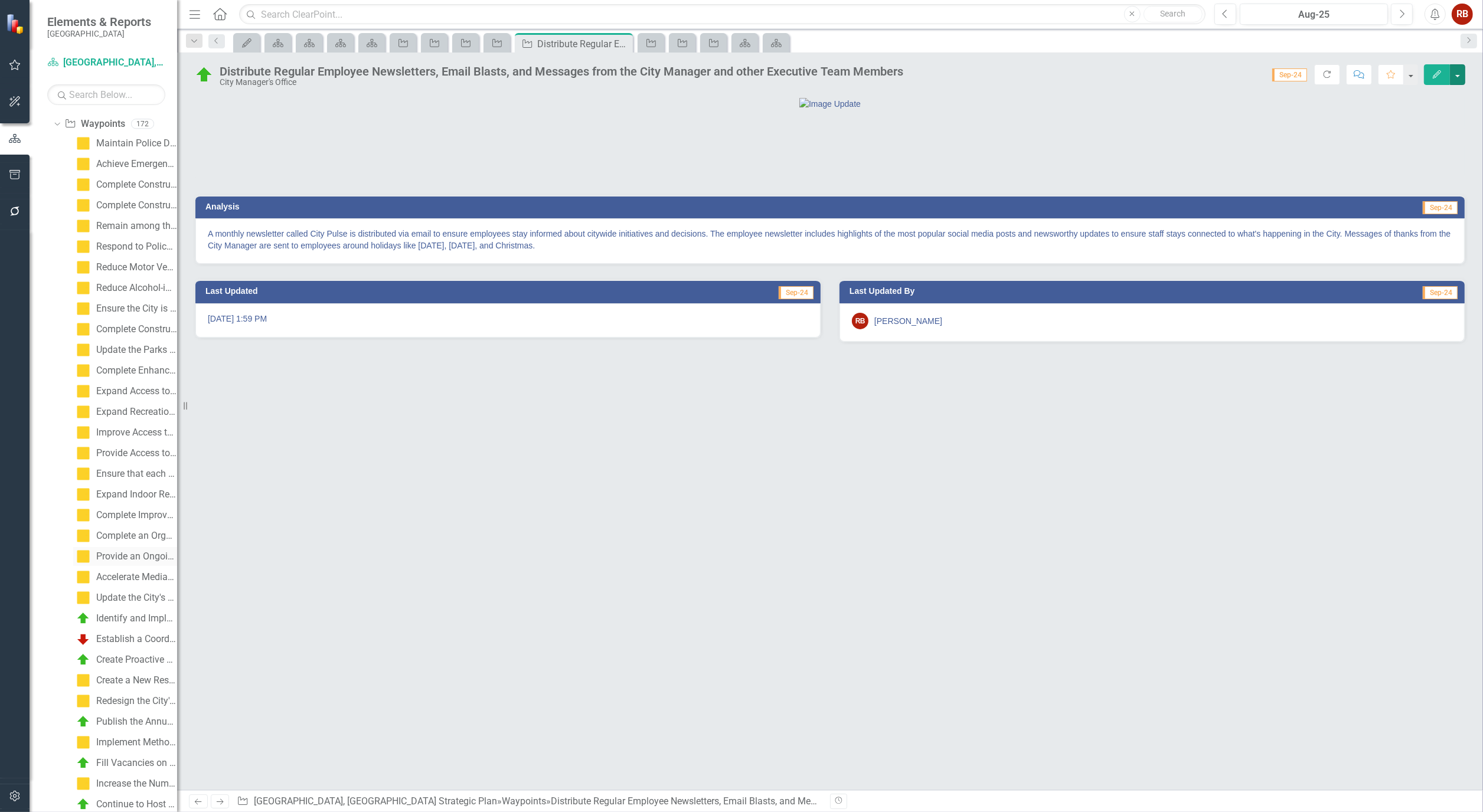
scroll to position [262, 0]
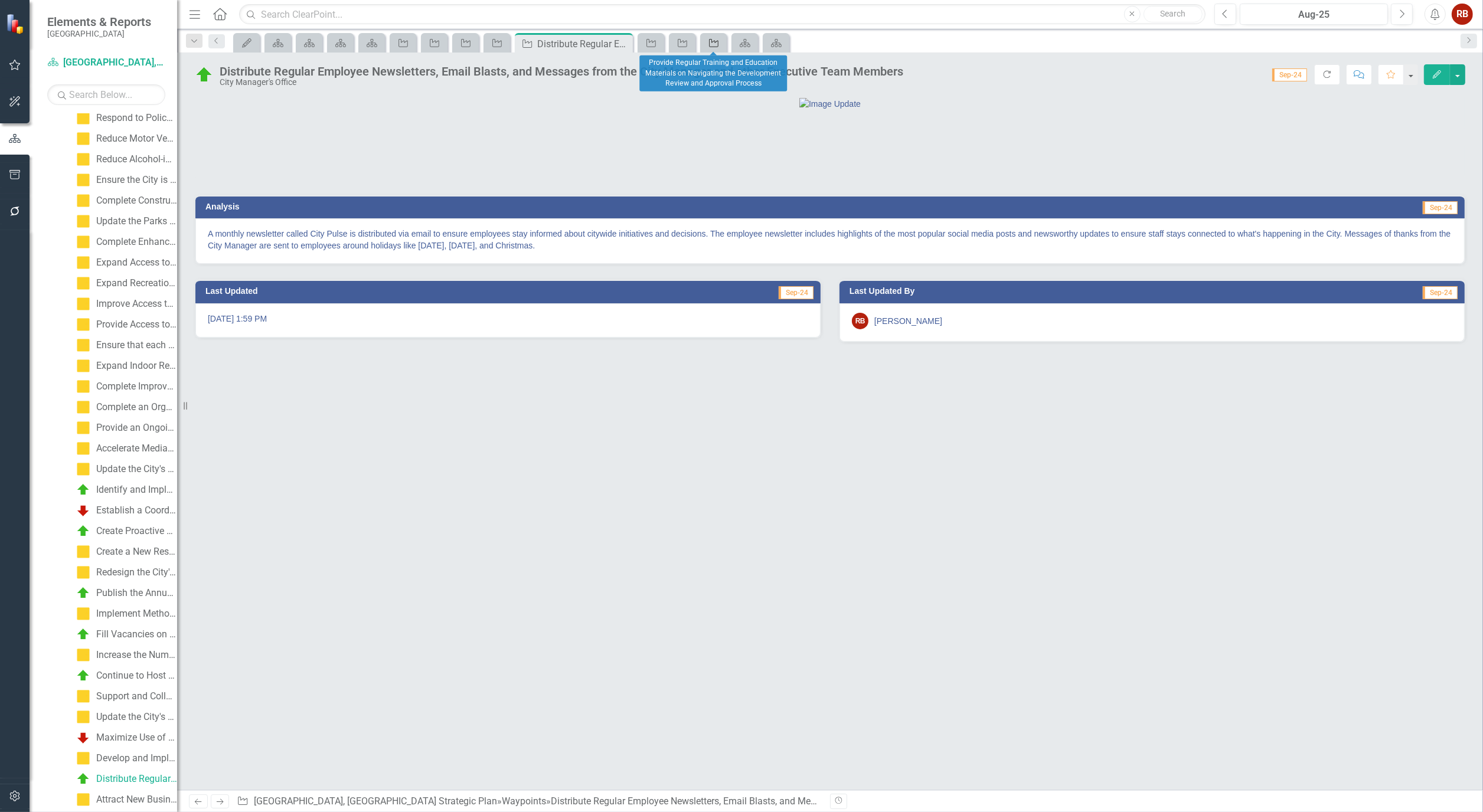
click at [712, 48] on div "Waypoint" at bounding box center [711, 43] width 16 height 15
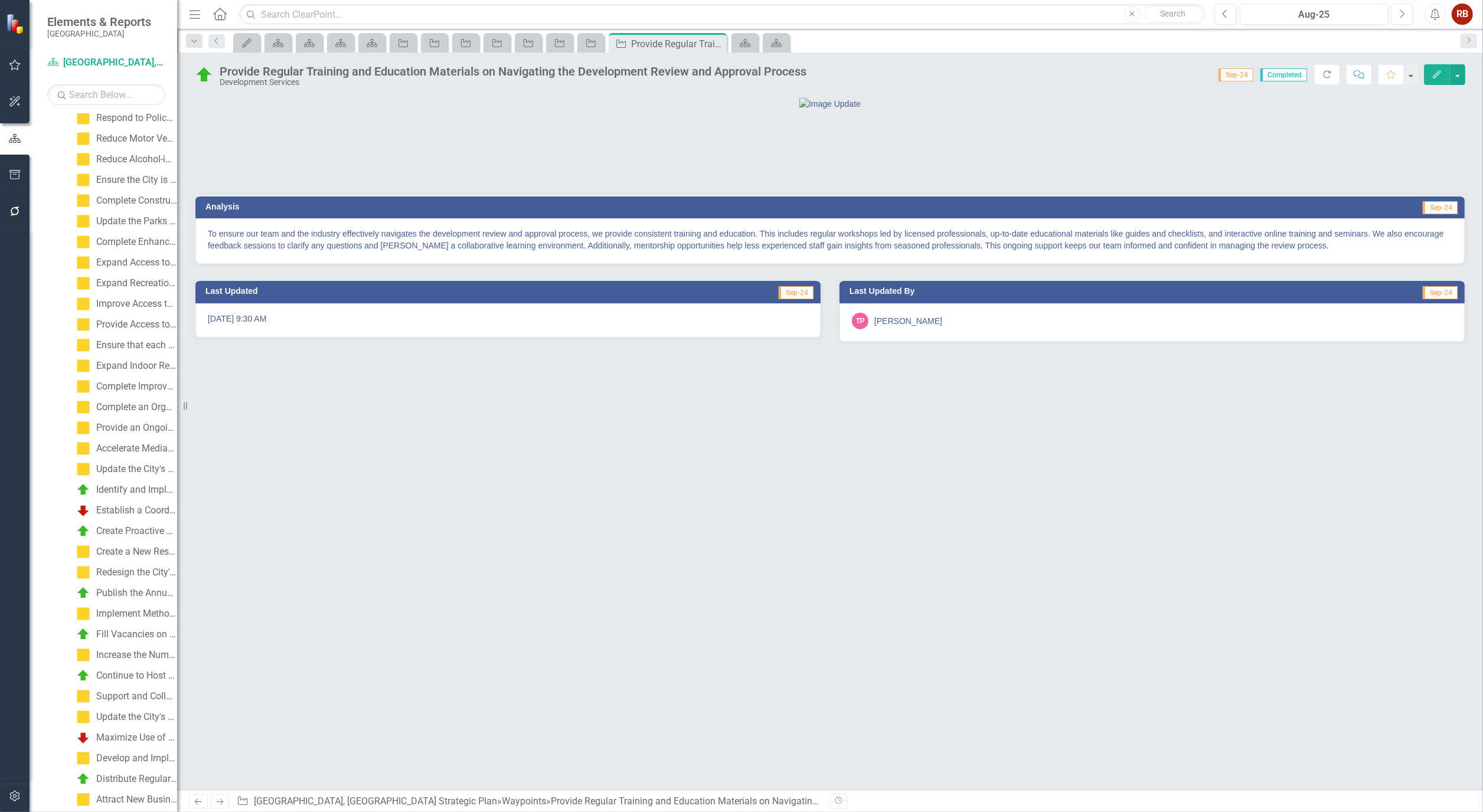
click at [1443, 76] on button "Edit" at bounding box center [1437, 75] width 26 height 21
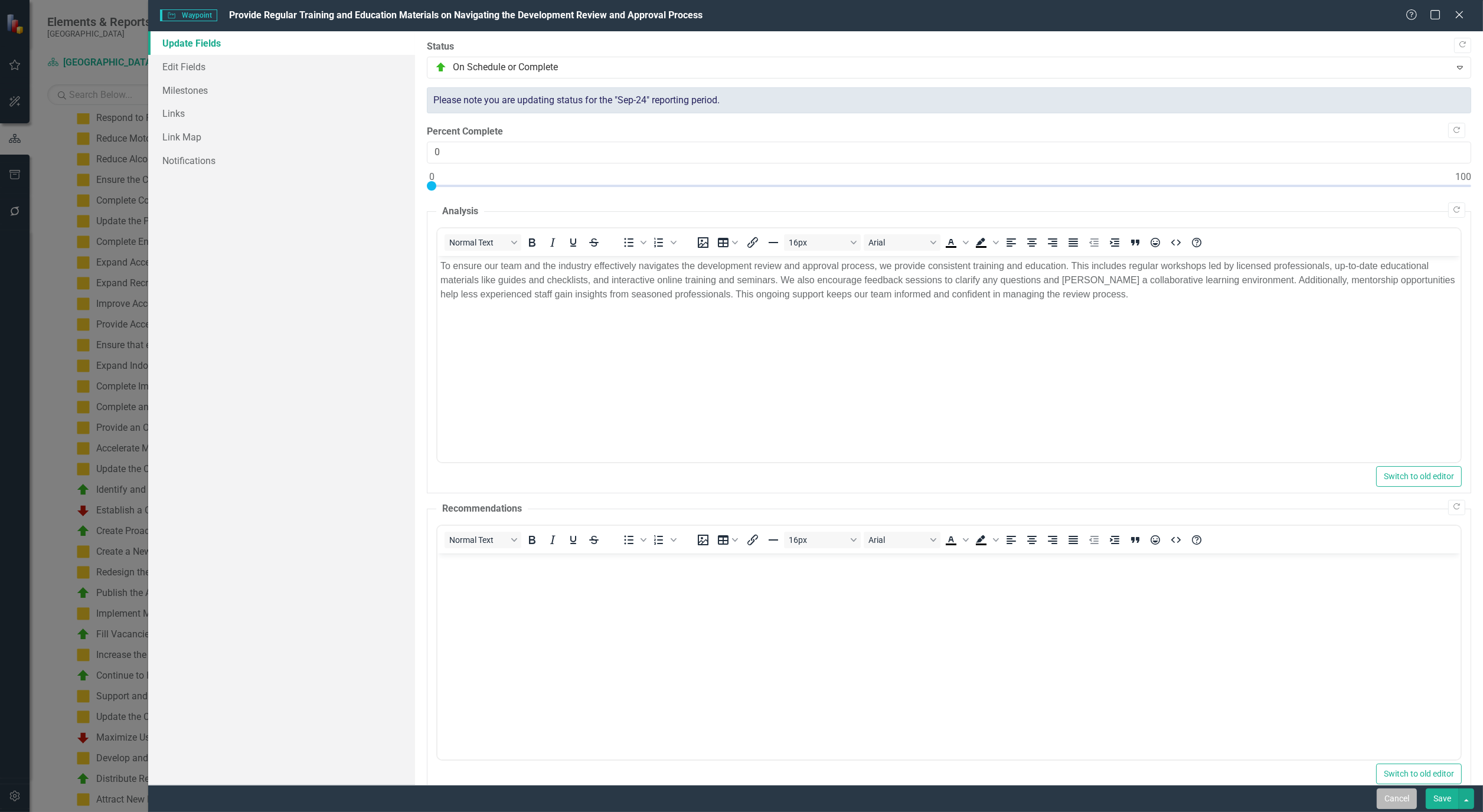
click at [1407, 797] on button "Cancel" at bounding box center [1397, 799] width 40 height 21
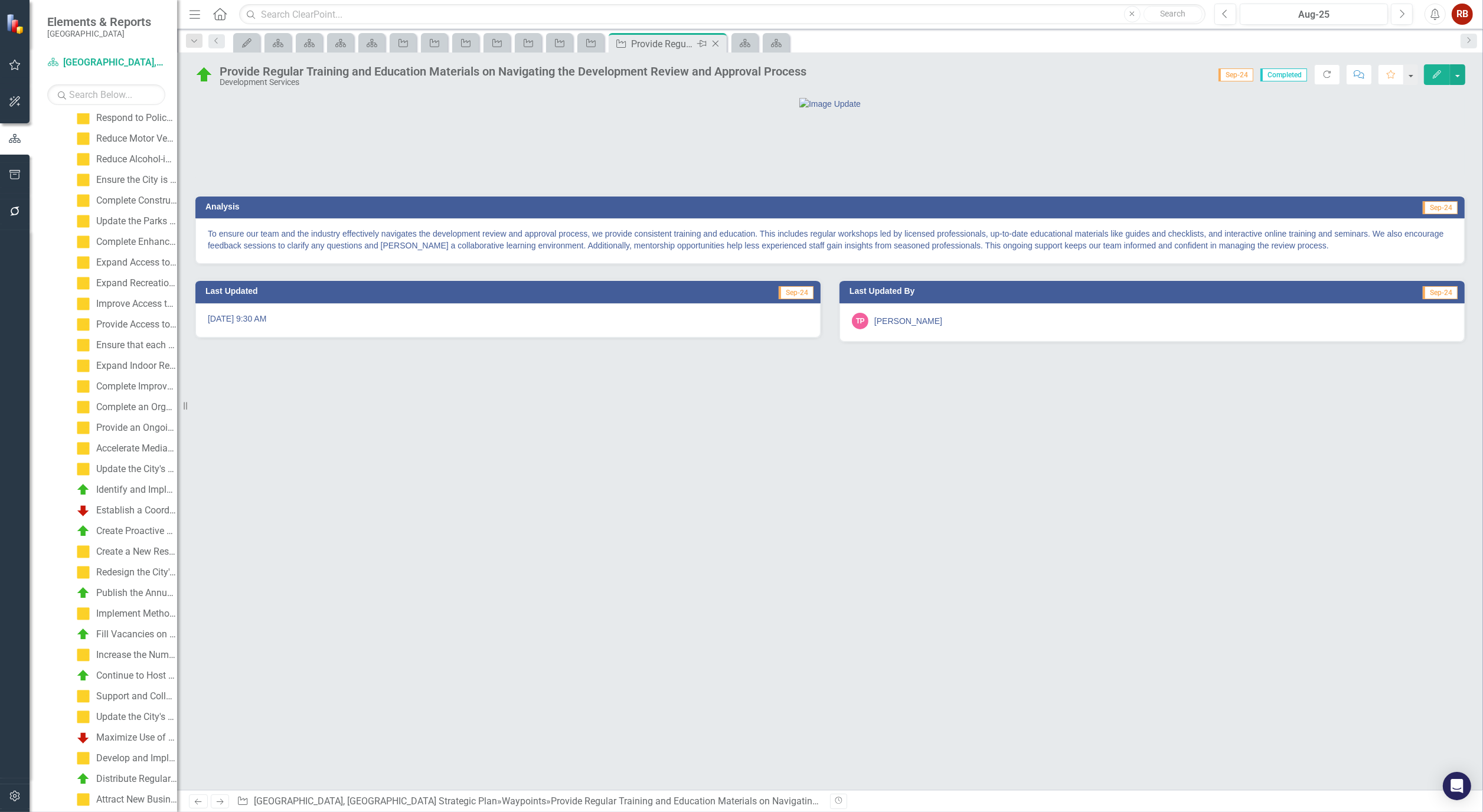
click at [720, 44] on icon "Close" at bounding box center [716, 43] width 12 height 10
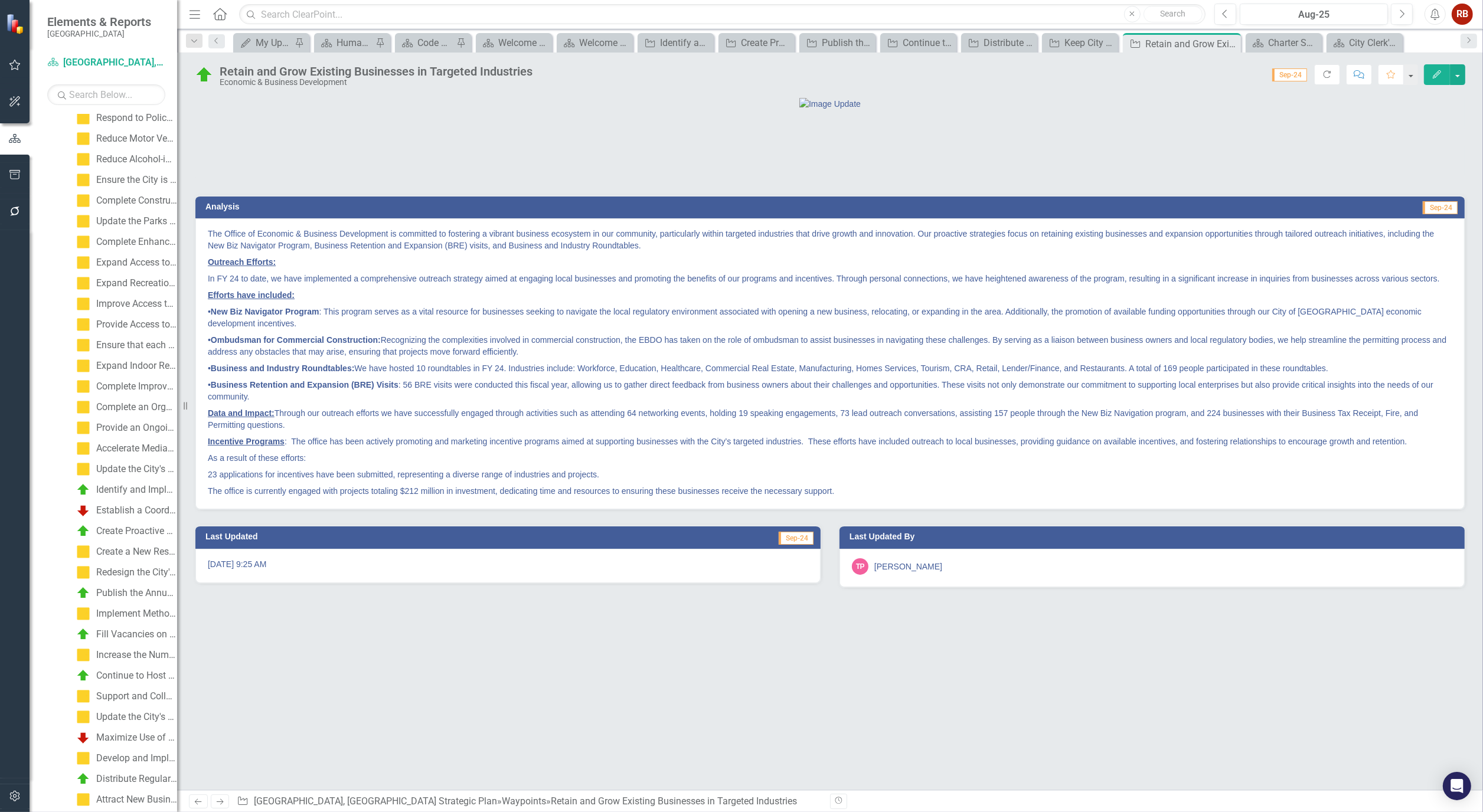
scroll to position [320, 0]
click at [1355, 40] on div "City Clerk's Office" at bounding box center [1367, 43] width 36 height 15
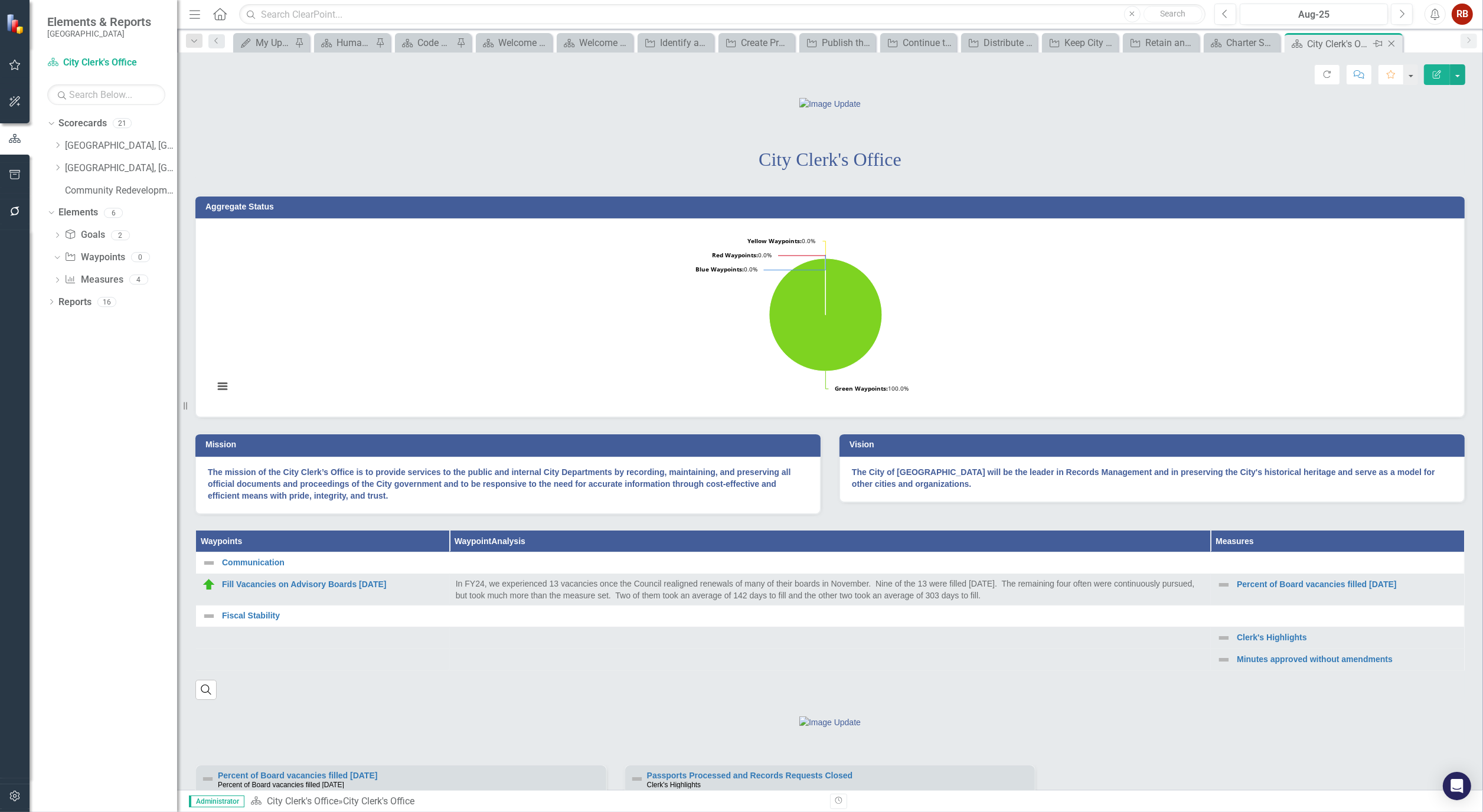
click at [1391, 41] on icon "Close" at bounding box center [1391, 43] width 12 height 10
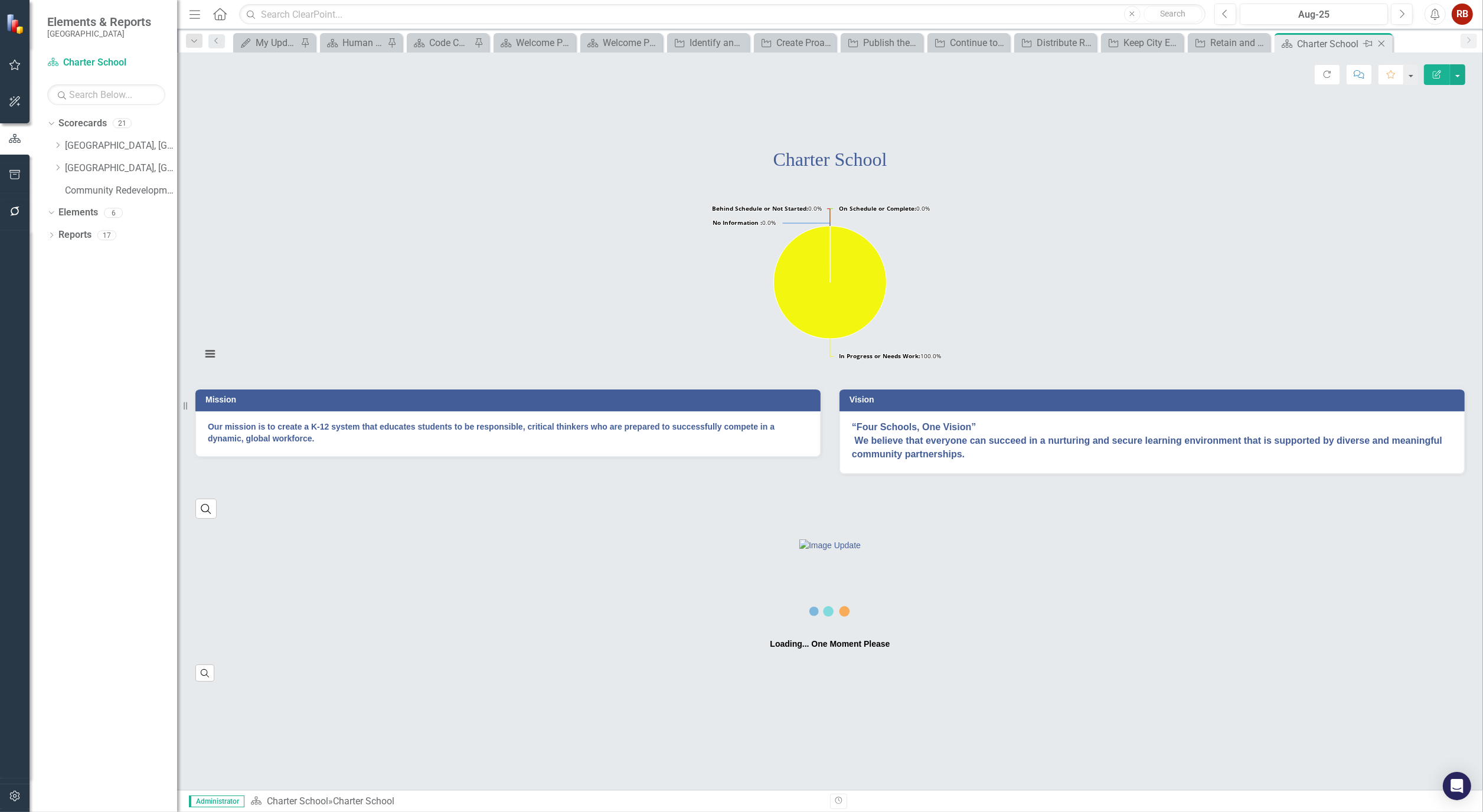
click at [1381, 41] on icon "Close" at bounding box center [1381, 43] width 12 height 10
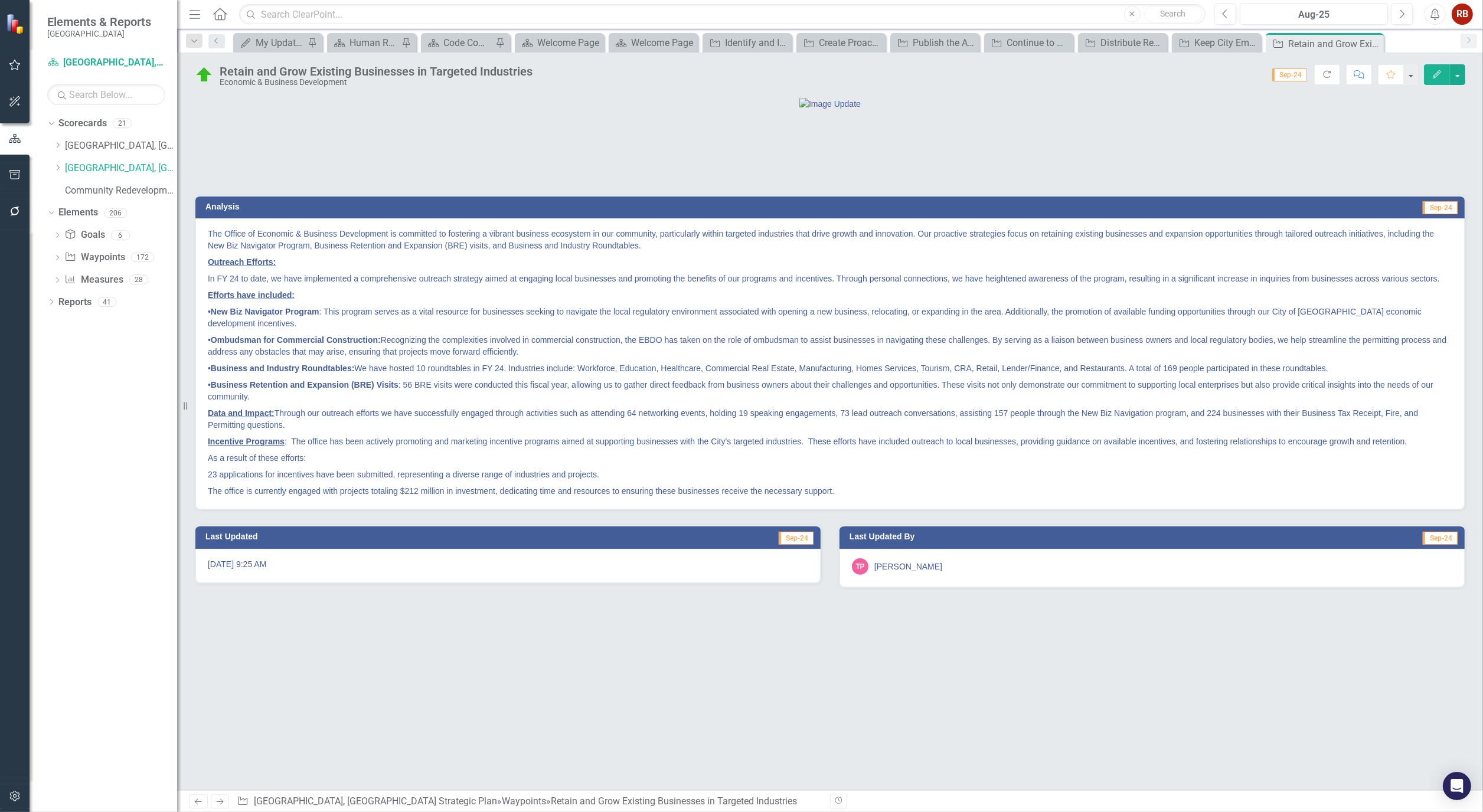
click at [1437, 71] on icon "button" at bounding box center [1436, 74] width 8 height 8
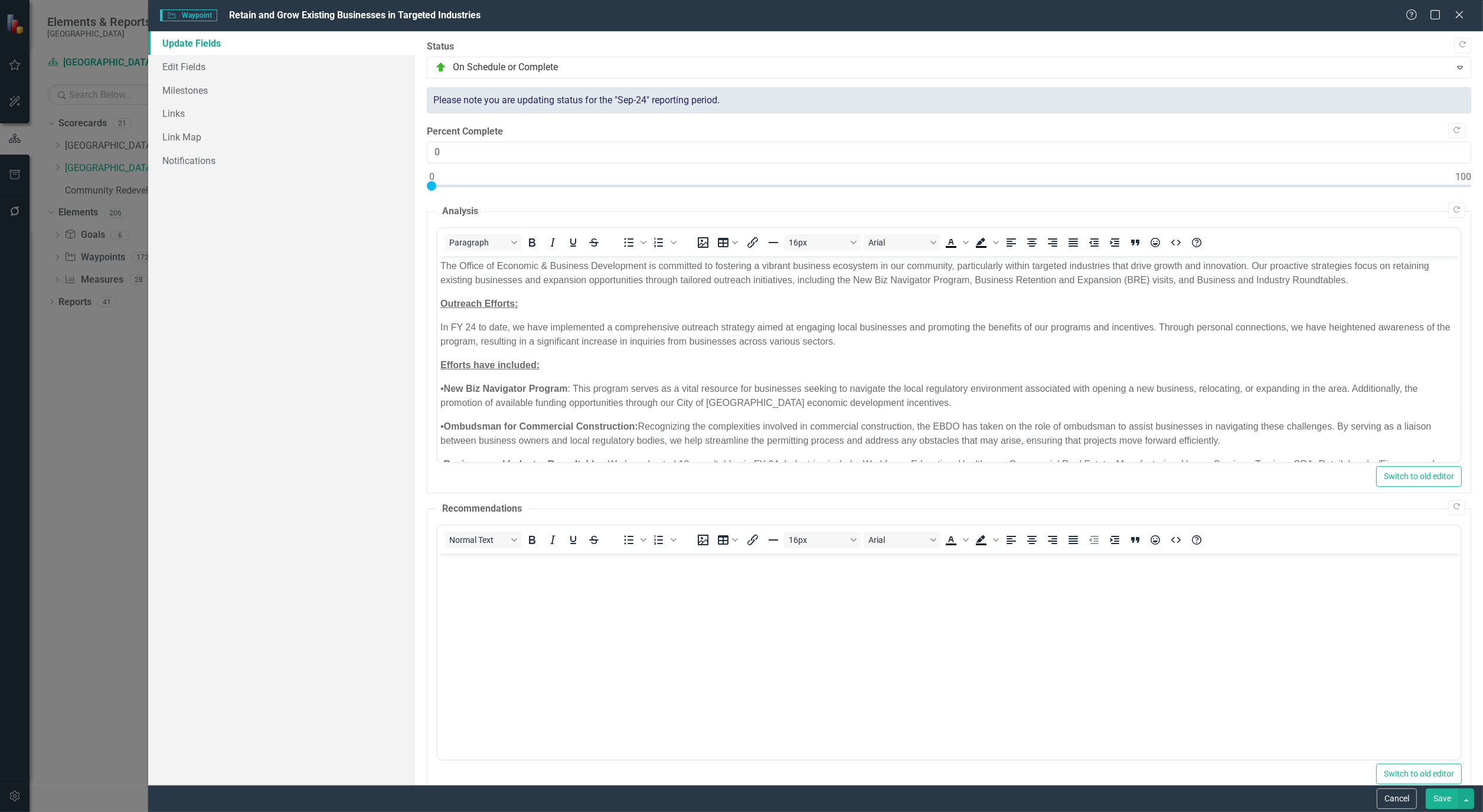
click at [1447, 802] on button "Save" at bounding box center [1442, 799] width 33 height 21
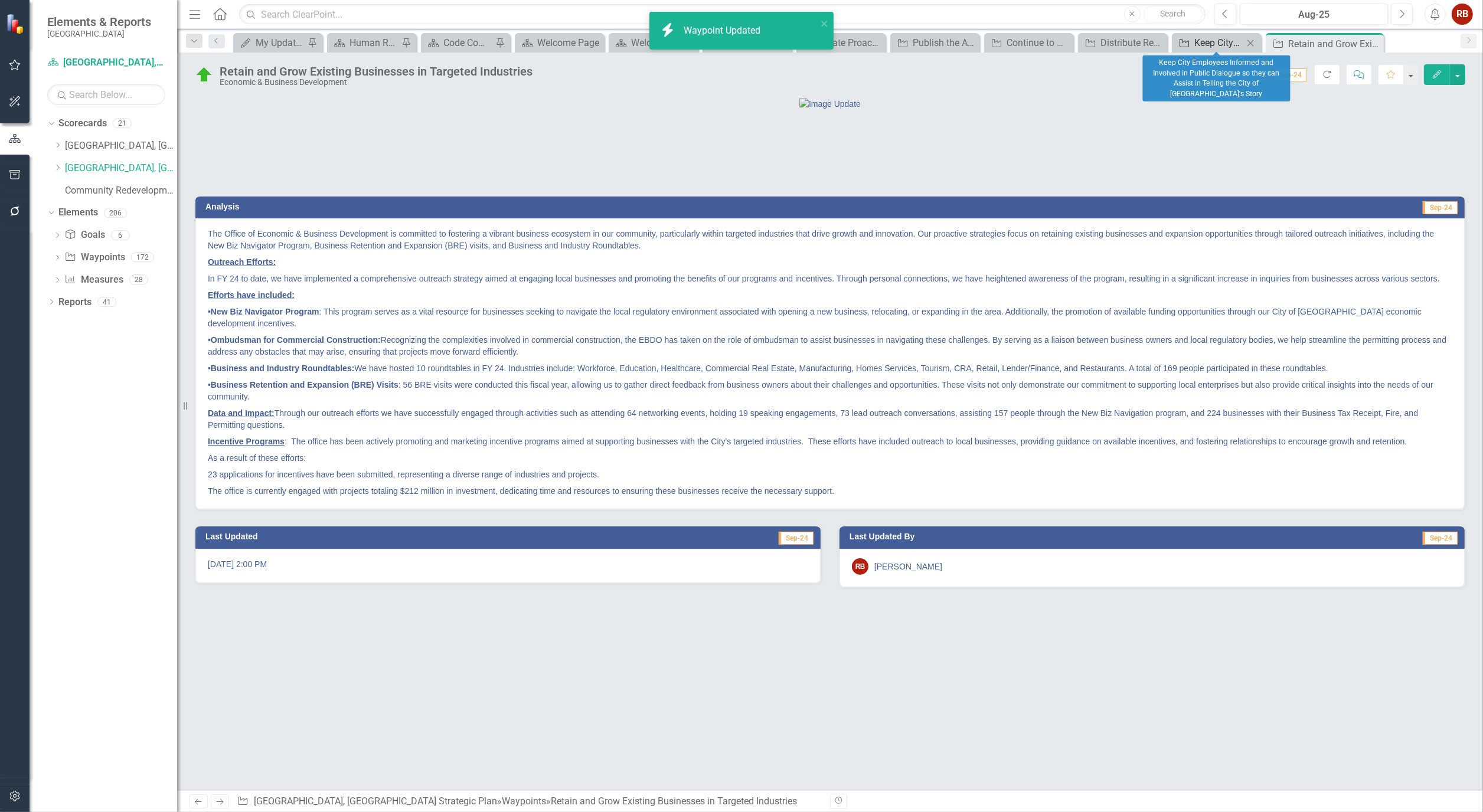
click at [1197, 43] on div "Keep City Employees Informed and Involved in Public Dialogue so they can Assist…" at bounding box center [1219, 43] width 49 height 15
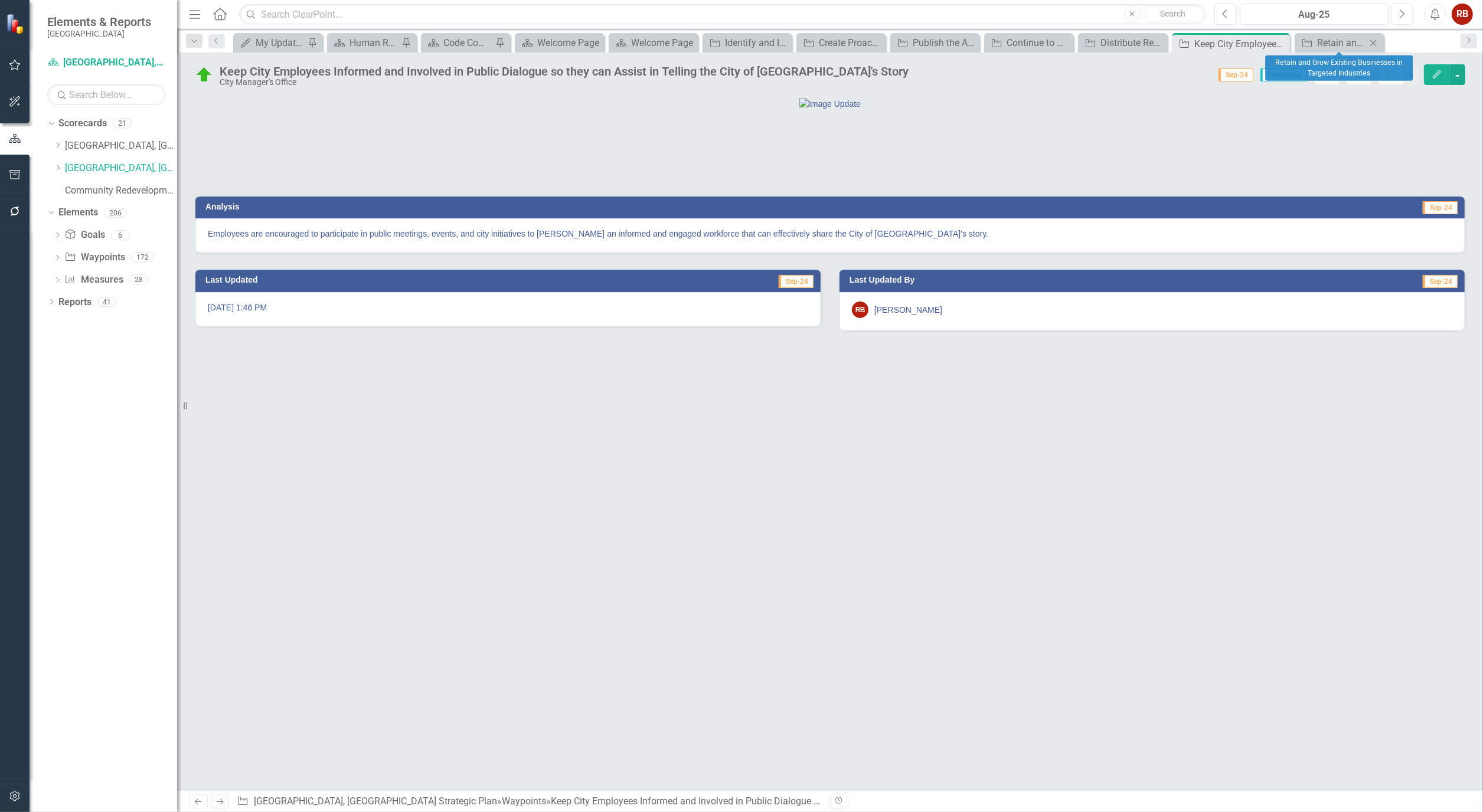
click at [1377, 45] on icon "Close" at bounding box center [1373, 43] width 12 height 10
click at [1437, 81] on button "Edit" at bounding box center [1437, 75] width 26 height 21
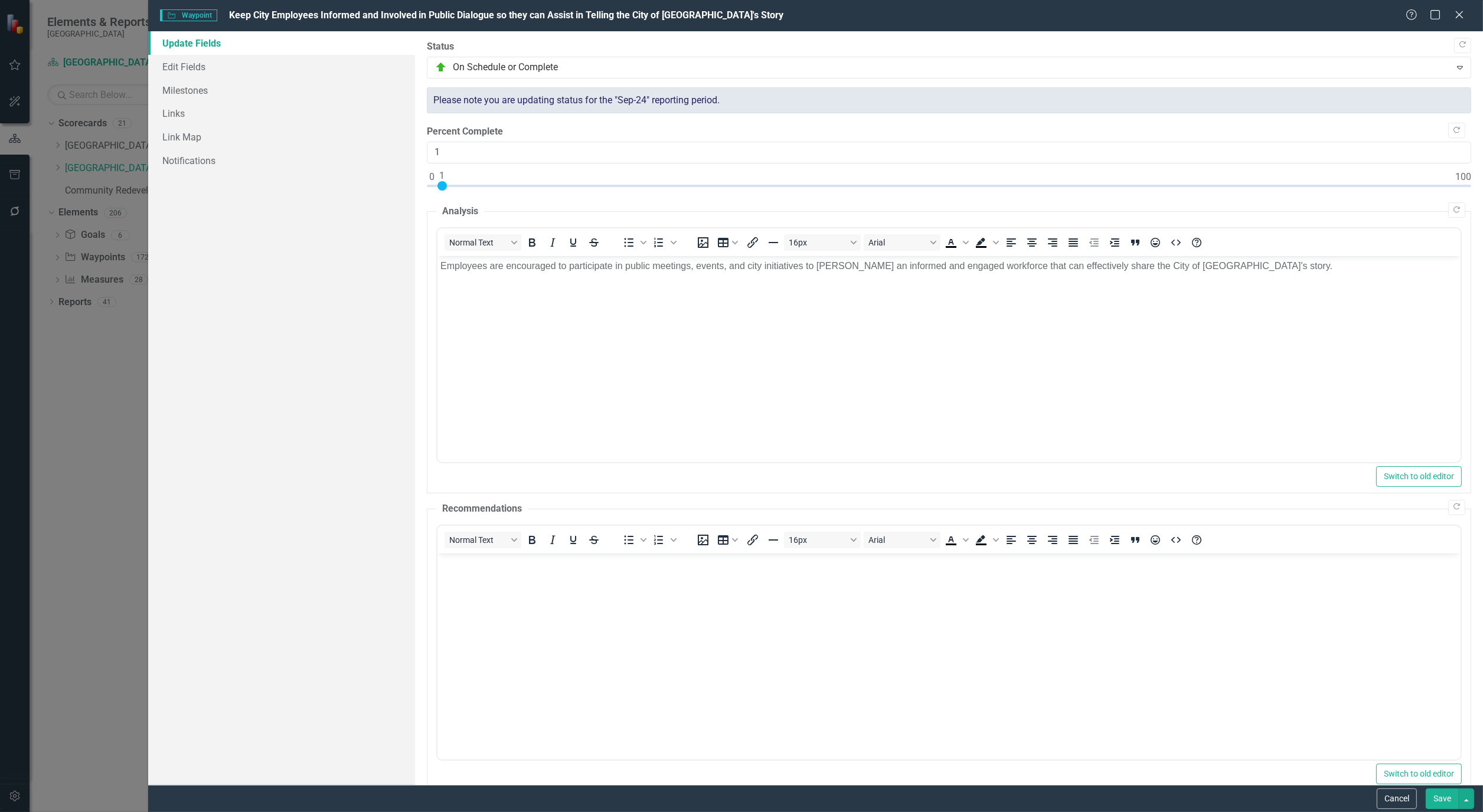
type input "0"
drag, startPoint x: 1462, startPoint y: 189, endPoint x: 431, endPoint y: 198, distance: 1031.0
click at [431, 198] on div "Copy Forward Status On Schedule or Complete Expand Please note you are updating…" at bounding box center [948, 439] width 1044 height 798
click at [195, 73] on link "Edit Fields" at bounding box center [282, 67] width 267 height 23
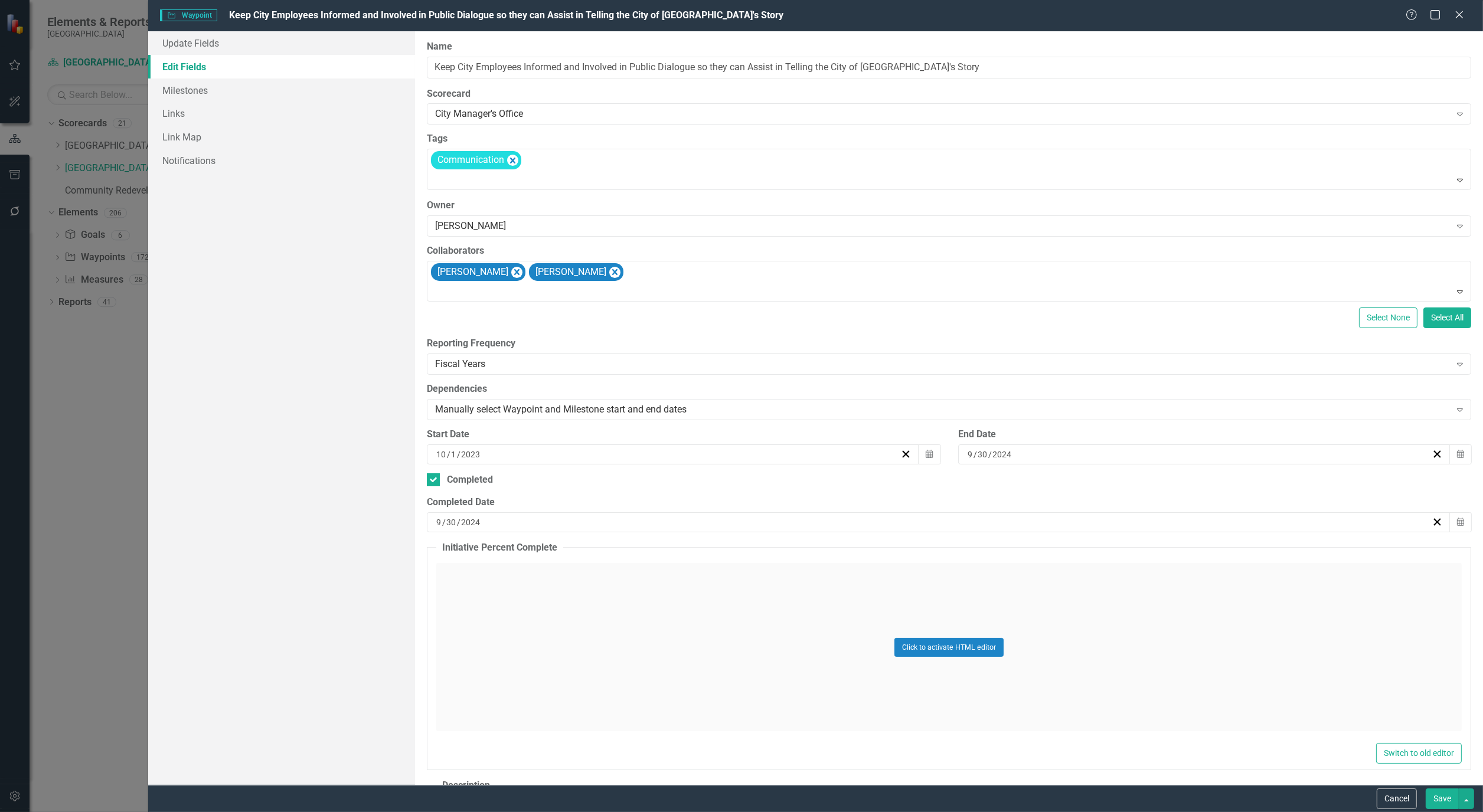
click at [426, 479] on div "ClearPoint Can Do More! How ClearPoint Can Help Close Enterprise plans can auto…" at bounding box center [948, 408] width 1068 height 754
click at [437, 480] on div at bounding box center [433, 480] width 13 height 13
click at [434, 480] on input "Completed" at bounding box center [430, 477] width 8 height 8
checkbox input "false"
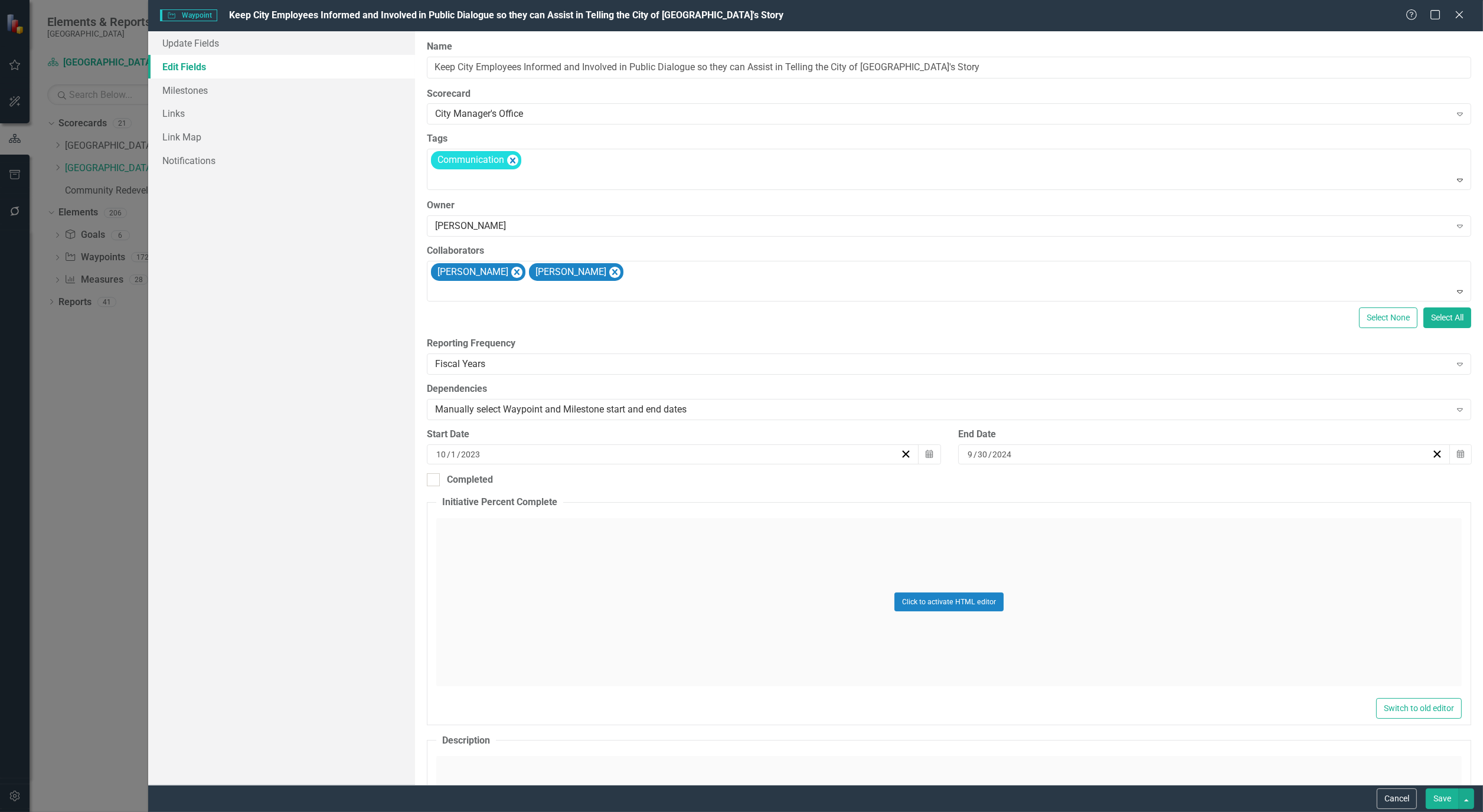
click at [1440, 795] on button "Save" at bounding box center [1442, 799] width 33 height 21
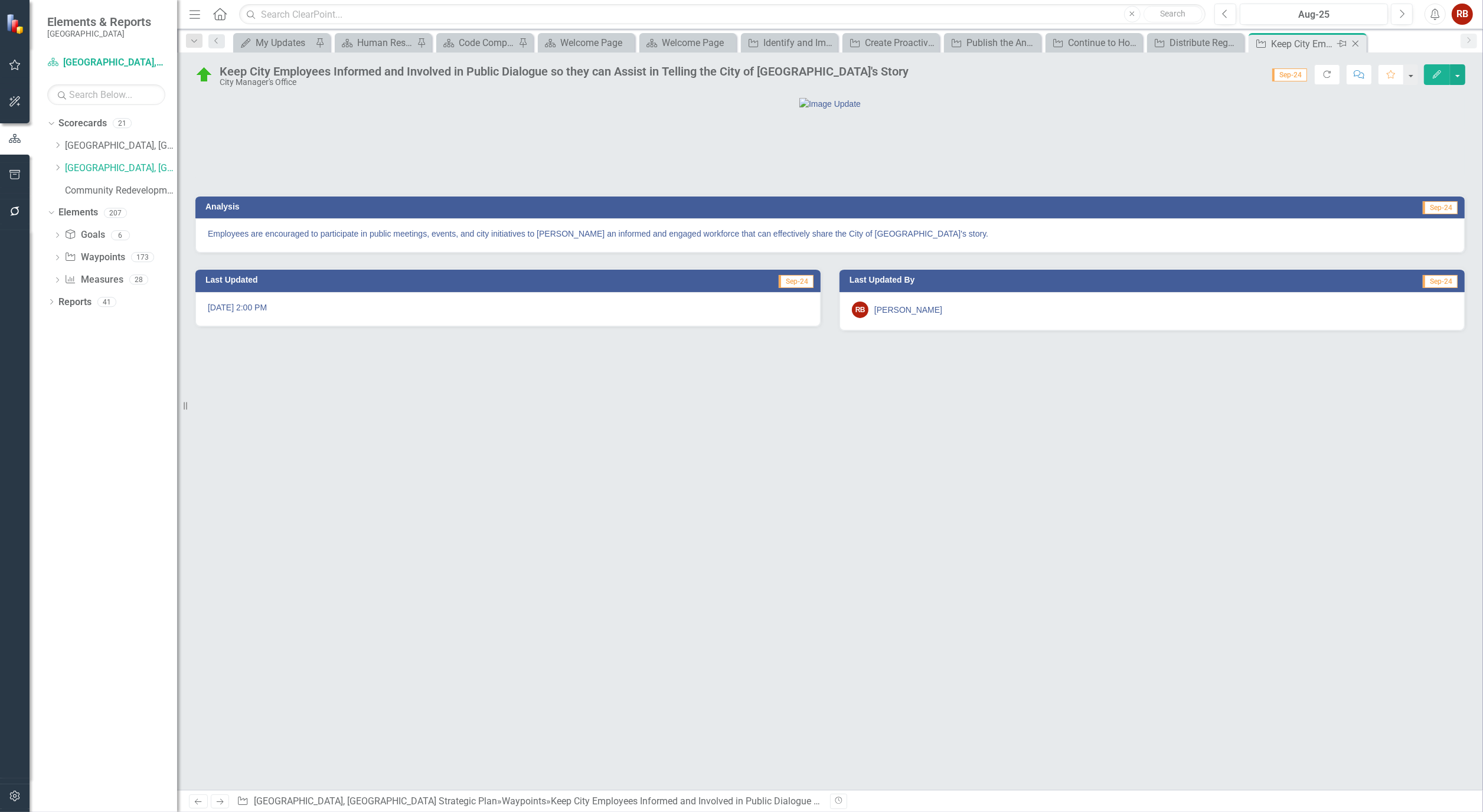
click at [1359, 42] on icon "Close" at bounding box center [1355, 43] width 12 height 10
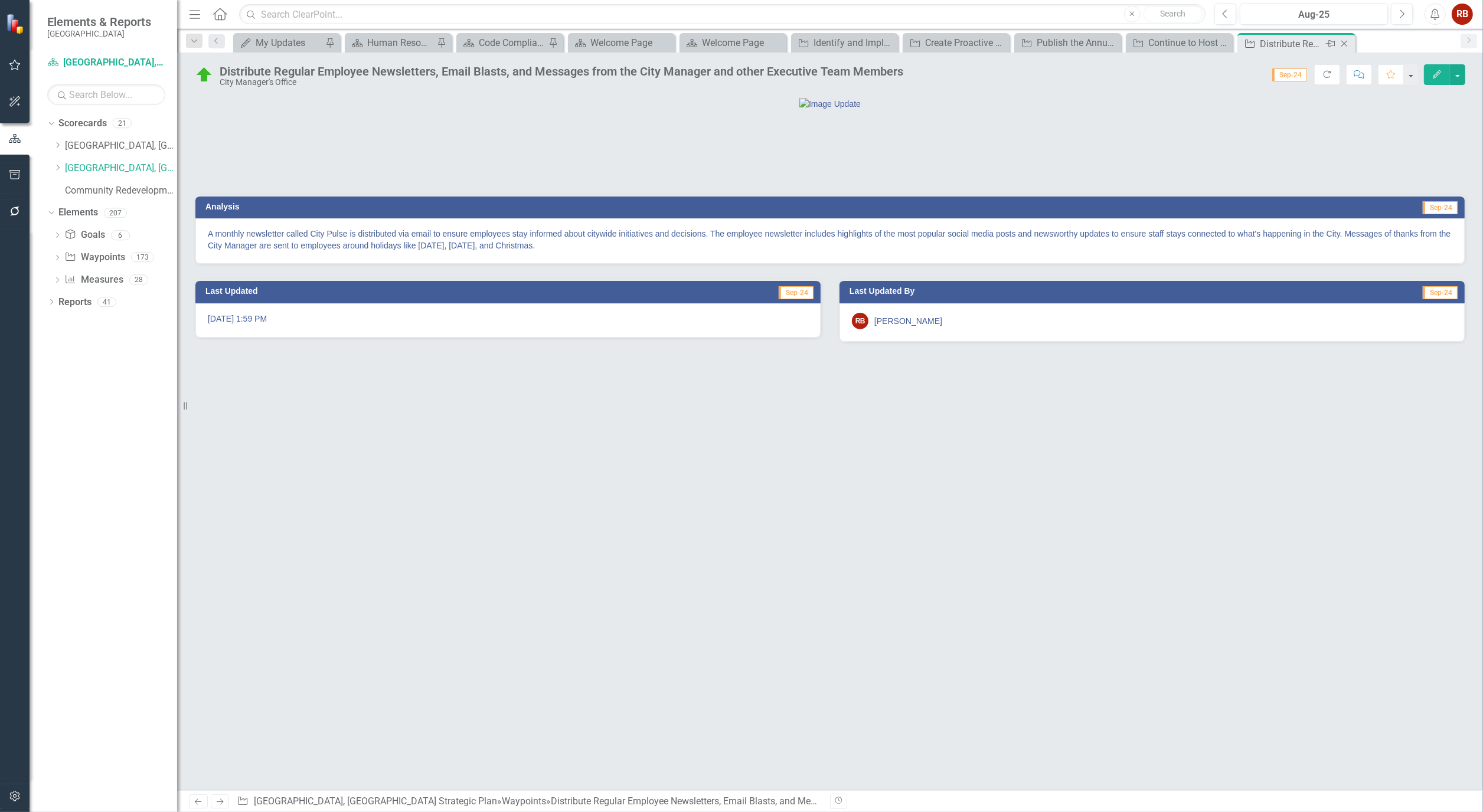
click at [1289, 42] on div "Distribute Regular Employee Newsletters, Email Blasts, and Messages from the Ci…" at bounding box center [1290, 43] width 63 height 15
click at [1437, 71] on icon "Edit" at bounding box center [1436, 74] width 10 height 8
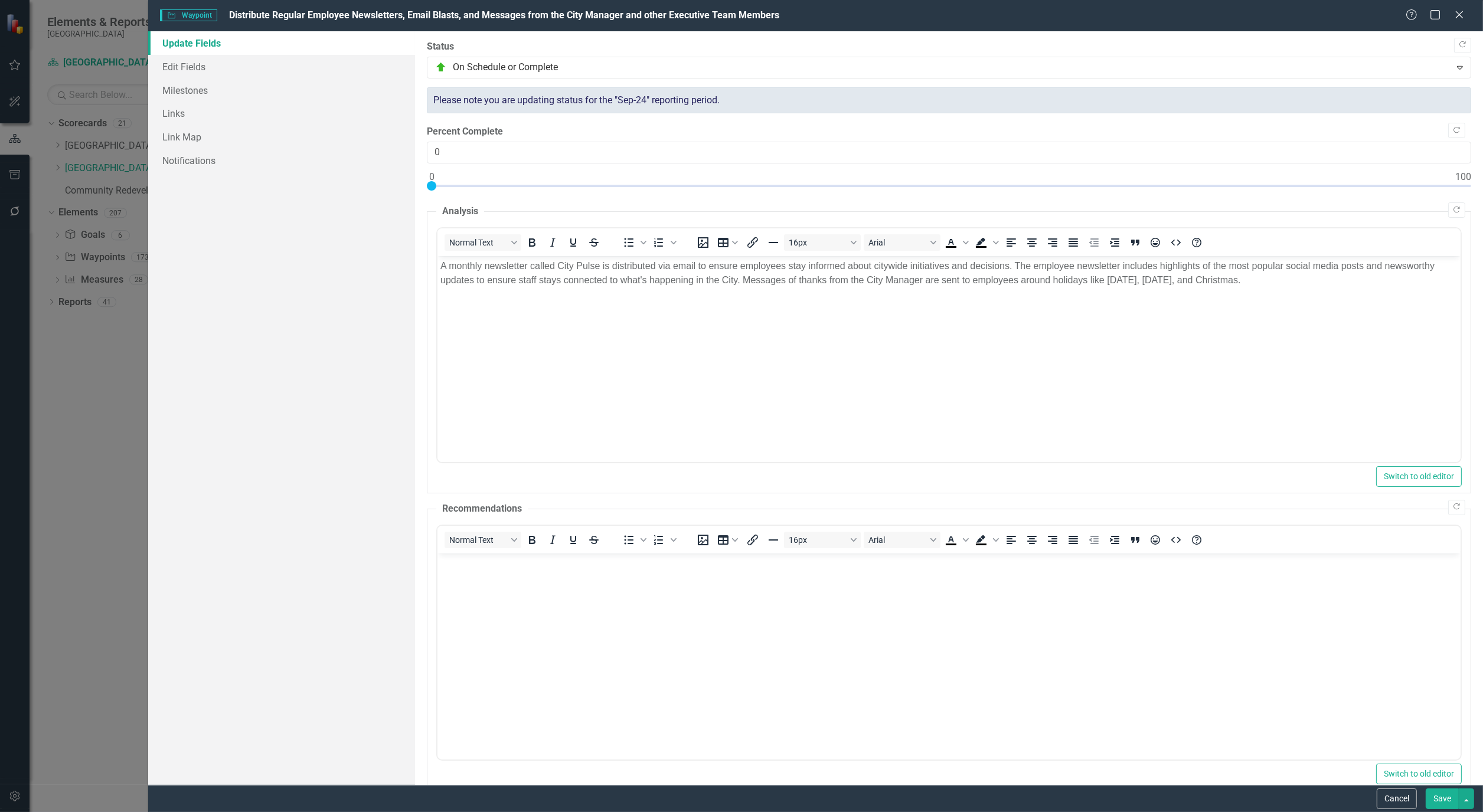
click at [1431, 796] on button "Save" at bounding box center [1442, 799] width 33 height 21
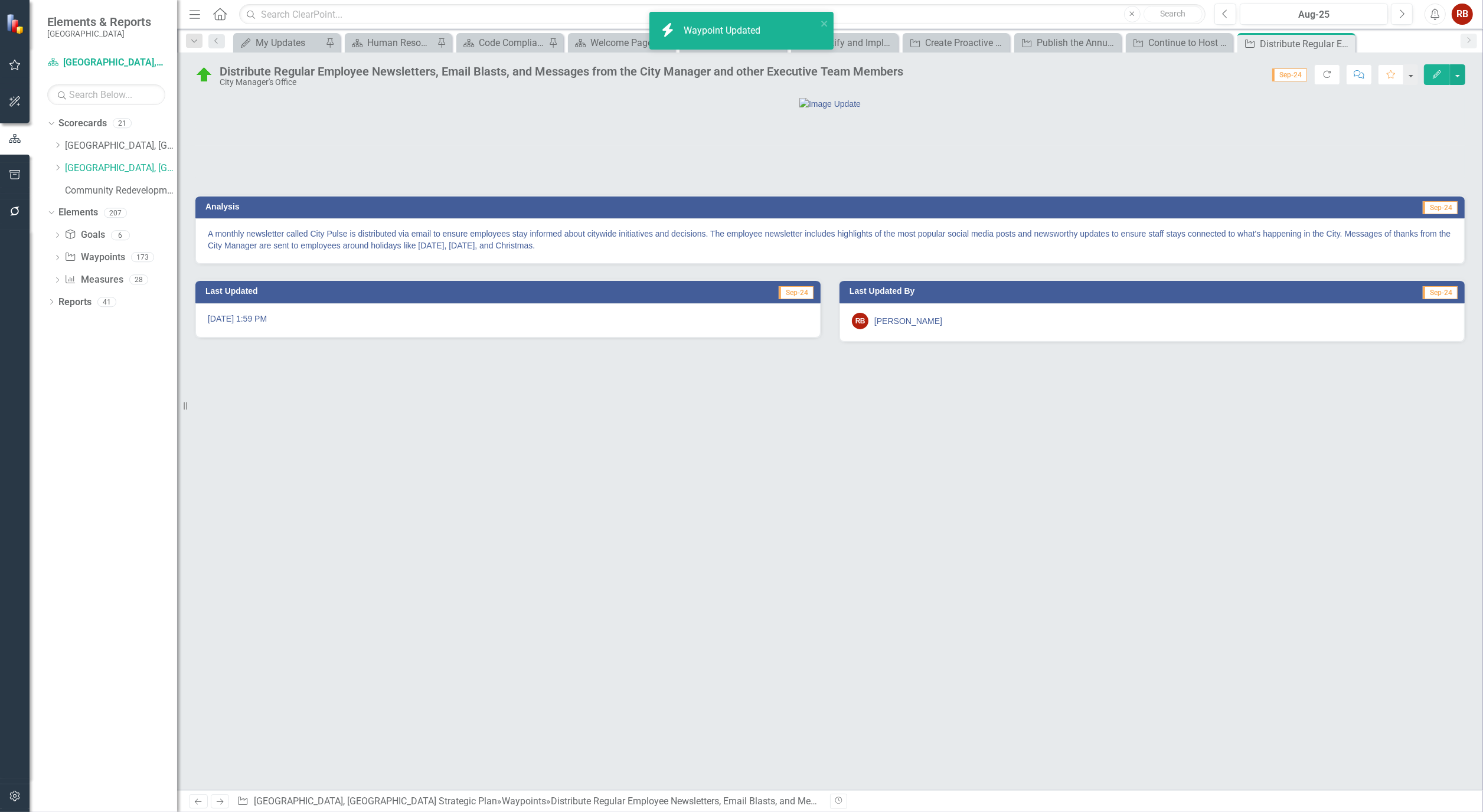
drag, startPoint x: 1348, startPoint y: 40, endPoint x: 1340, endPoint y: 40, distance: 8.0
click at [0, 0] on icon "Close" at bounding box center [0, 0] width 0 height 0
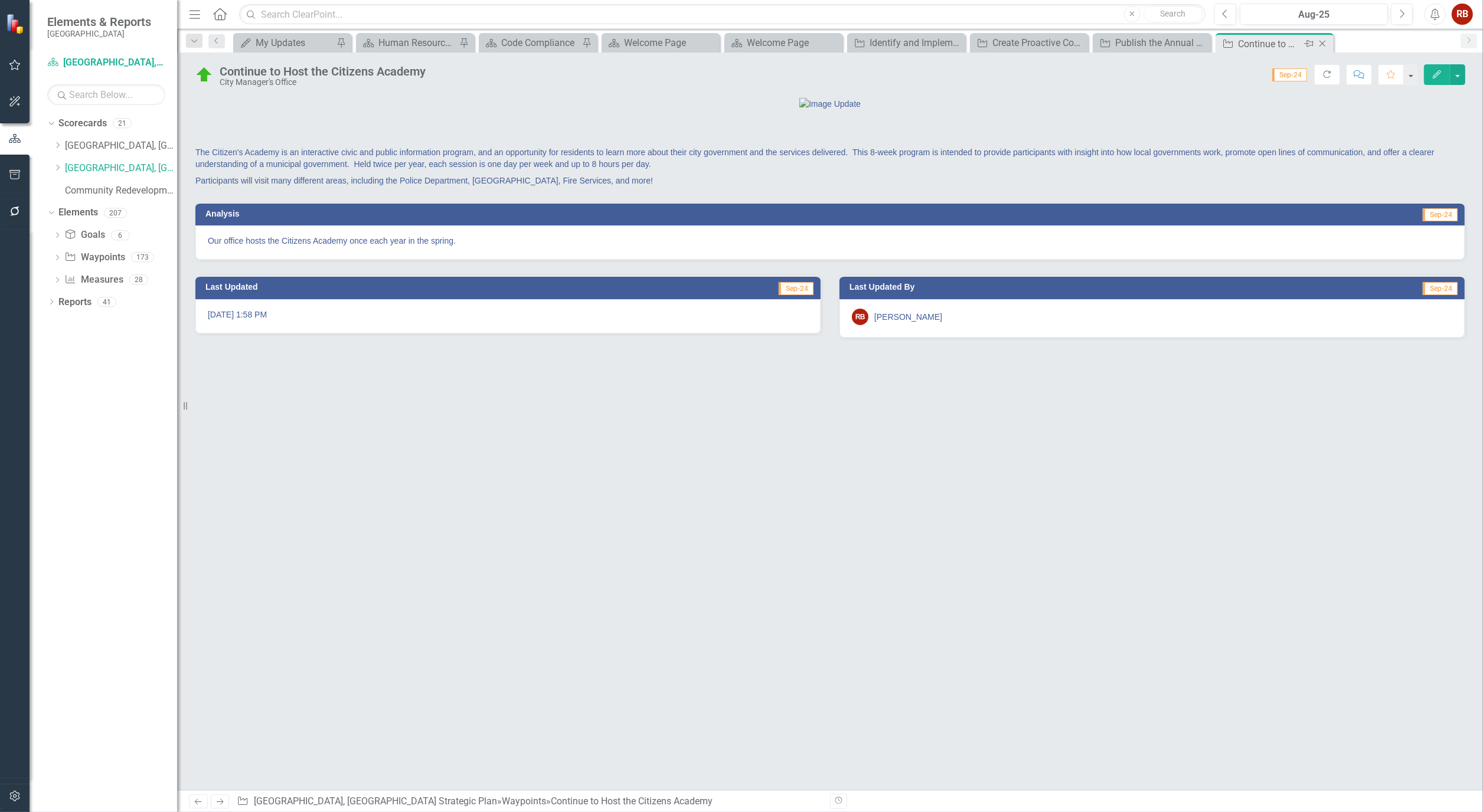
click at [1325, 45] on icon "Close" at bounding box center [1322, 43] width 12 height 10
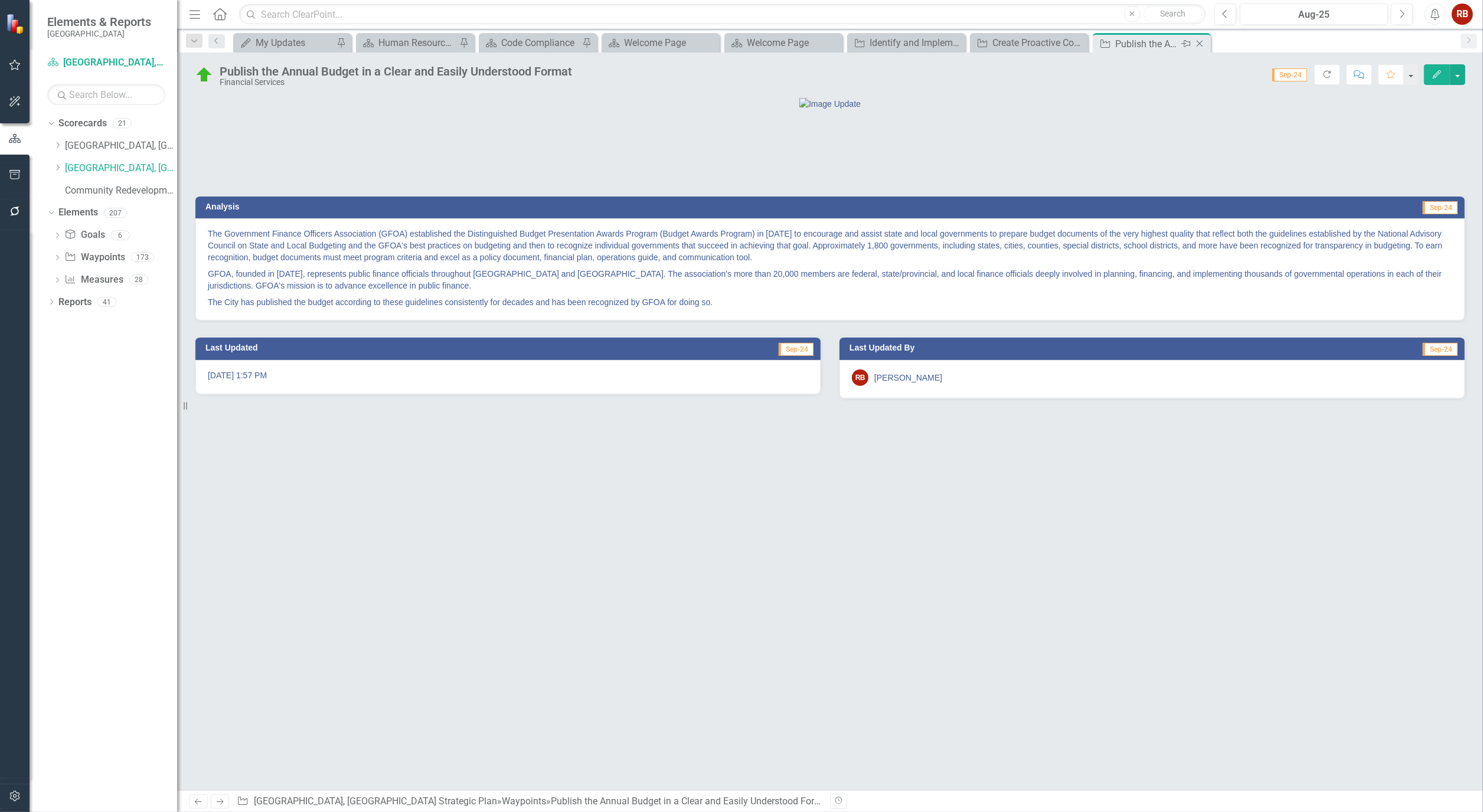
click at [1200, 43] on icon "Close" at bounding box center [1199, 43] width 12 height 10
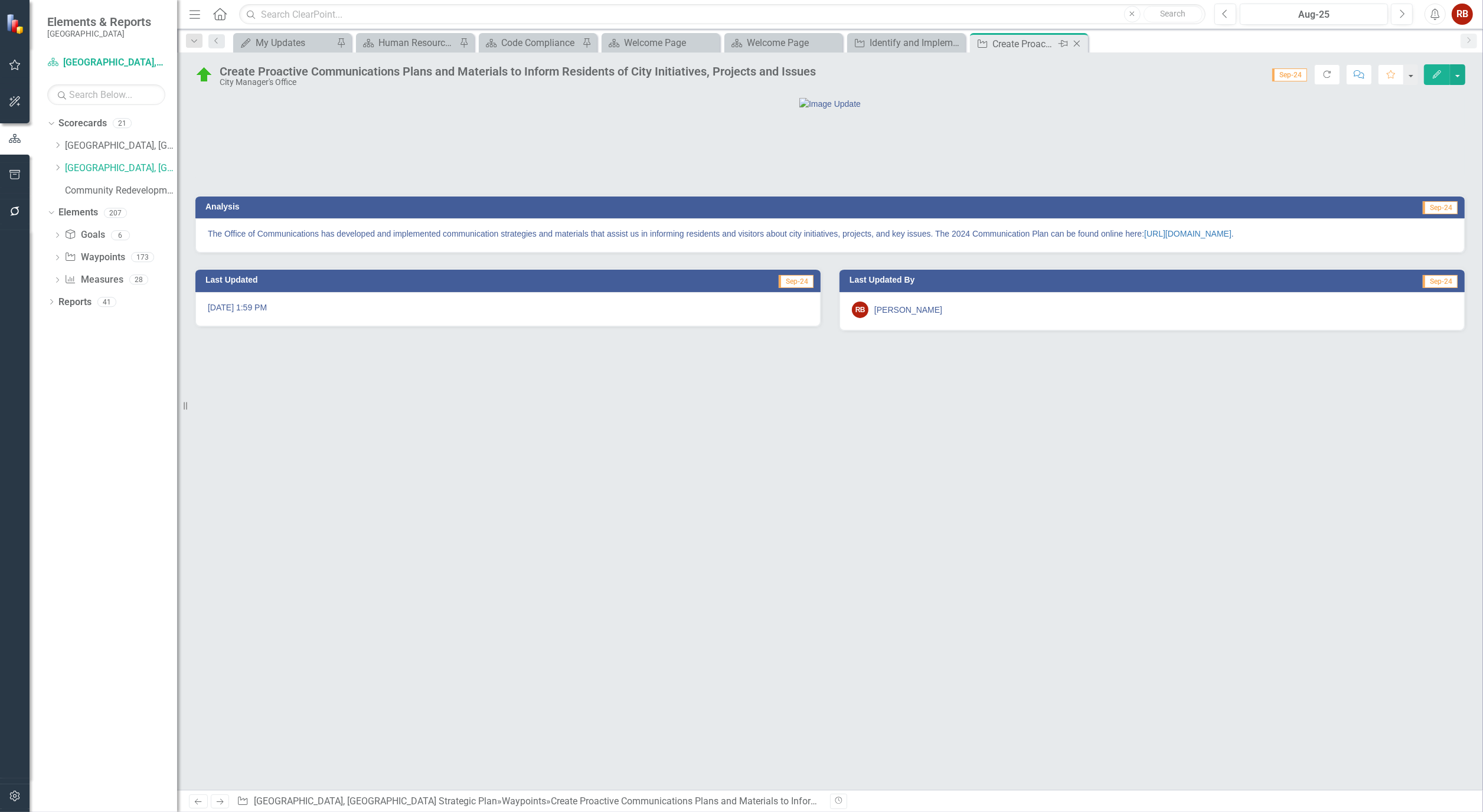
click at [1012, 43] on div "Create Proactive Communications Plans and Materials to Inform Residents of City…" at bounding box center [1023, 43] width 63 height 15
click at [1078, 43] on icon "Close" at bounding box center [1077, 43] width 12 height 10
click at [955, 43] on icon "Close" at bounding box center [954, 43] width 12 height 10
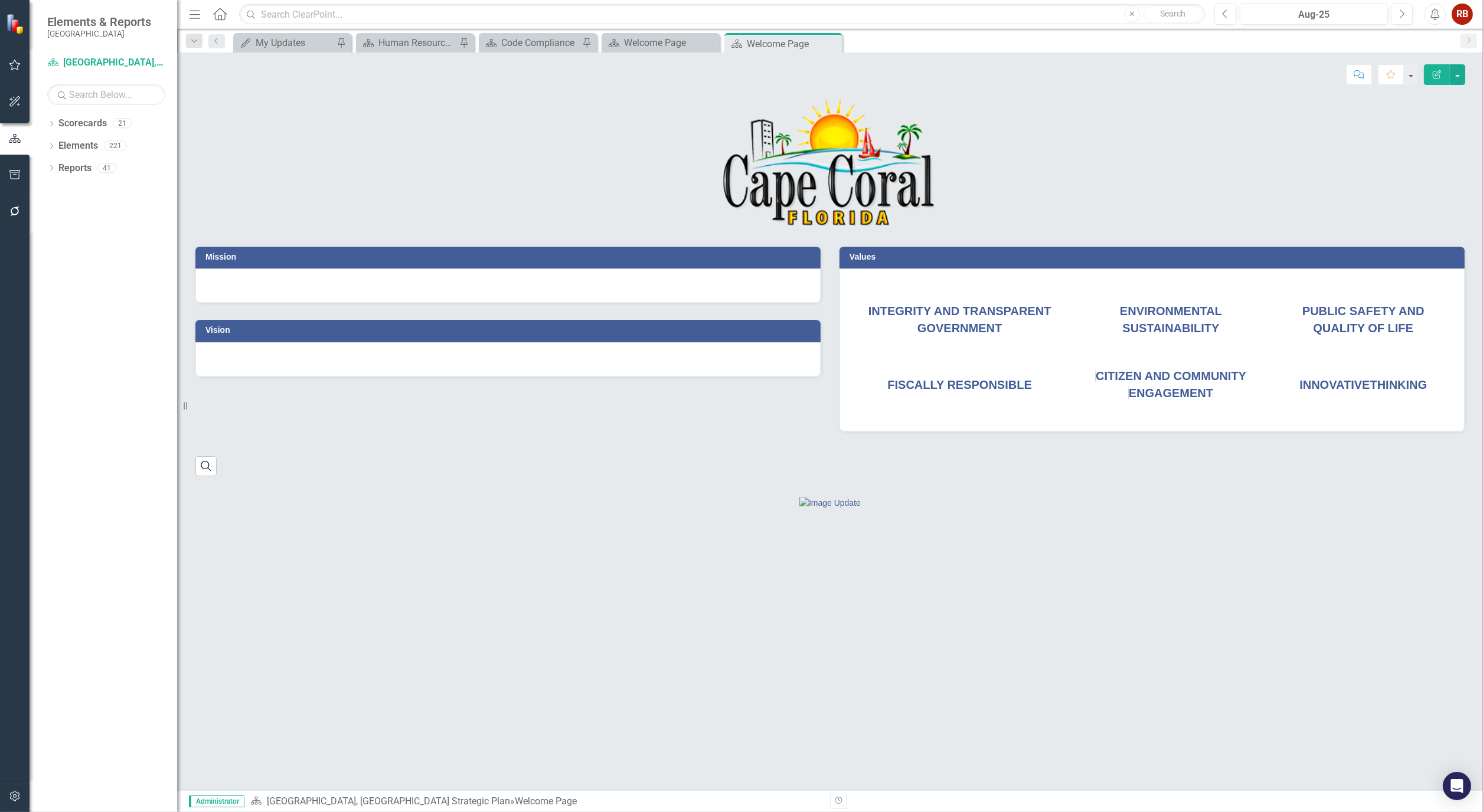
click at [46, 143] on div "Dropdown Scorecards 21 Dropdown Cape Coral, FL Business Initiatives CRA Initiat…" at bounding box center [104, 463] width 148 height 698
click at [51, 122] on icon "Dropdown" at bounding box center [51, 125] width 8 height 6
click at [107, 163] on link "[GEOGRAPHIC_DATA], [GEOGRAPHIC_DATA] Strategic Plan" at bounding box center [121, 168] width 112 height 14
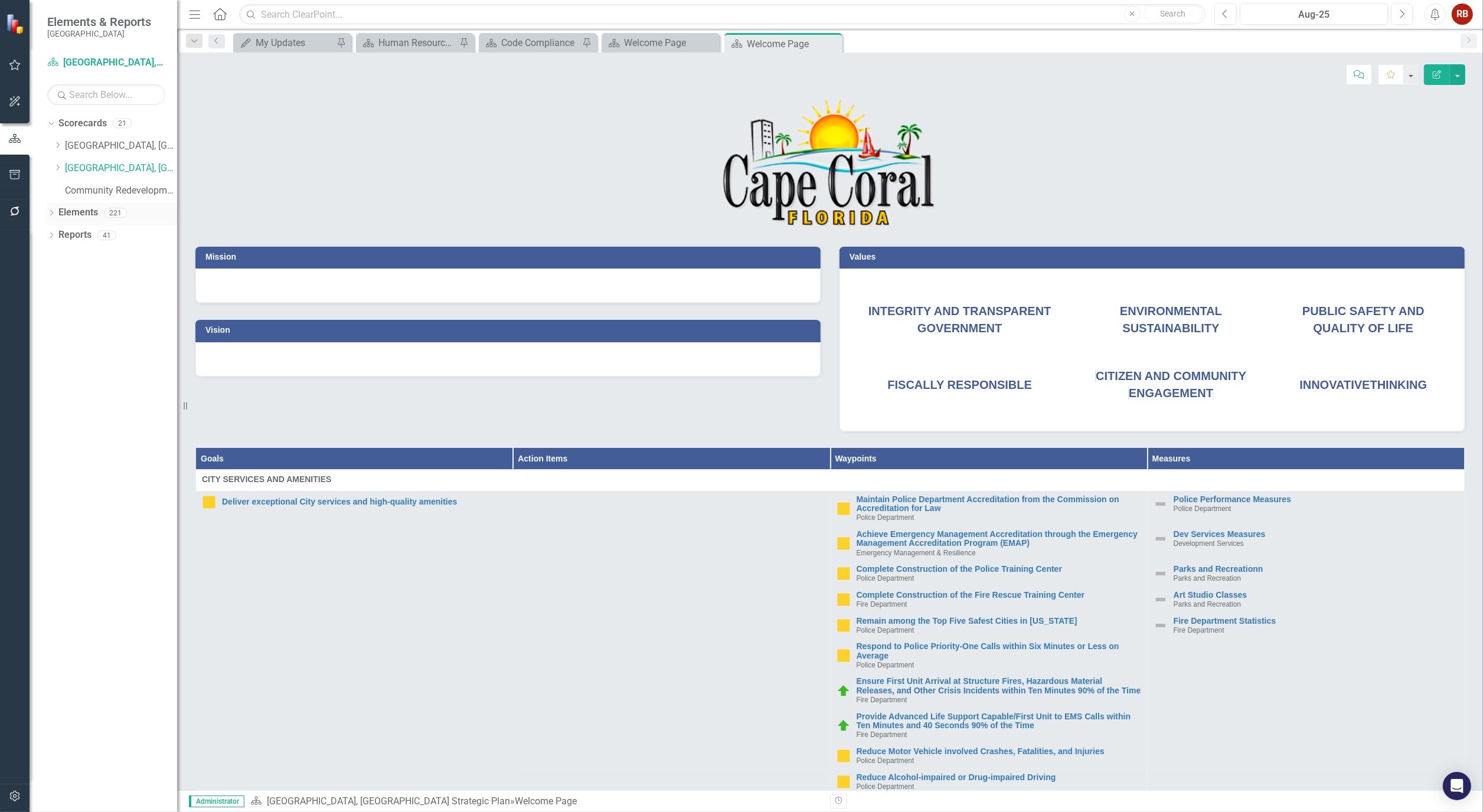
click at [49, 213] on icon "Dropdown" at bounding box center [51, 214] width 8 height 6
click at [59, 255] on div "Dropdown" at bounding box center [57, 259] width 8 height 10
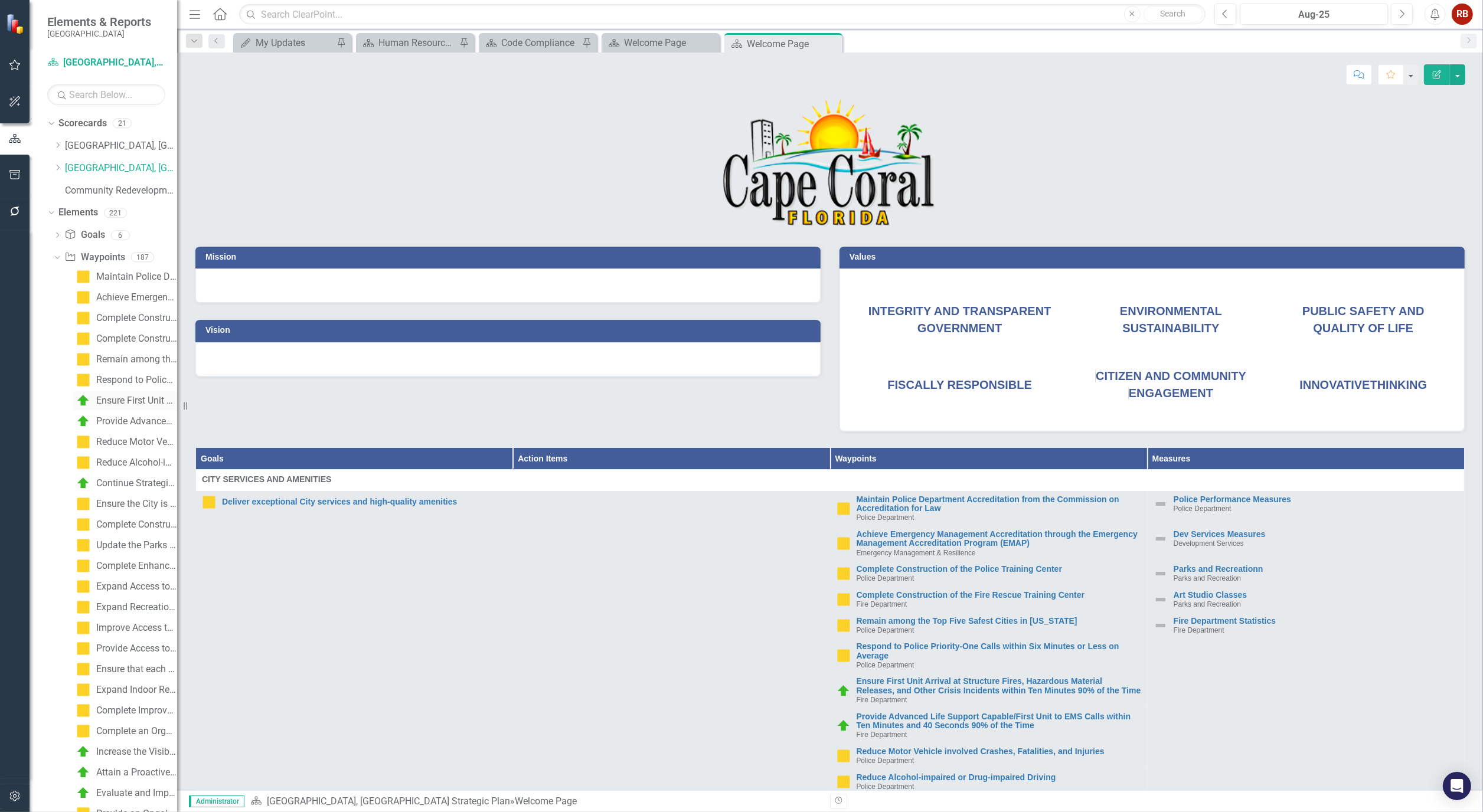
click at [124, 401] on div "Ensure First Unit Arrival at Structure Fires, Hazardous Material Releases, and …" at bounding box center [136, 400] width 81 height 10
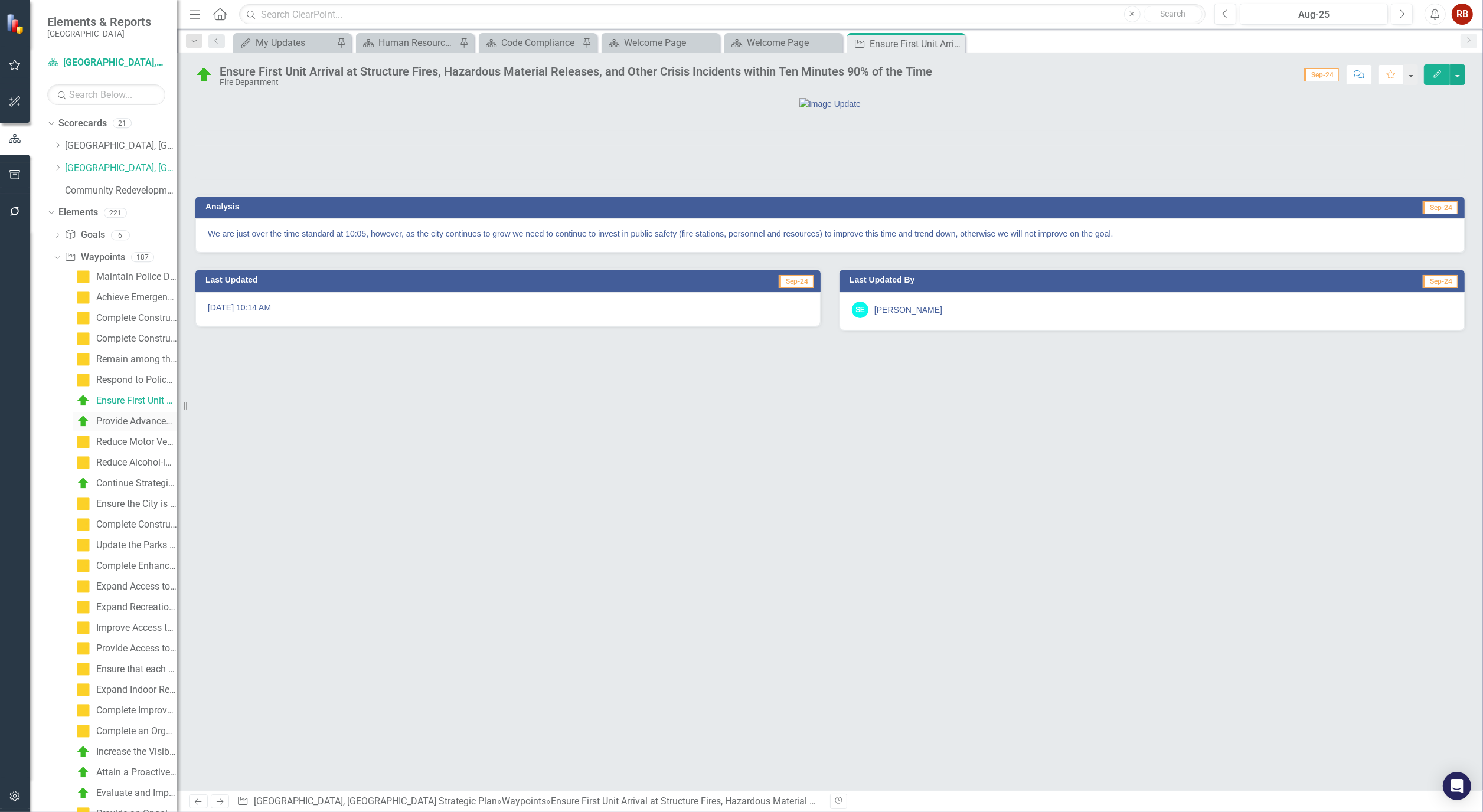
click at [133, 419] on div "Provide Advanced Life Support Capable/First Unit to EMS Calls within Ten Minute…" at bounding box center [136, 421] width 81 height 10
click at [134, 487] on div "Continue Strategic Investments in Public Safety Staffing, Facilities, and Vehic…" at bounding box center [136, 483] width 81 height 10
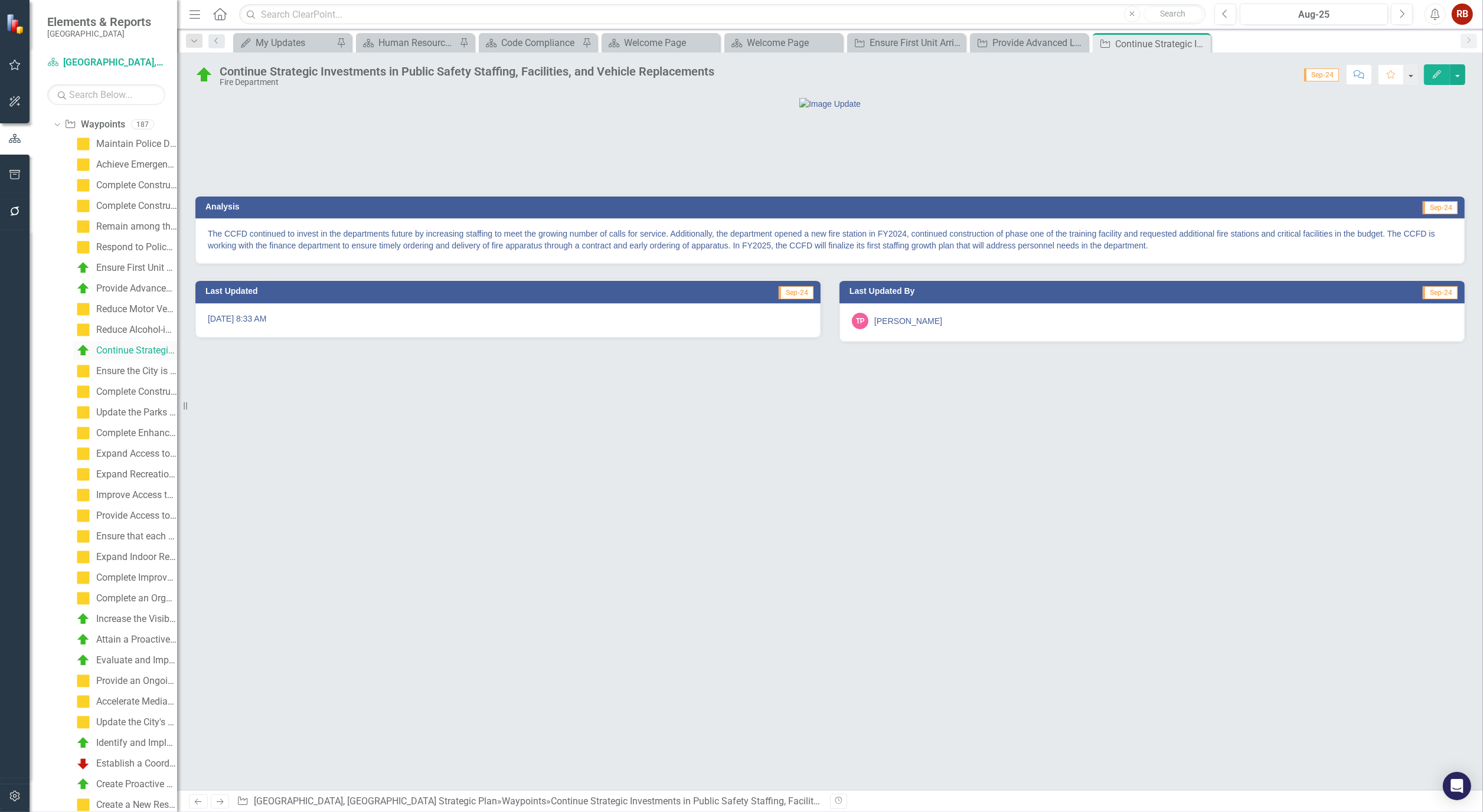
scroll to position [196, 0]
click at [126, 555] on div "Increase the Visibility and Presence of Code Compliance in Neighborhoods" at bounding box center [136, 555] width 81 height 10
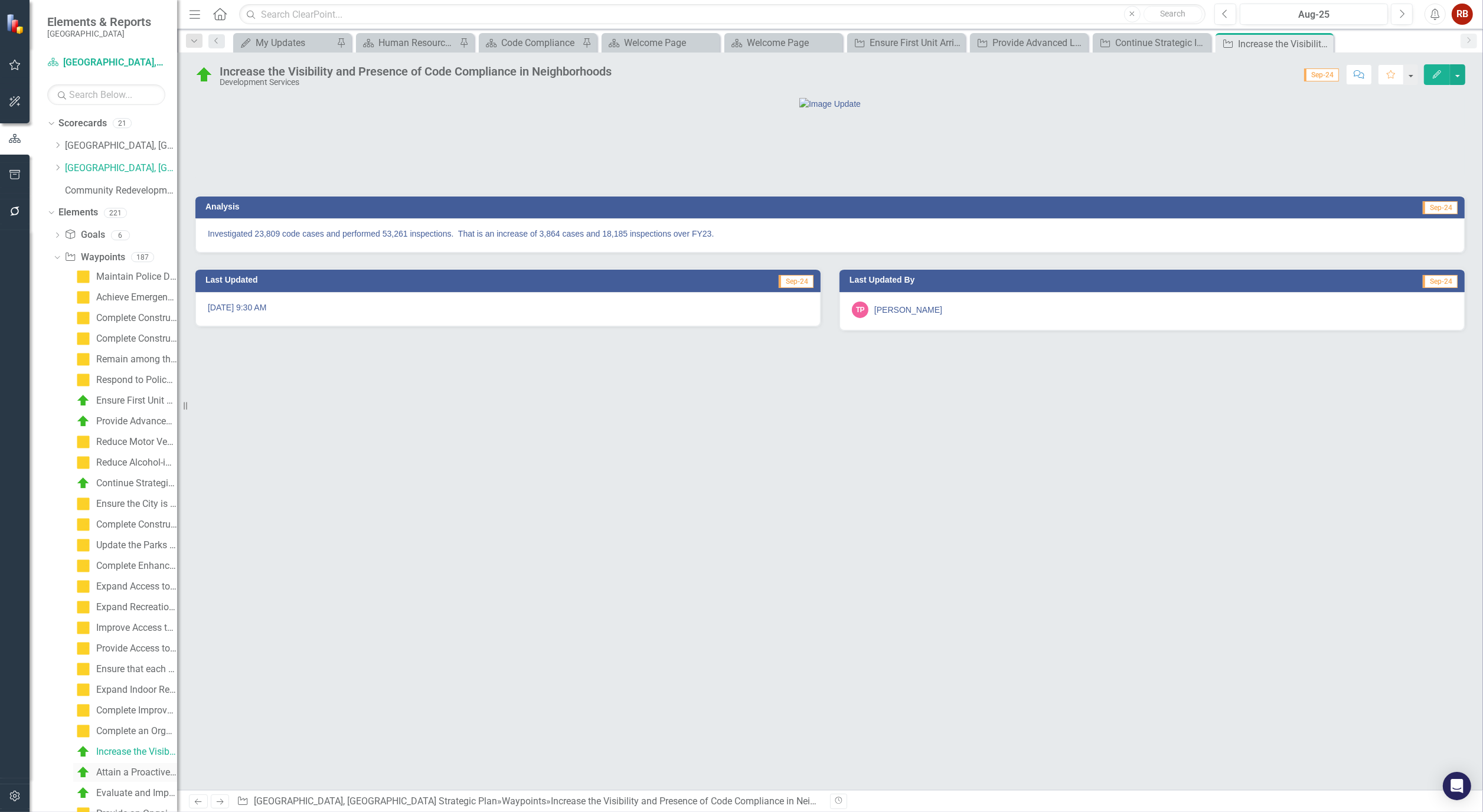
click at [93, 767] on link "Attain a Proactive Code Compliance Rate of 75%" at bounding box center [125, 772] width 104 height 19
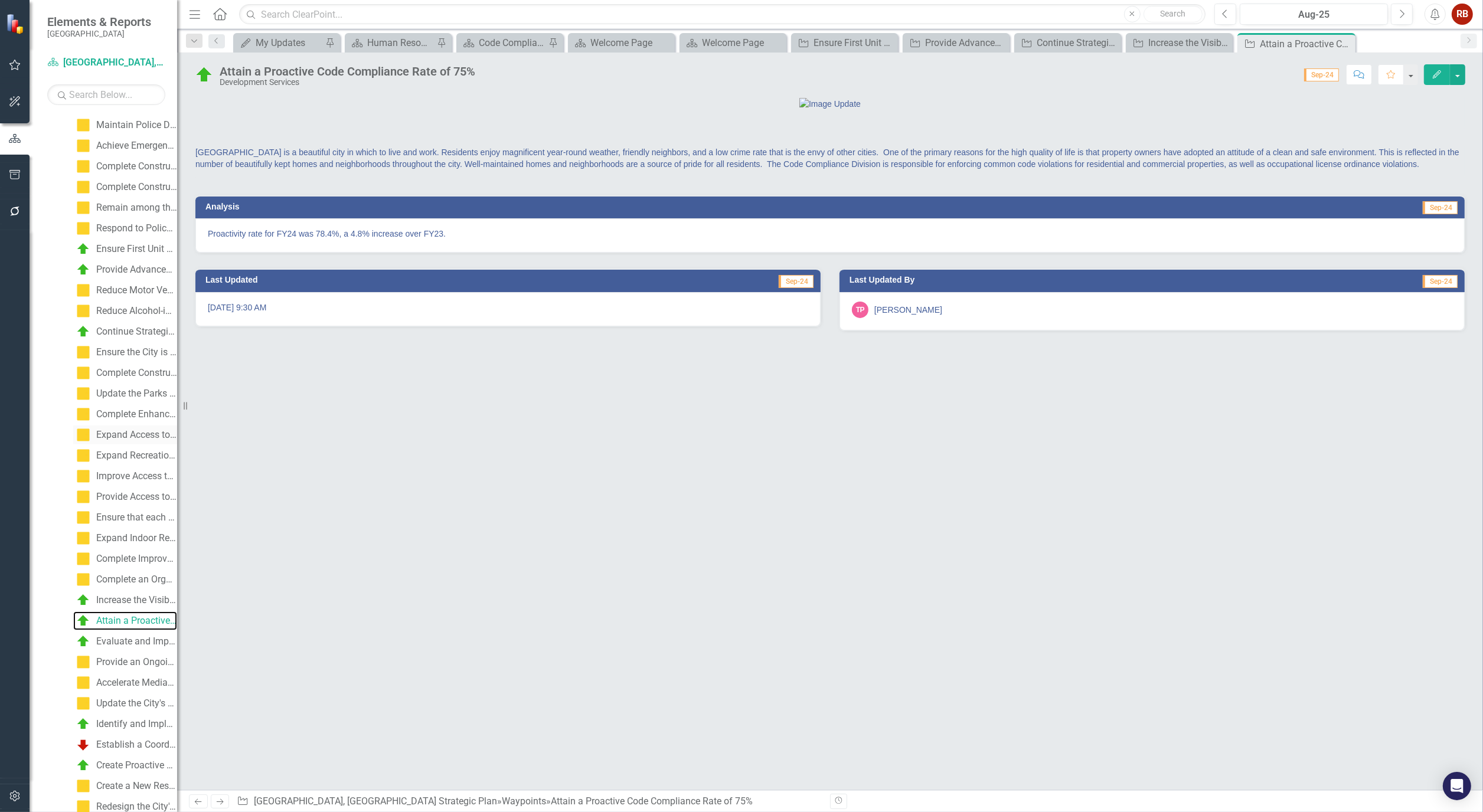
scroll to position [196, 0]
click at [134, 594] on div "Evaluate and Improve Regulations that Impact Neighborhood Appearance and Promot…" at bounding box center [136, 596] width 81 height 10
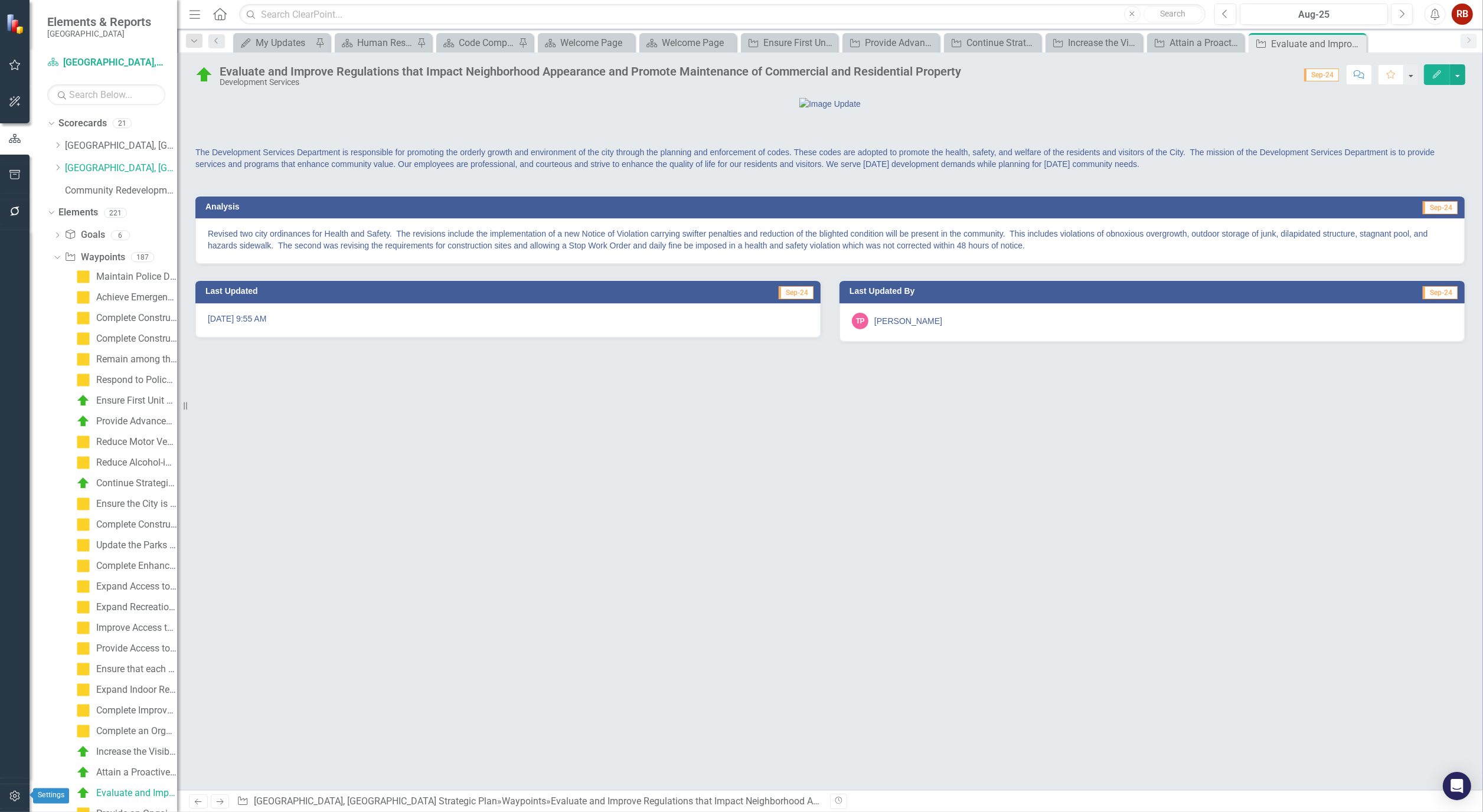
click at [19, 793] on icon "button" at bounding box center [15, 796] width 12 height 10
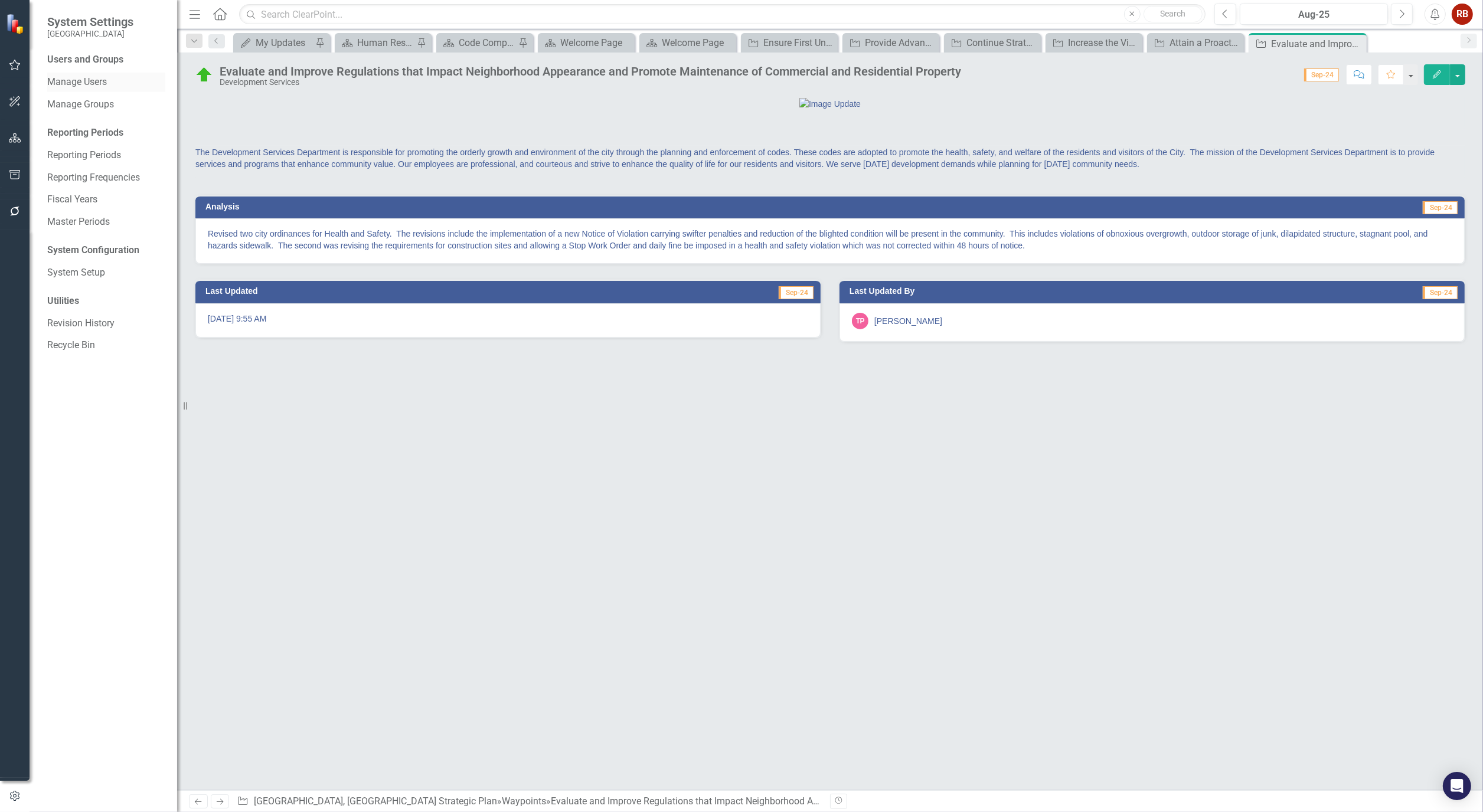
click at [89, 81] on link "Manage Users" at bounding box center [106, 82] width 118 height 14
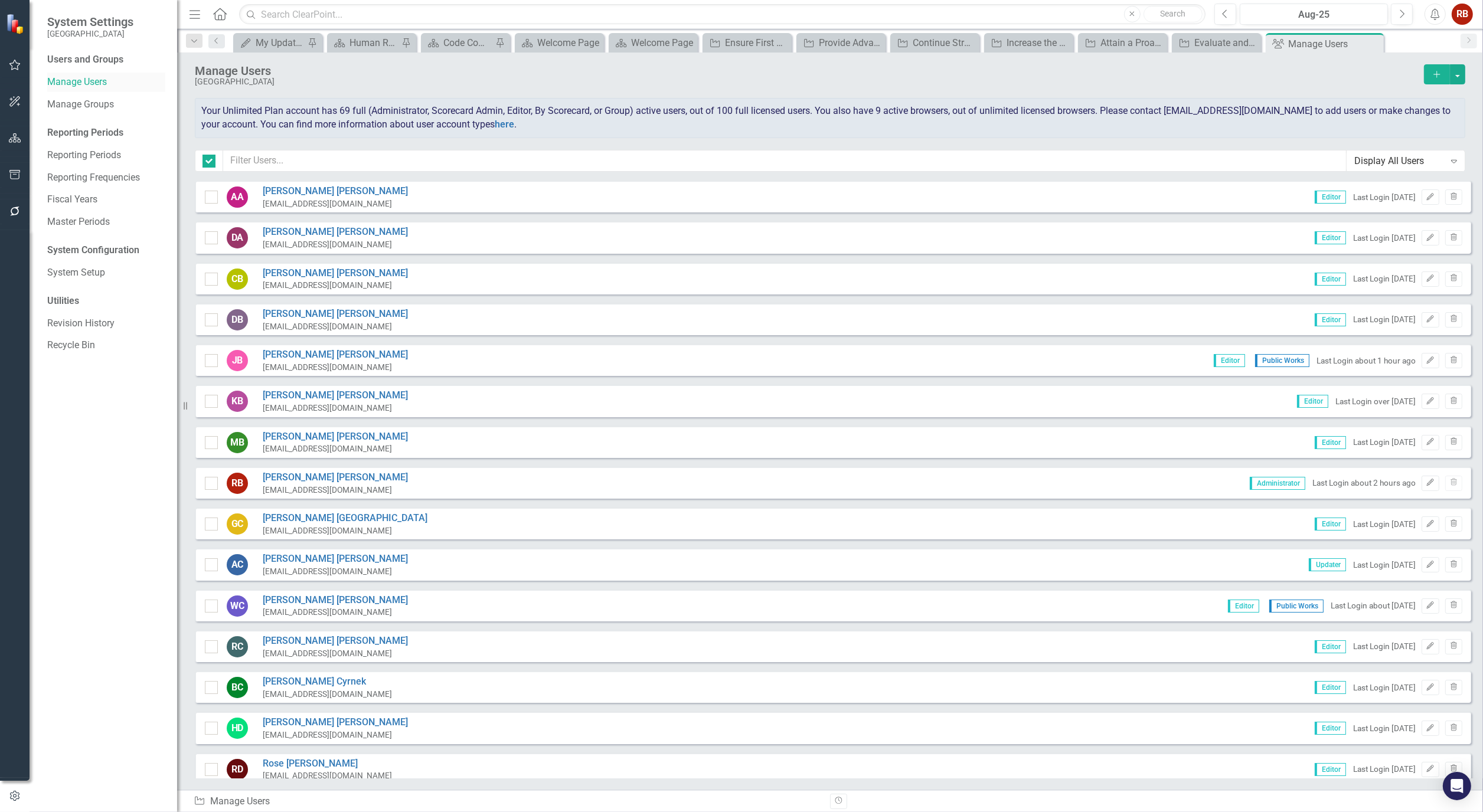
checkbox input "false"
click at [269, 163] on input "text" at bounding box center [784, 161] width 1123 height 22
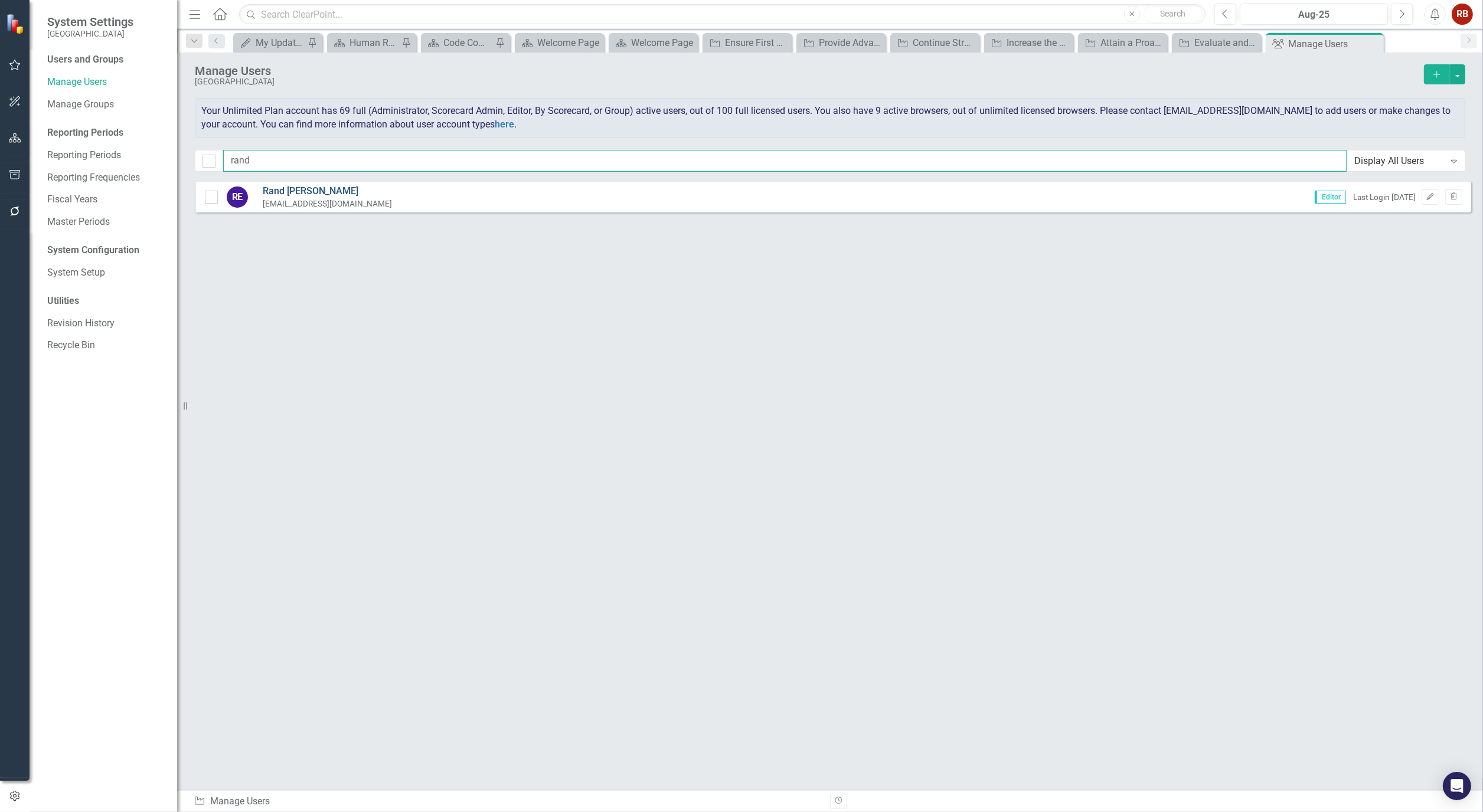
type input "rand"
click at [289, 189] on link "Rand Edelstein" at bounding box center [327, 191] width 129 height 14
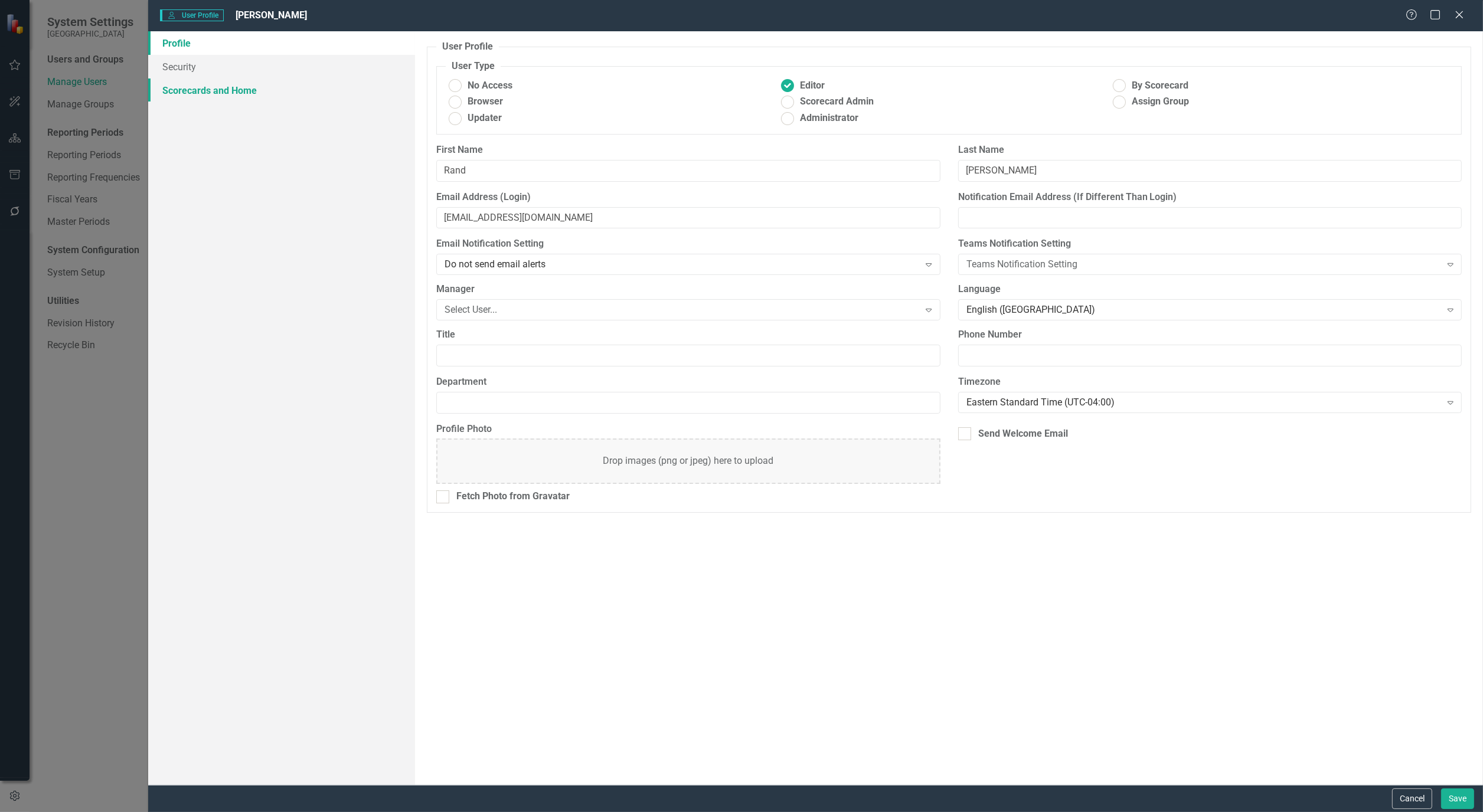
click at [231, 84] on link "Scorecards and Home" at bounding box center [282, 90] width 267 height 23
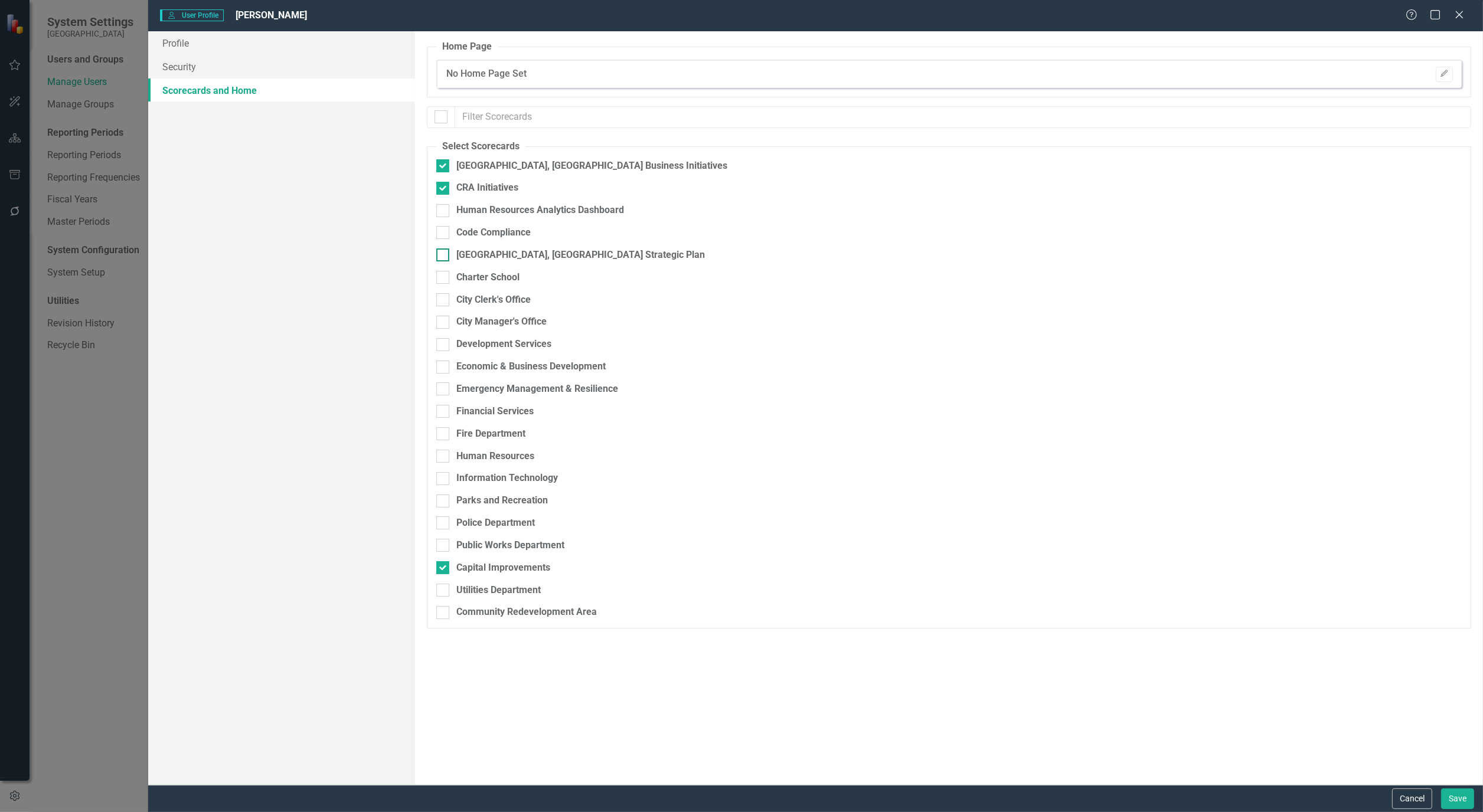
click at [447, 253] on div at bounding box center [443, 255] width 13 height 13
click at [444, 253] on input "[GEOGRAPHIC_DATA], [GEOGRAPHIC_DATA] Strategic Plan" at bounding box center [440, 252] width 8 height 8
checkbox input "true"
click at [1465, 802] on button "Save" at bounding box center [1457, 799] width 33 height 21
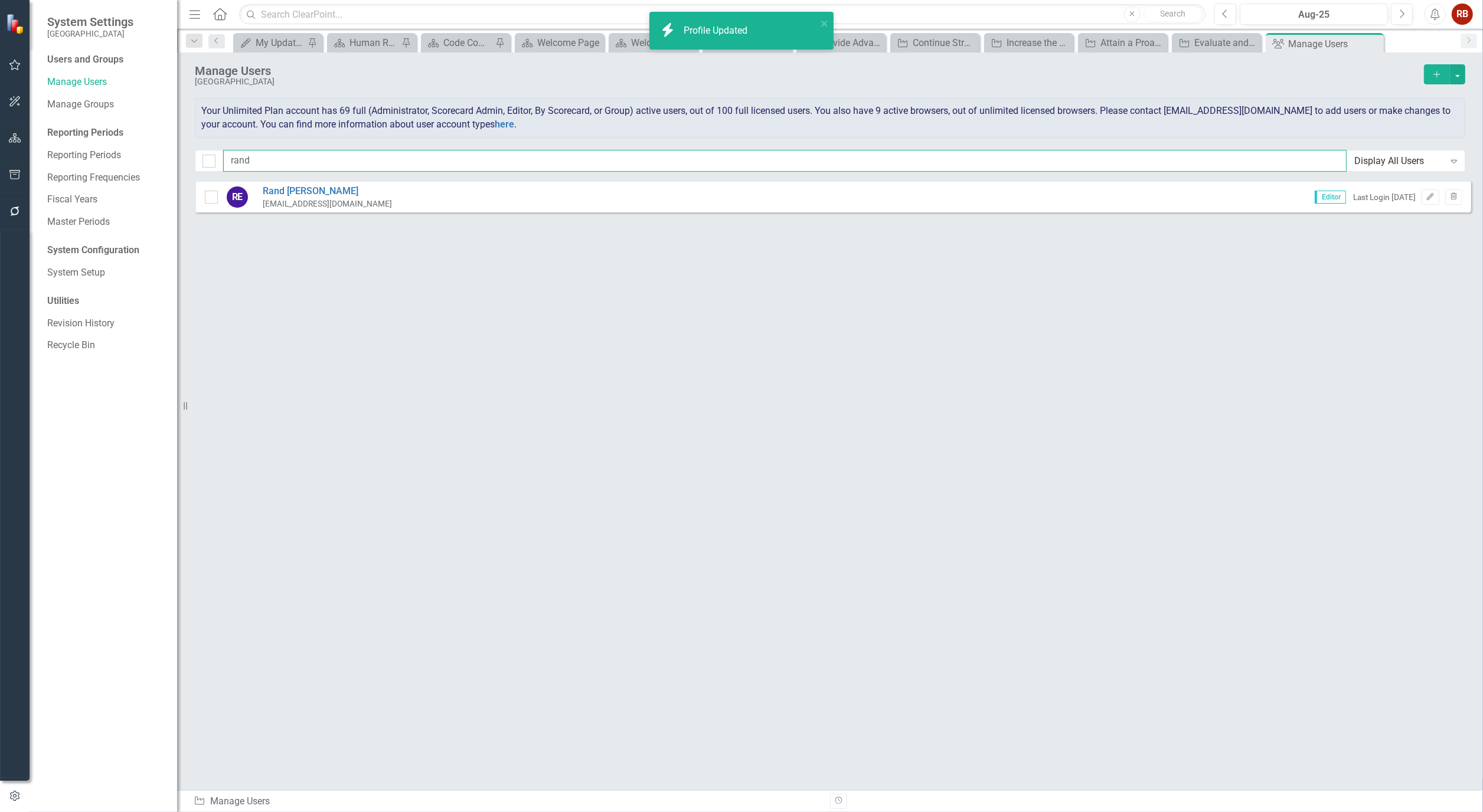
click at [296, 161] on input "rand" at bounding box center [784, 161] width 1123 height 22
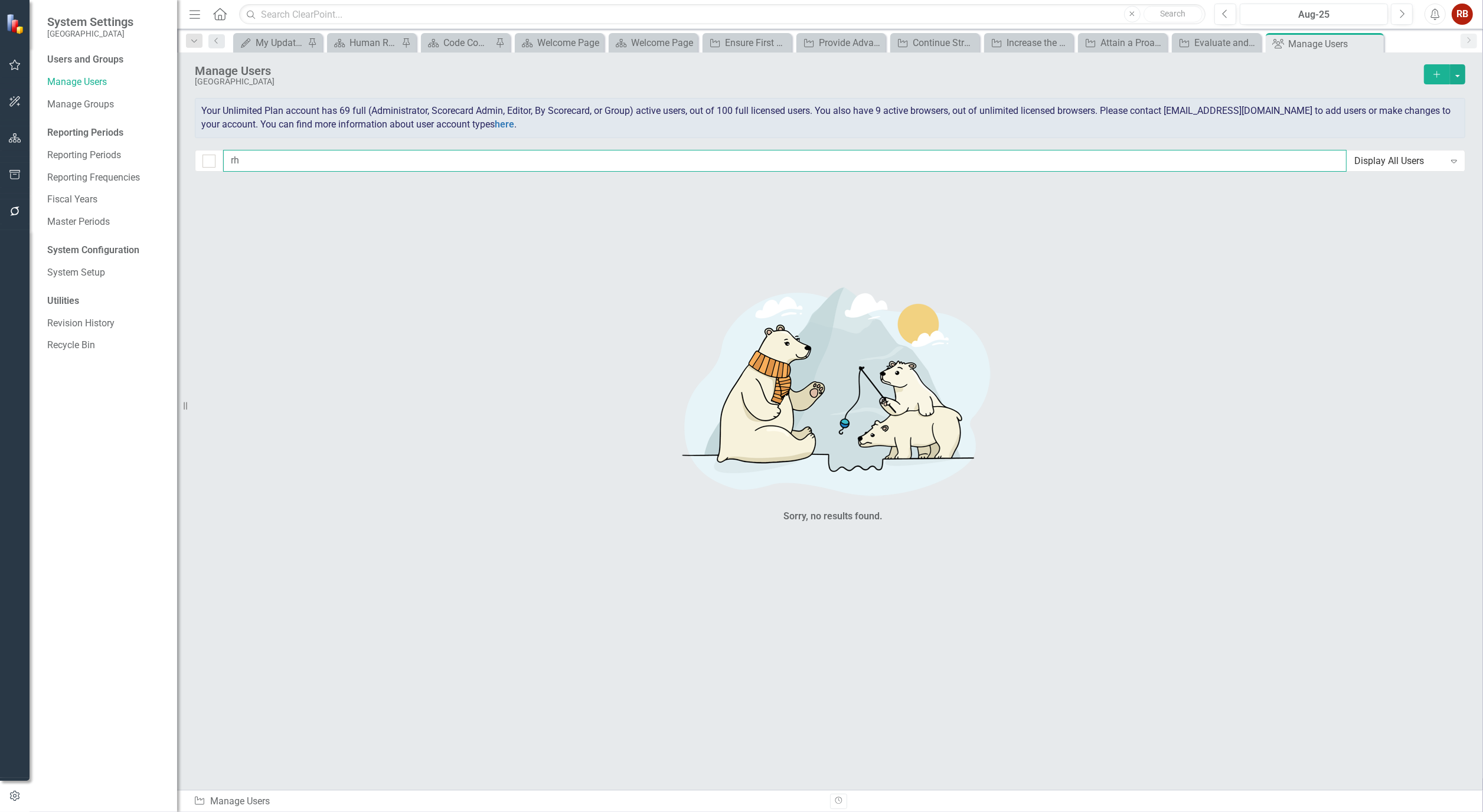
type input "r"
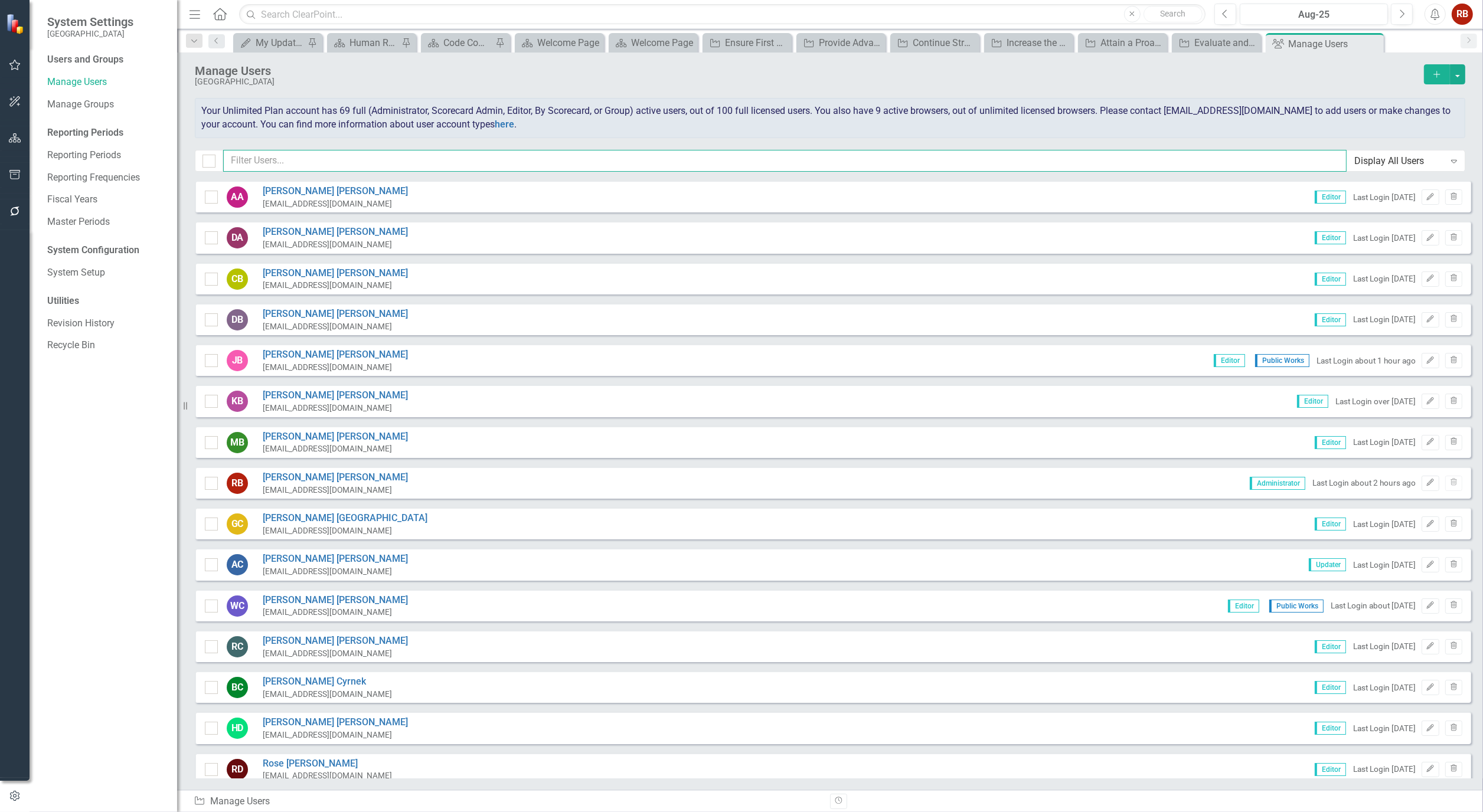
checkbox input "false"
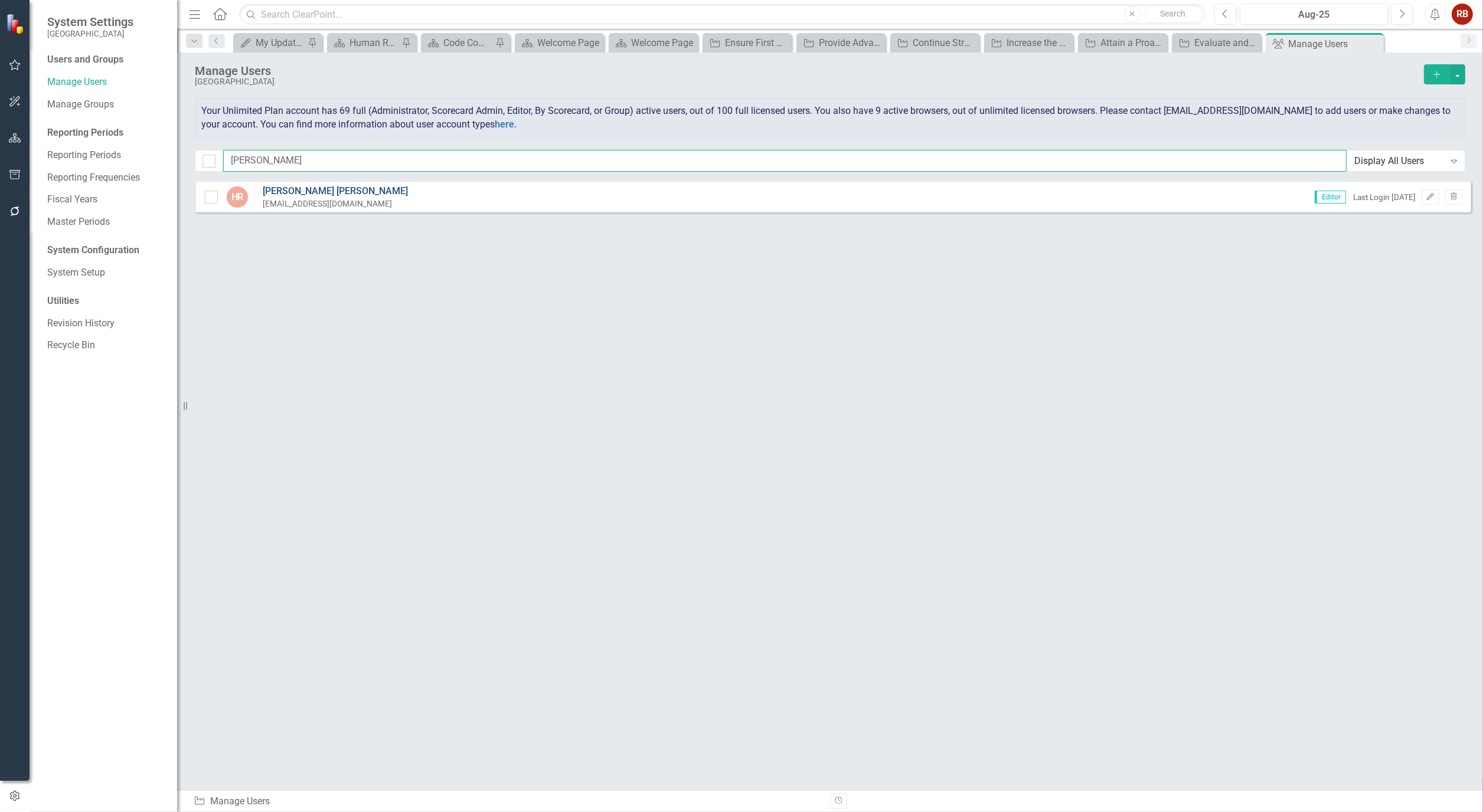
type input "heather"
click at [296, 191] on link "Heather Roberts" at bounding box center [335, 191] width 145 height 14
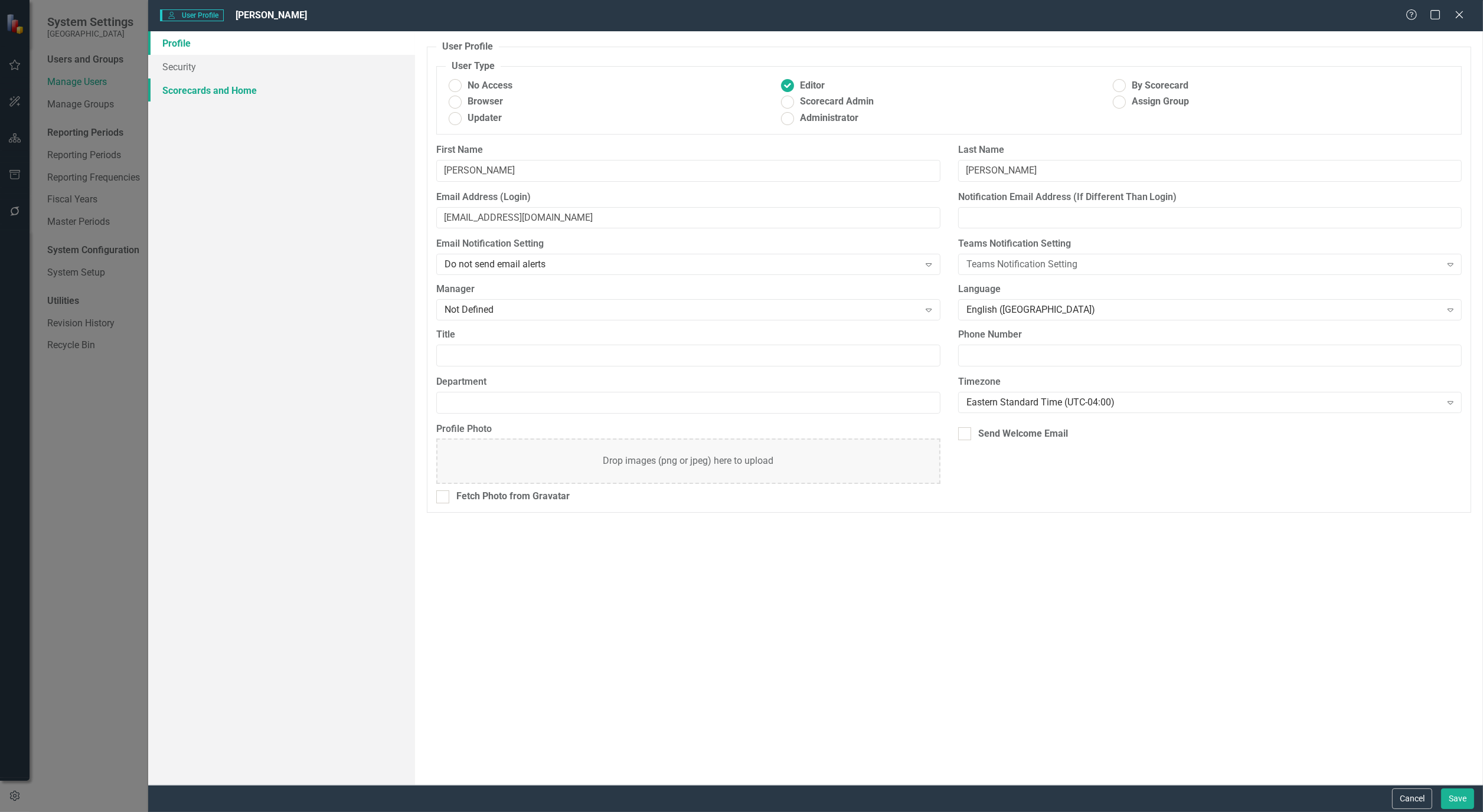
click at [228, 96] on link "Scorecards and Home" at bounding box center [282, 90] width 267 height 23
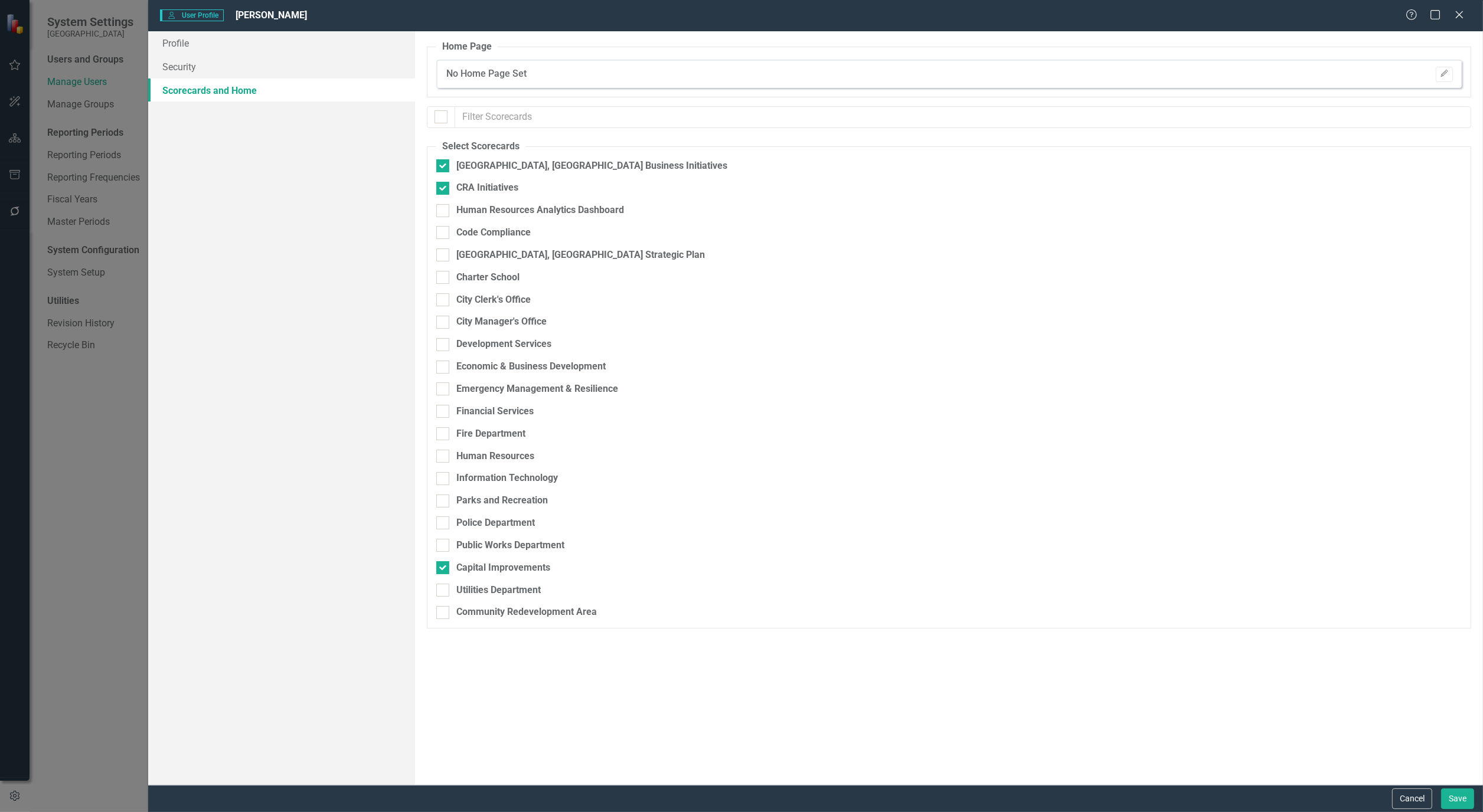
click at [473, 247] on div "Code Compliance" at bounding box center [887, 237] width 902 height 23
click at [449, 254] on div at bounding box center [443, 255] width 13 height 13
click at [444, 254] on input "[GEOGRAPHIC_DATA], [GEOGRAPHIC_DATA] Strategic Plan" at bounding box center [440, 252] width 8 height 8
checkbox input "true"
click at [1453, 791] on button "Save" at bounding box center [1457, 799] width 33 height 21
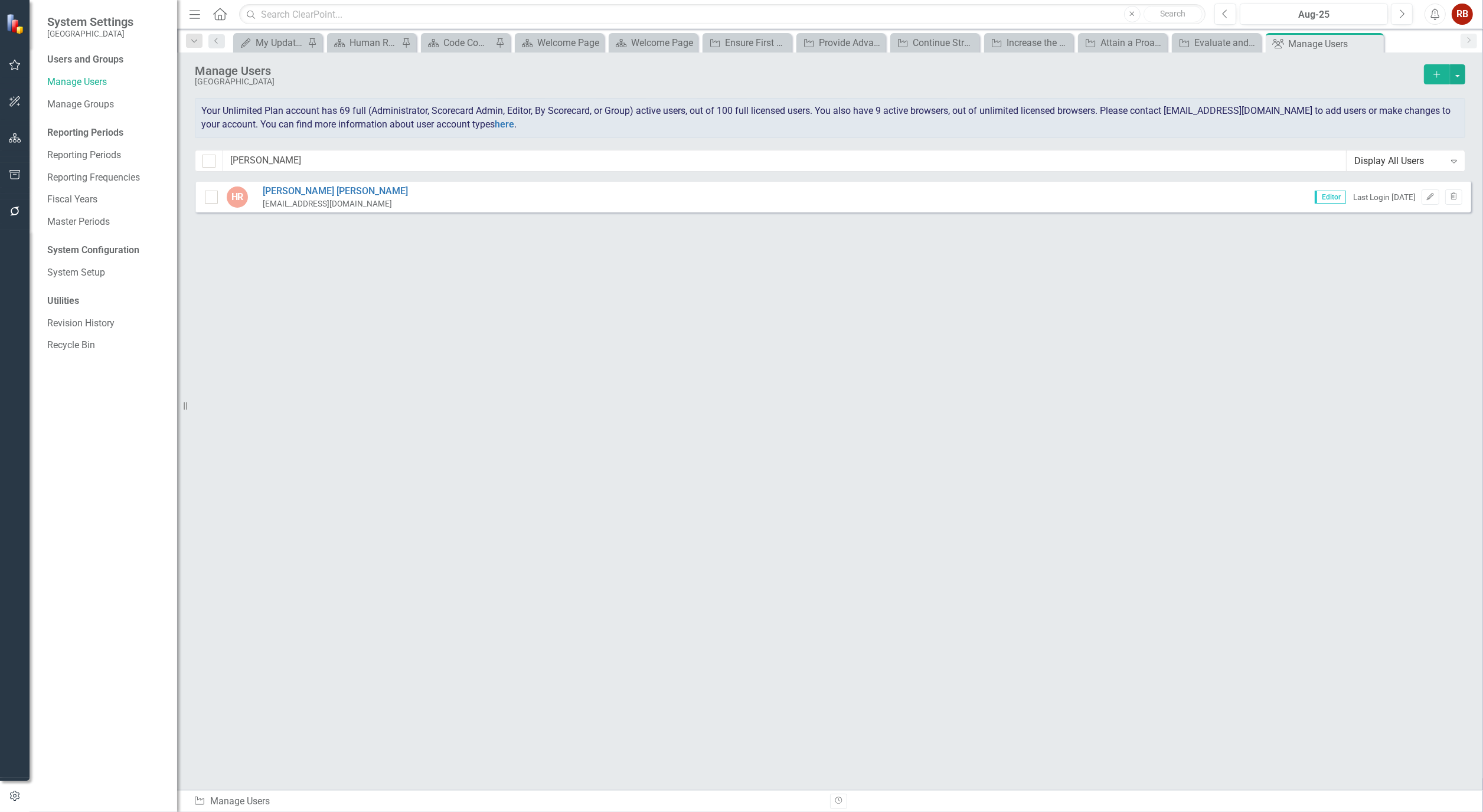
click at [222, 13] on icon "Home" at bounding box center [220, 14] width 16 height 12
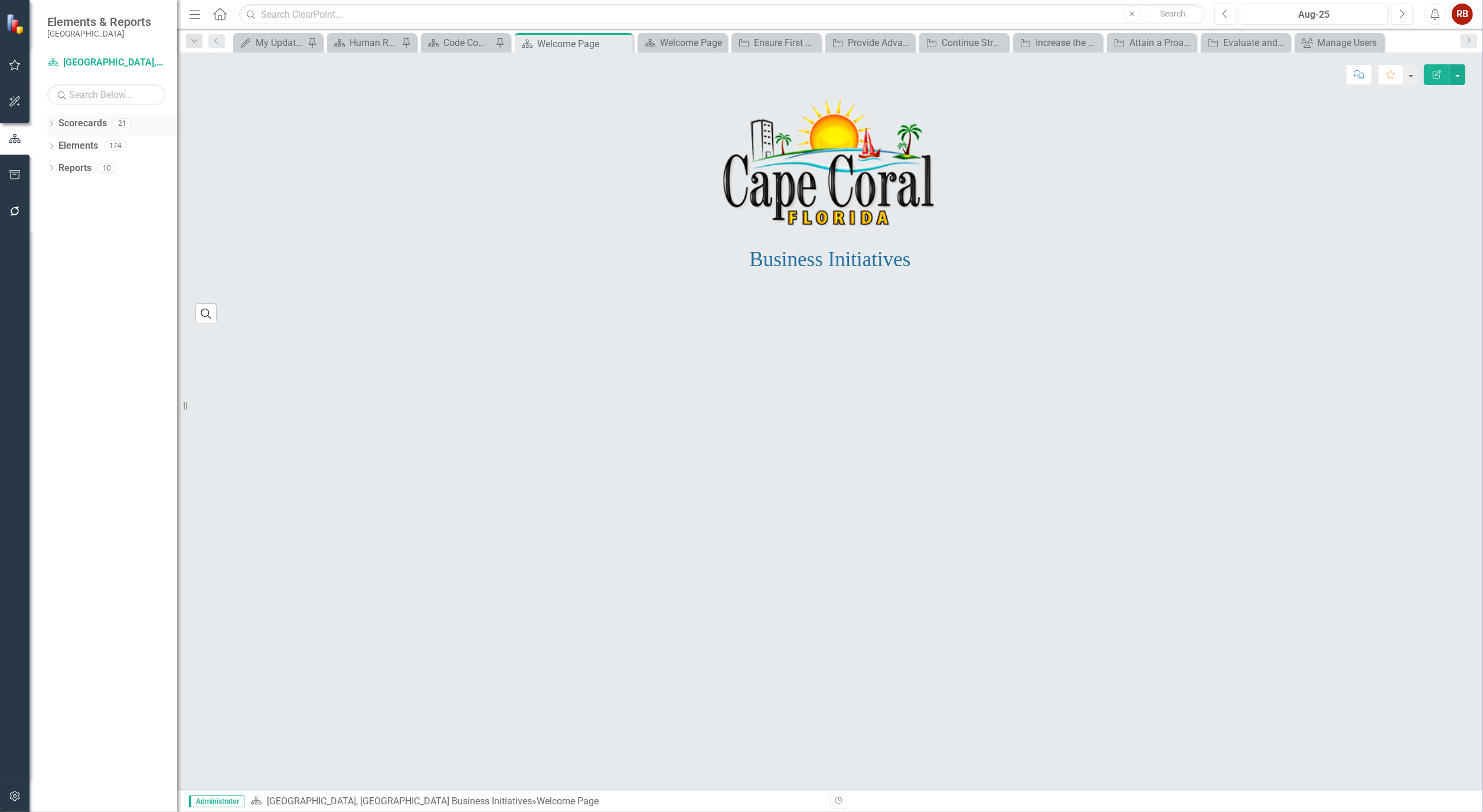
click at [49, 117] on div "Dropdown Scorecards 21" at bounding box center [112, 125] width 130 height 23
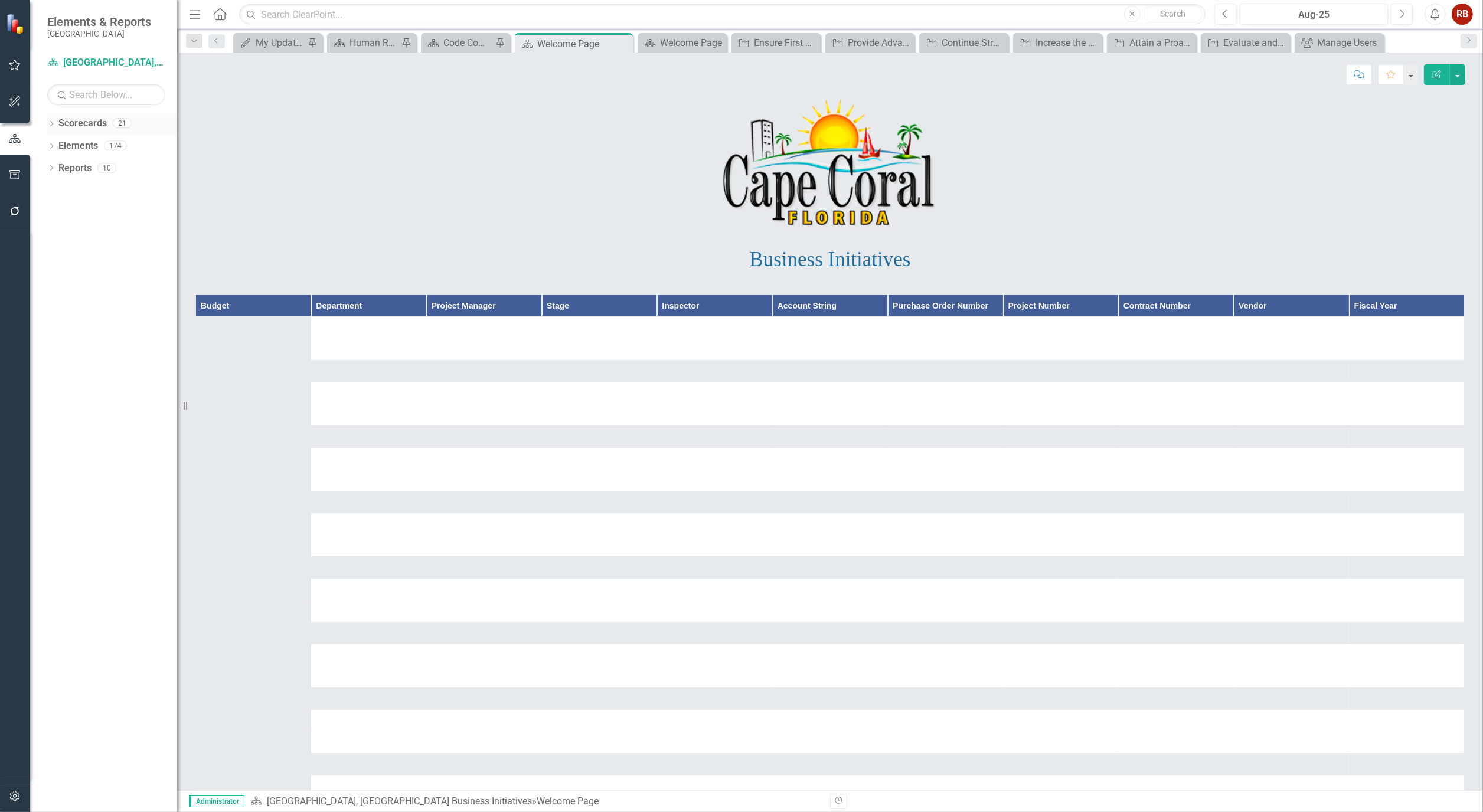
click at [51, 122] on icon "Dropdown" at bounding box center [51, 125] width 8 height 6
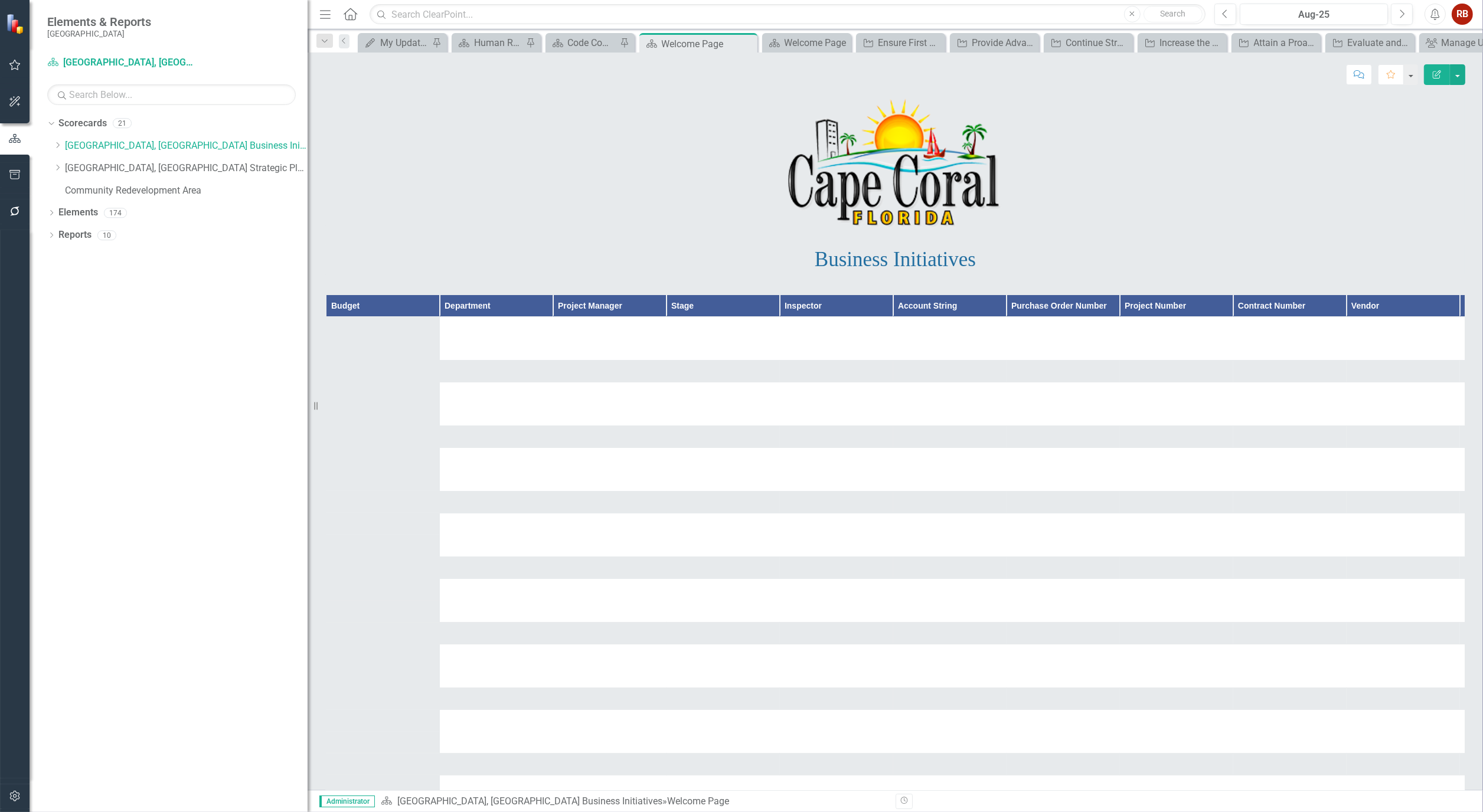
drag, startPoint x: 177, startPoint y: 124, endPoint x: 307, endPoint y: 128, distance: 130.1
click at [307, 128] on div "Resize" at bounding box center [312, 406] width 10 height 812
